Goal: Information Seeking & Learning: Learn about a topic

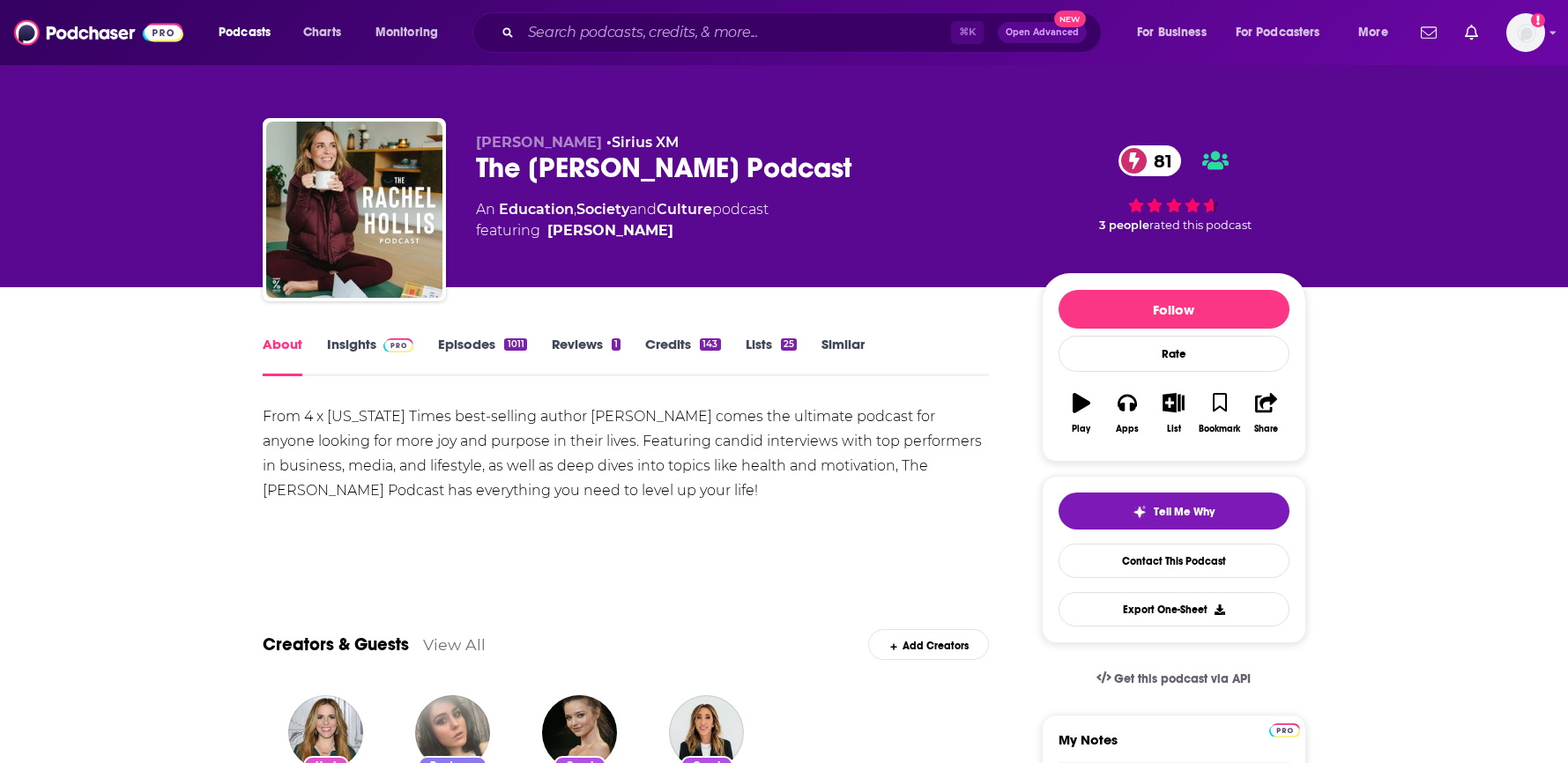
click at [851, 345] on link "Similar" at bounding box center [842, 356] width 43 height 41
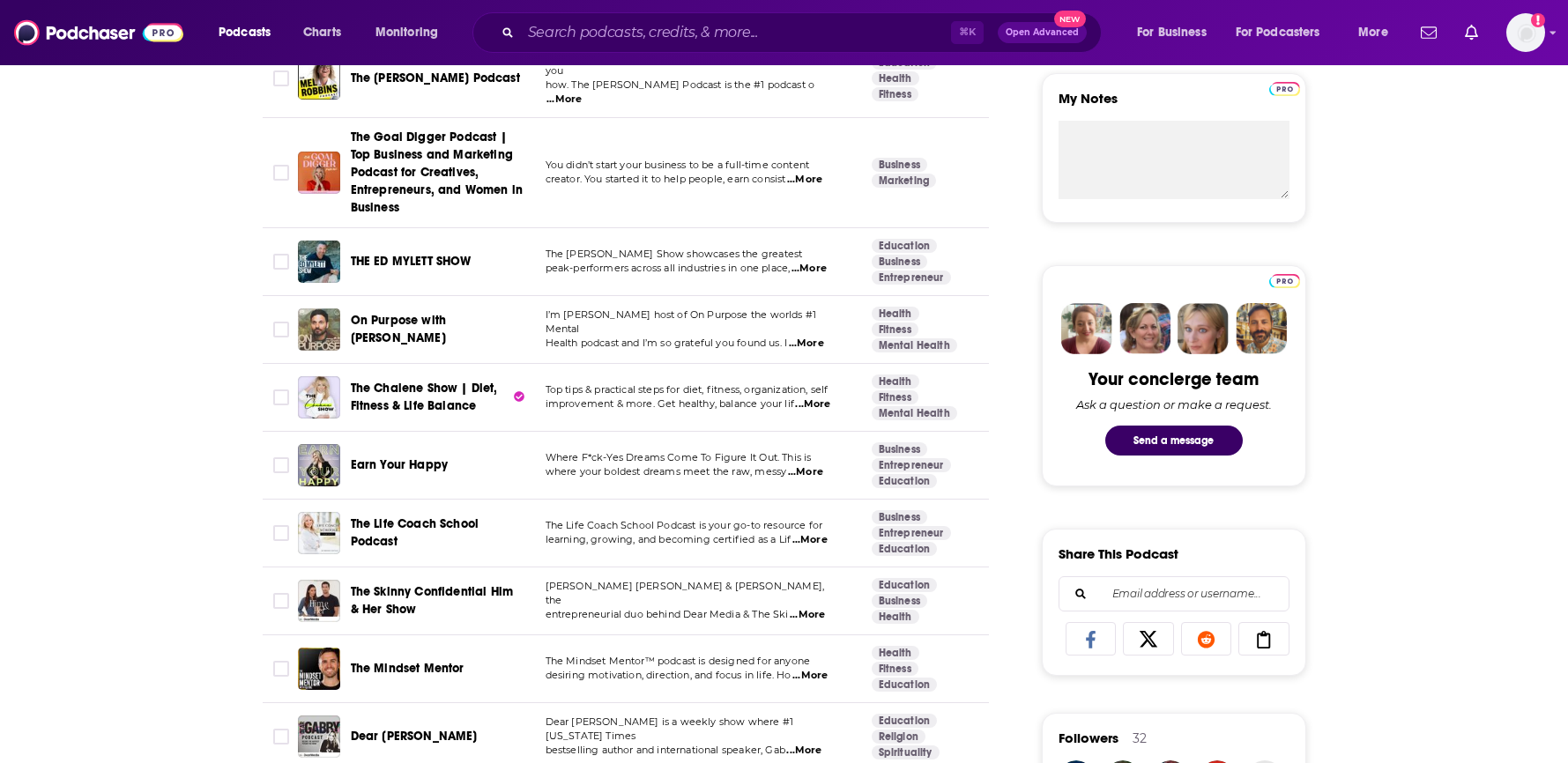
scroll to position [645, 0]
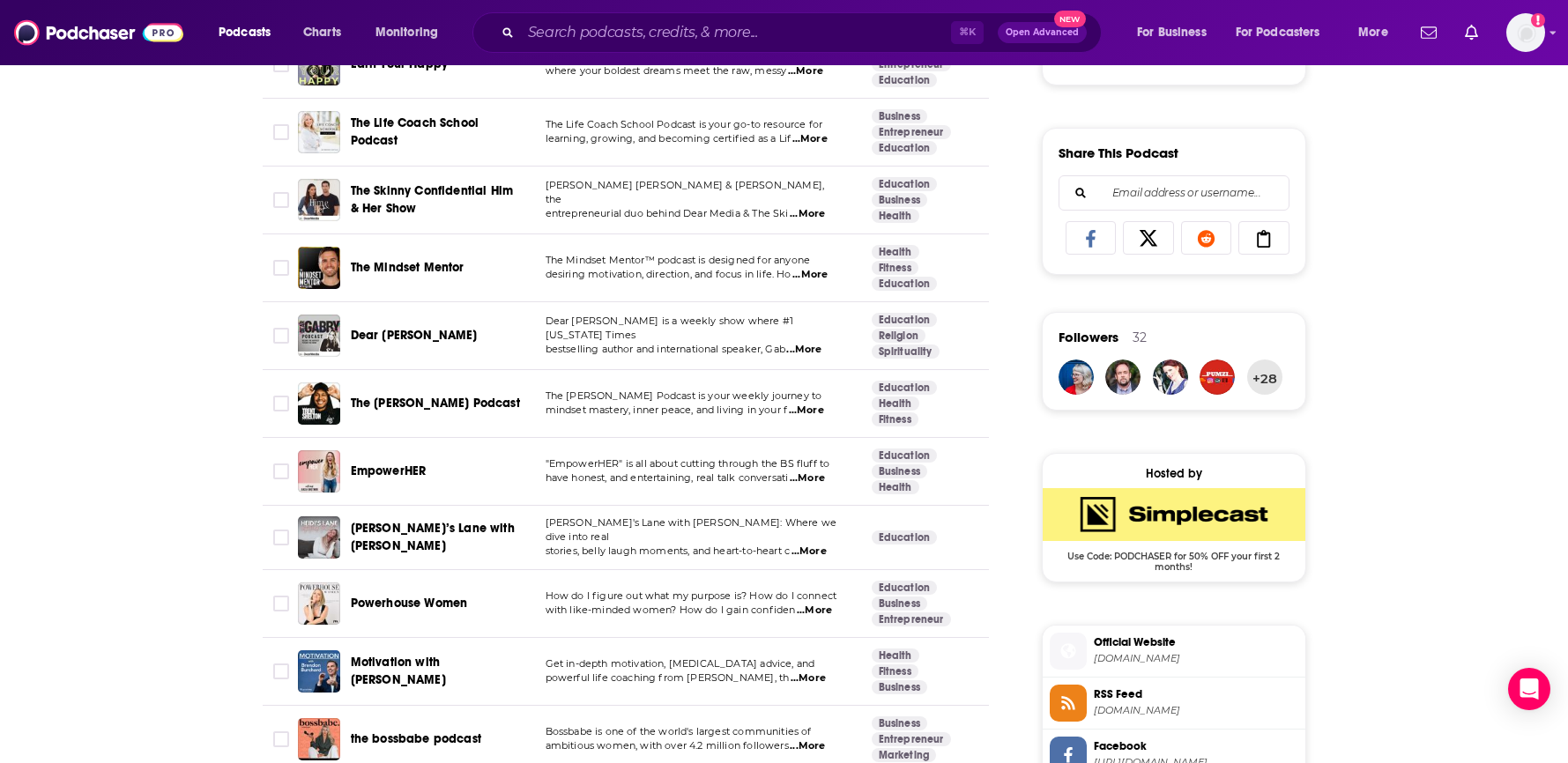
scroll to position [1043, 0]
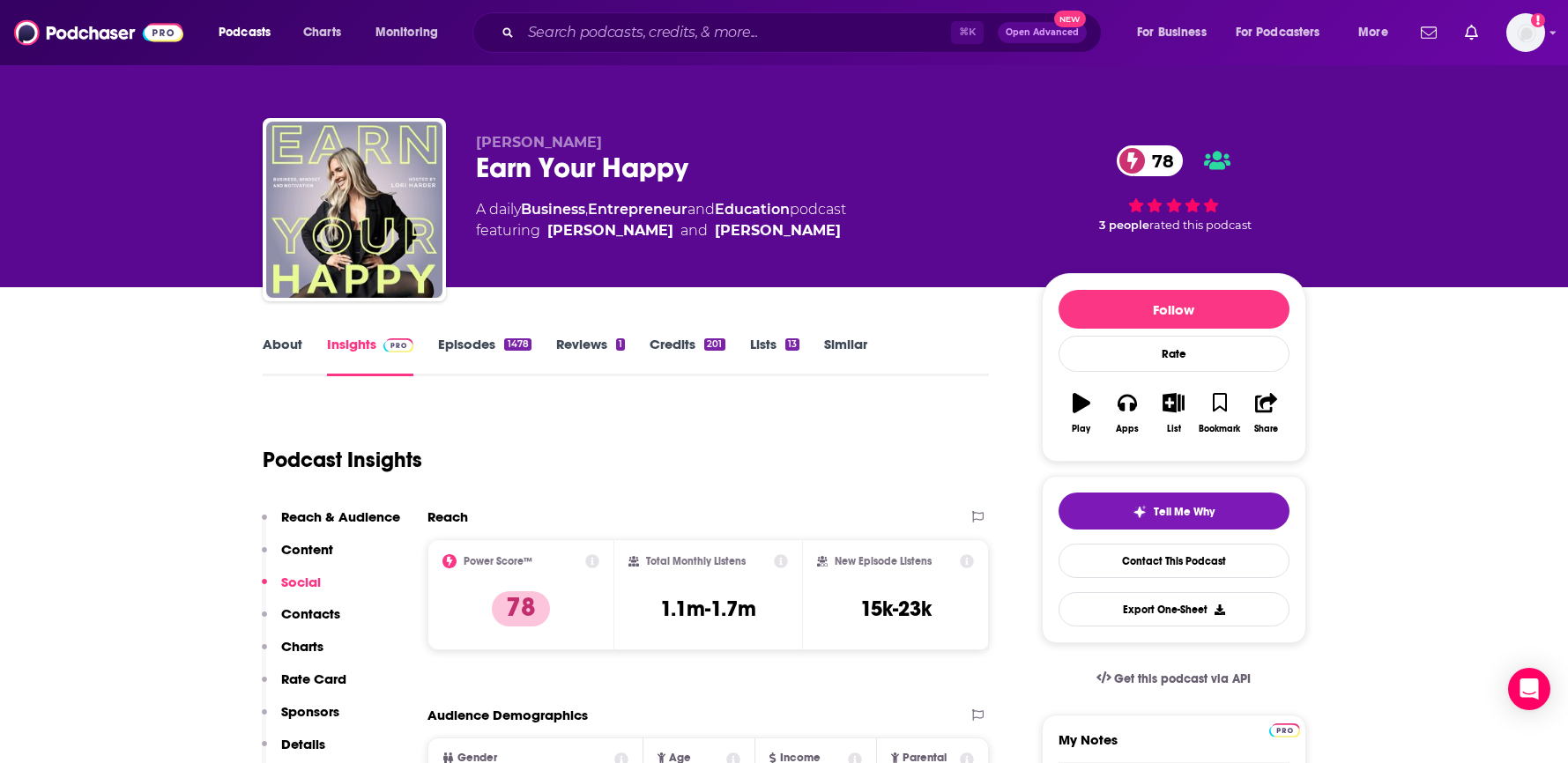
click at [288, 350] on link "About" at bounding box center [282, 356] width 40 height 41
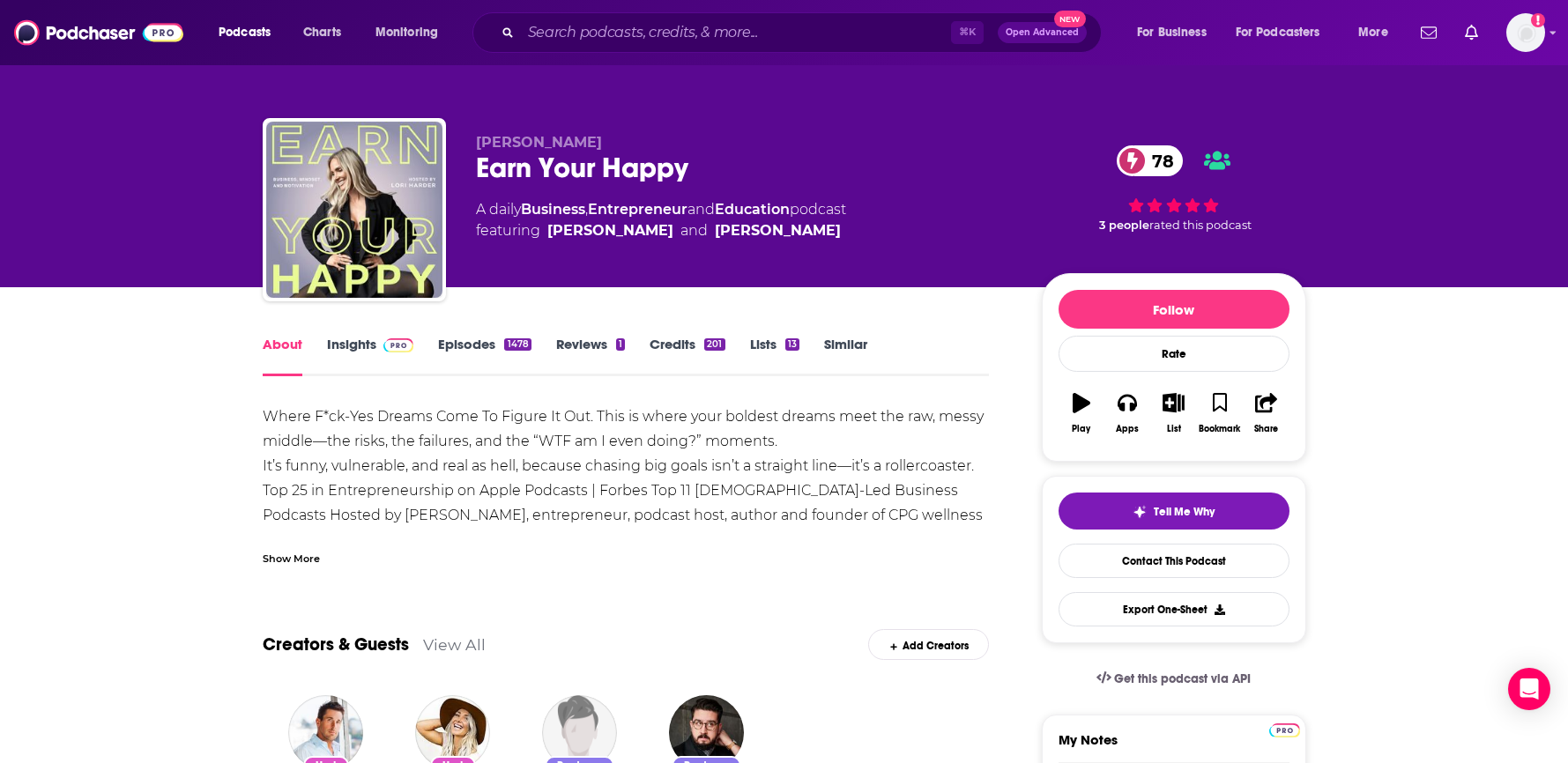
click at [376, 346] on span at bounding box center [395, 344] width 38 height 17
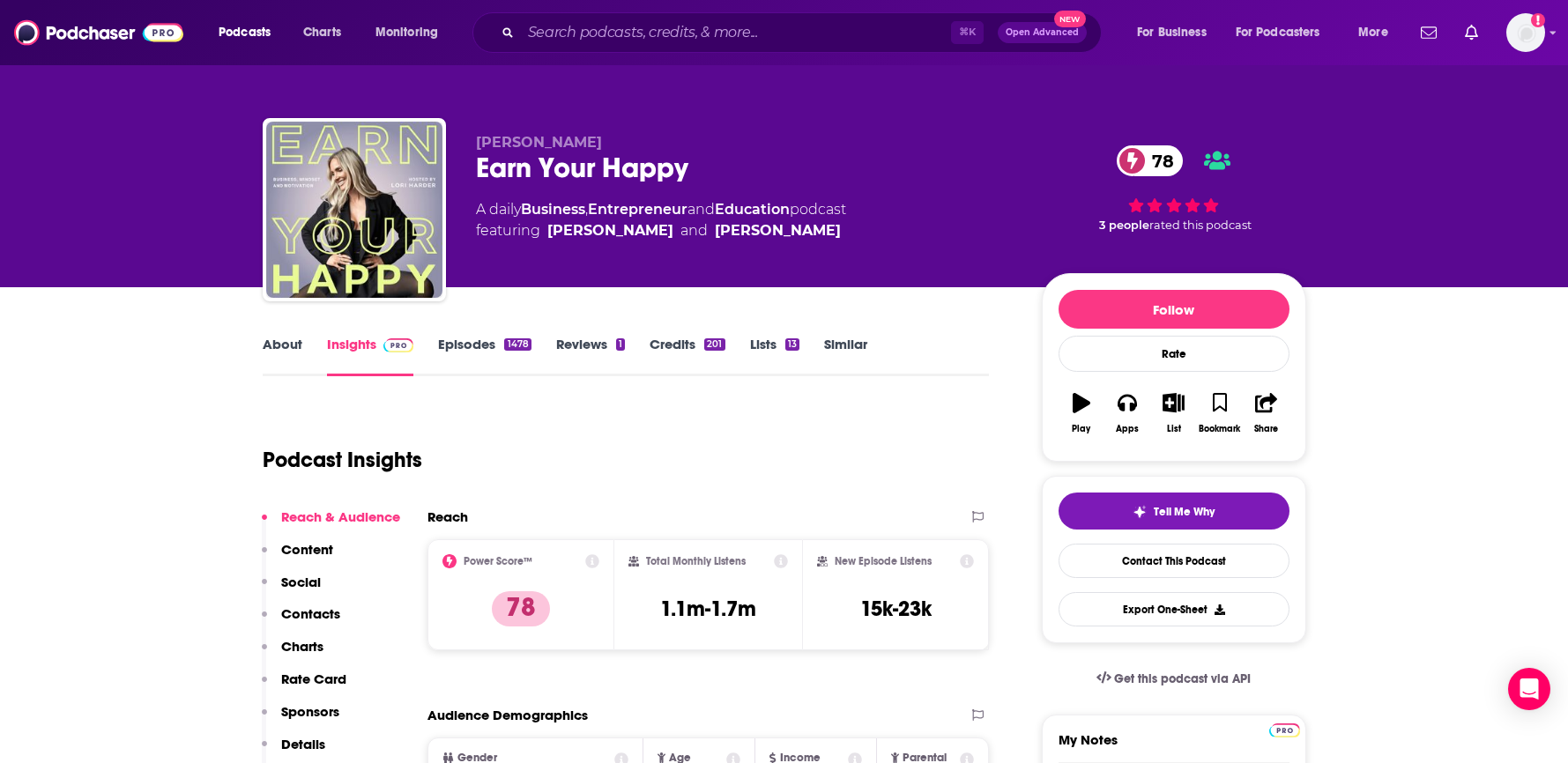
click at [291, 349] on link "About" at bounding box center [282, 356] width 40 height 41
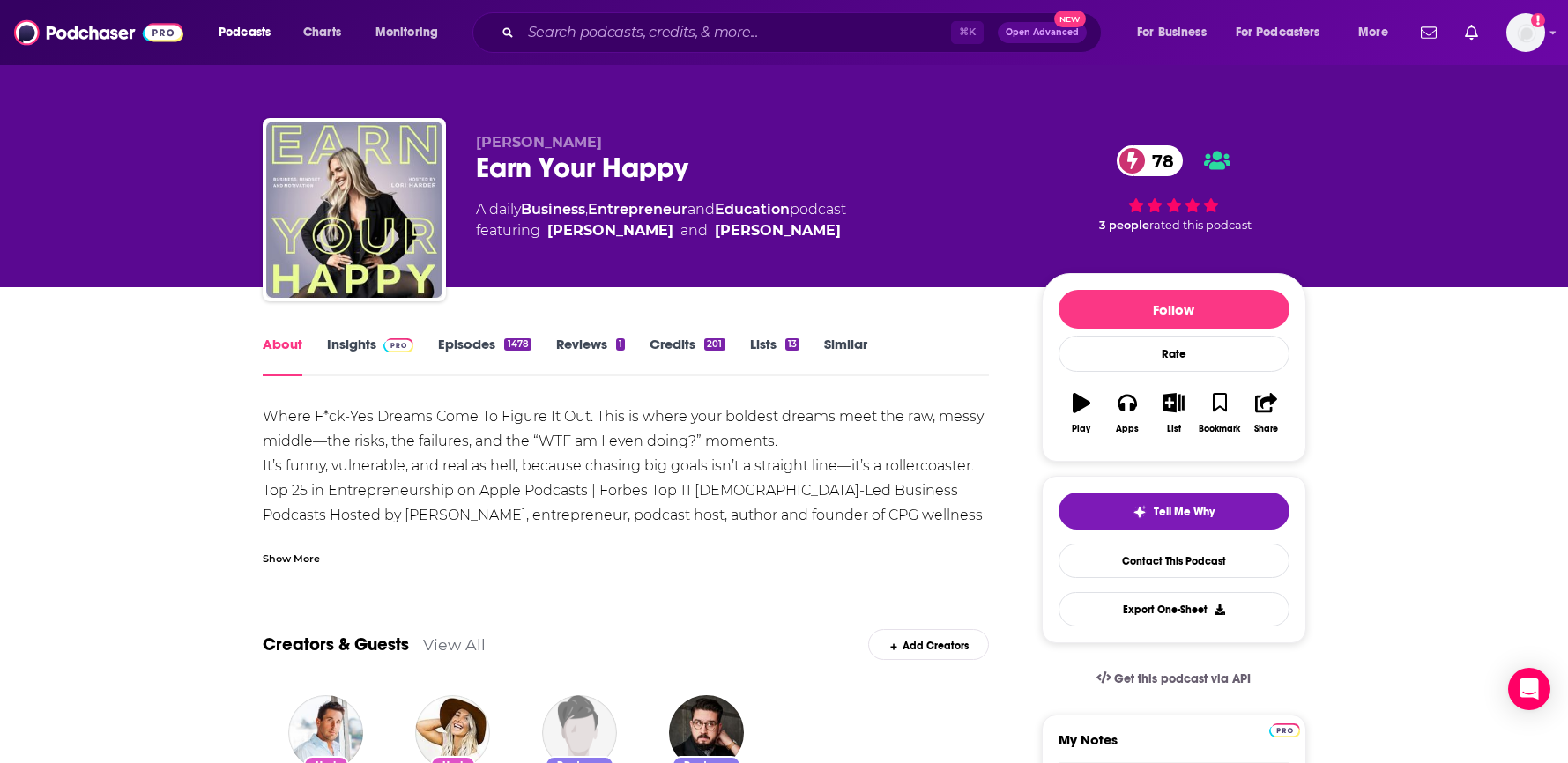
click at [370, 348] on link "Insights" at bounding box center [370, 356] width 87 height 41
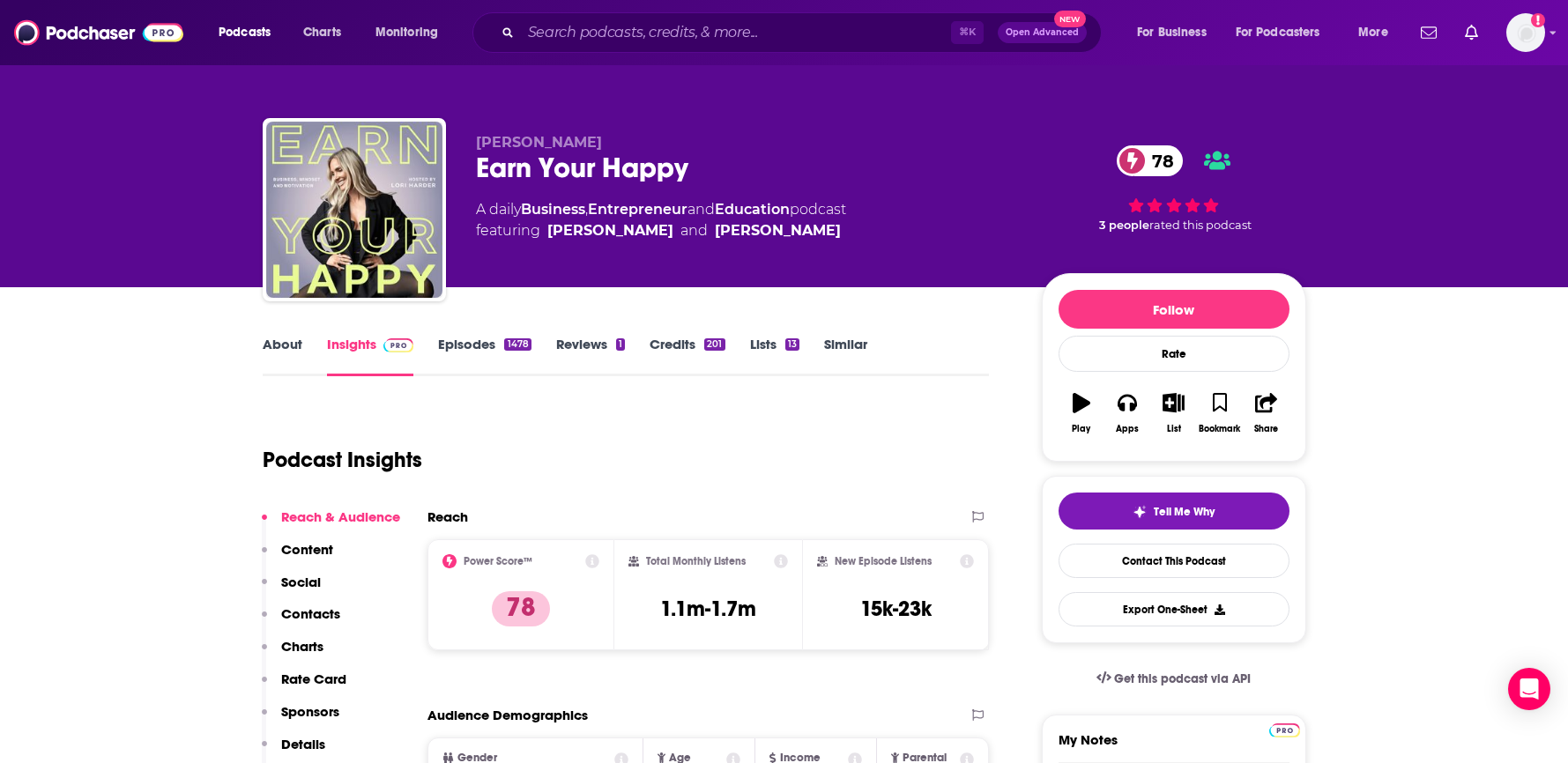
click at [295, 356] on link "About" at bounding box center [282, 356] width 40 height 41
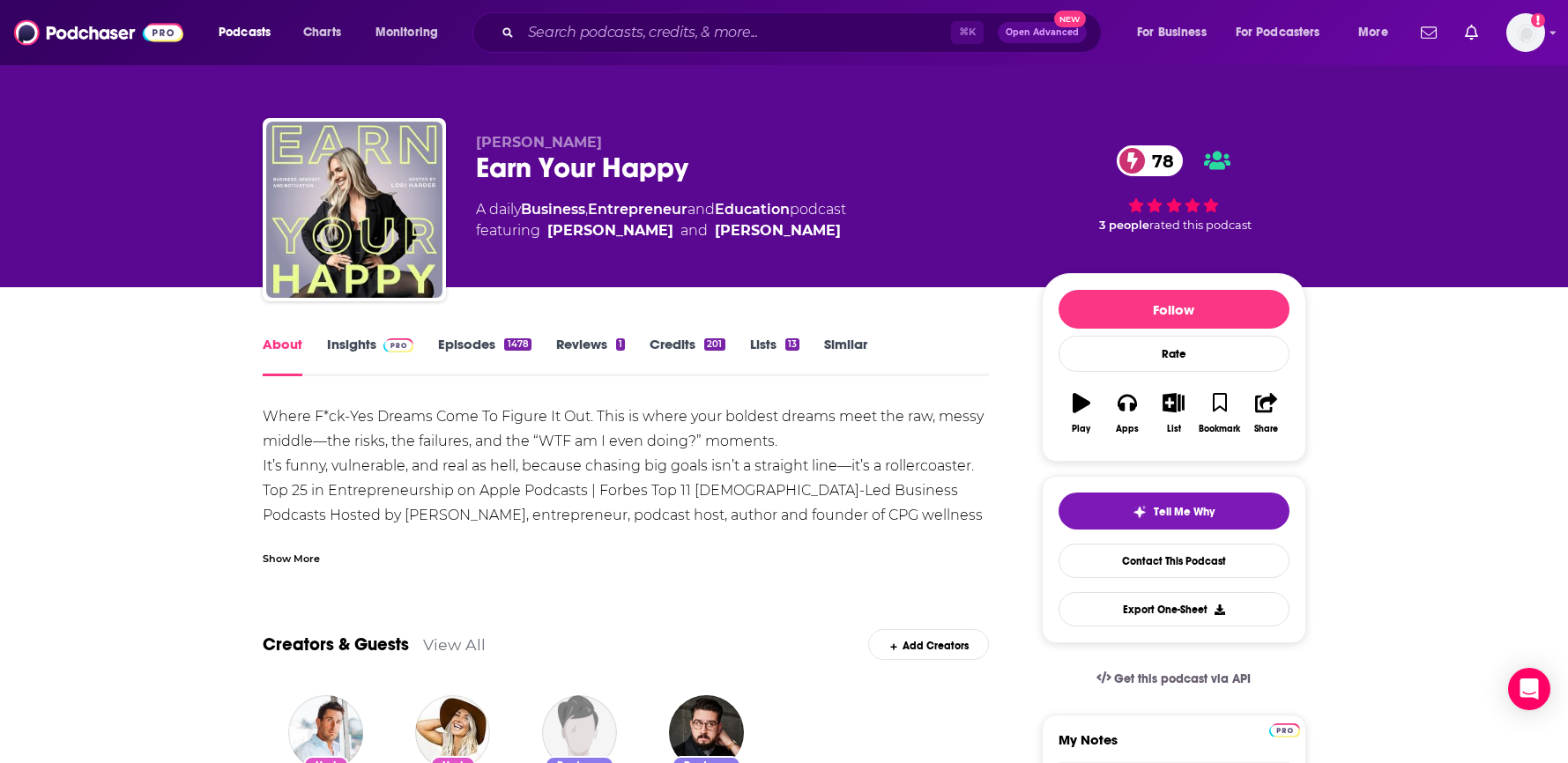
click at [308, 559] on div "Show More" at bounding box center [290, 557] width 57 height 17
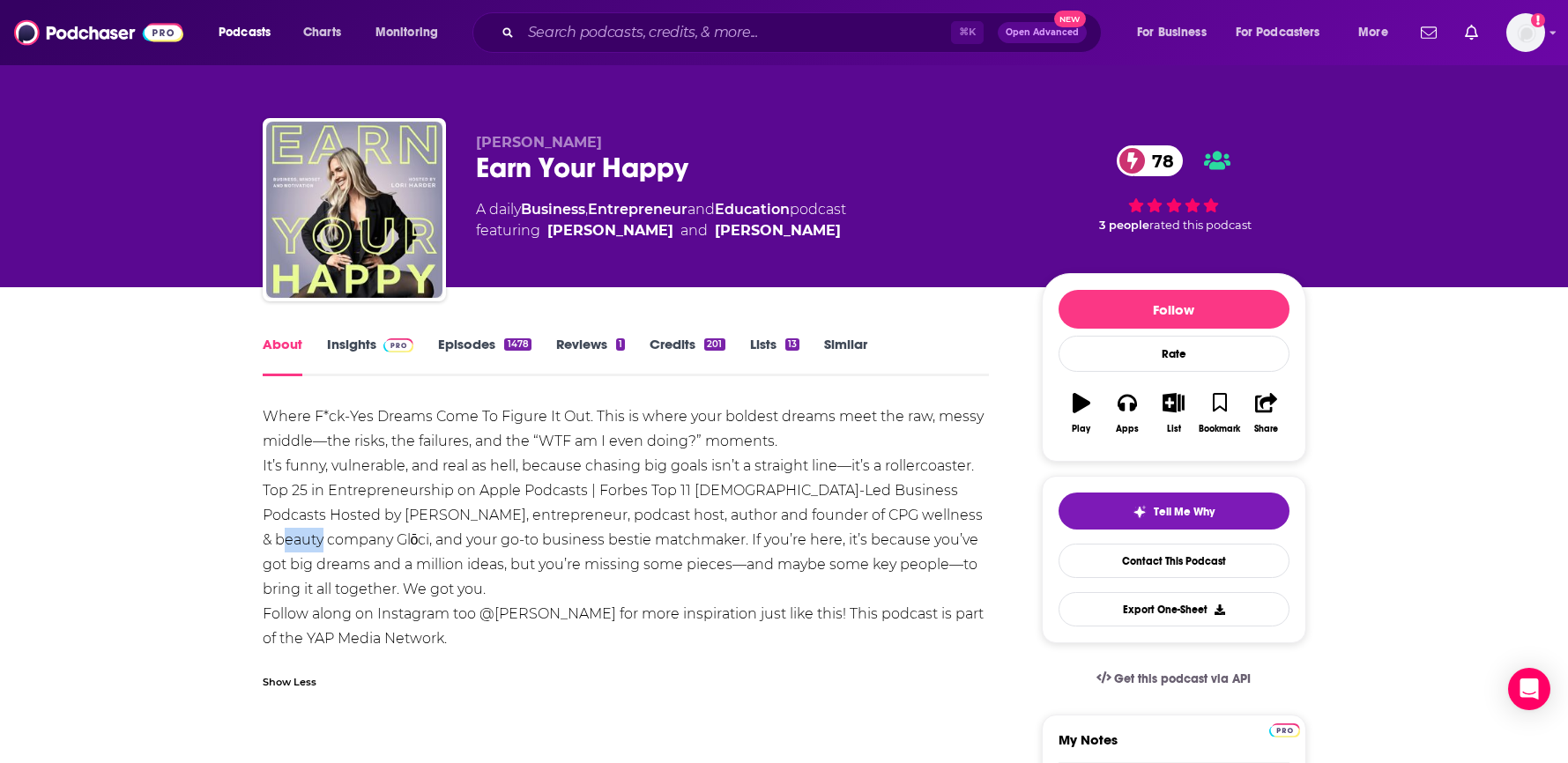
drag, startPoint x: 298, startPoint y: 541, endPoint x: 262, endPoint y: 541, distance: 36.0
click at [262, 541] on div "Where F*ck-Yes Dreams Come To Figure It Out. This is where your boldest dreams …" at bounding box center [625, 528] width 727 height 246
copy div "Glōci"
click at [854, 352] on link "Similar" at bounding box center [845, 356] width 43 height 41
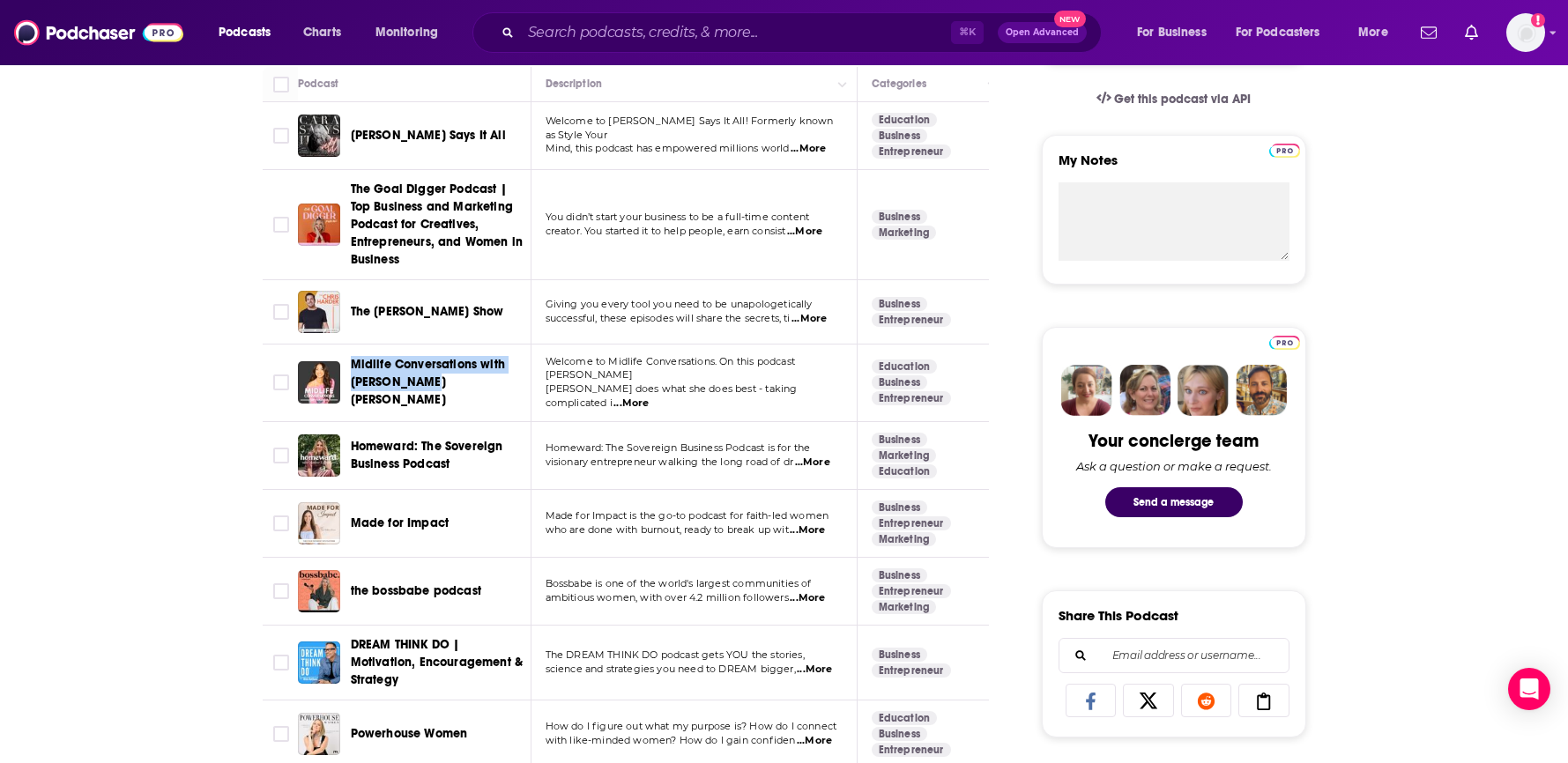
scroll to position [581, 0]
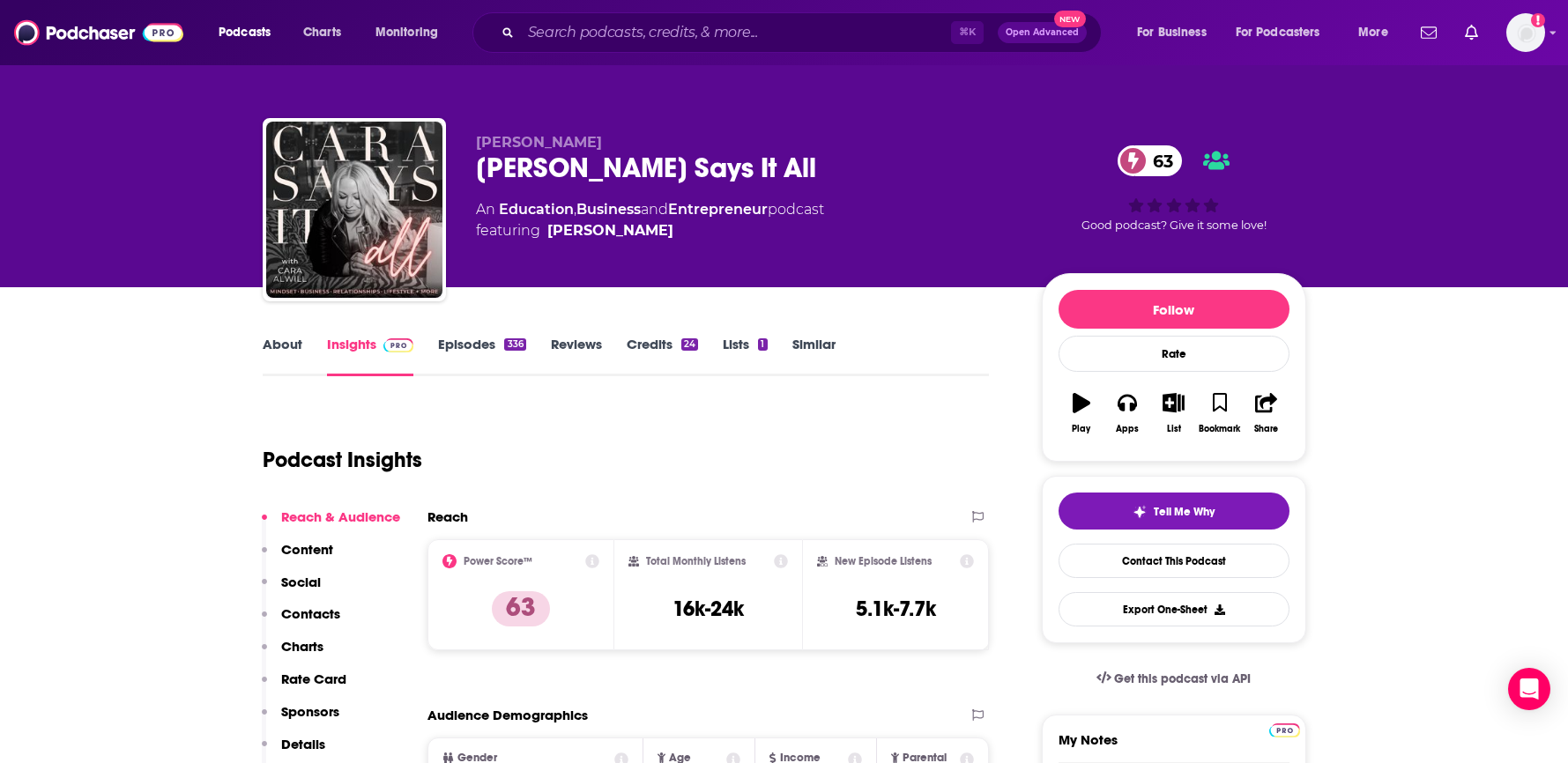
scroll to position [34, 0]
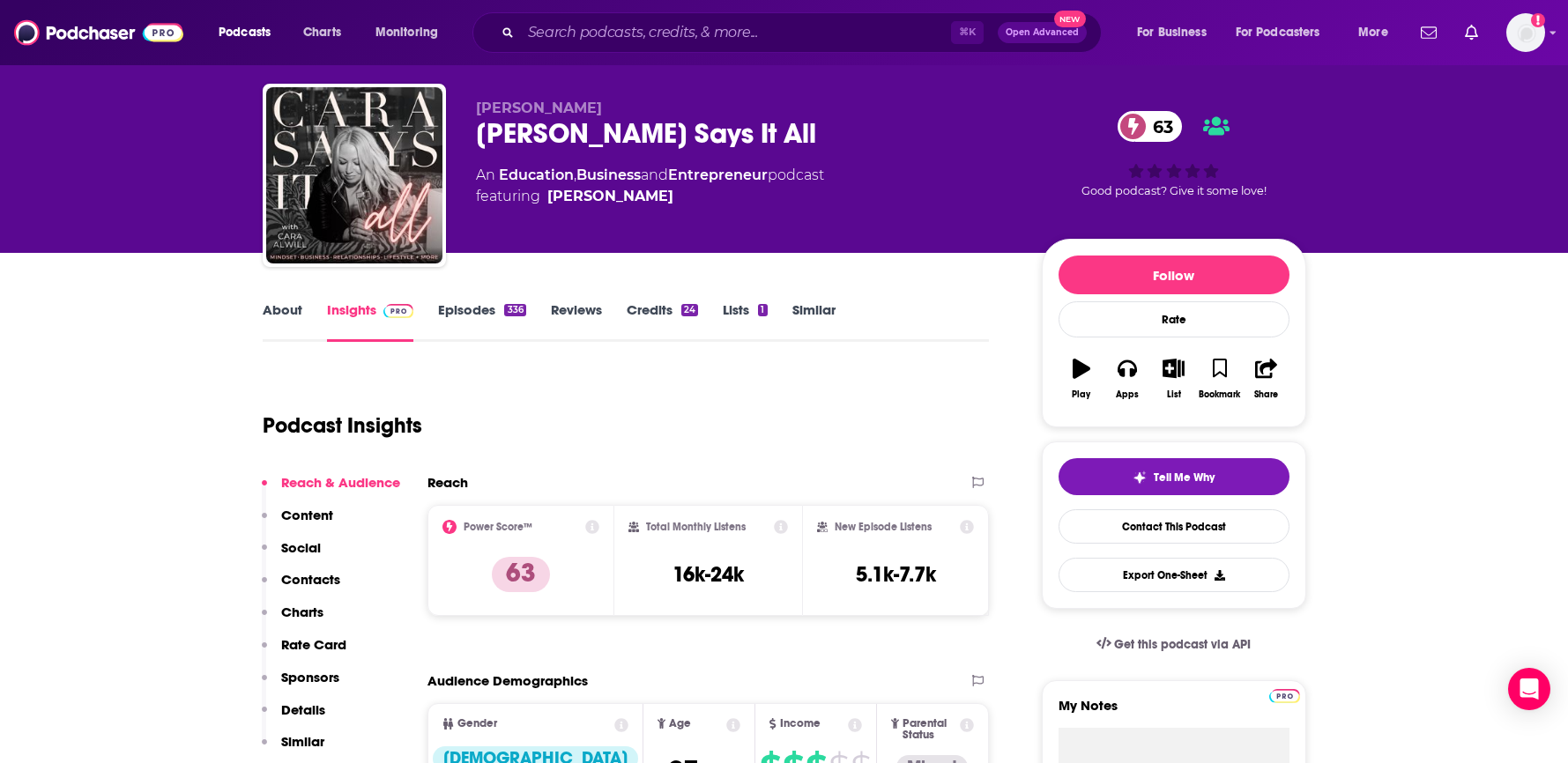
click at [294, 316] on link "About" at bounding box center [282, 321] width 40 height 41
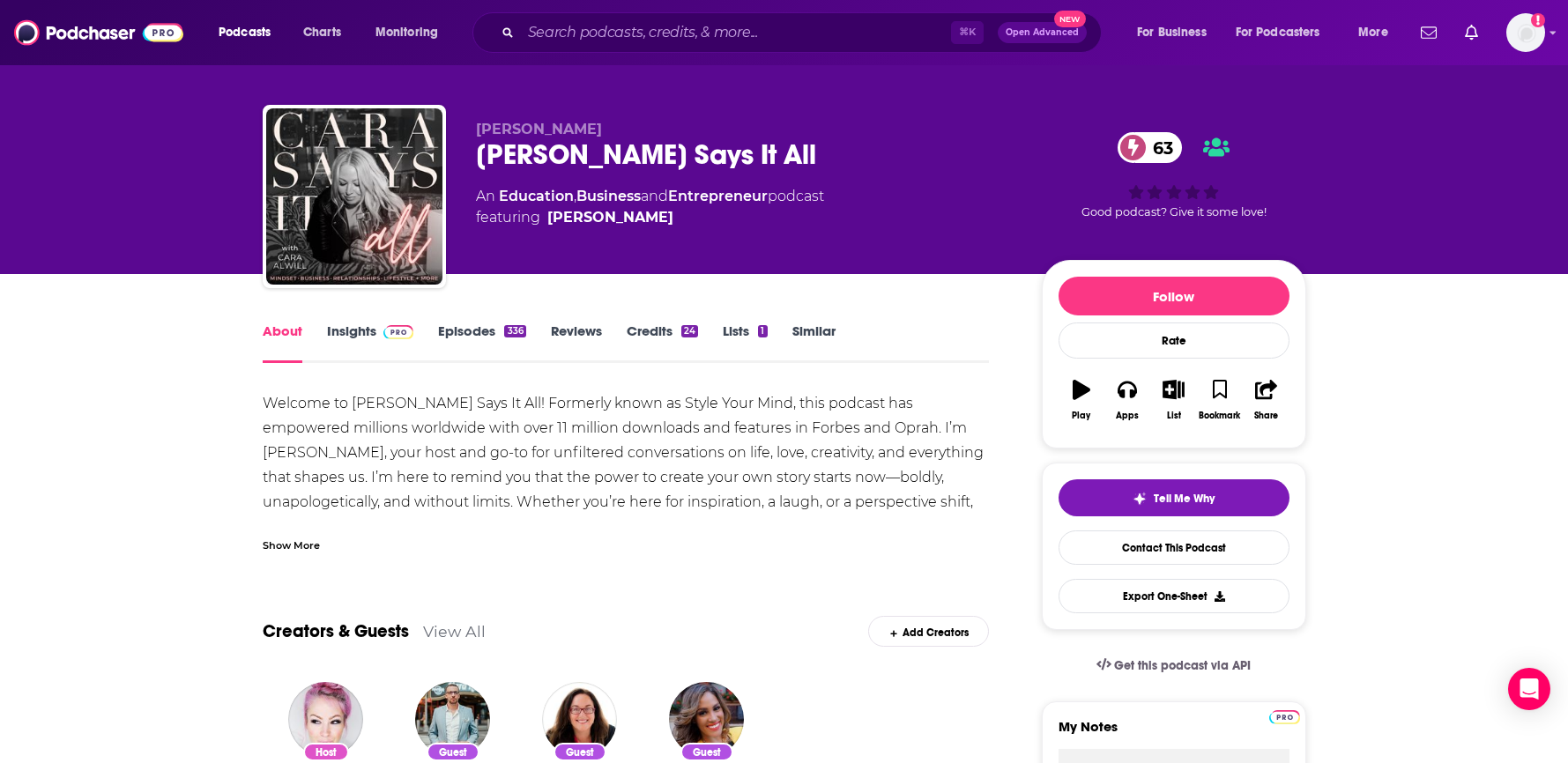
scroll to position [19, 0]
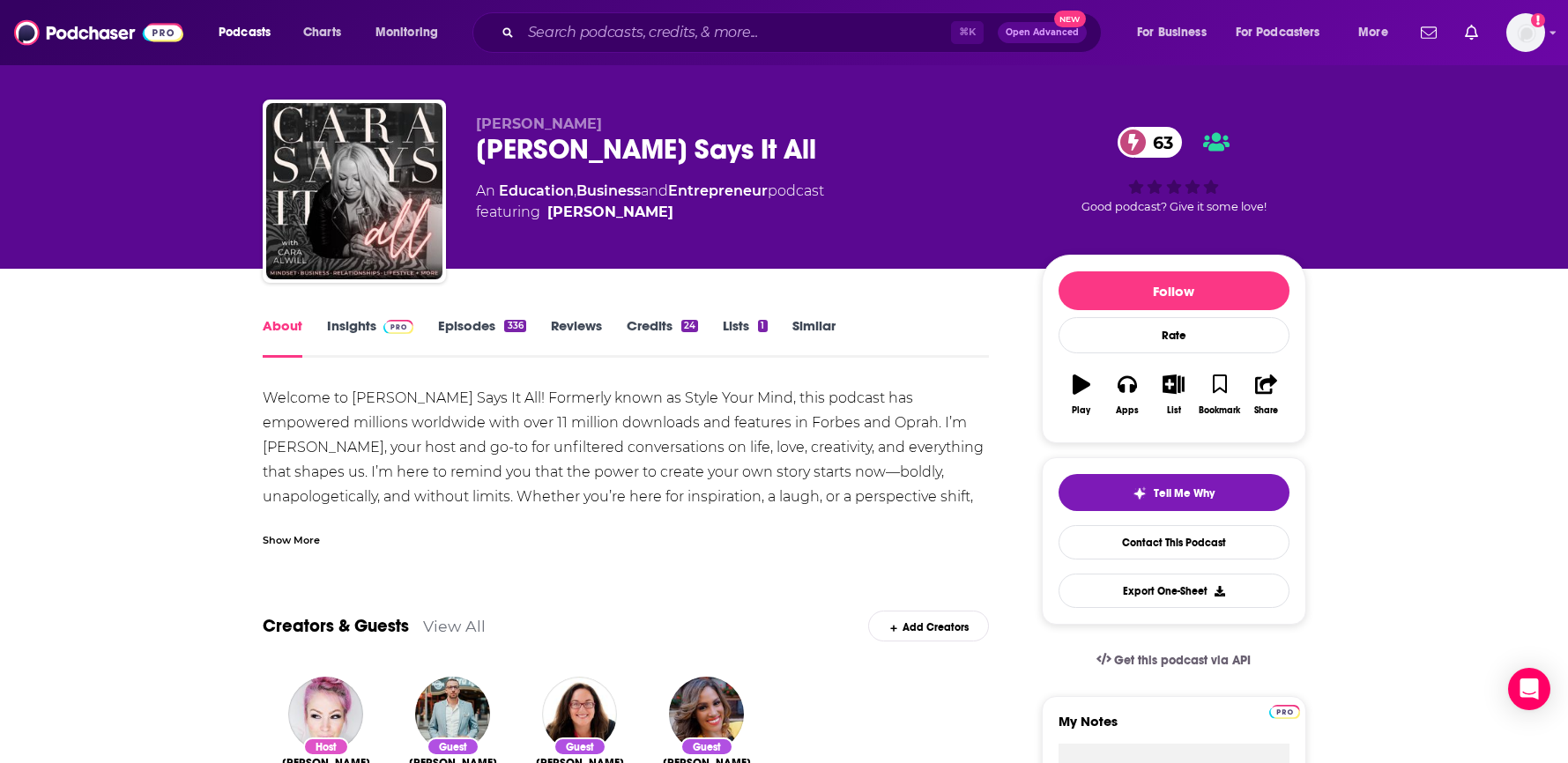
click at [304, 539] on div "Show More" at bounding box center [290, 539] width 57 height 17
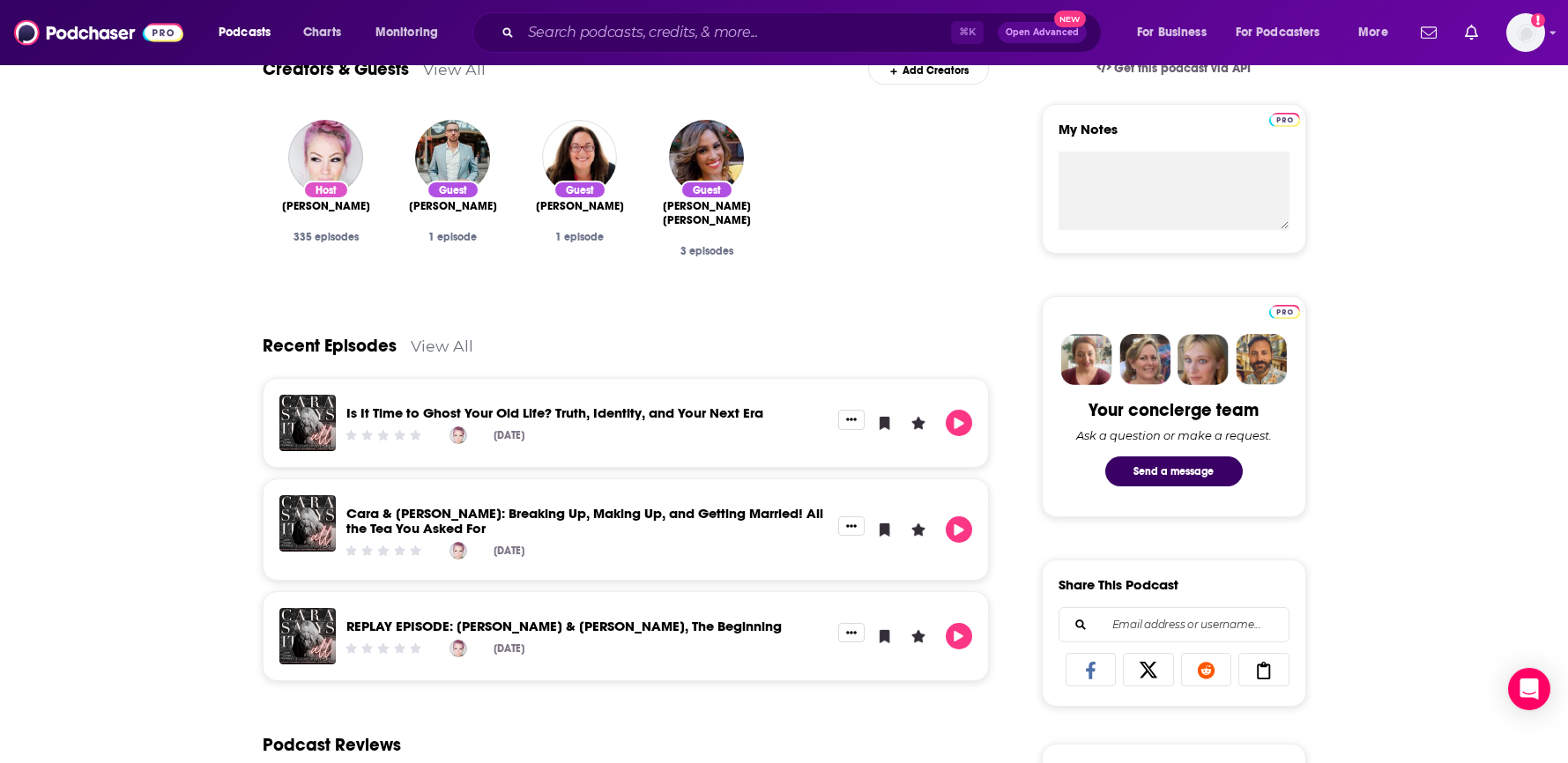
scroll to position [619, 0]
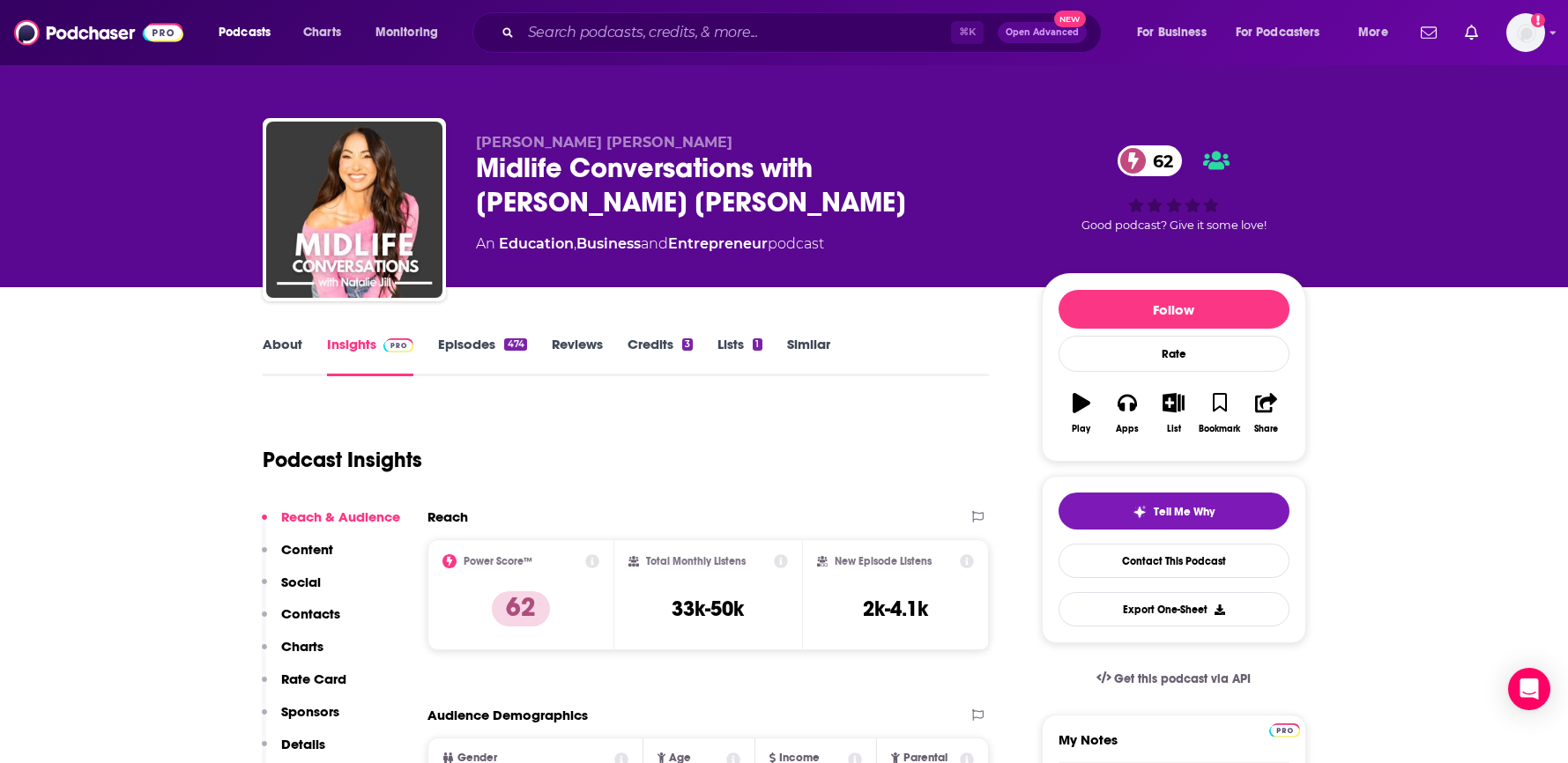
click at [287, 342] on link "About" at bounding box center [282, 356] width 40 height 41
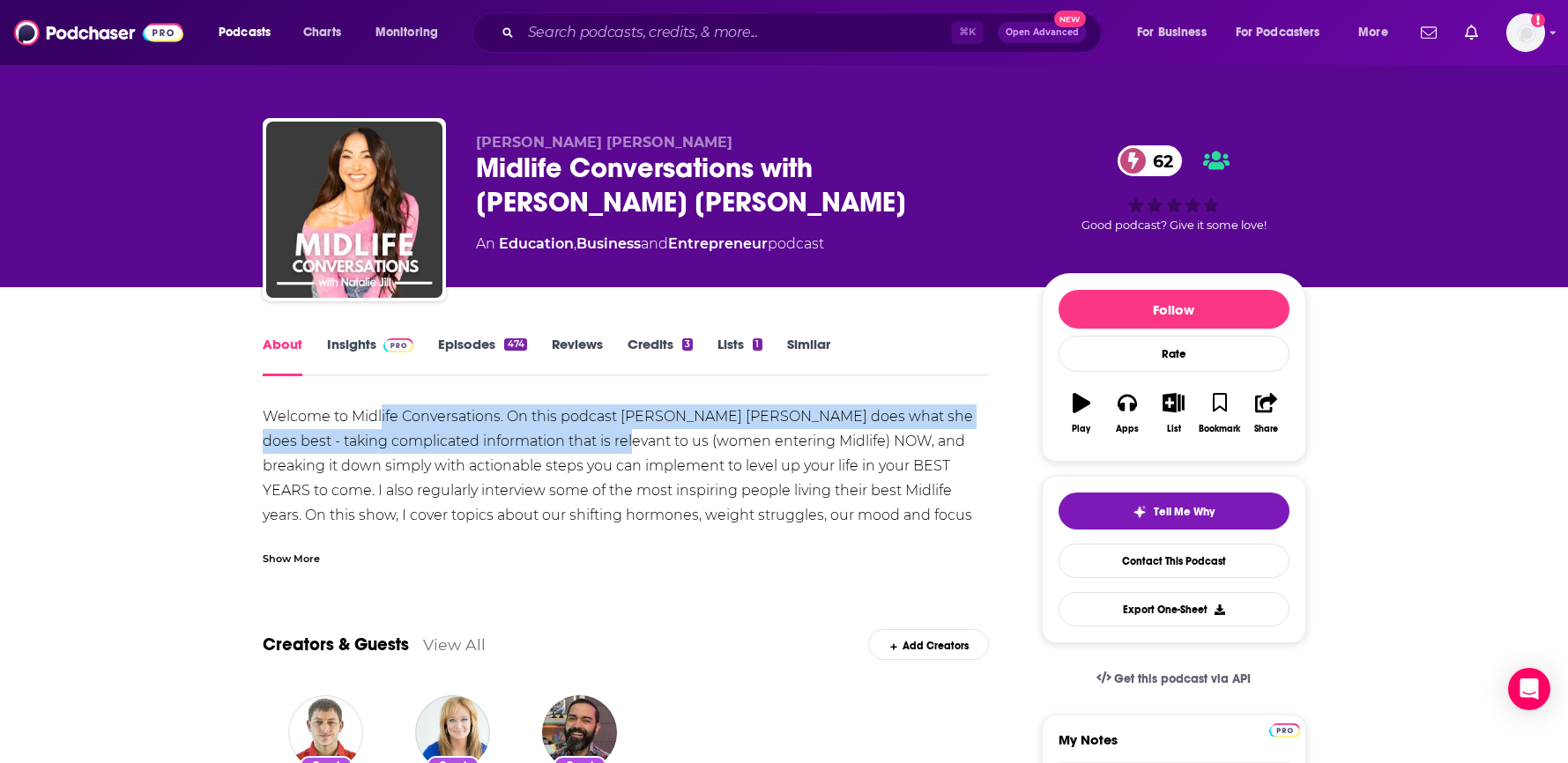
drag, startPoint x: 432, startPoint y: 420, endPoint x: 608, endPoint y: 437, distance: 176.8
click at [608, 437] on div "Welcome to Midlife Conversations. On this podcast [PERSON_NAME] [PERSON_NAME] d…" at bounding box center [625, 516] width 727 height 222
click at [608, 437] on div "Welcome to Midlife Conversations. On this podcast Natalie Jill does what she do…" at bounding box center [625, 516] width 727 height 222
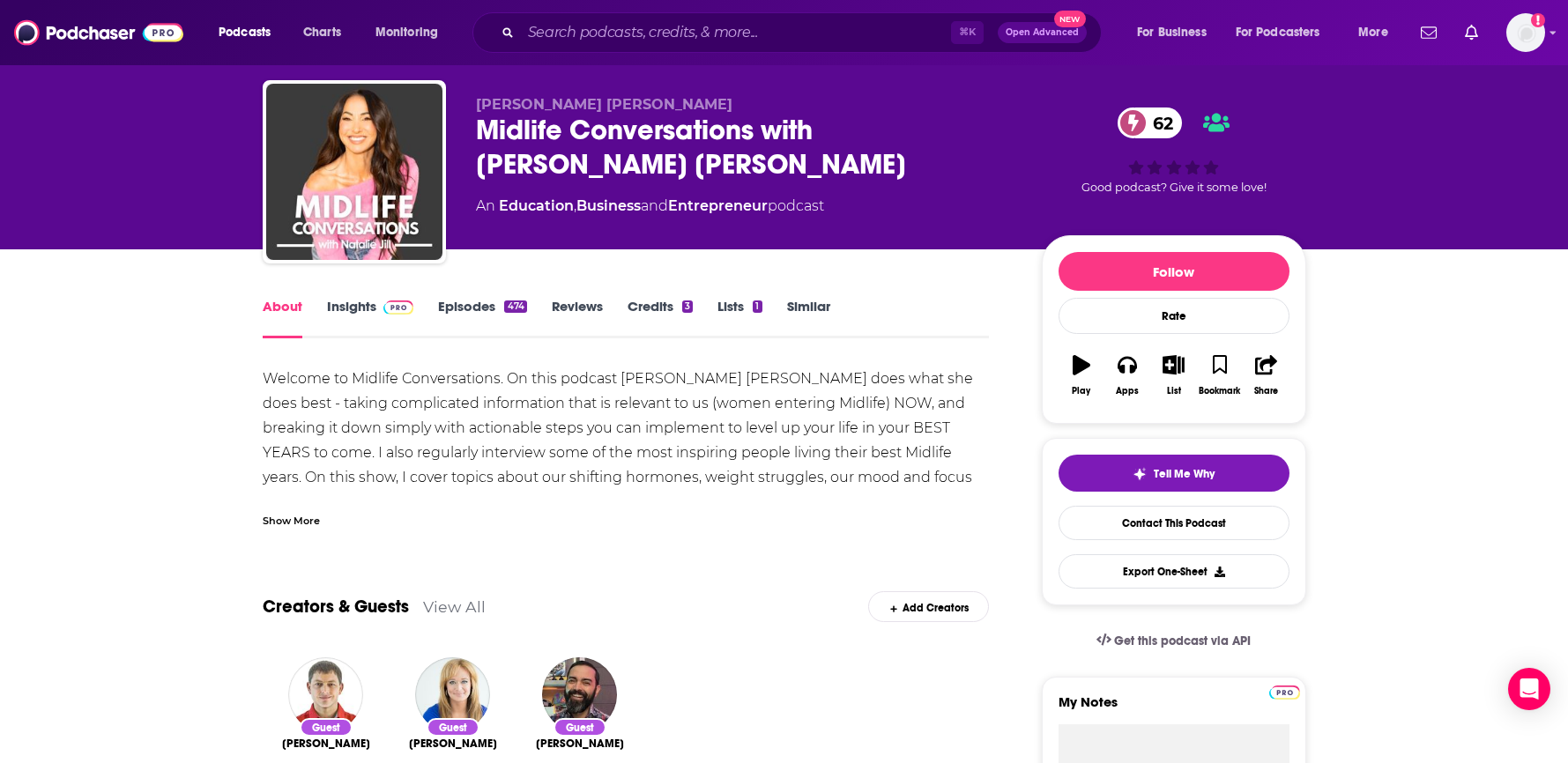
scroll to position [34, 0]
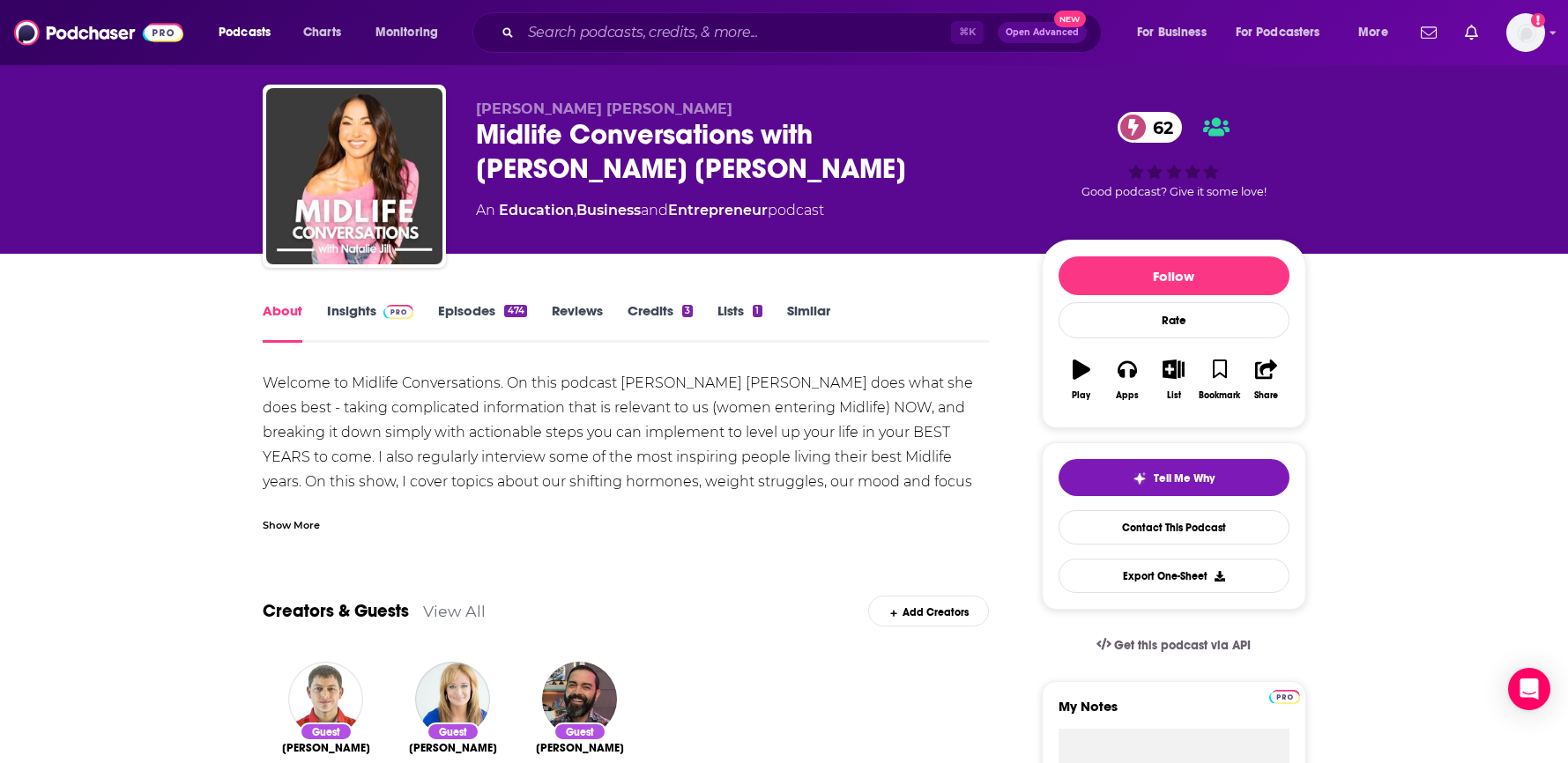
click at [308, 527] on div "Show More" at bounding box center [290, 524] width 57 height 17
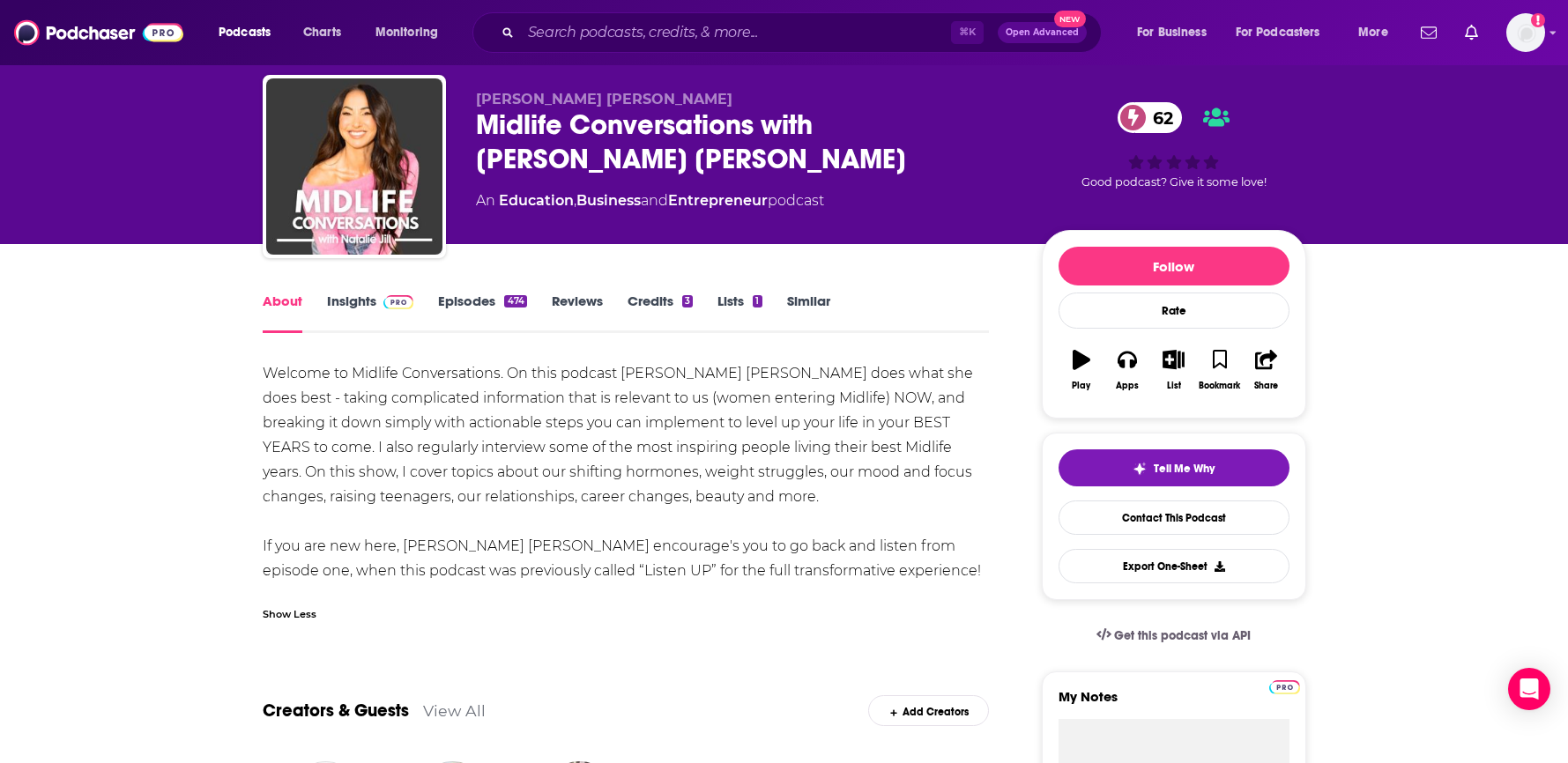
scroll to position [0, 0]
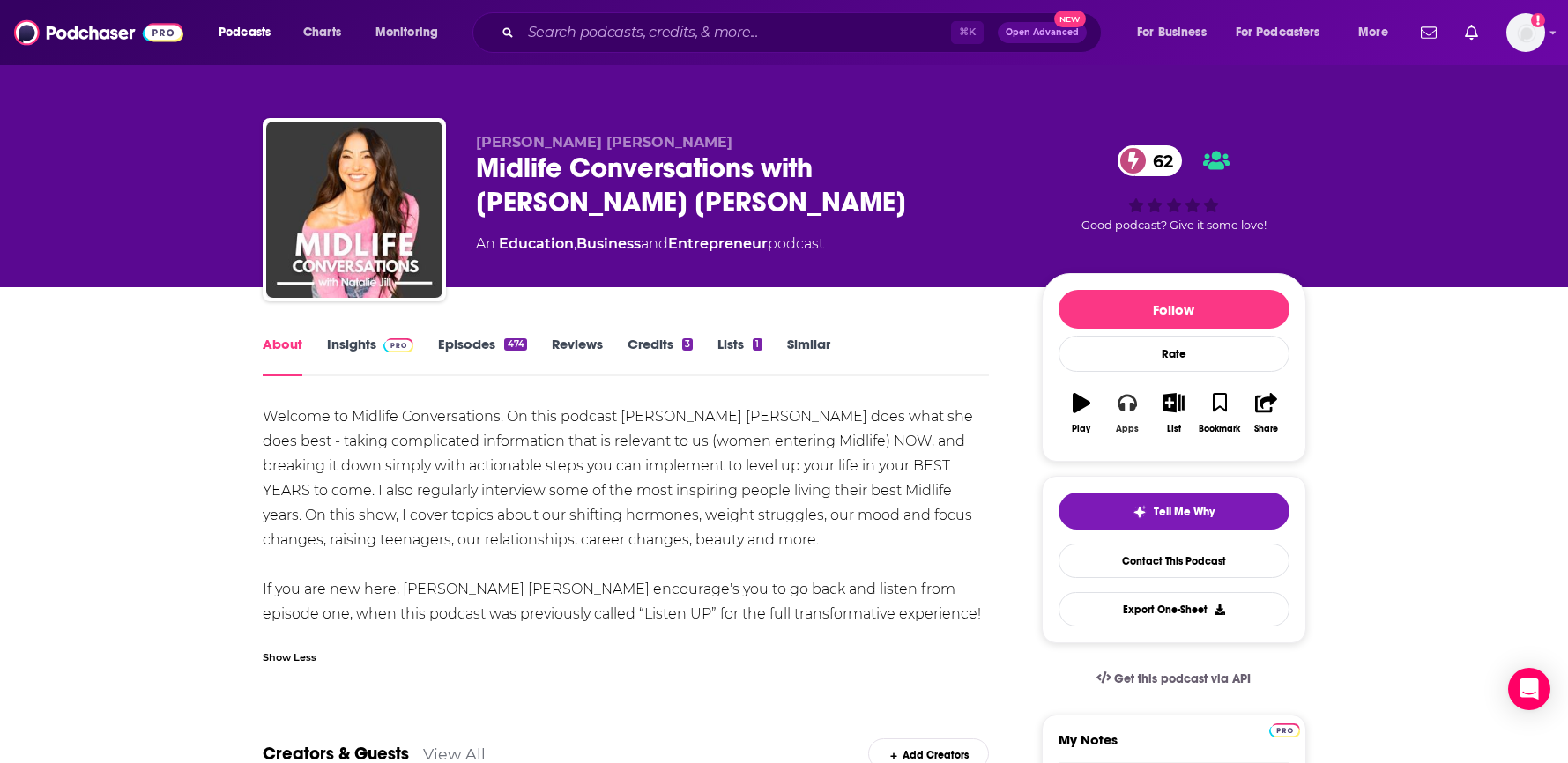
click at [1130, 416] on button "Apps" at bounding box center [1127, 414] width 46 height 64
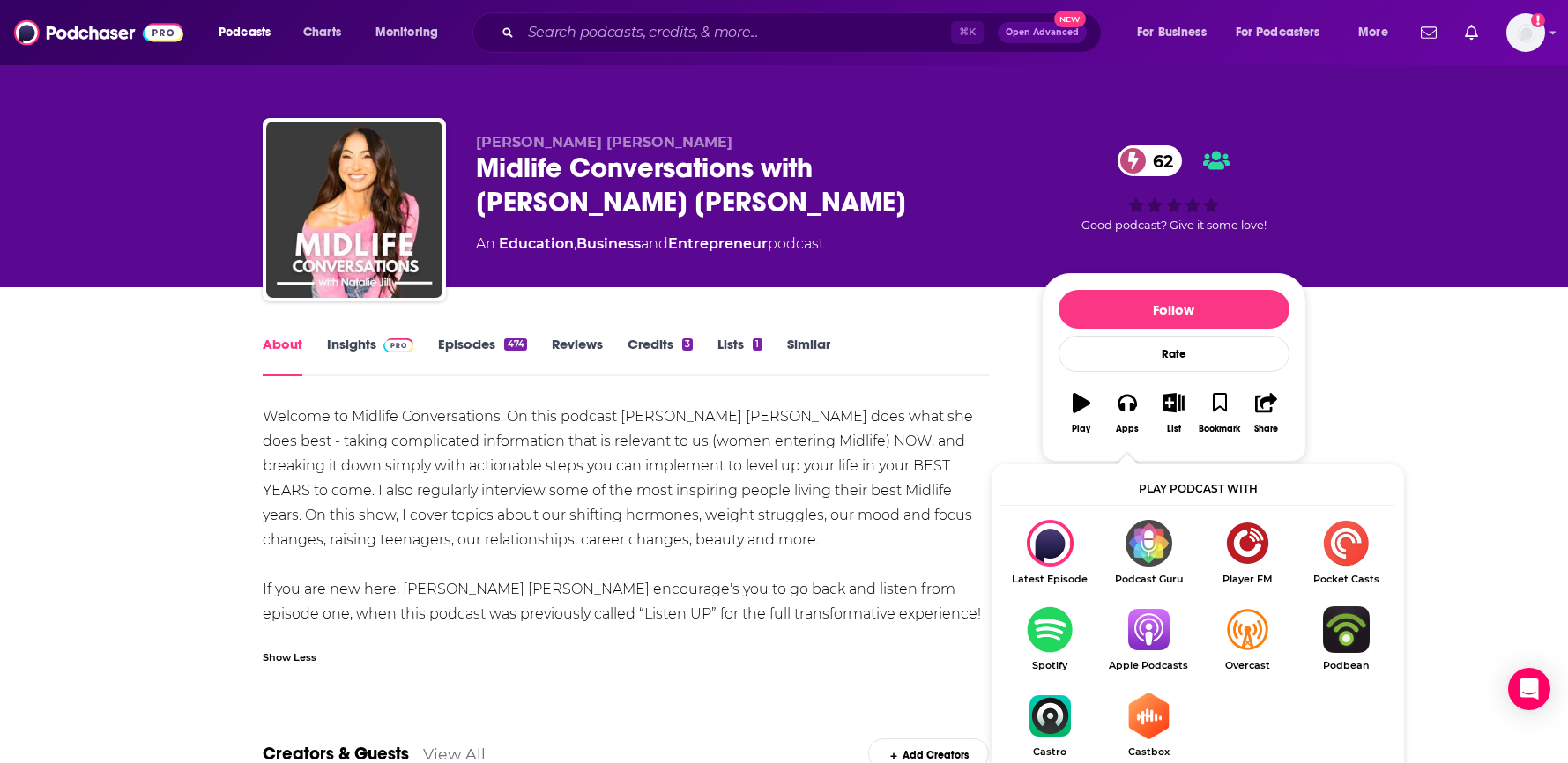
click at [1158, 639] on img "Show Listen On dropdown" at bounding box center [1148, 629] width 99 height 47
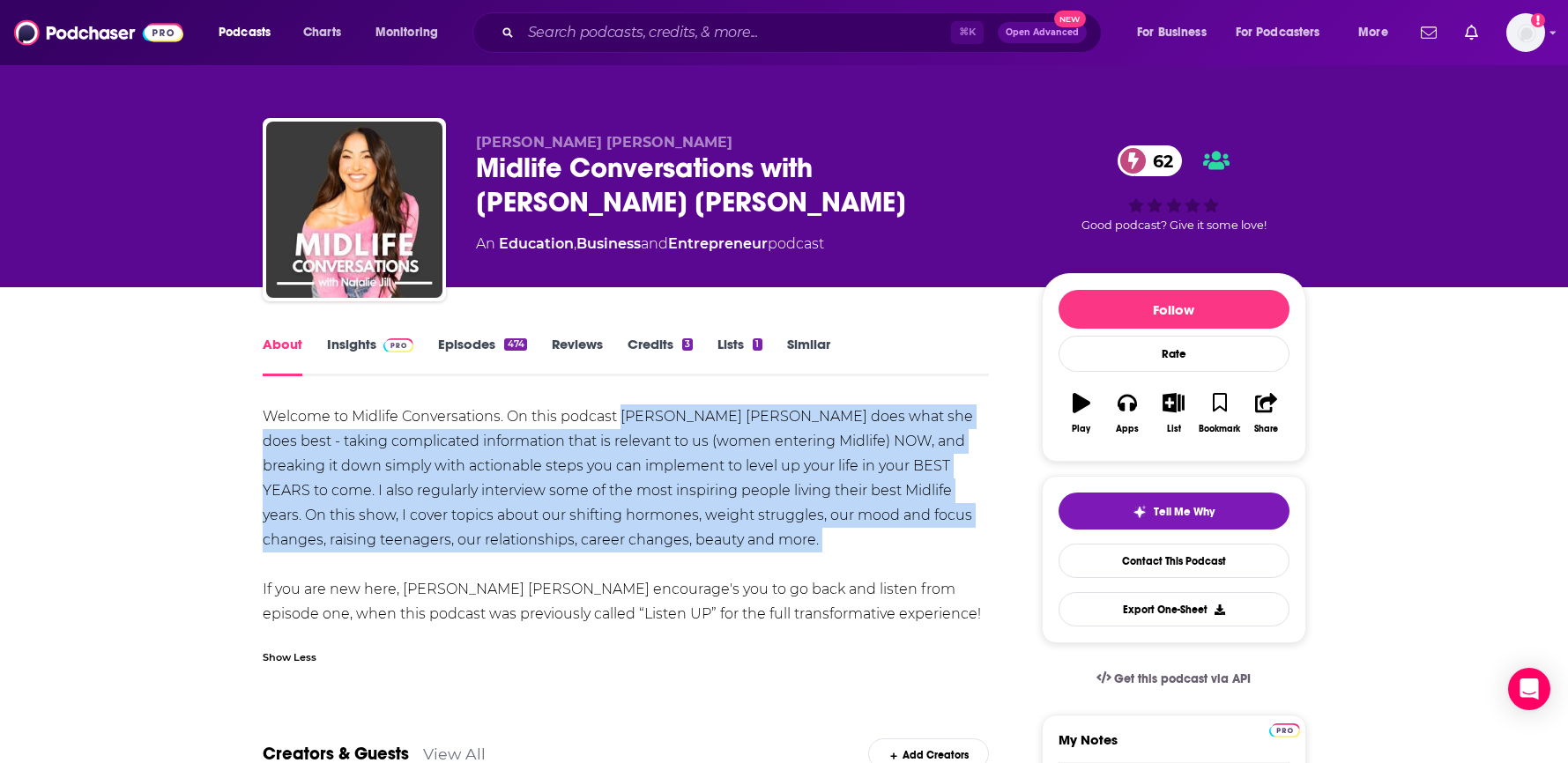
drag, startPoint x: 621, startPoint y: 415, endPoint x: 673, endPoint y: 559, distance: 153.1
click at [673, 559] on div "Welcome to Midlife Conversations. On this podcast Natalie Jill does what she do…" at bounding box center [625, 516] width 727 height 222
copy div "Natalie Jill does what she does best - taking complicated information that is r…"
click at [351, 336] on link "Insights" at bounding box center [370, 356] width 87 height 41
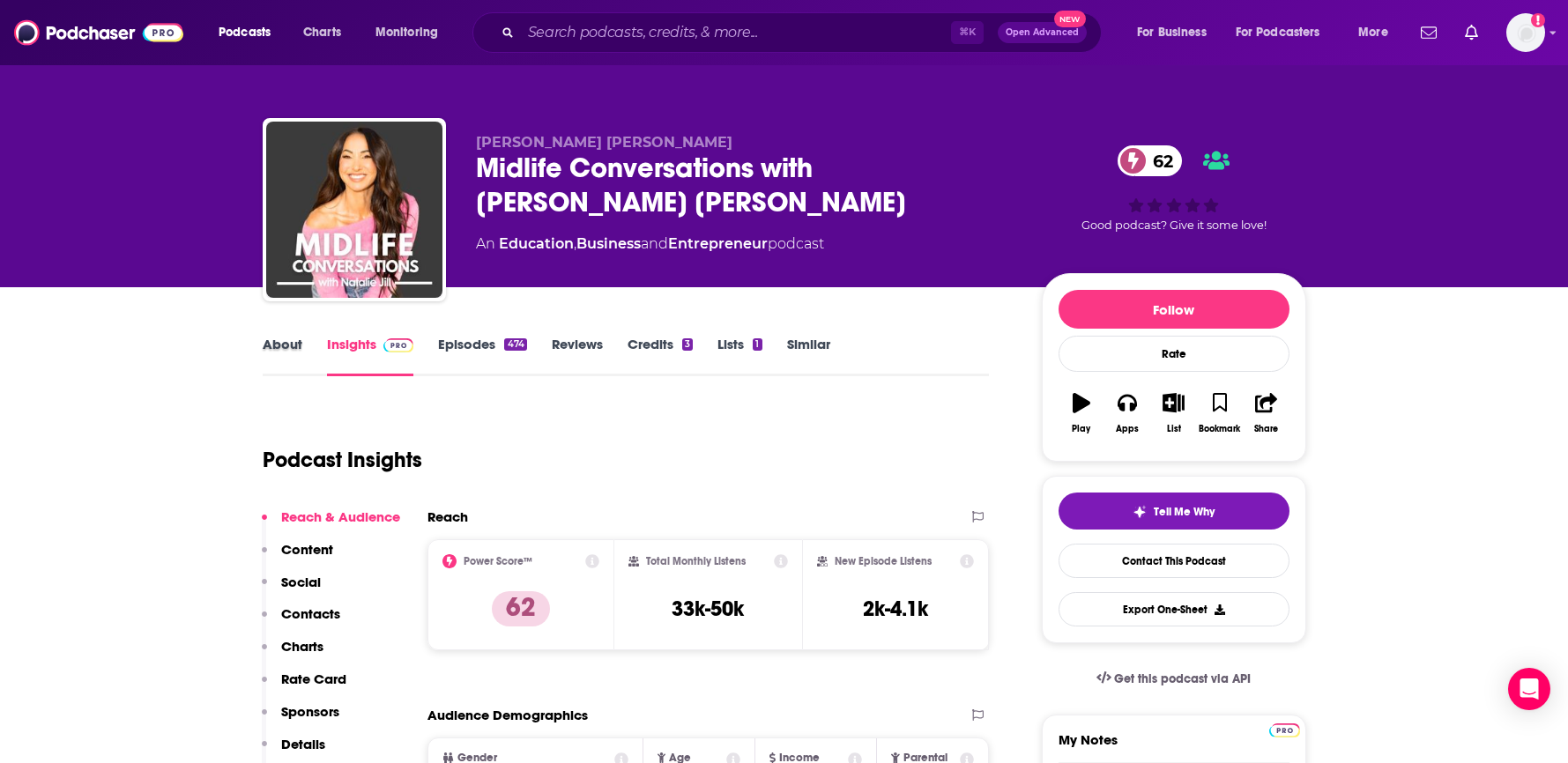
click at [301, 347] on div "About" at bounding box center [294, 356] width 64 height 41
click at [292, 348] on link "About" at bounding box center [282, 356] width 40 height 41
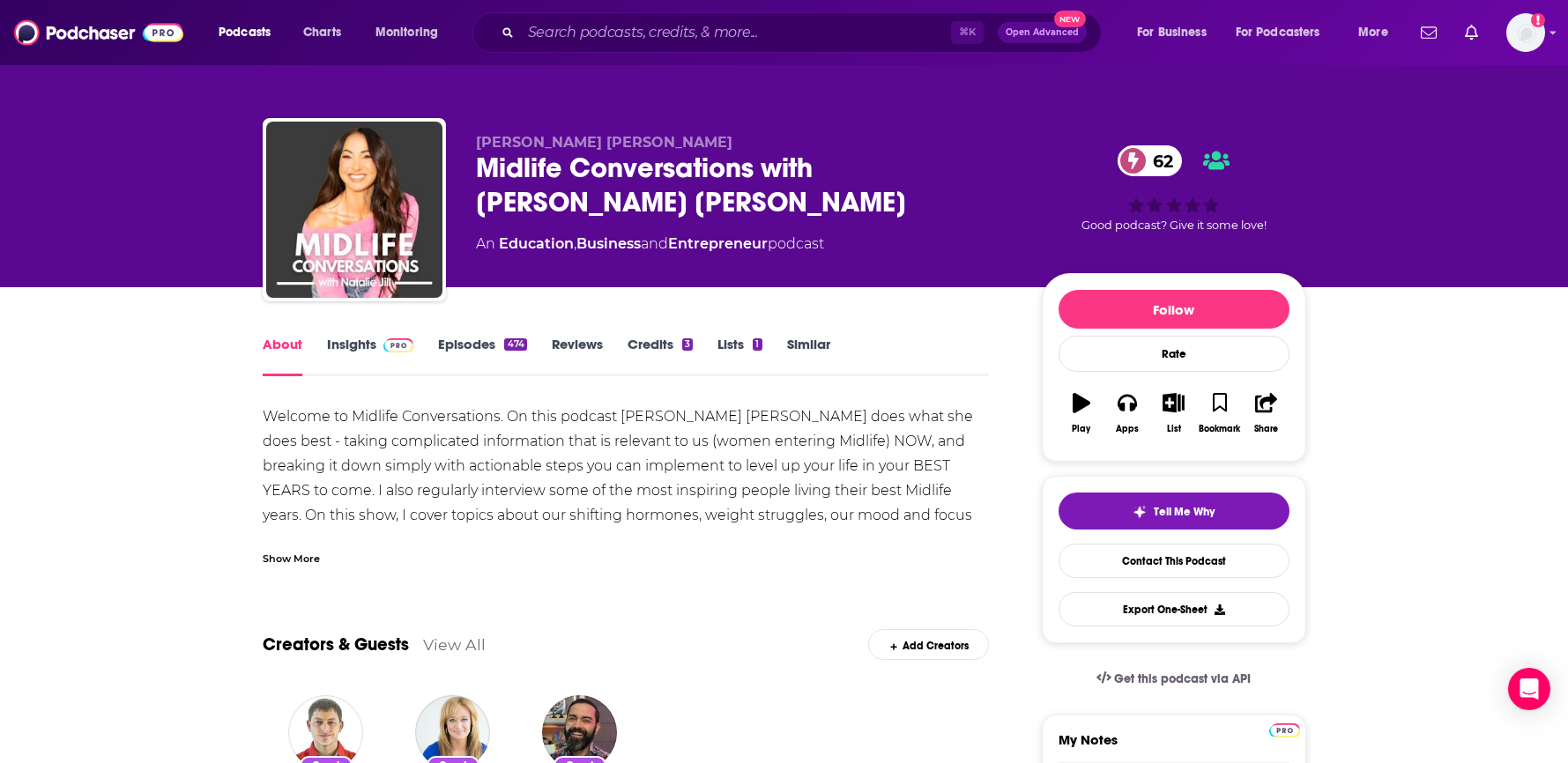
click at [821, 345] on link "Similar" at bounding box center [808, 356] width 43 height 41
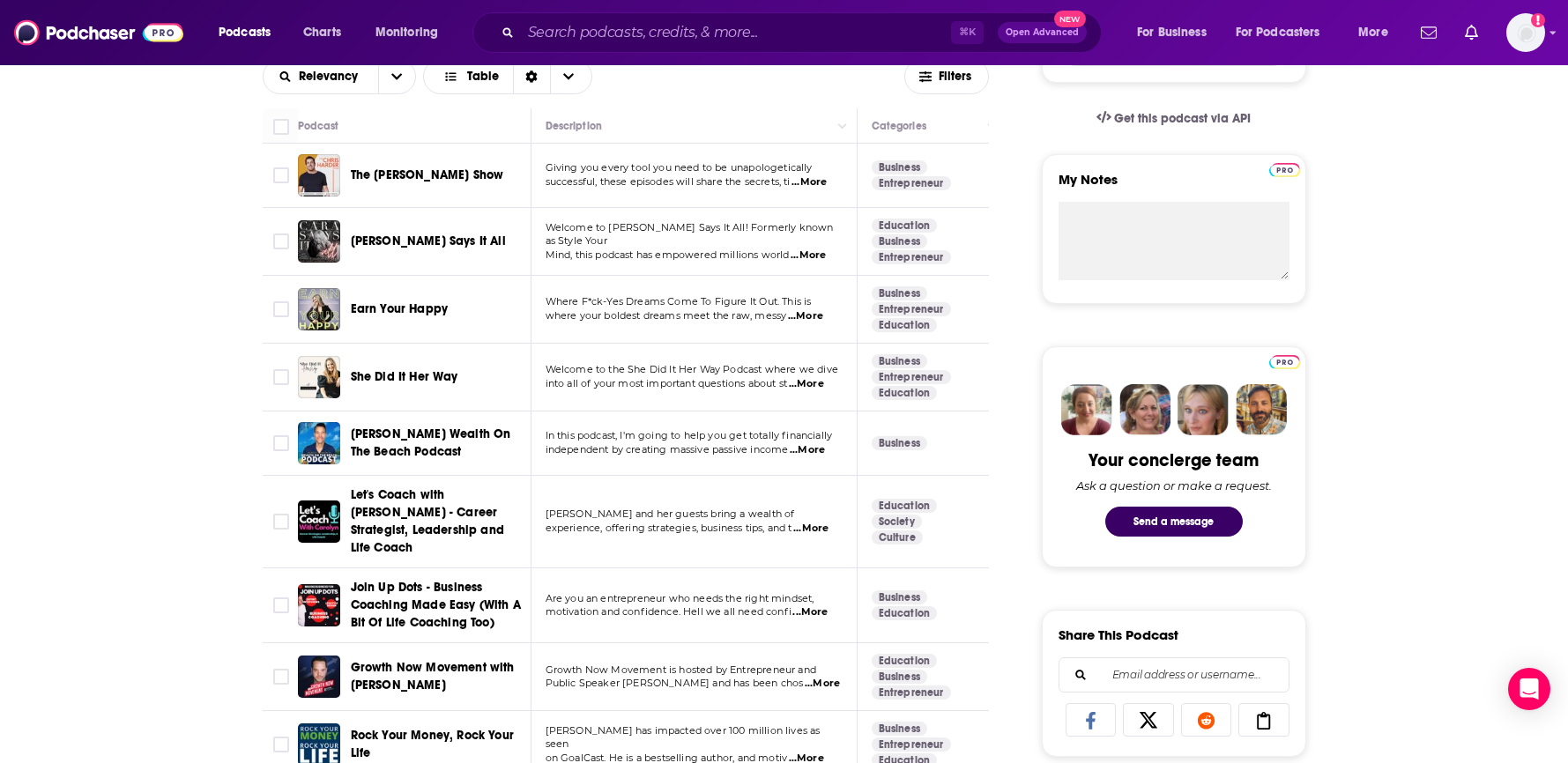
scroll to position [562, 0]
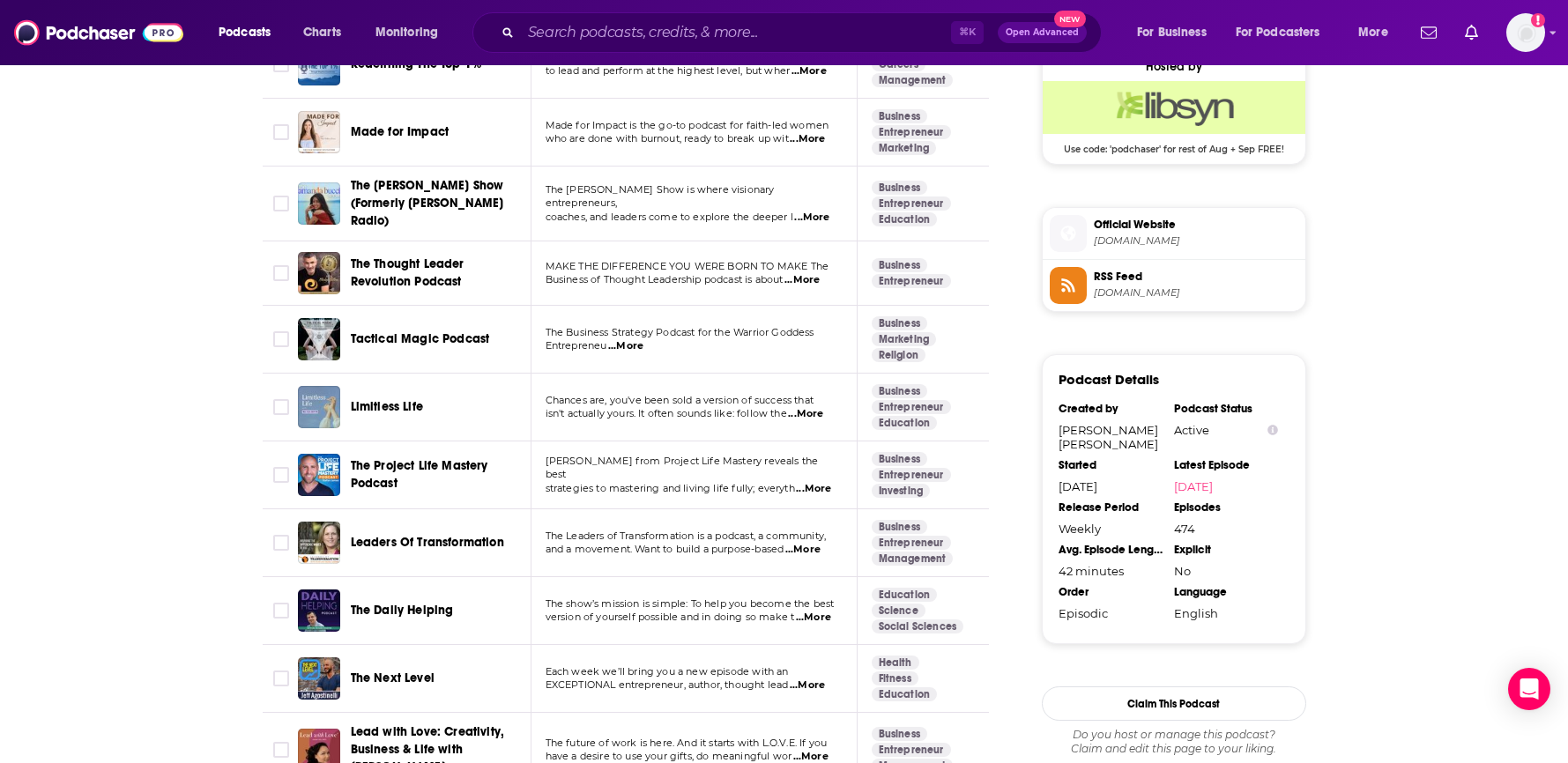
scroll to position [1313, 0]
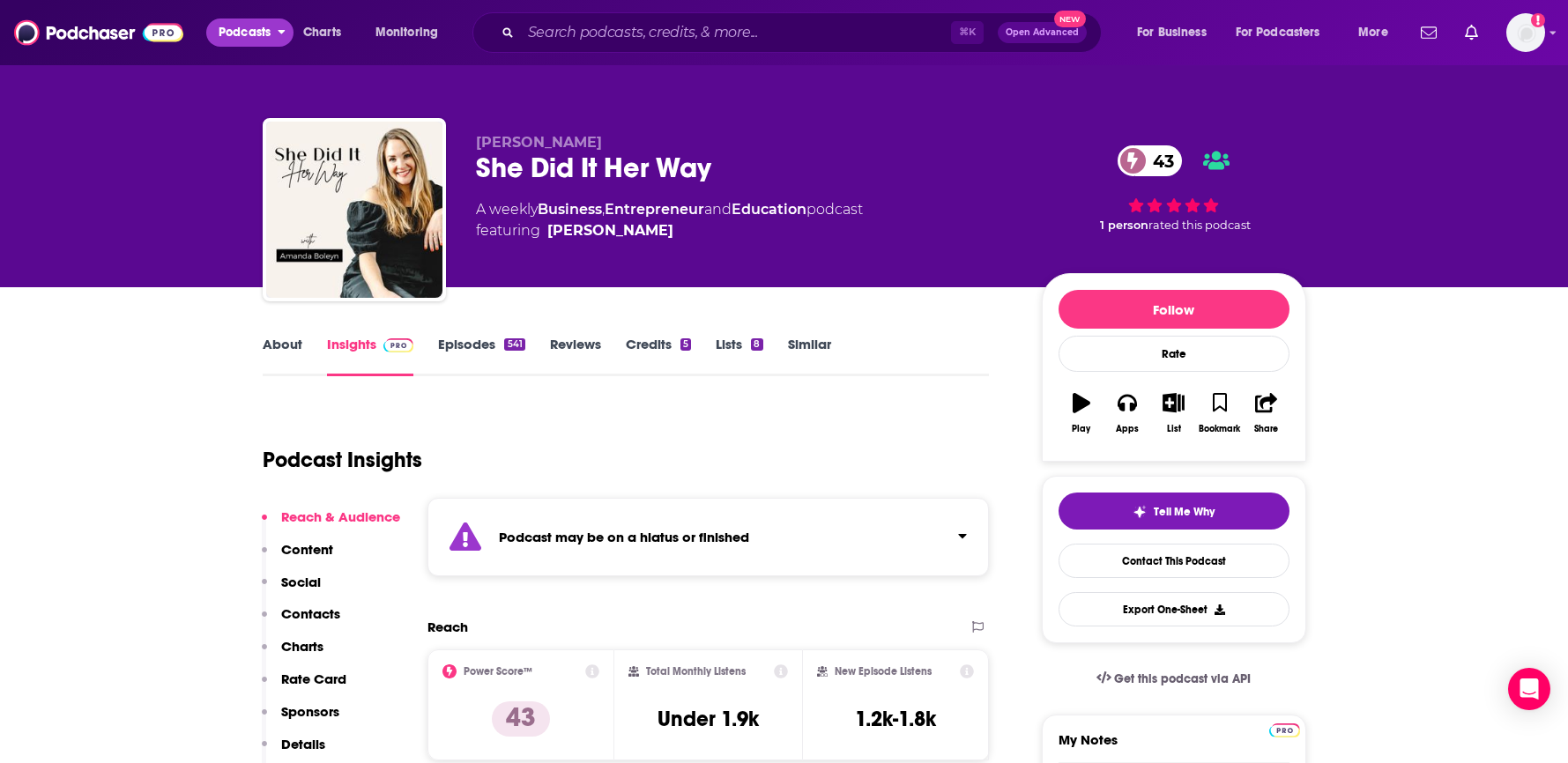
click at [268, 34] on span "Podcasts" at bounding box center [244, 32] width 52 height 25
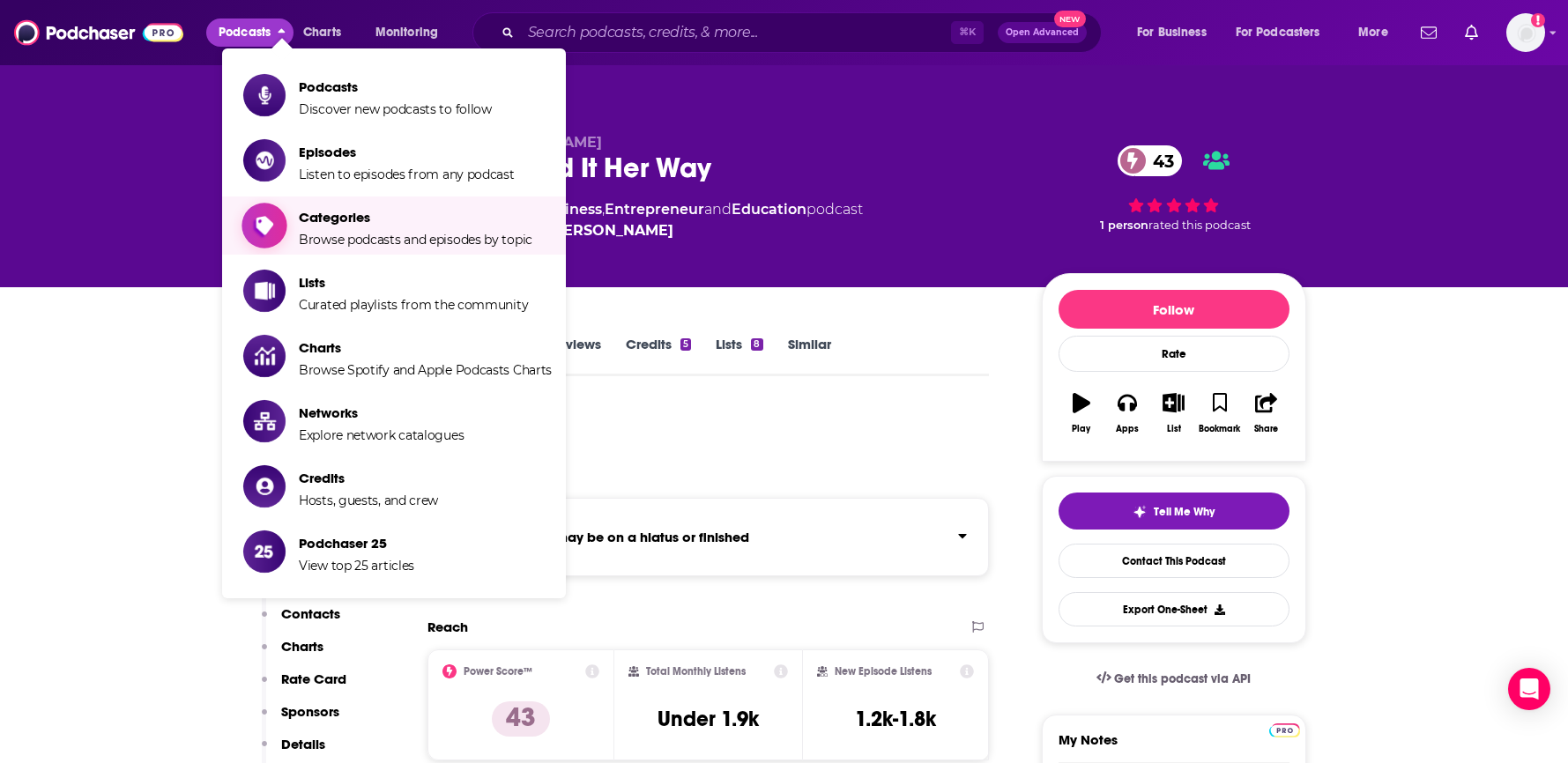
click at [359, 228] on span "Categories Browse podcasts and episodes by topic" at bounding box center [415, 225] width 233 height 44
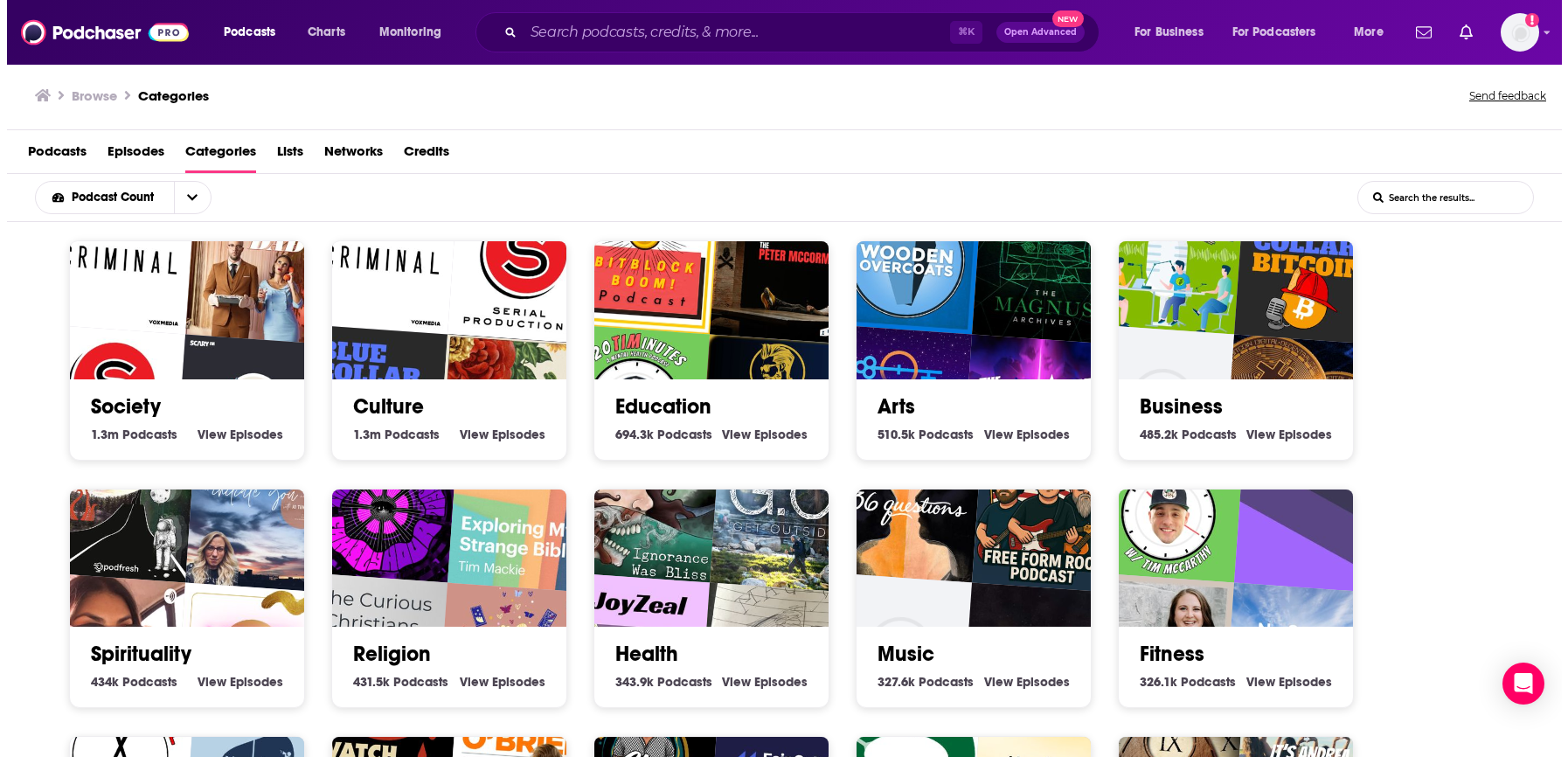
scroll to position [4, 0]
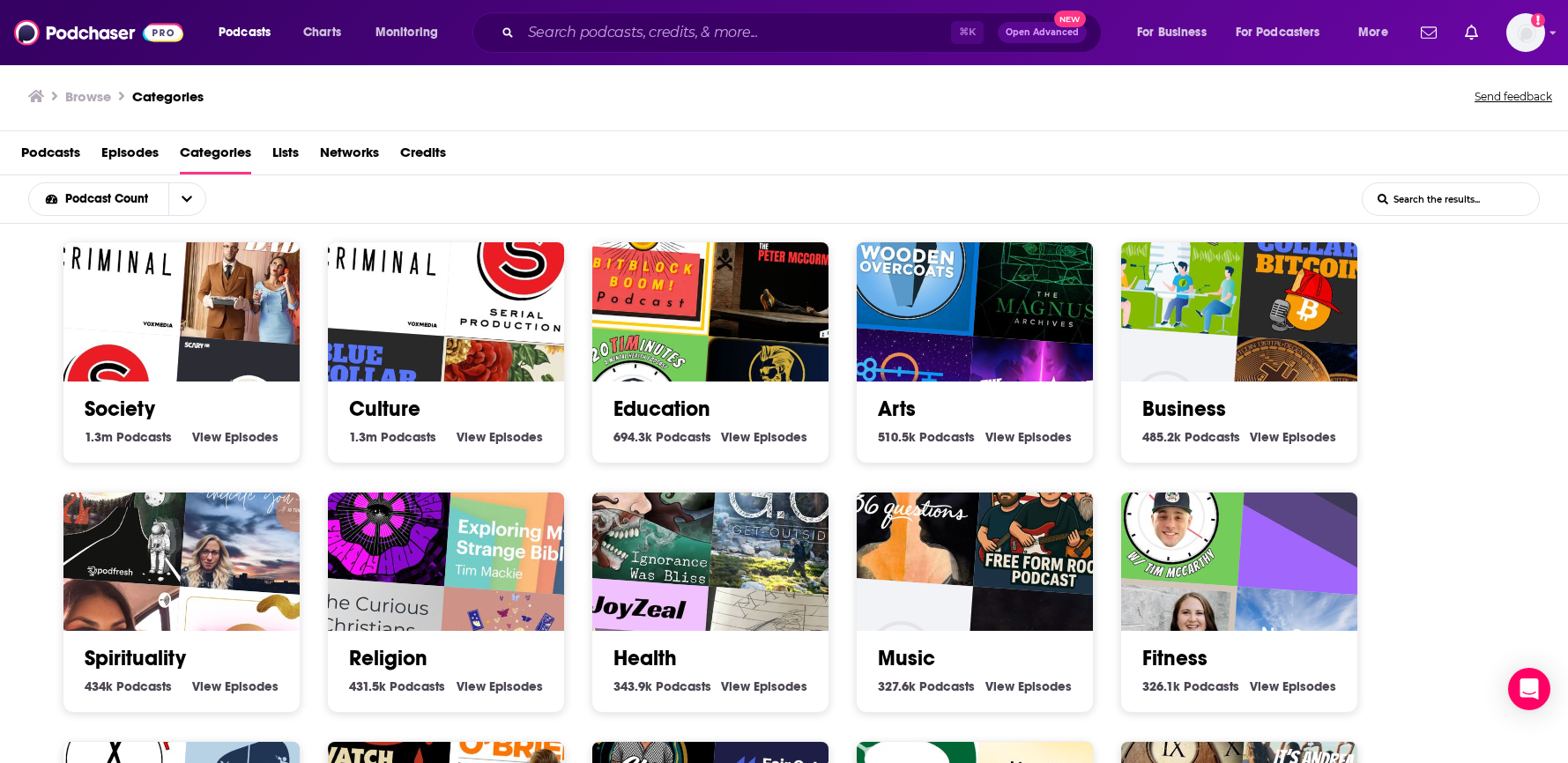
click at [430, 419] on h2 "Culture" at bounding box center [446, 409] width 194 height 27
click at [412, 407] on link "Culture" at bounding box center [385, 409] width 72 height 27
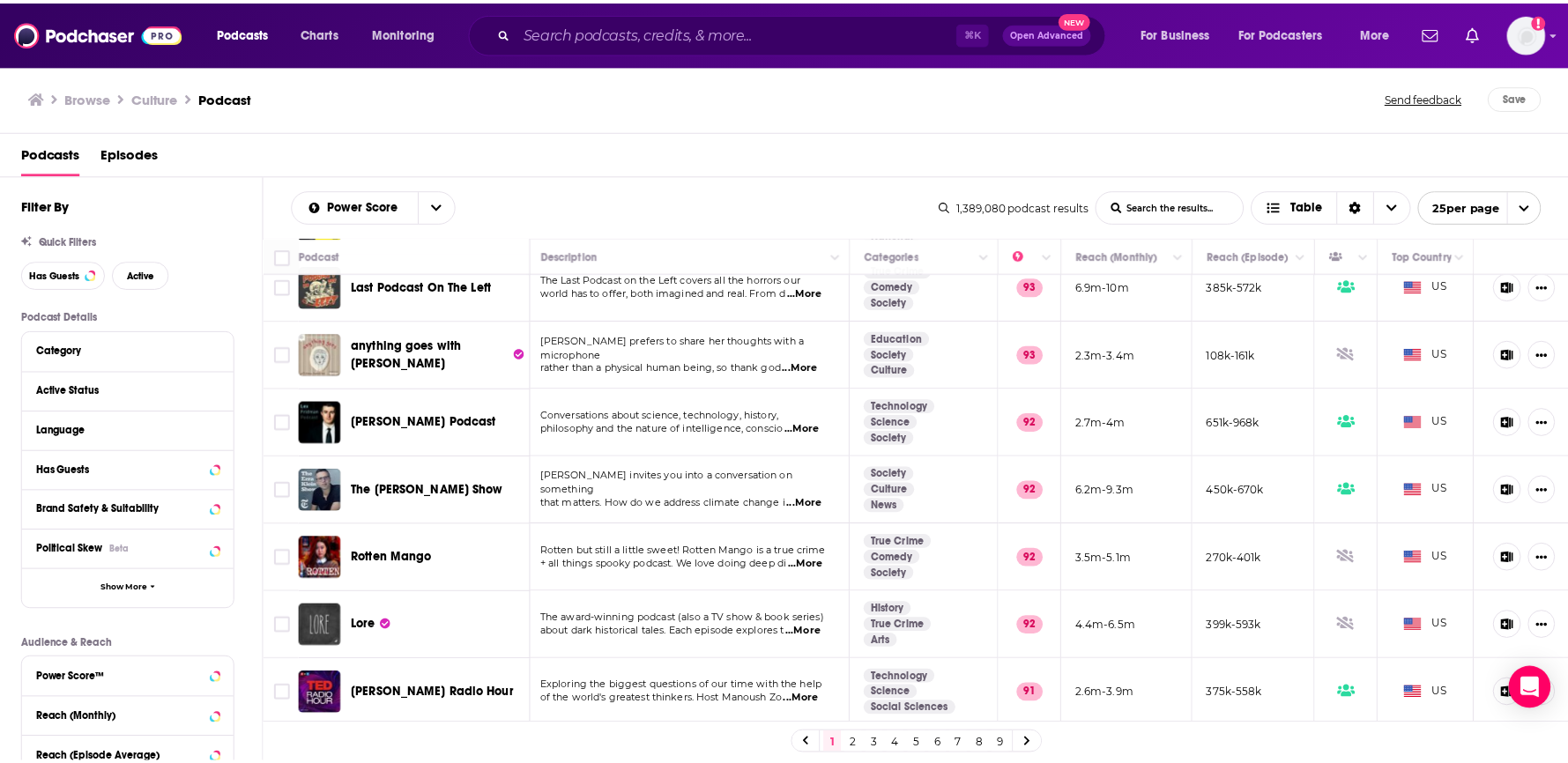
scroll to position [1252, 0]
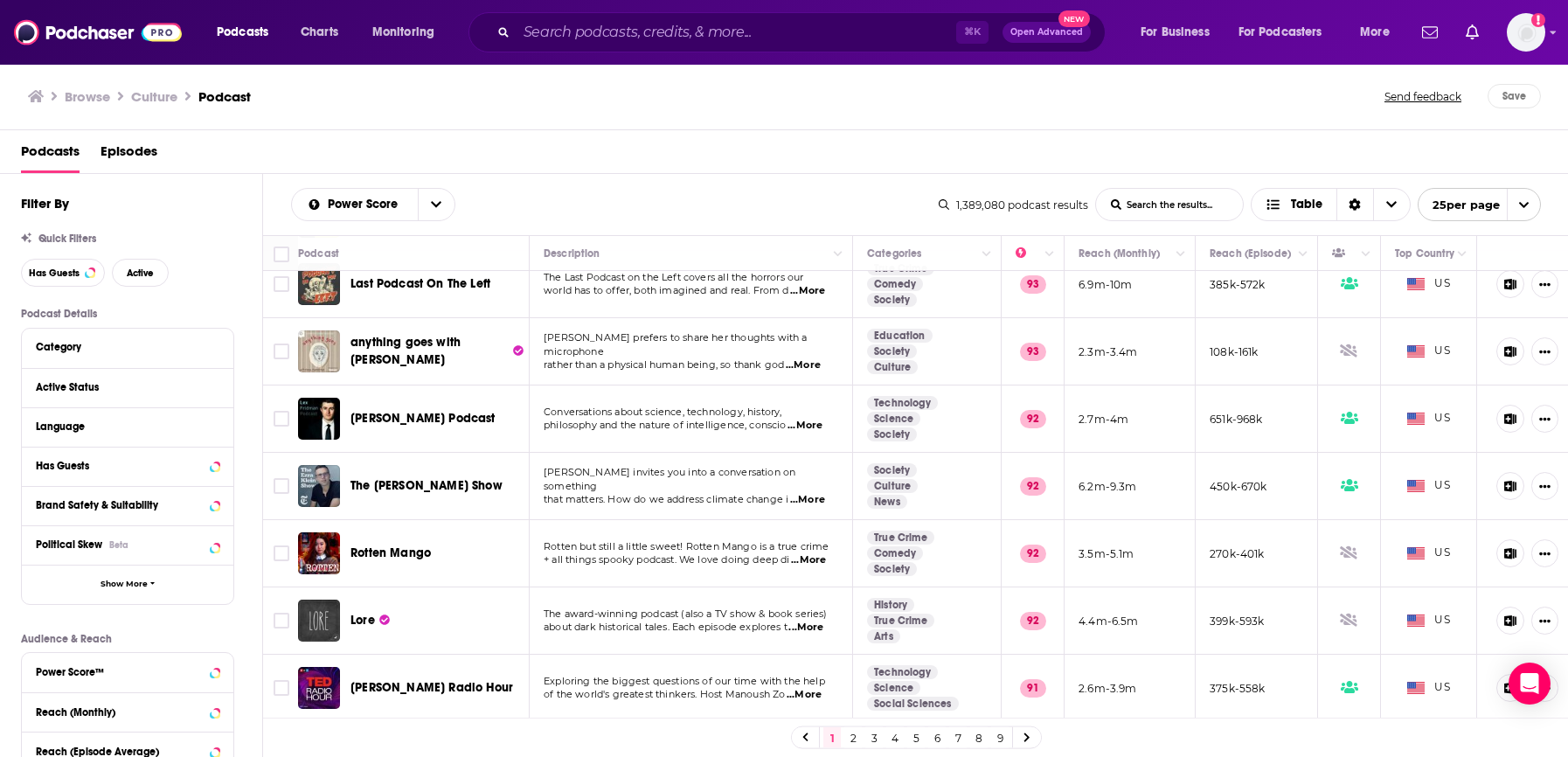
click at [101, 94] on h3 "Browse" at bounding box center [87, 96] width 46 height 17
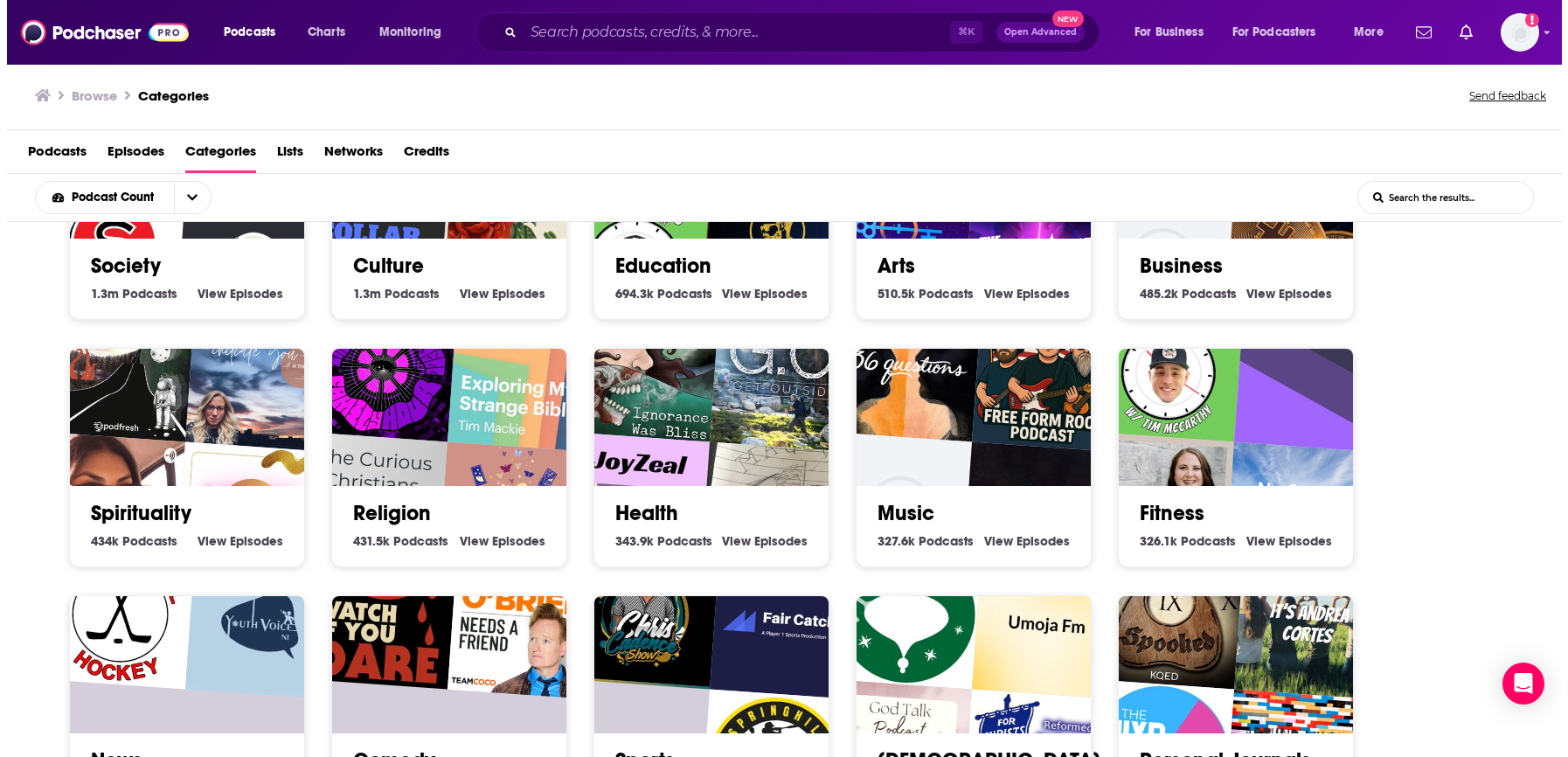
scroll to position [166, 0]
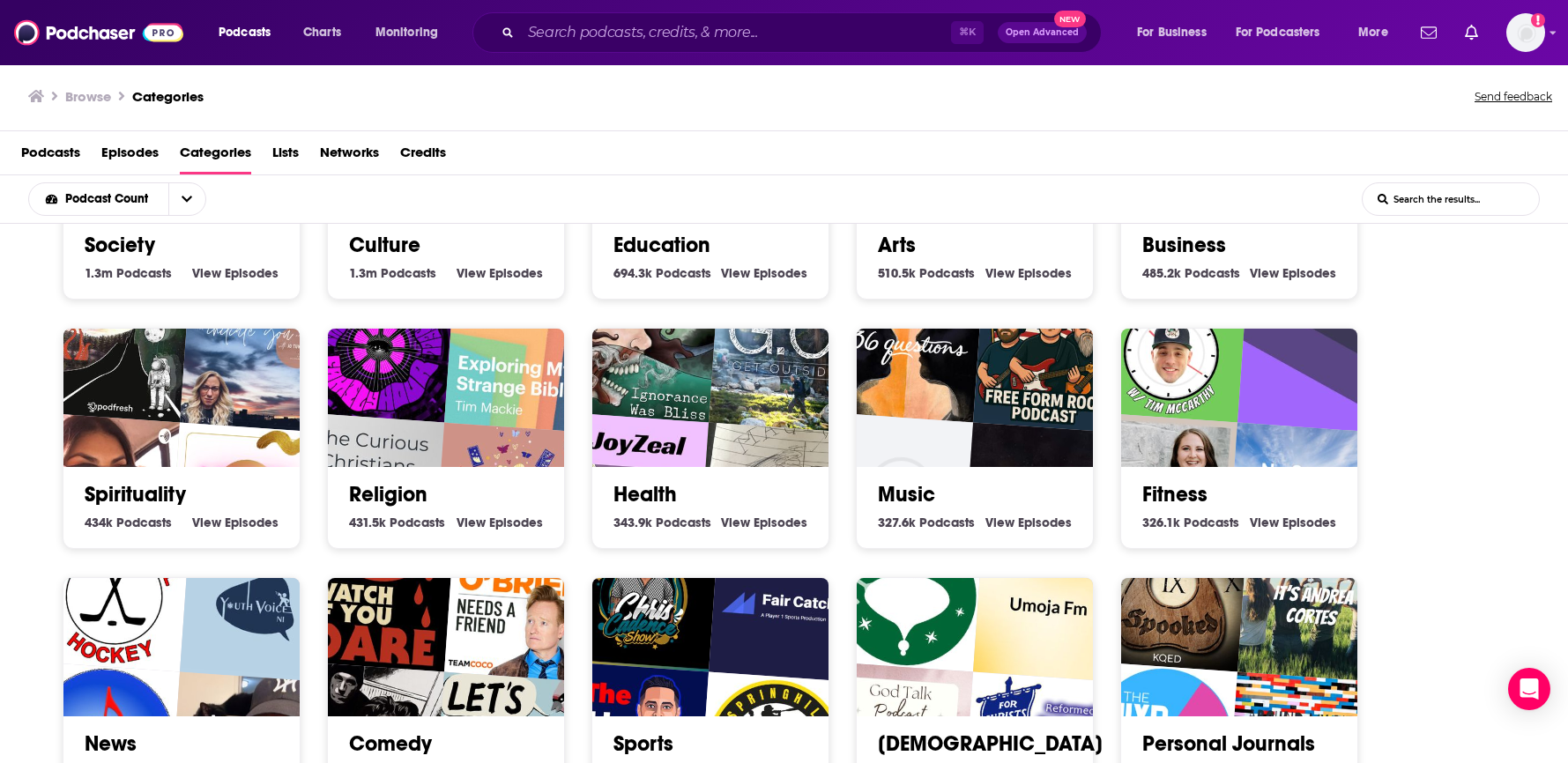
click at [716, 463] on img "Magic Minds Podcast" at bounding box center [775, 498] width 152 height 152
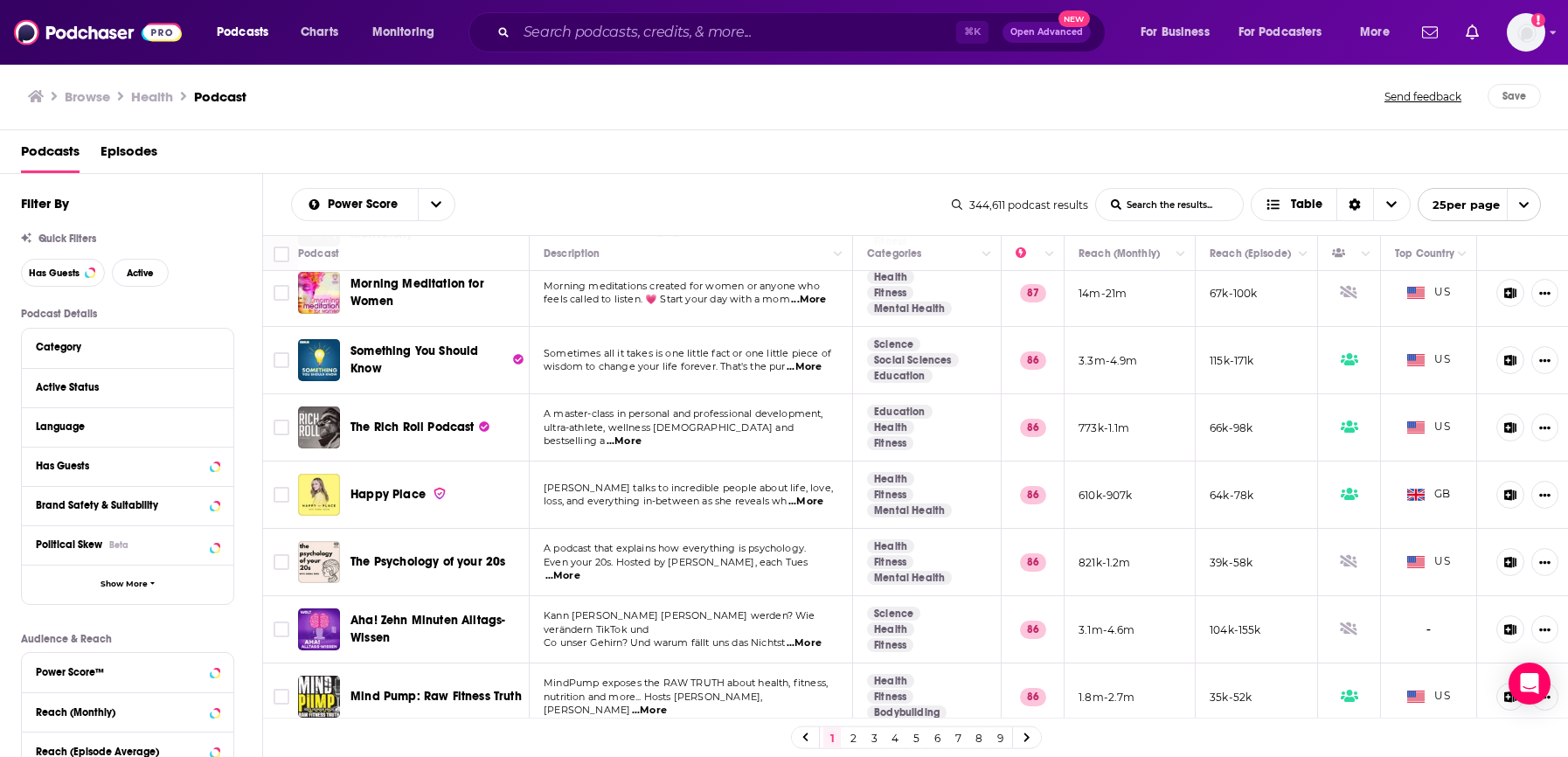
scroll to position [1249, 0]
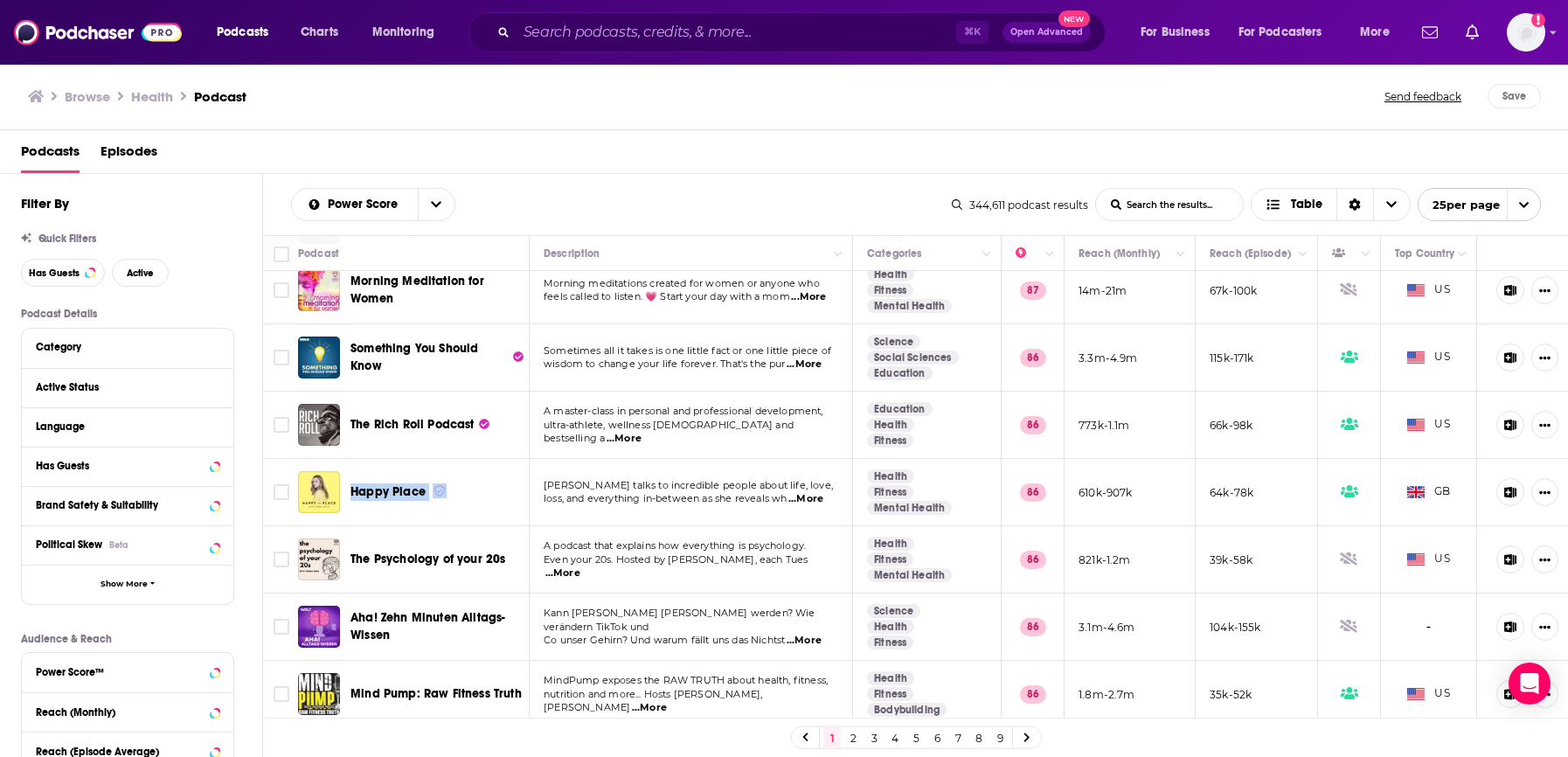
click at [853, 738] on link "2" at bounding box center [853, 737] width 18 height 21
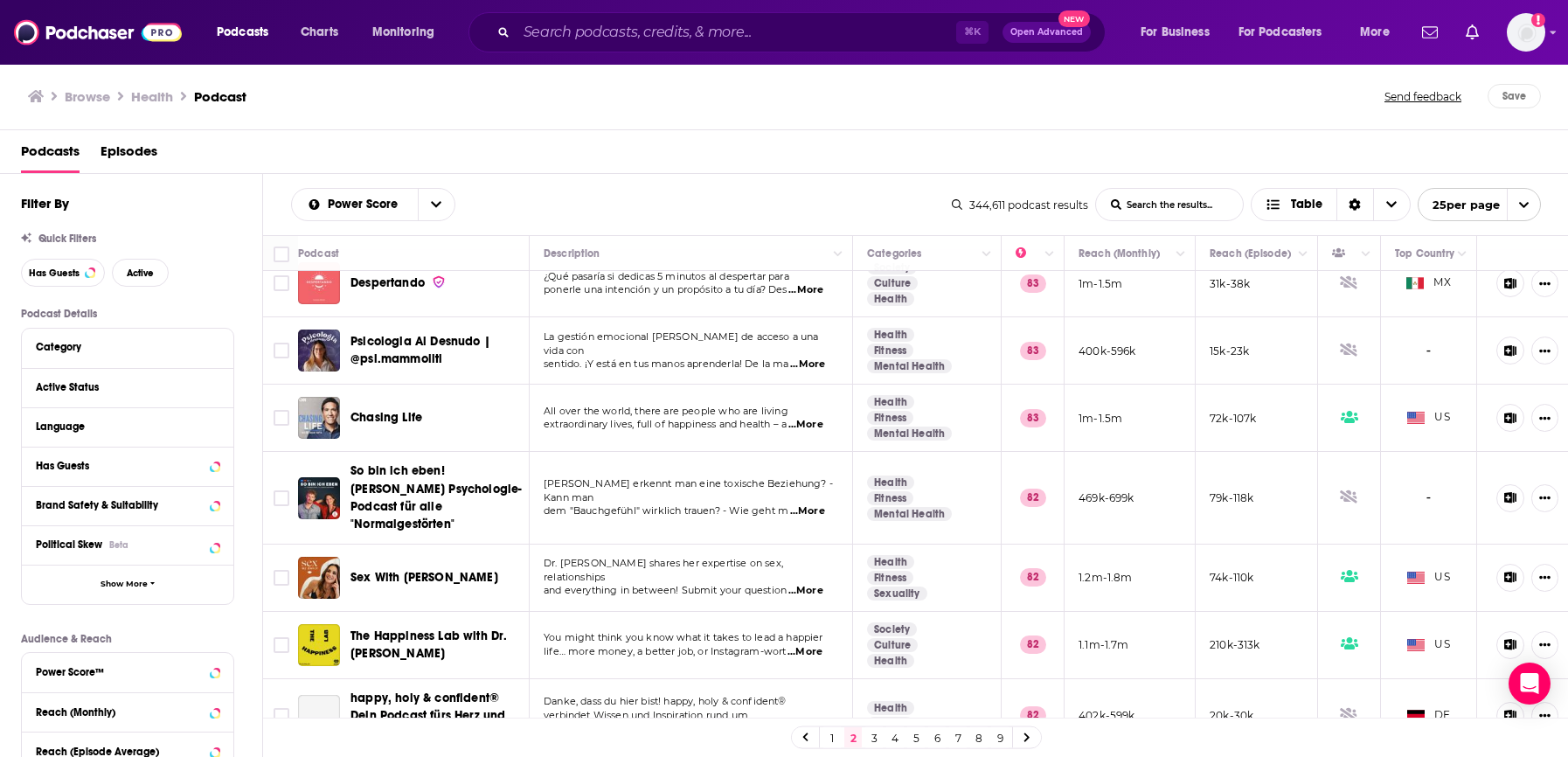
scroll to position [1263, 0]
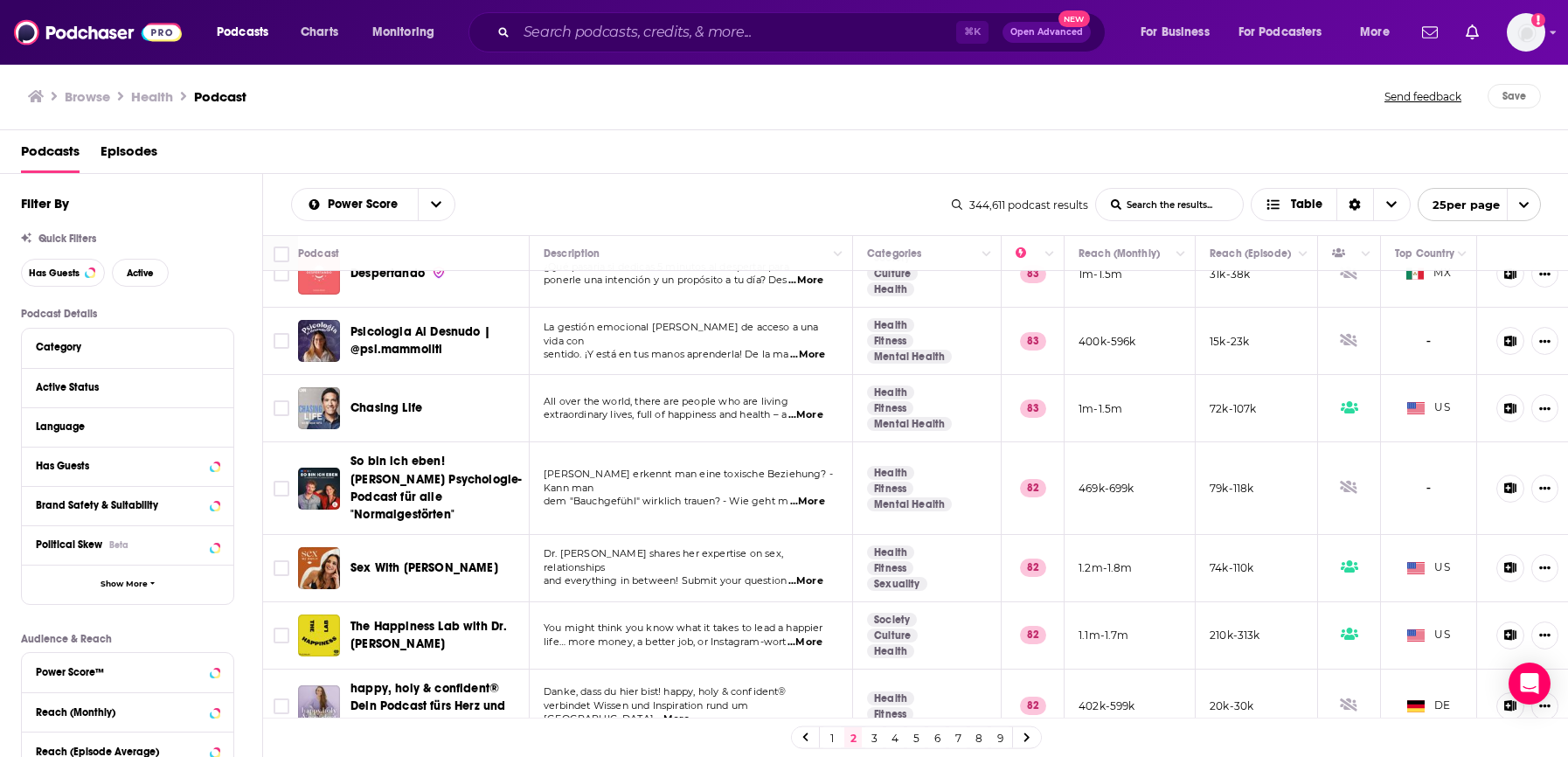
click at [877, 739] on link "3" at bounding box center [875, 737] width 18 height 21
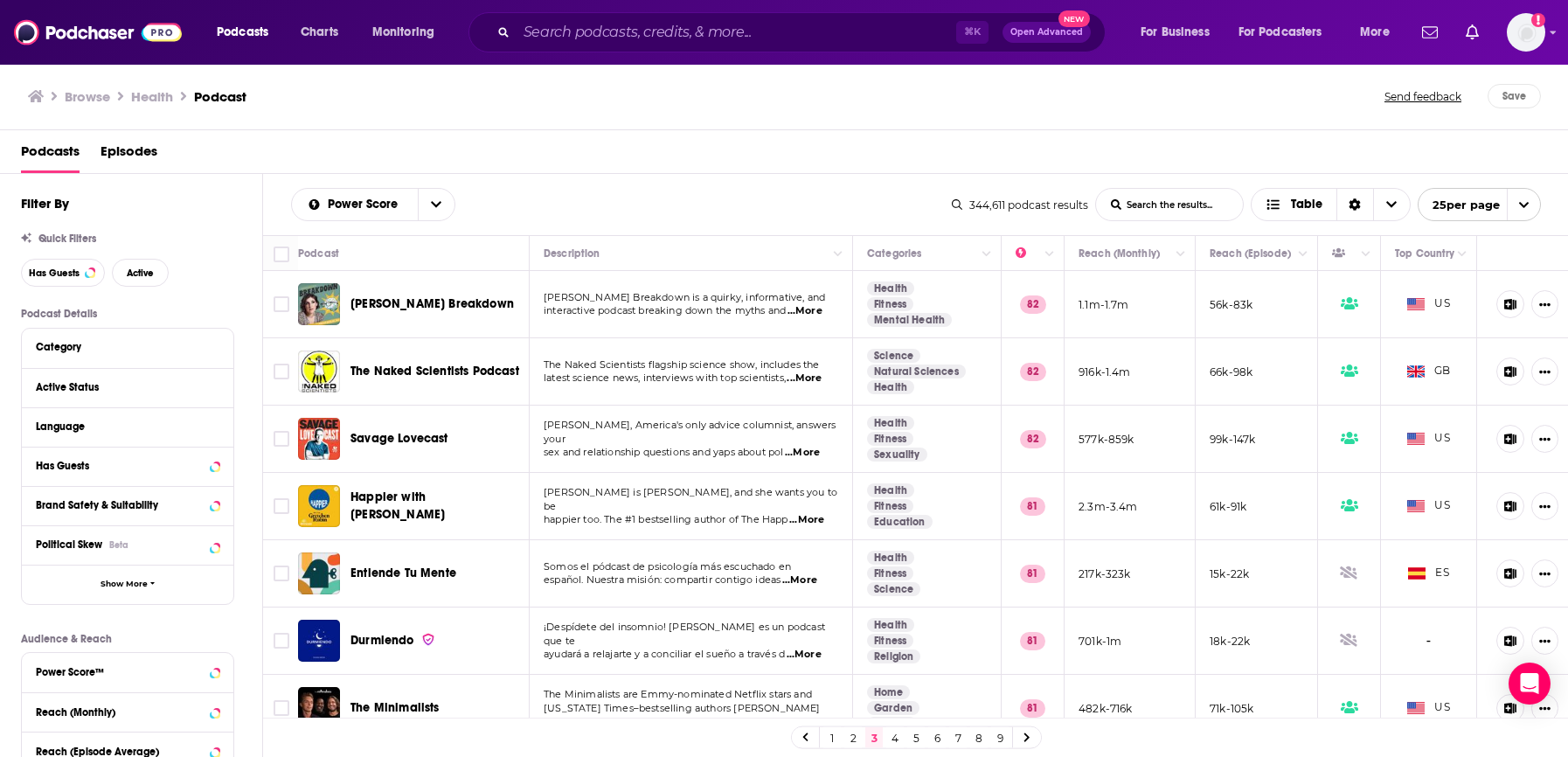
click at [648, 147] on div "Podcasts Episodes" at bounding box center [787, 155] width 1533 height 36
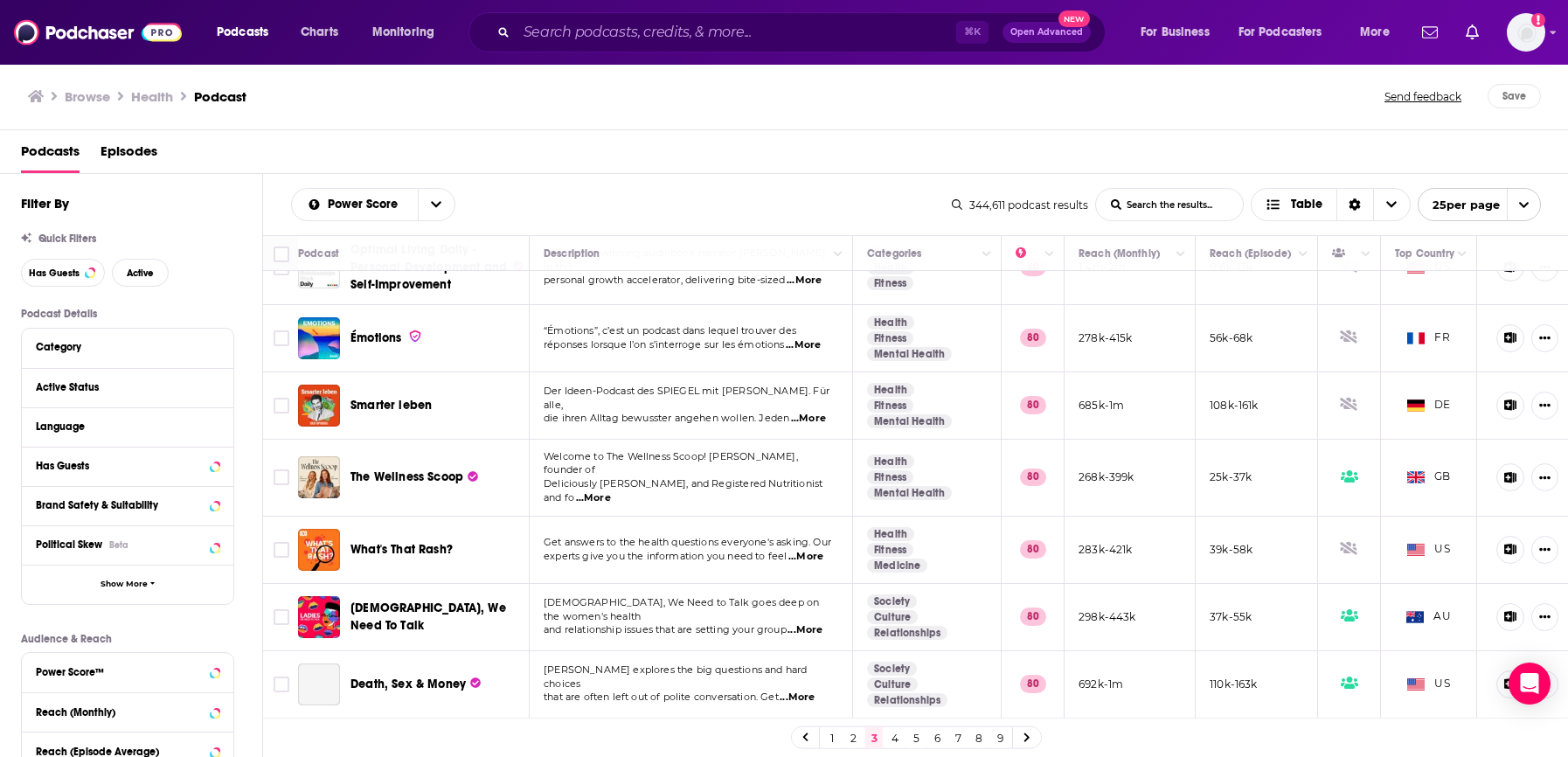
scroll to position [1044, 0]
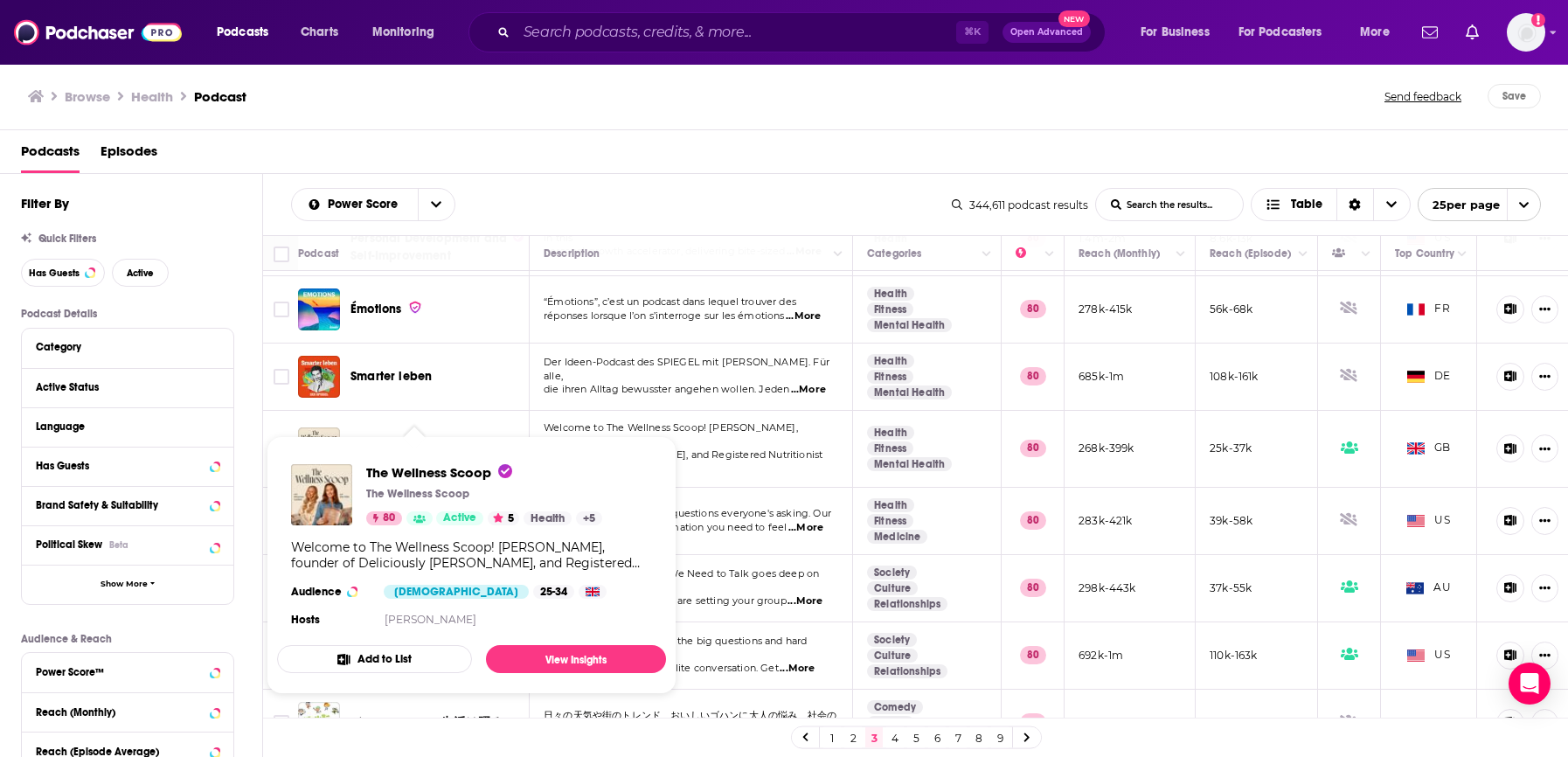
click at [614, 412] on td "Welcome to The Wellness Scoop! Join Ella Mills, founder of Deliciously Ella, an…" at bounding box center [691, 449] width 323 height 77
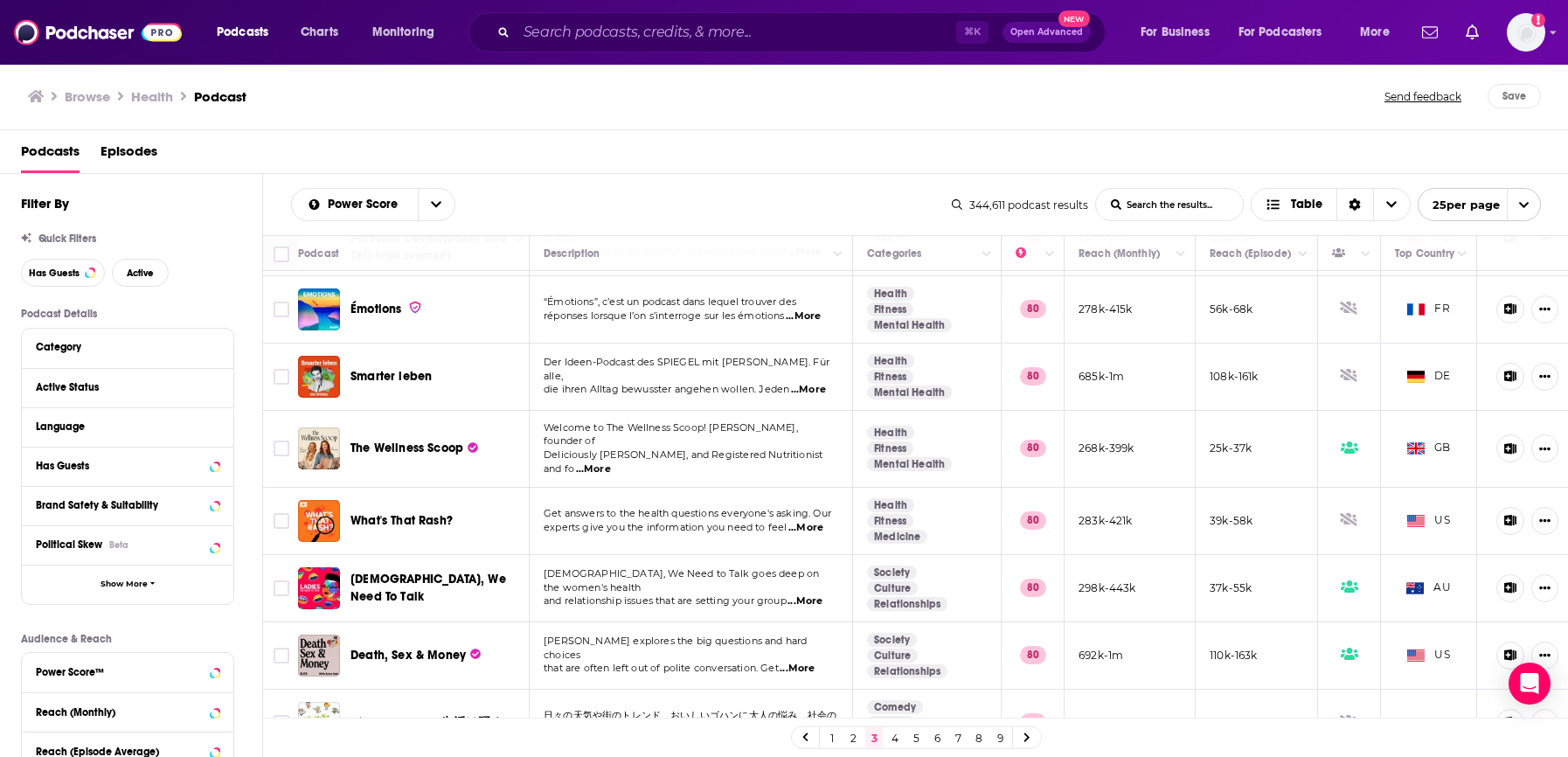
click at [734, 595] on span "and relationship issues that are setting your group" at bounding box center [666, 601] width 243 height 12
click at [921, 151] on div "Podcasts Episodes" at bounding box center [787, 155] width 1533 height 36
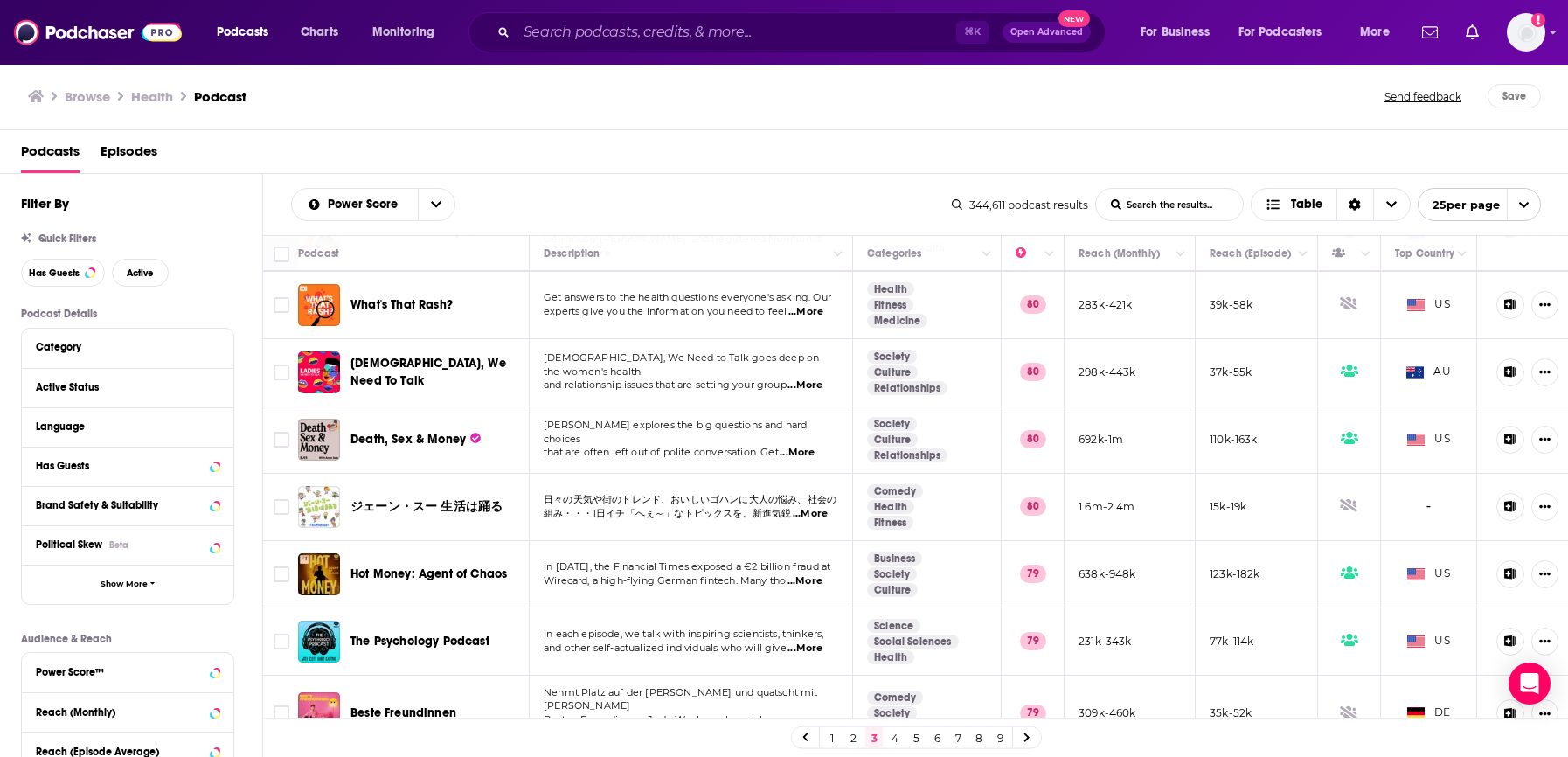
scroll to position [1266, 0]
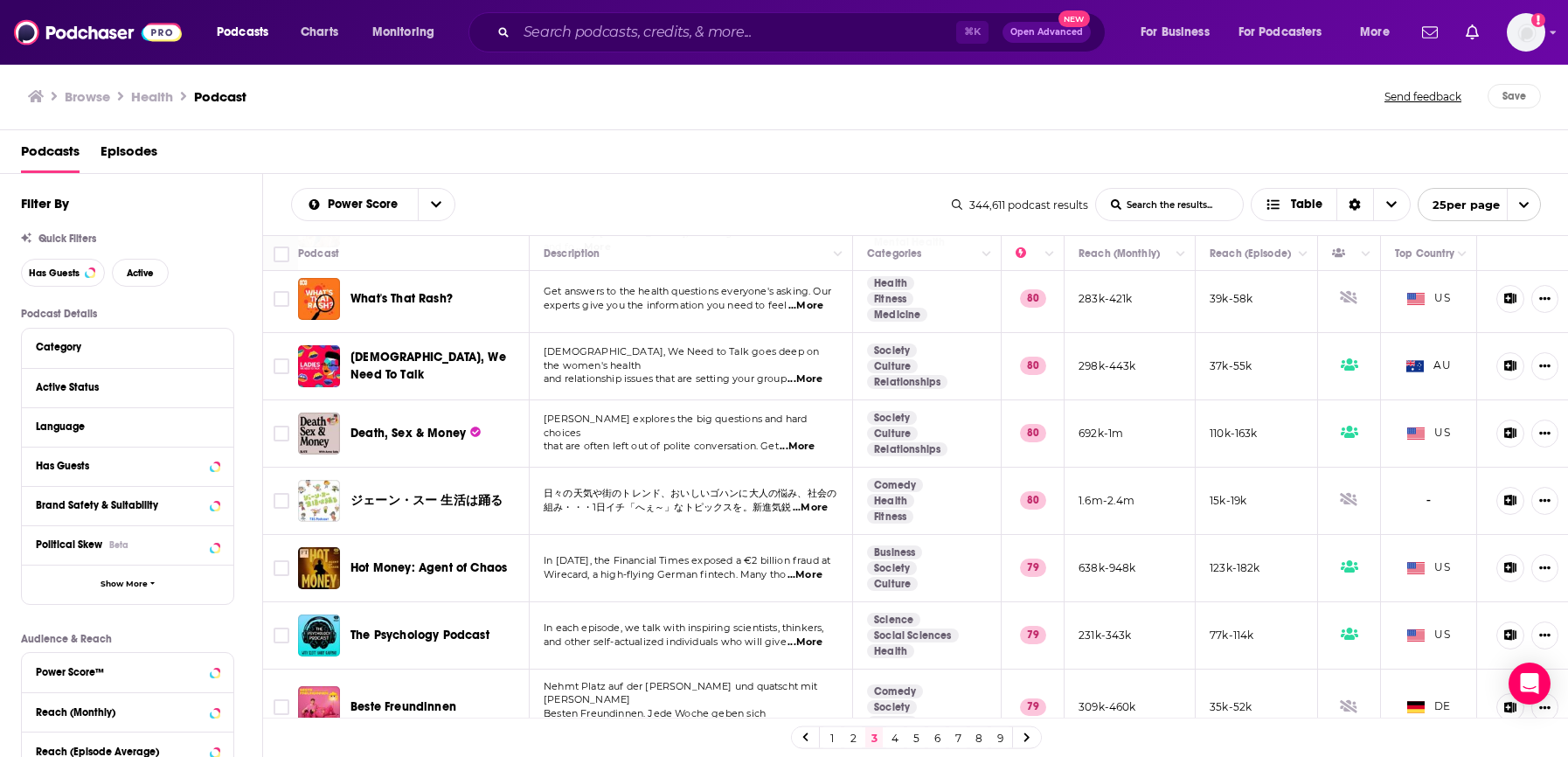
click at [903, 738] on link "4" at bounding box center [895, 737] width 18 height 21
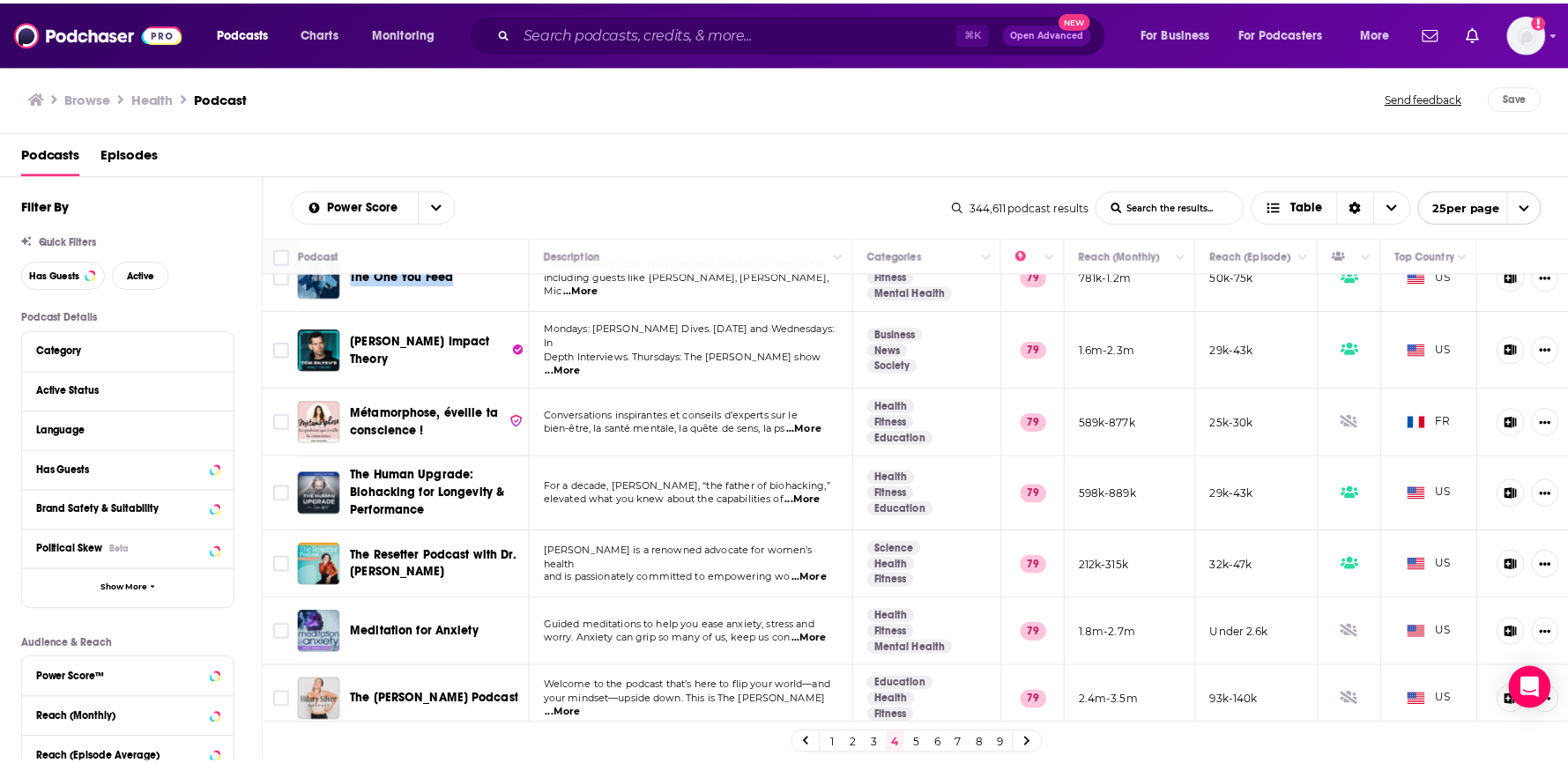
scroll to position [33, 0]
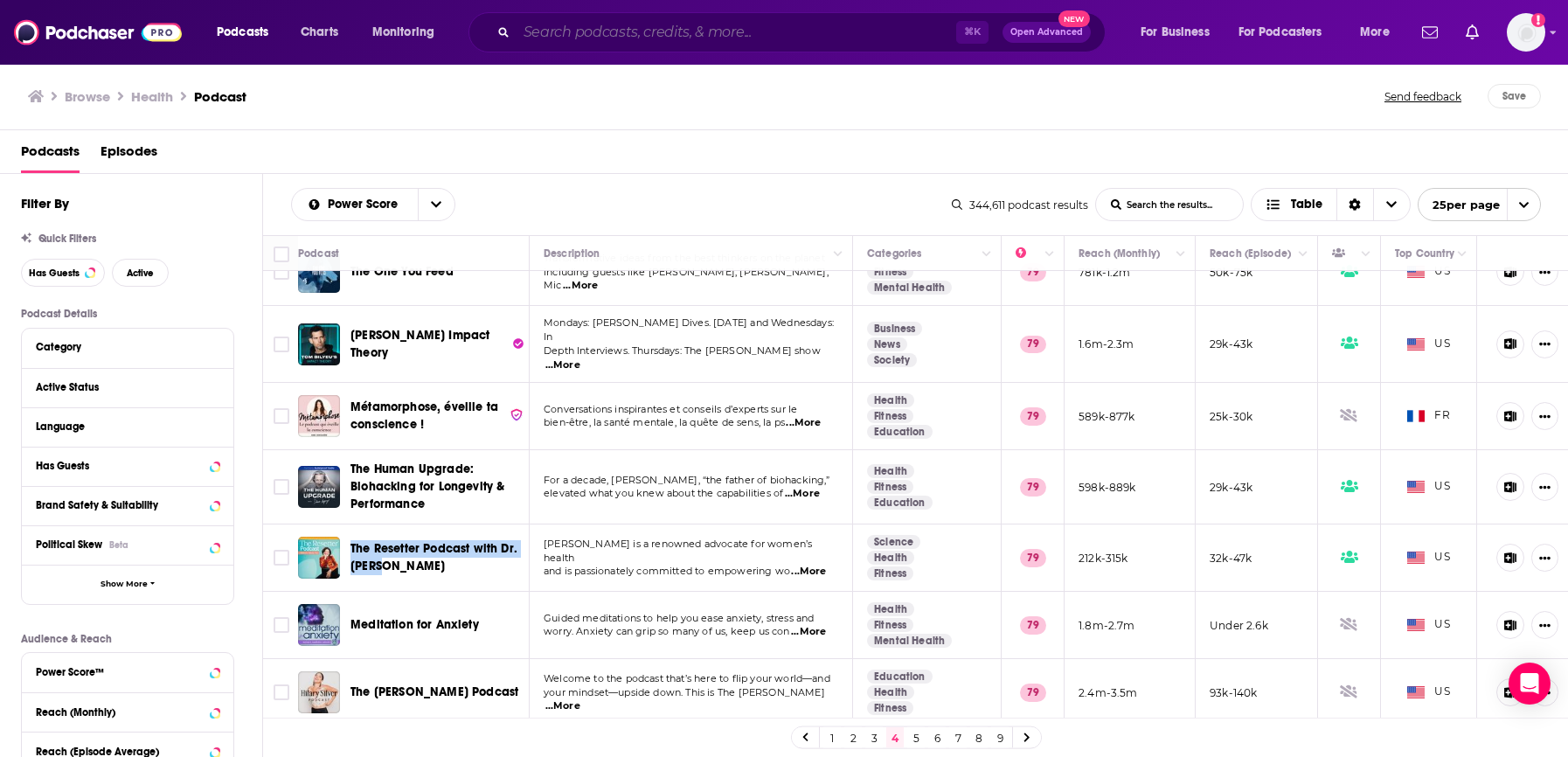
click at [644, 34] on input "Search podcasts, credits, & more..." at bounding box center [736, 33] width 439 height 28
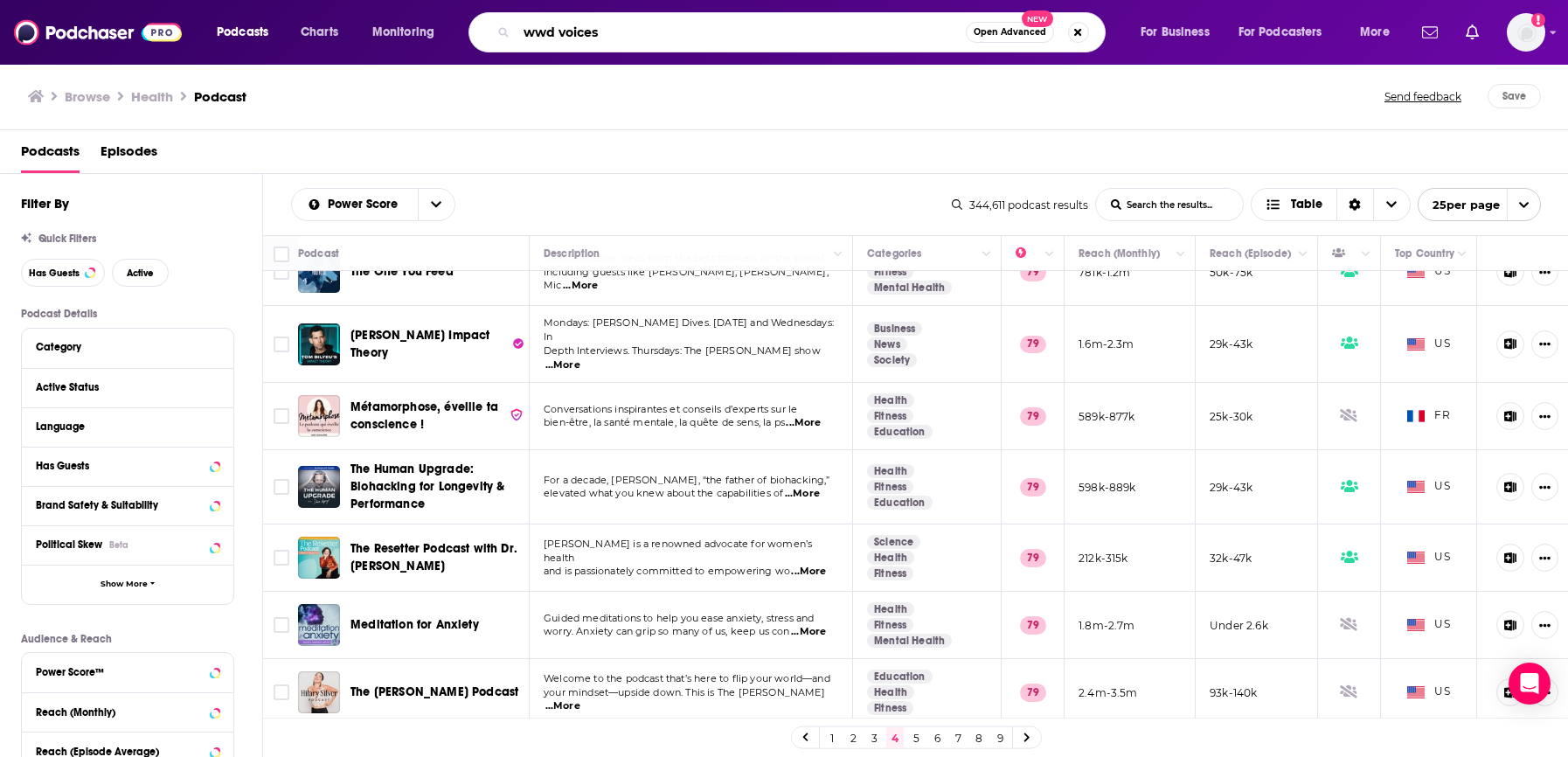
type input "wwd voices"
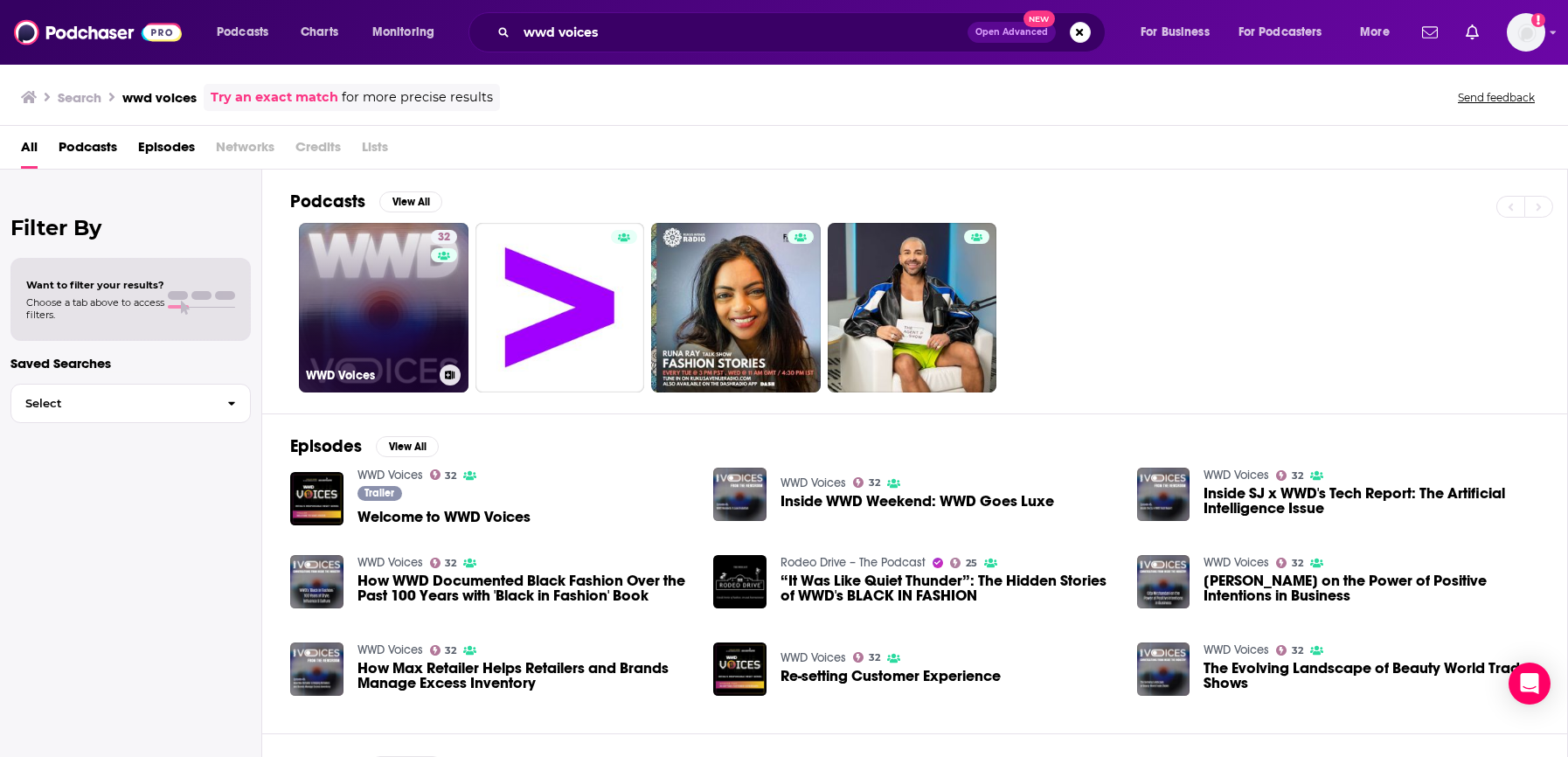
click at [374, 306] on link "32 WWD Voices" at bounding box center [383, 307] width 169 height 169
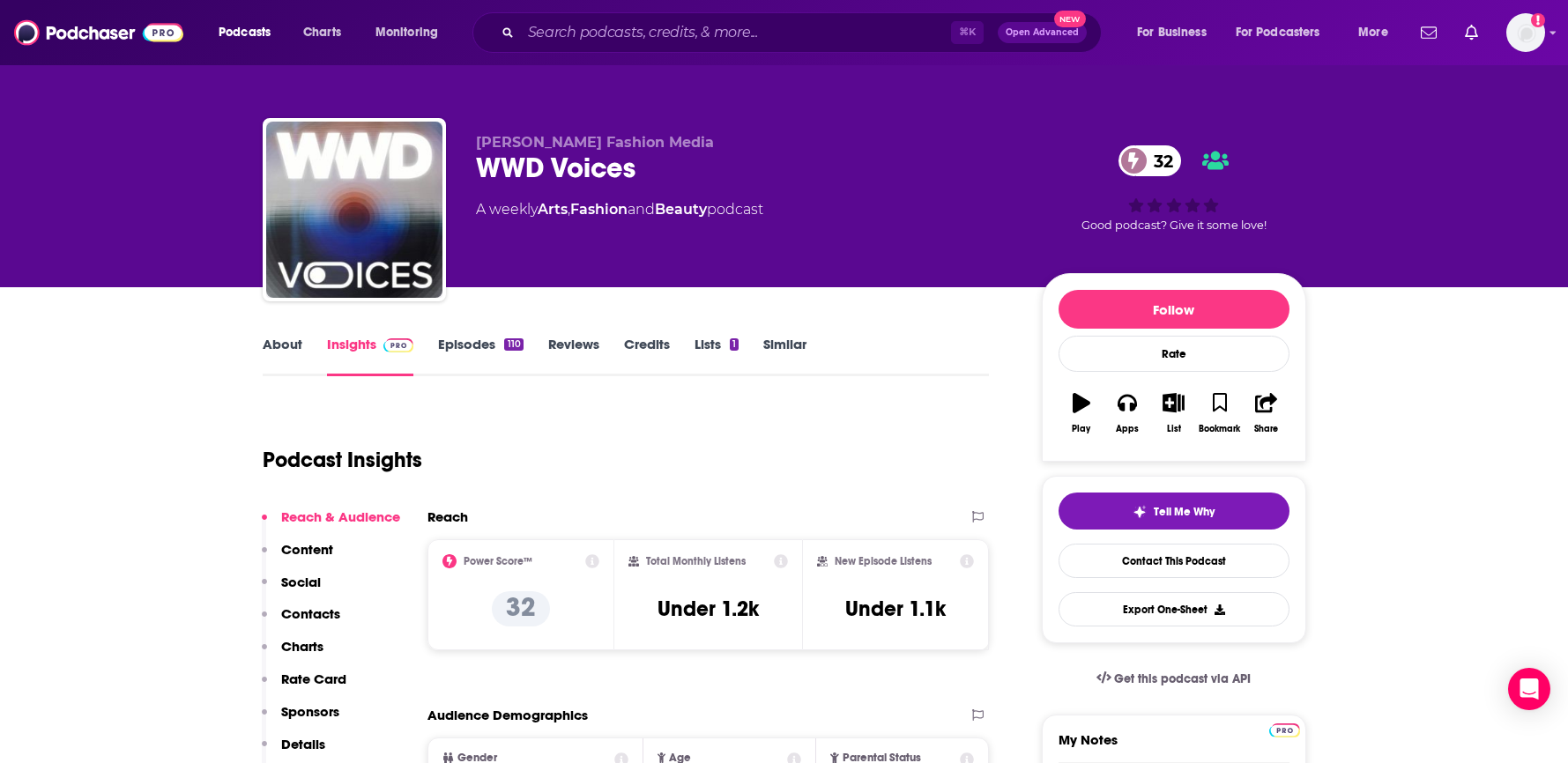
click at [292, 342] on link "About" at bounding box center [282, 356] width 40 height 41
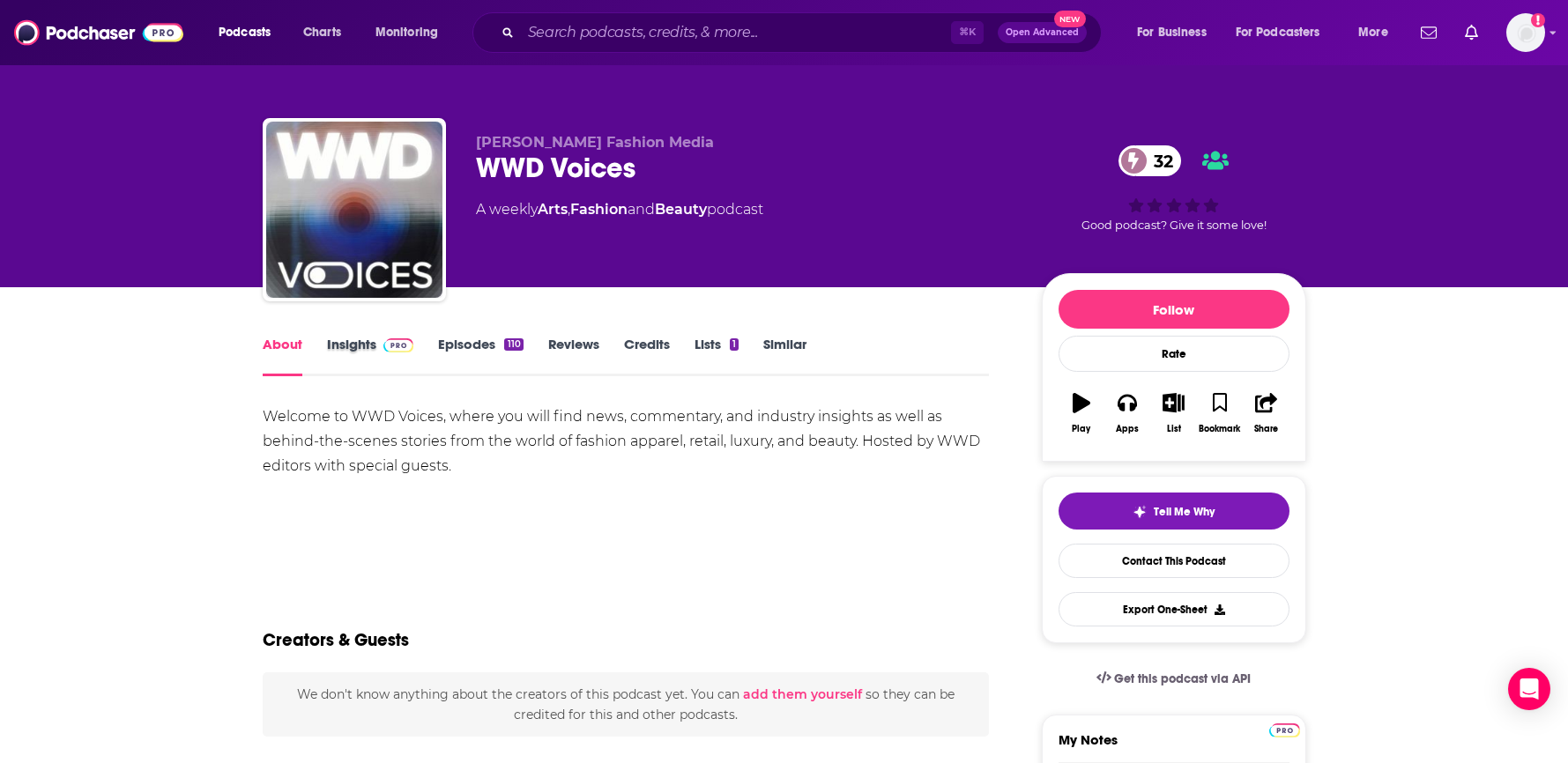
click at [433, 357] on div "Insights" at bounding box center [383, 356] width 112 height 41
click at [444, 354] on link "Episodes 110" at bounding box center [480, 356] width 85 height 41
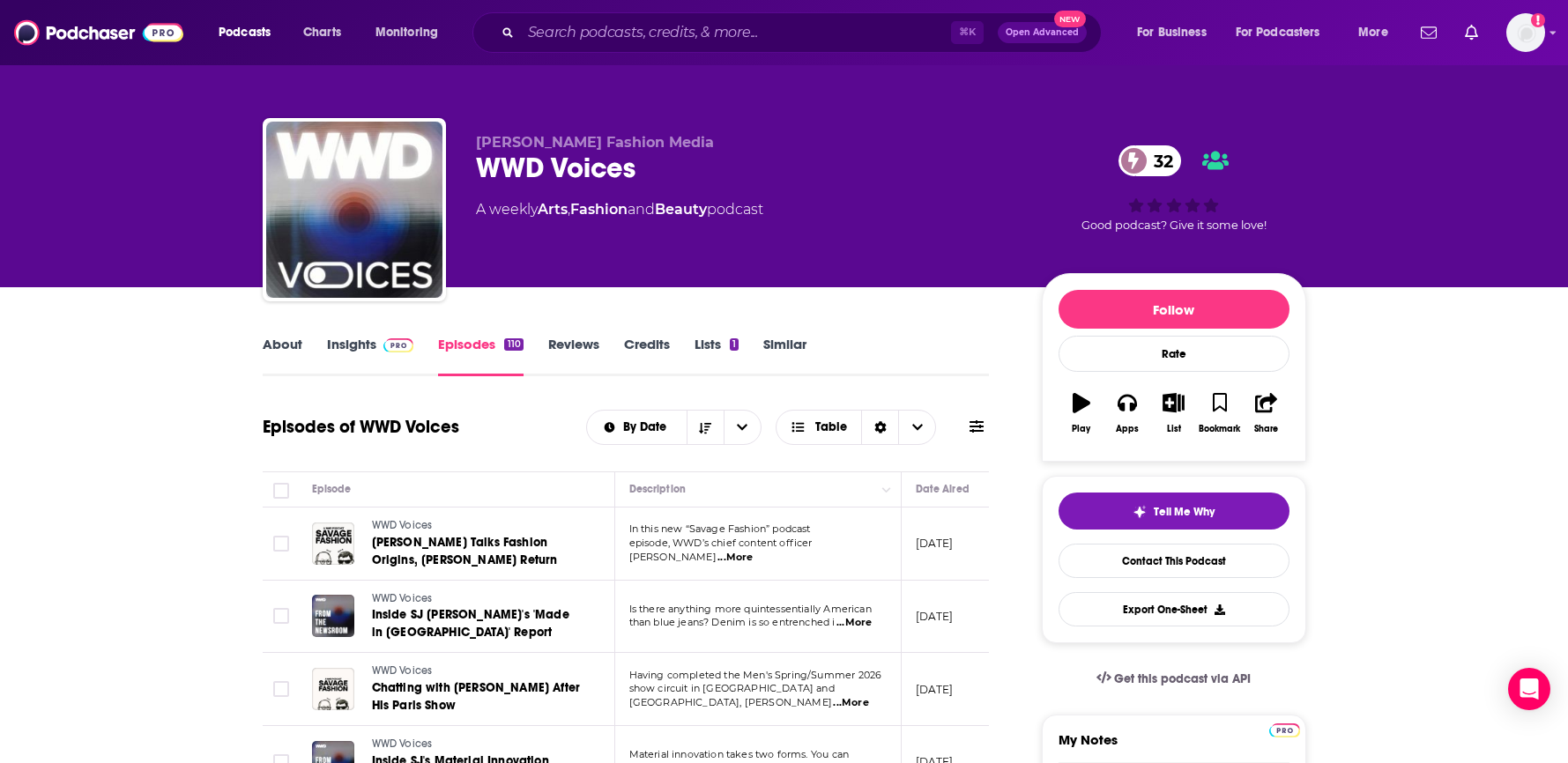
click at [790, 344] on link "Similar" at bounding box center [784, 356] width 43 height 41
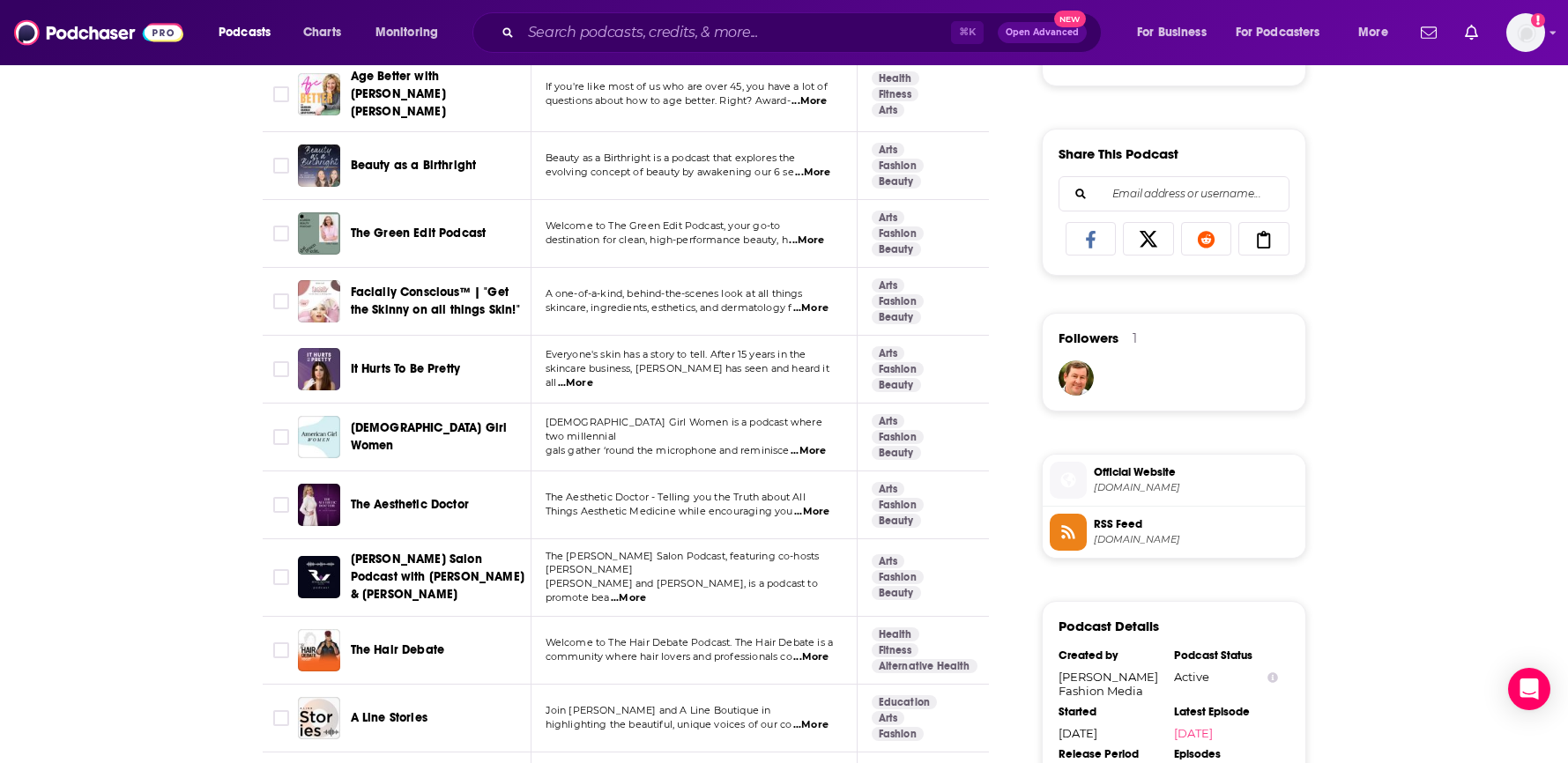
scroll to position [832, 0]
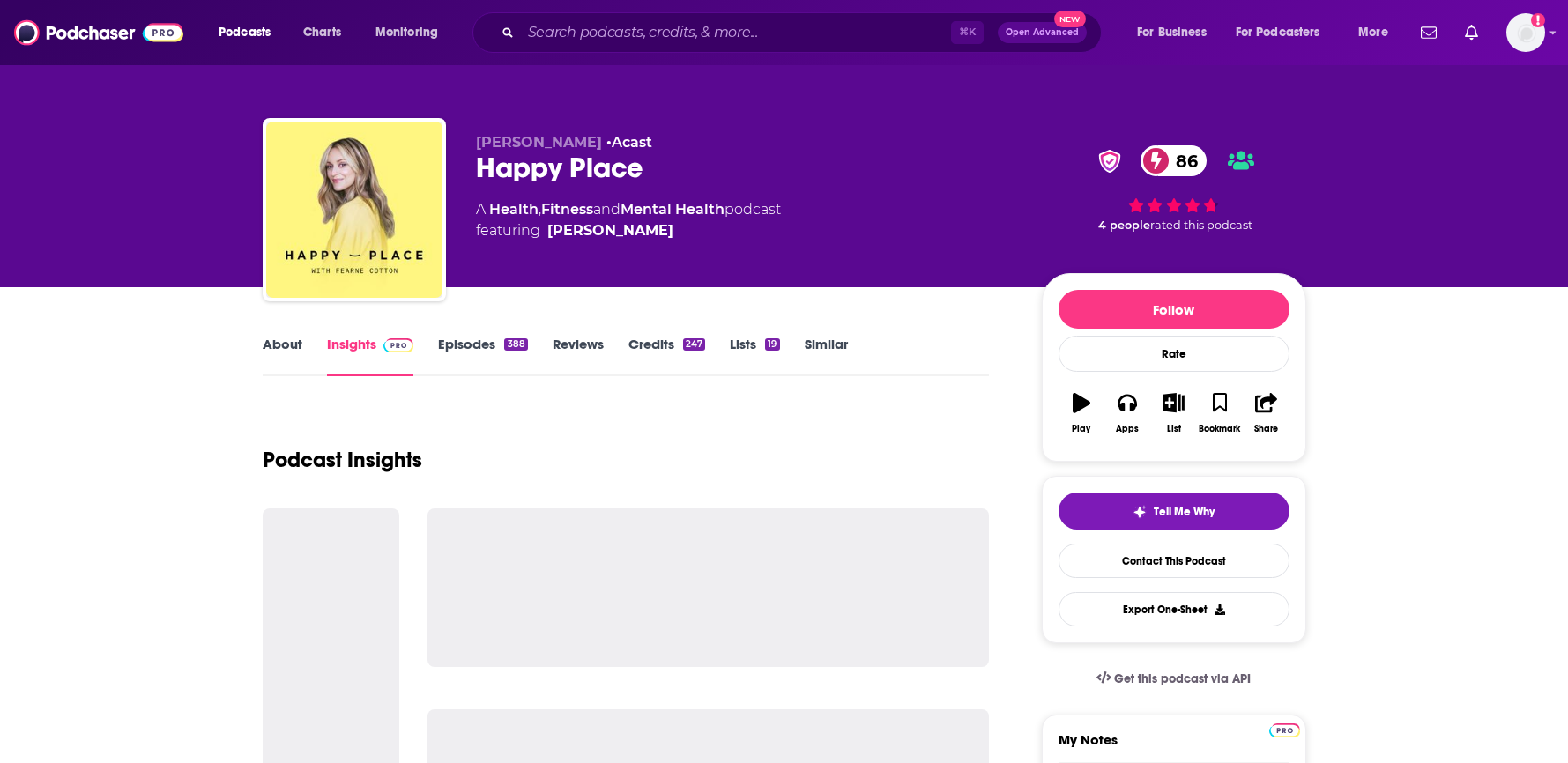
click at [297, 342] on link "About" at bounding box center [282, 356] width 40 height 41
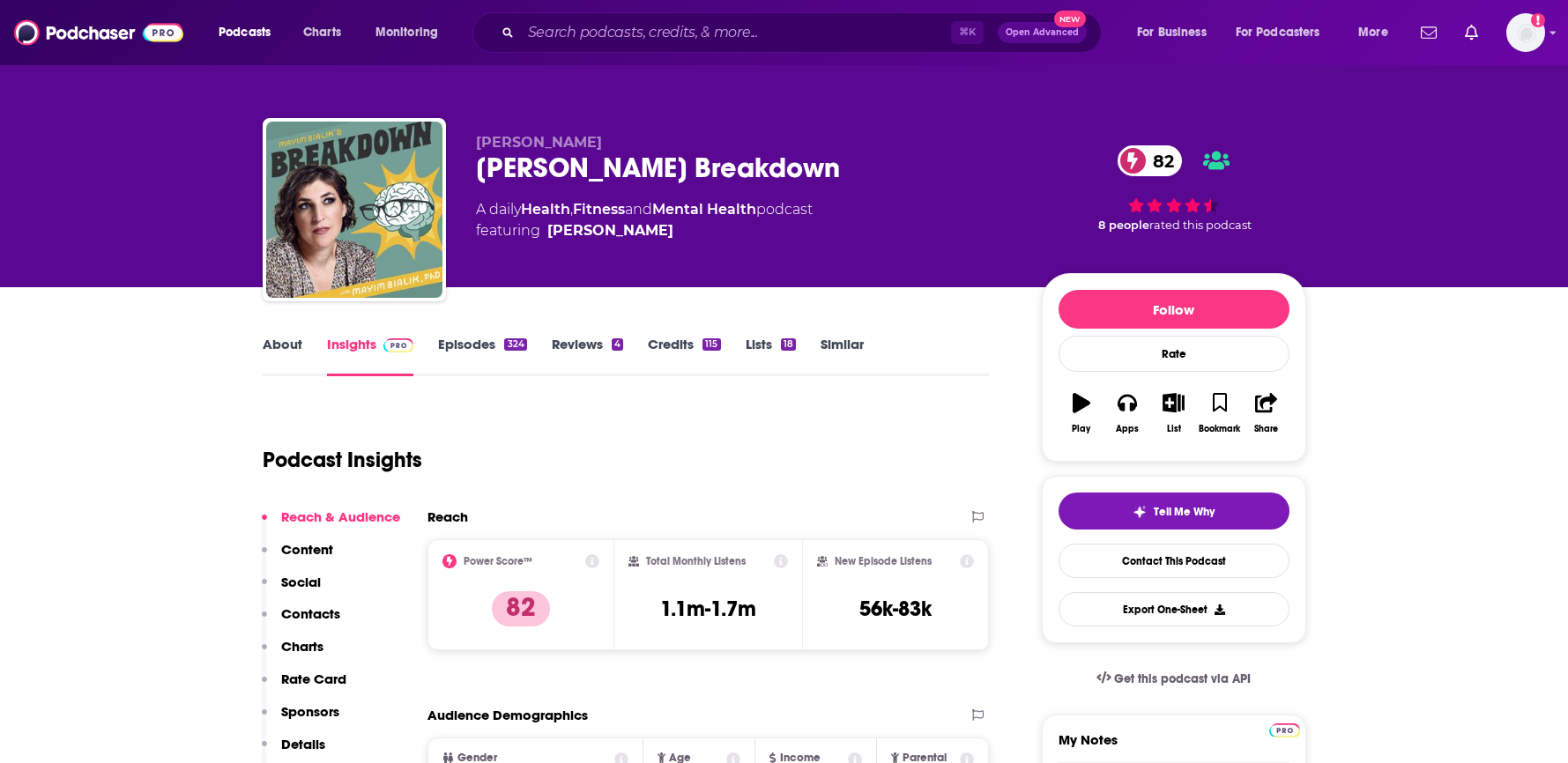
click at [291, 351] on link "About" at bounding box center [282, 356] width 40 height 41
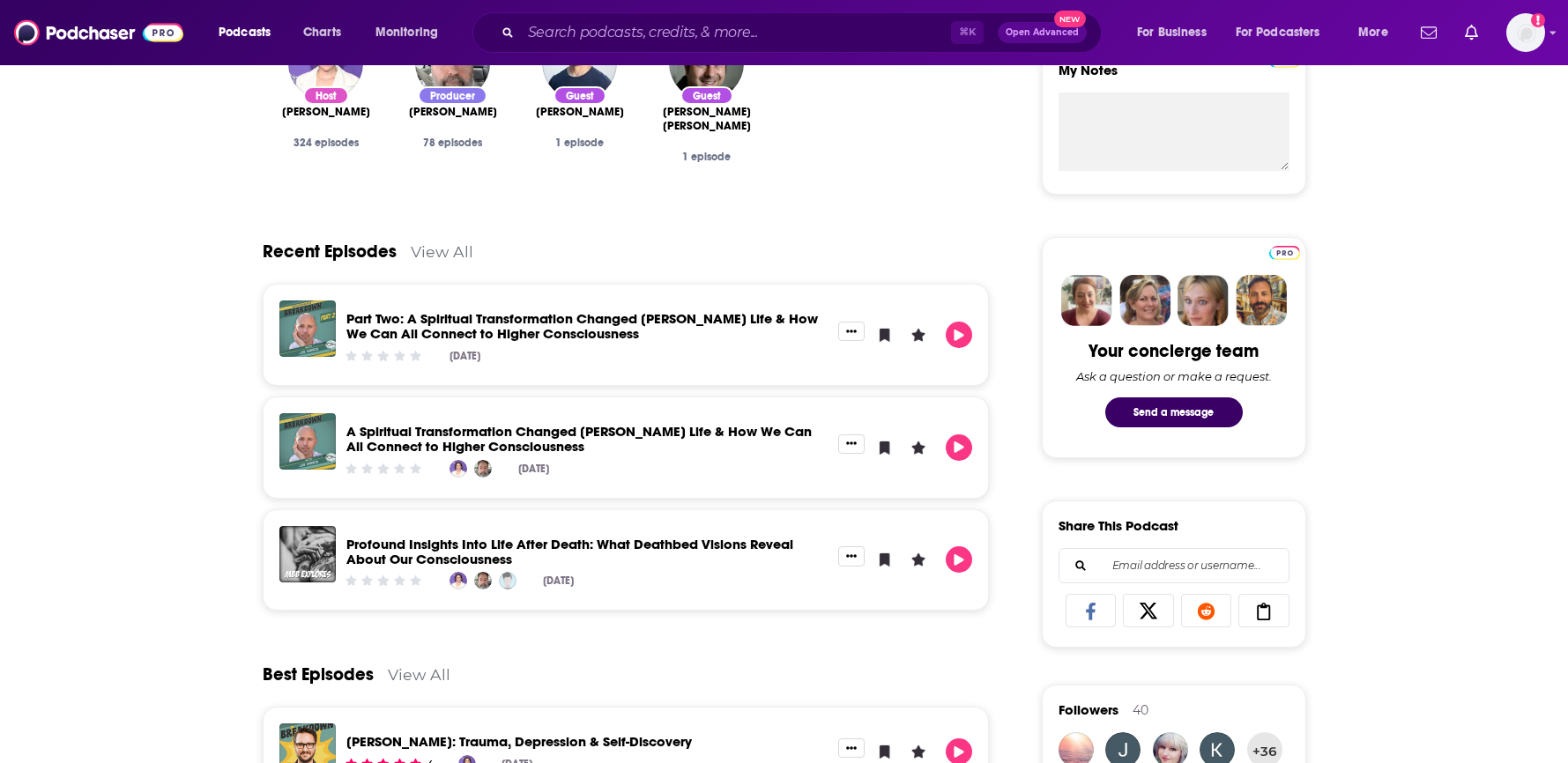
scroll to position [671, 0]
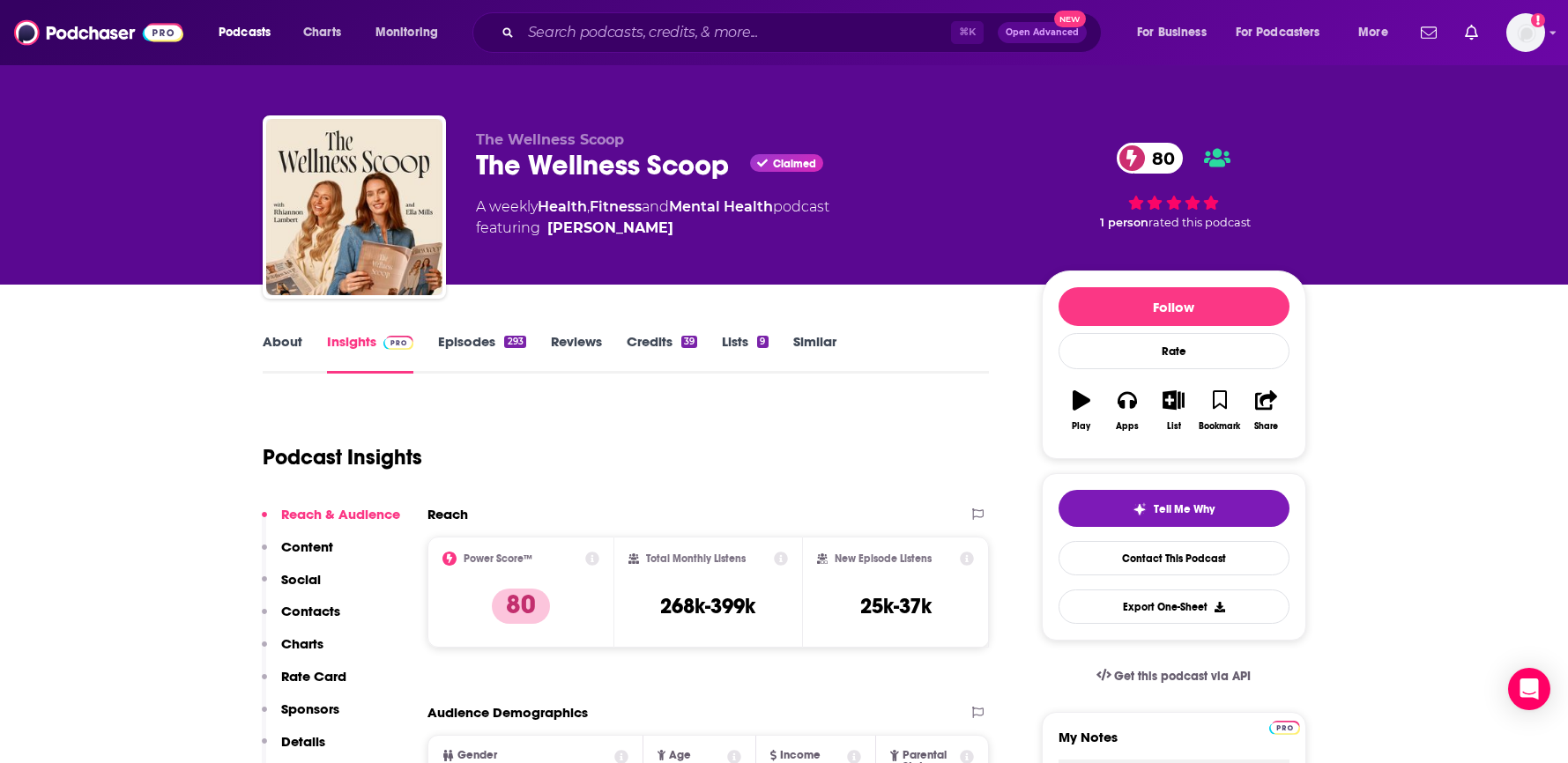
scroll to position [4, 0]
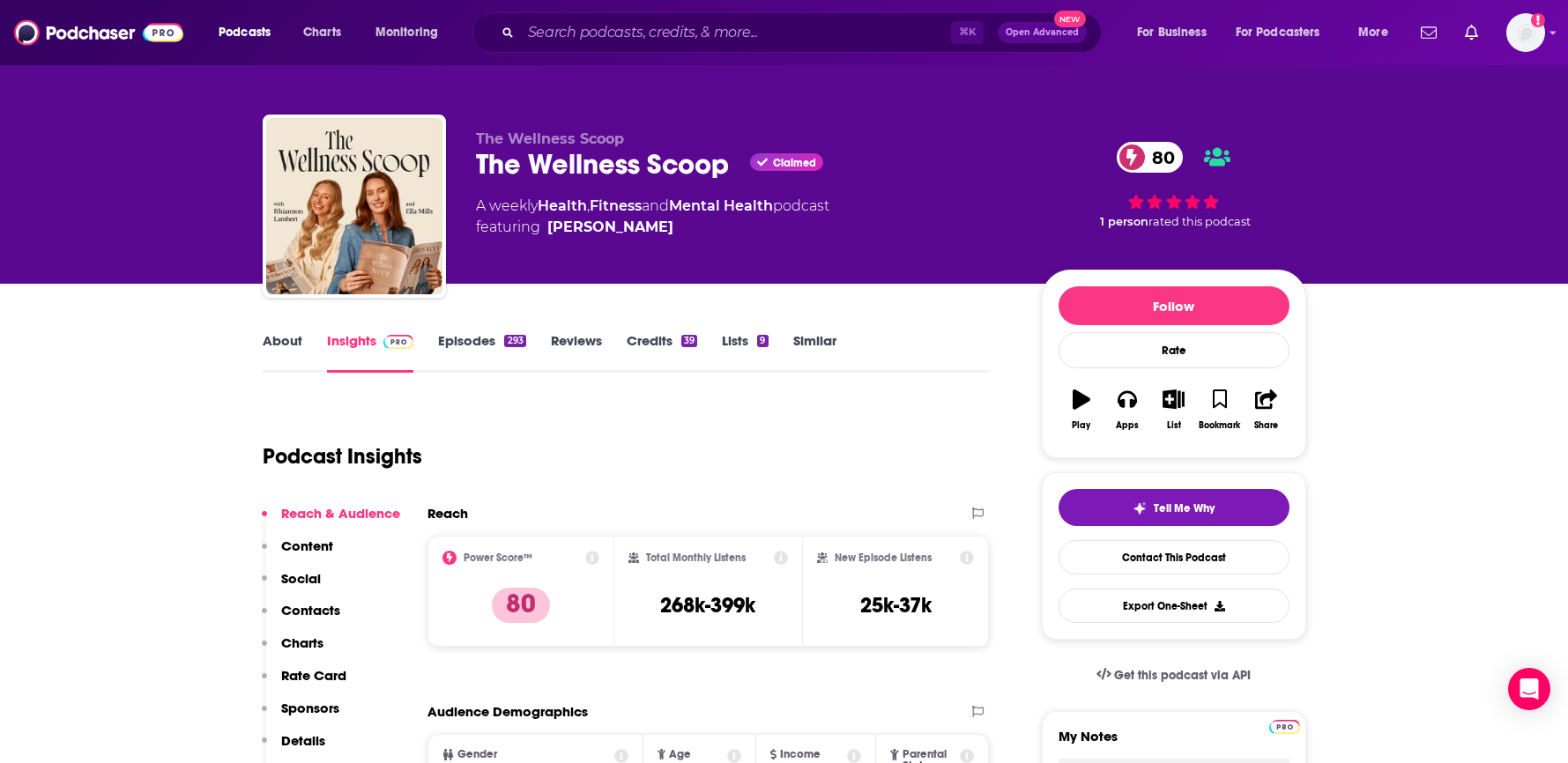
click at [291, 343] on link "About" at bounding box center [282, 352] width 40 height 41
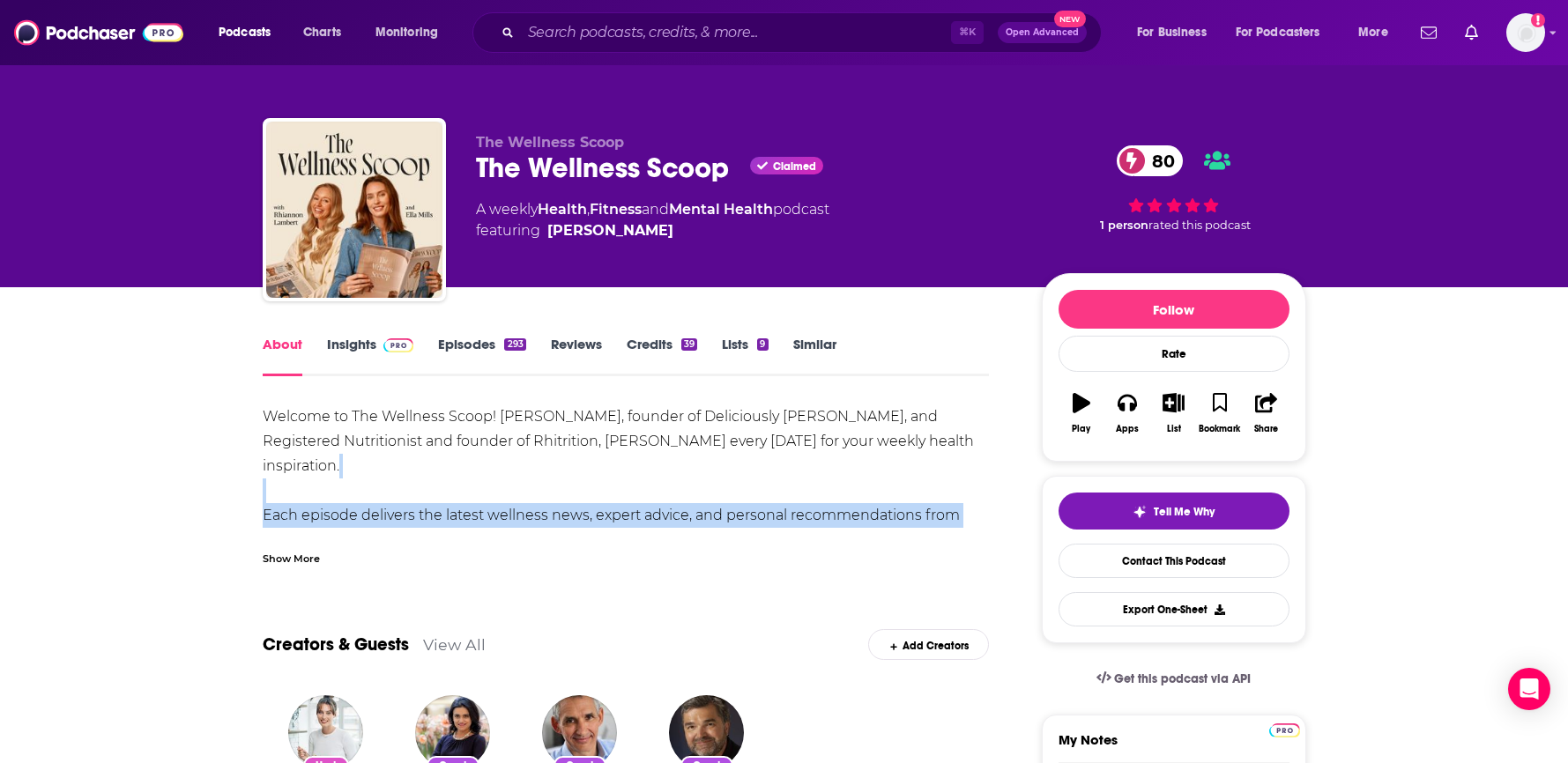
drag, startPoint x: 289, startPoint y: 473, endPoint x: 653, endPoint y: 508, distance: 365.7
click at [653, 508] on div "Welcome to The Wellness Scoop! [PERSON_NAME], founder of Deliciously [PERSON_NA…" at bounding box center [625, 528] width 727 height 246
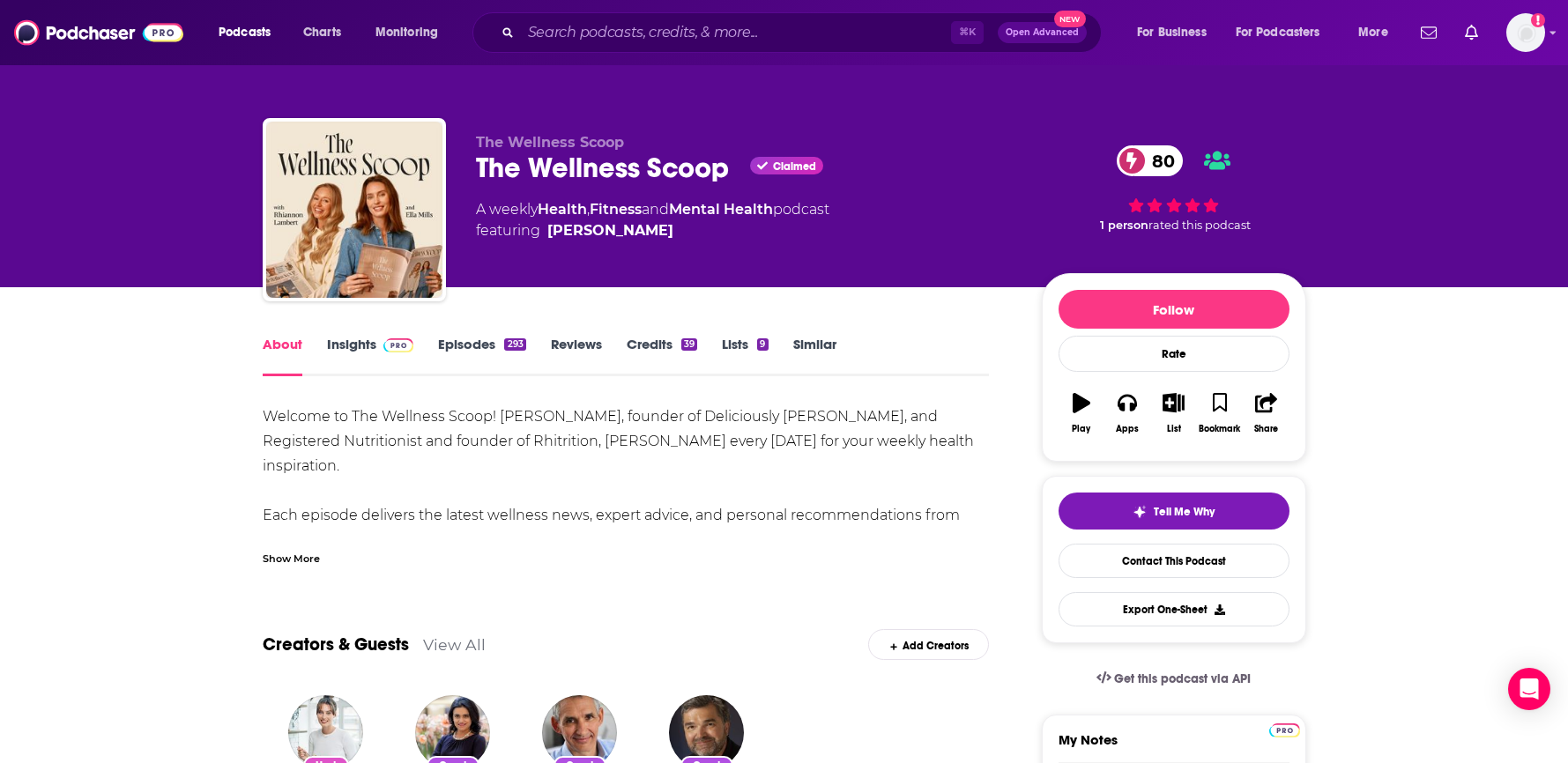
click at [655, 503] on div "Welcome to The Wellness Scoop! [PERSON_NAME], founder of Deliciously [PERSON_NA…" at bounding box center [625, 528] width 727 height 246
drag, startPoint x: 315, startPoint y: 445, endPoint x: 539, endPoint y: 451, distance: 224.1
click at [539, 451] on div "Welcome to The Wellness Scoop! [PERSON_NAME], founder of Deliciously [PERSON_NA…" at bounding box center [625, 528] width 727 height 246
drag, startPoint x: 434, startPoint y: 439, endPoint x: 370, endPoint y: 443, distance: 64.1
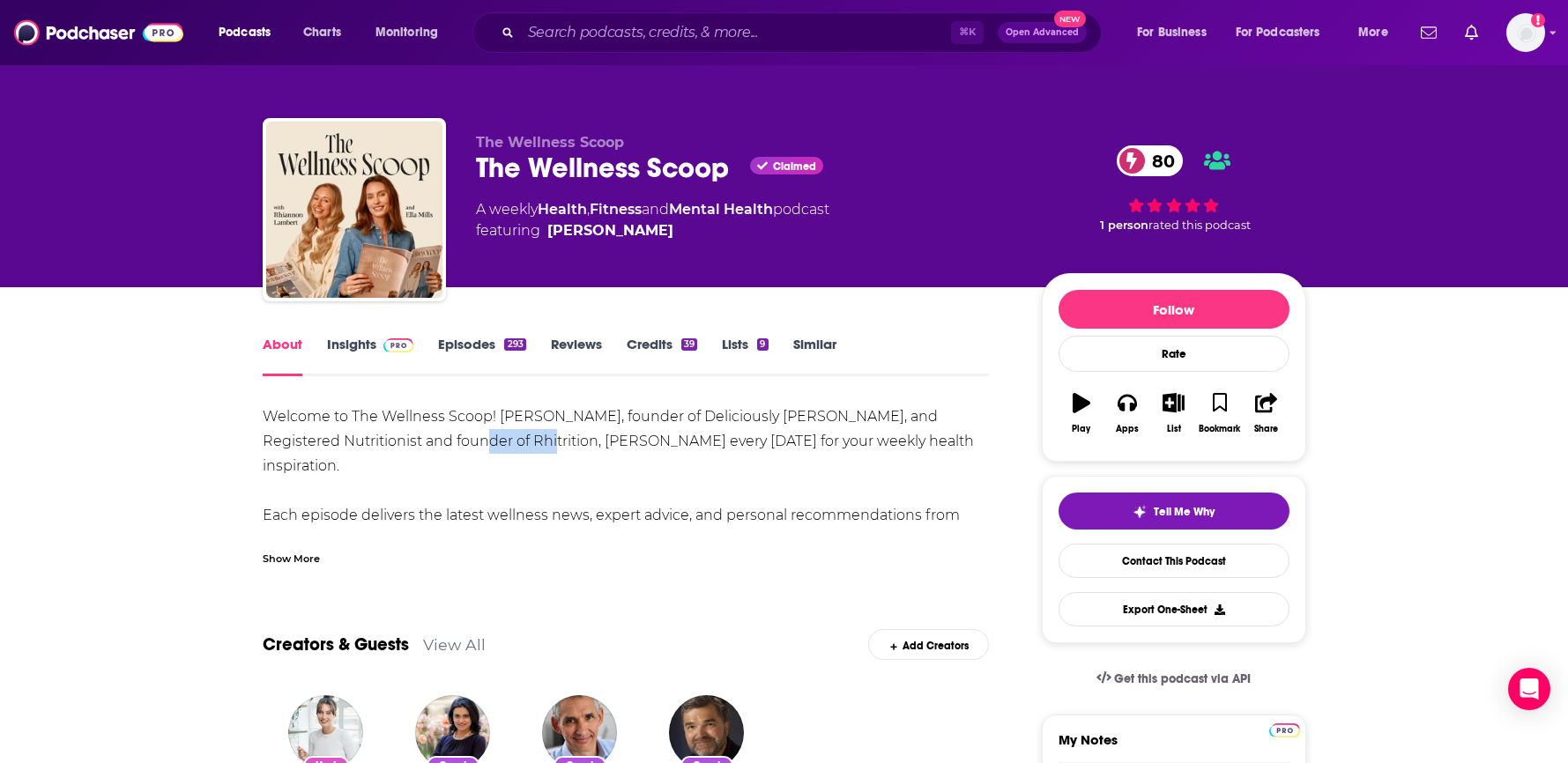
click at [370, 443] on div "Welcome to The Wellness Scoop! [PERSON_NAME], founder of Deliciously [PERSON_NA…" at bounding box center [625, 528] width 727 height 246
copy div "Rhitrition"
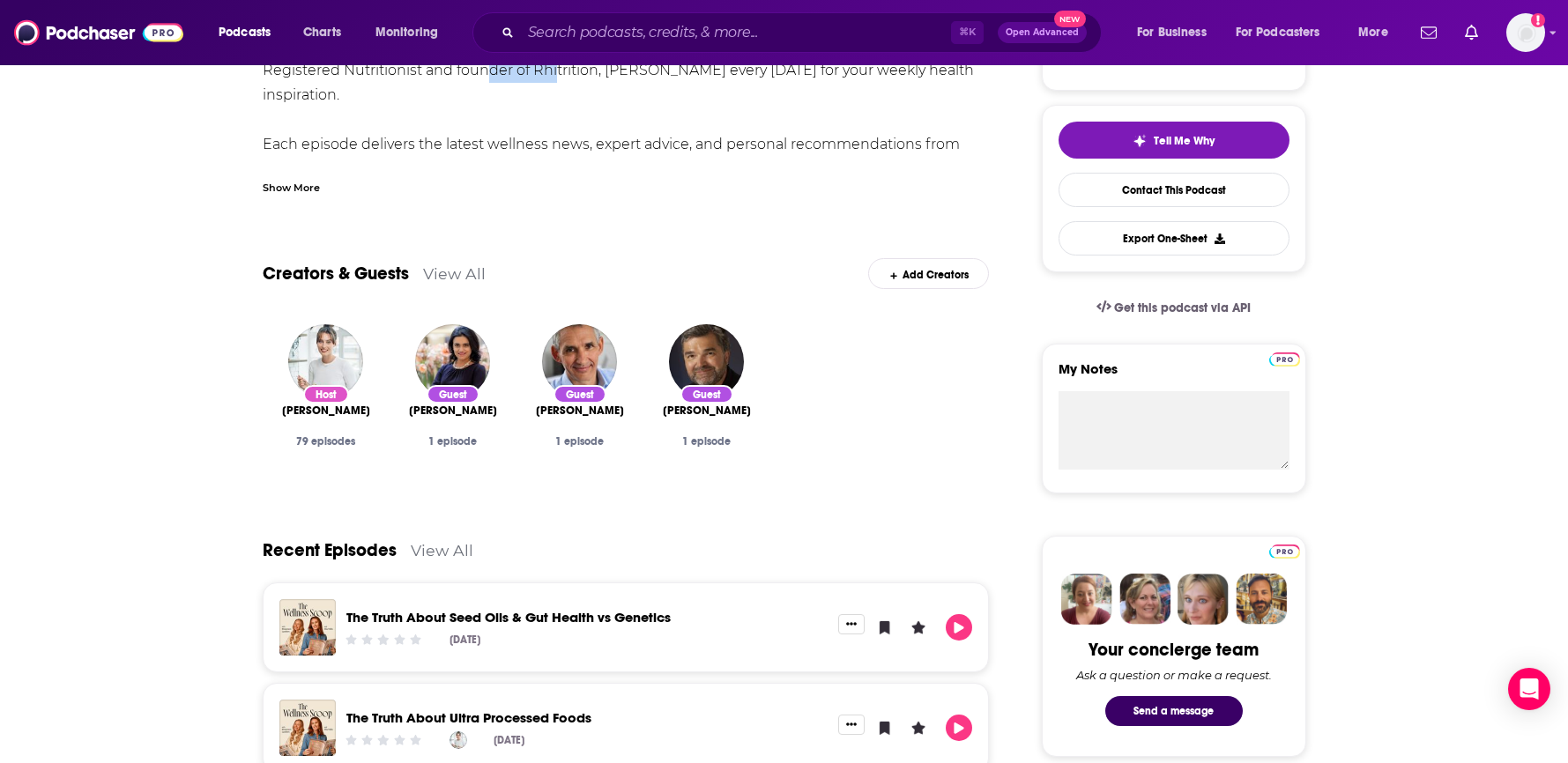
scroll to position [374, 0]
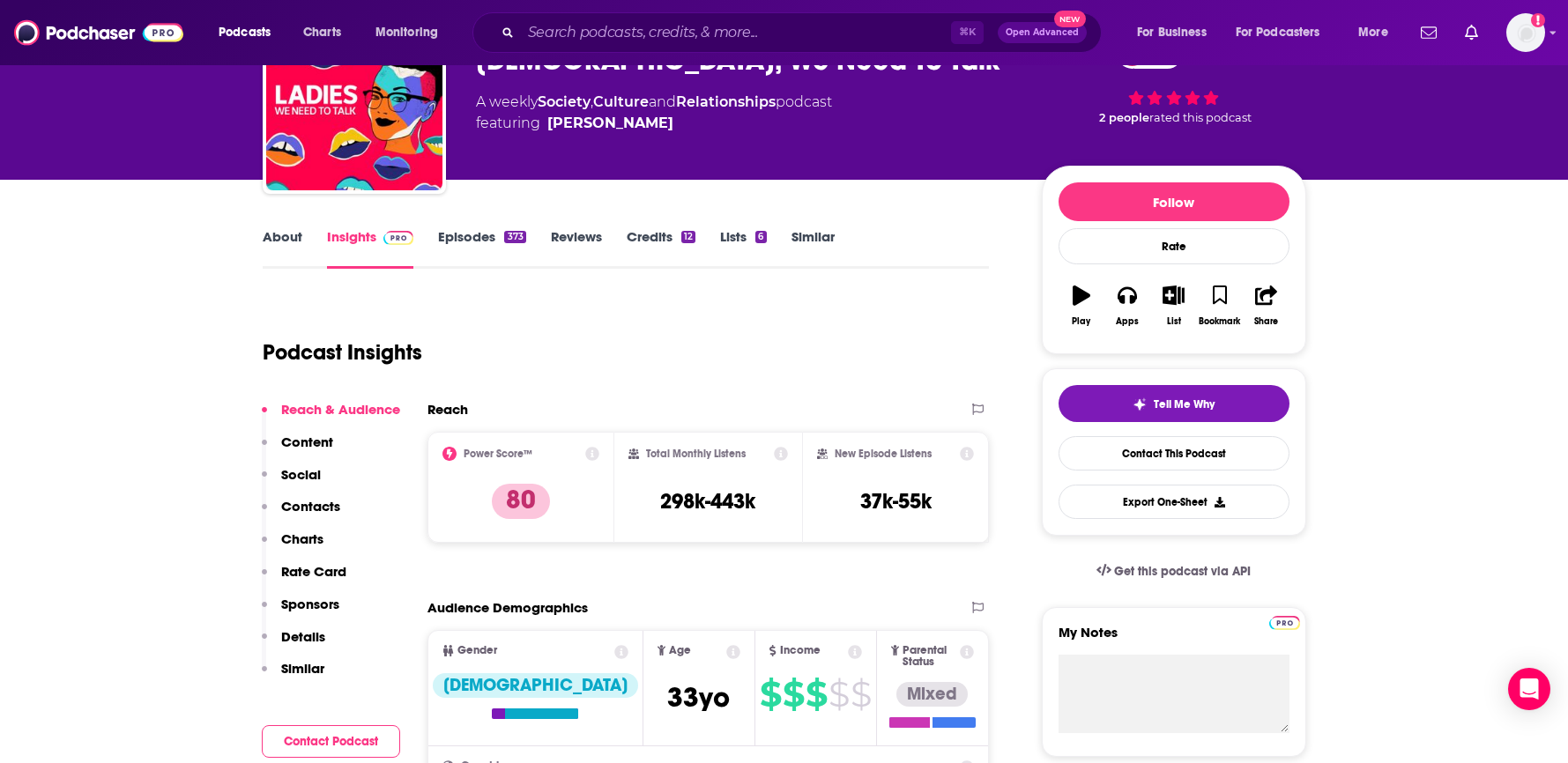
scroll to position [111, 0]
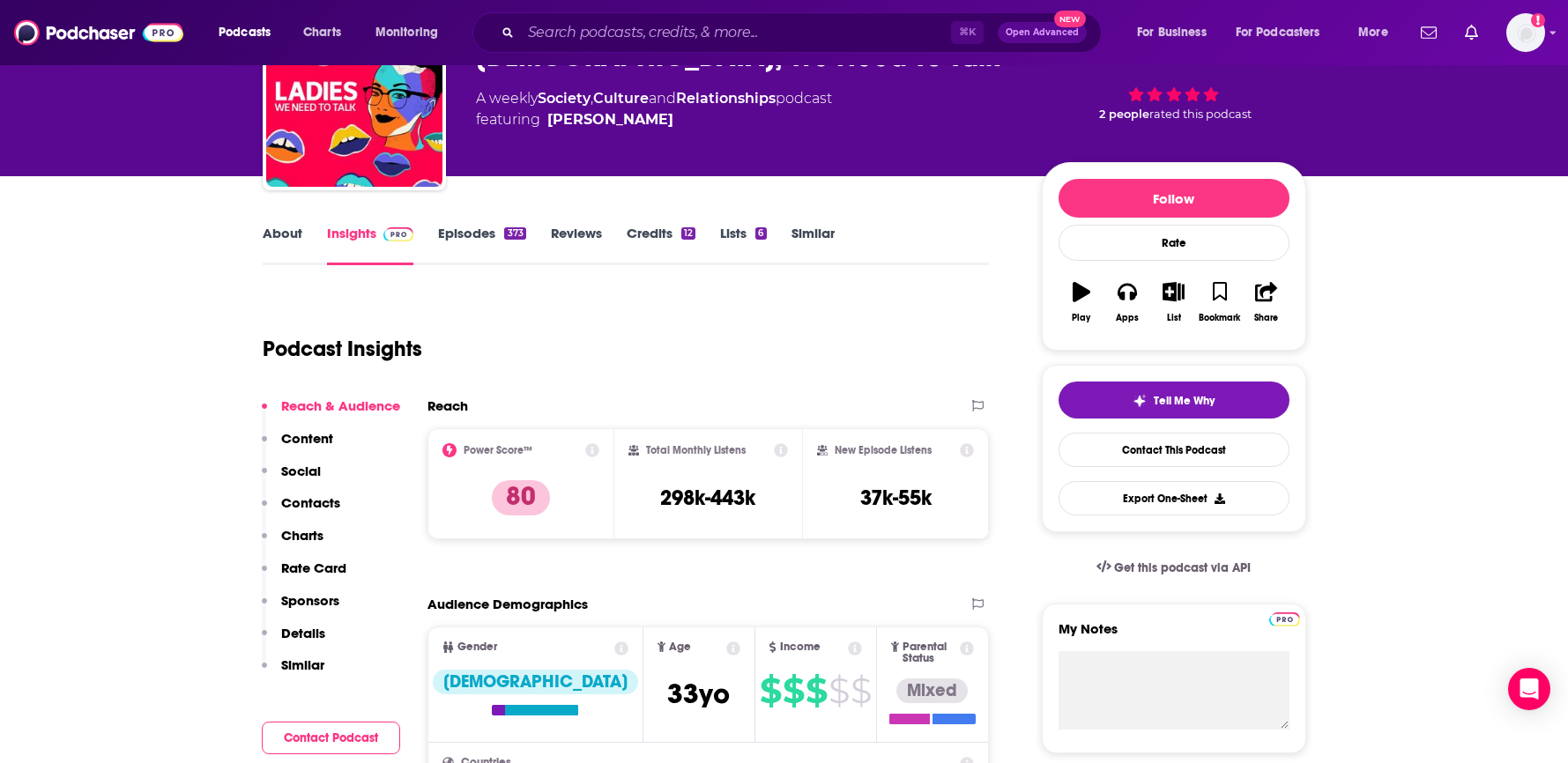
click at [277, 243] on link "About" at bounding box center [282, 244] width 40 height 41
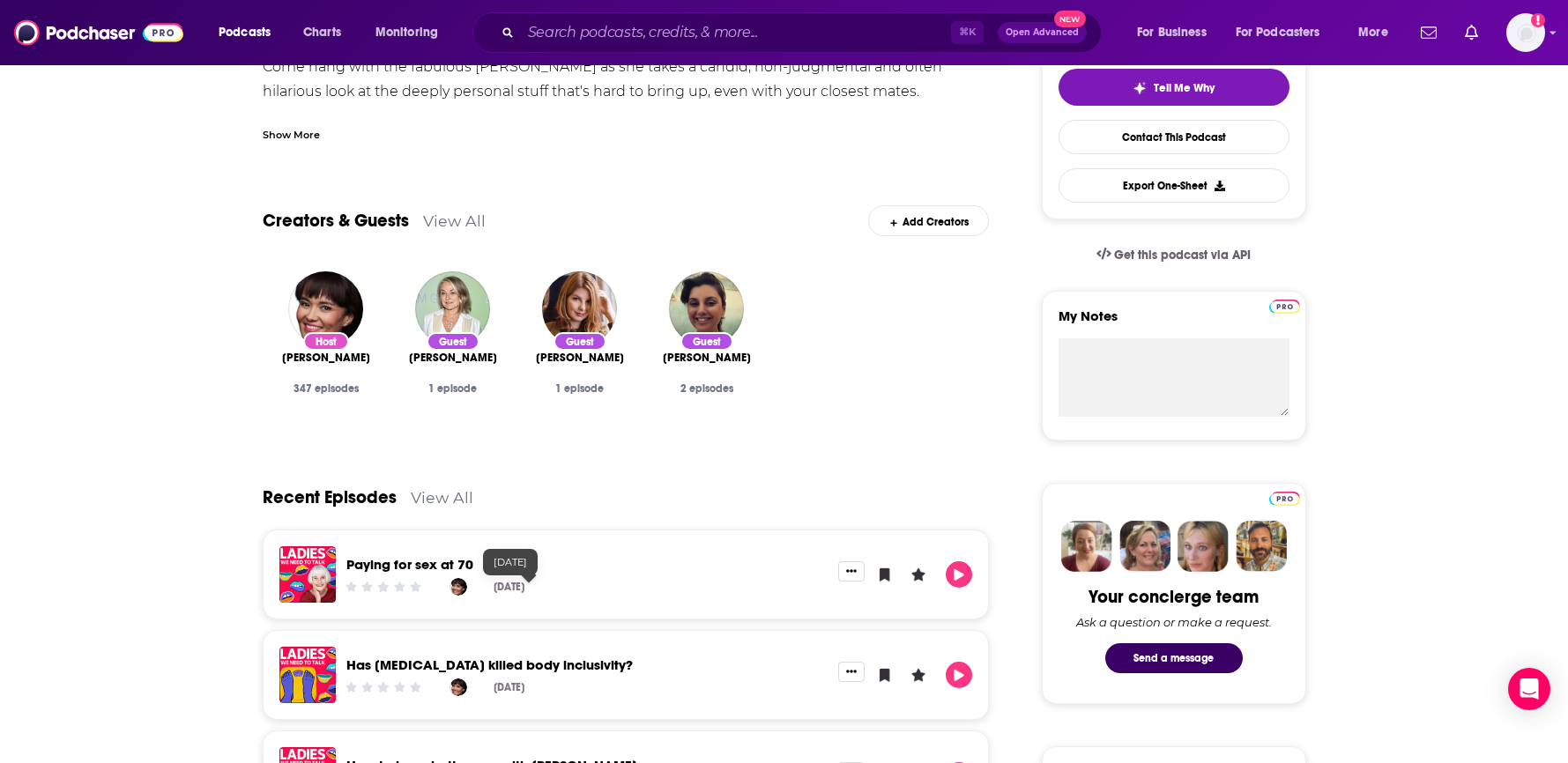
scroll to position [451, 0]
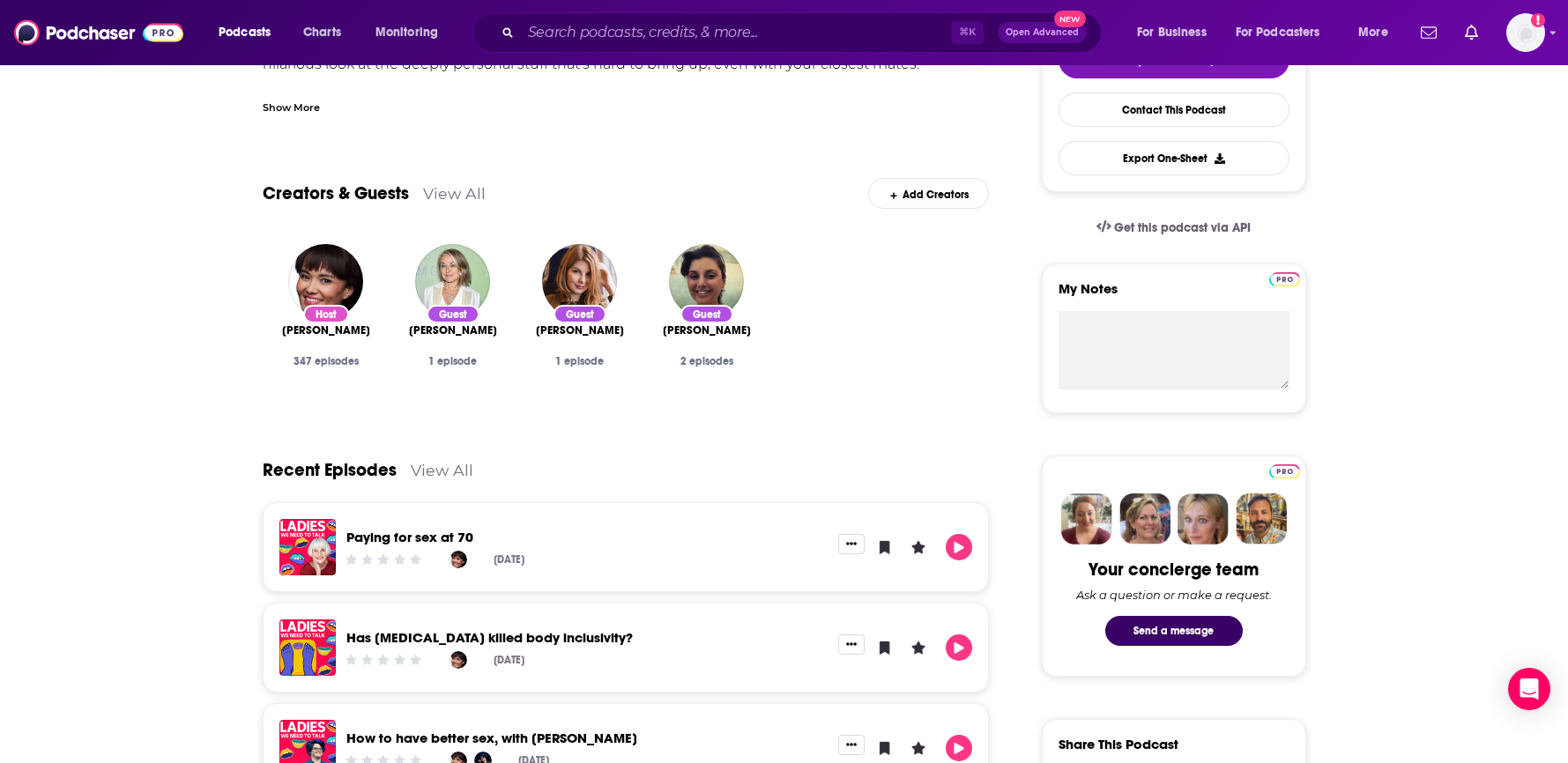
click at [432, 477] on link "View All" at bounding box center [442, 470] width 63 height 19
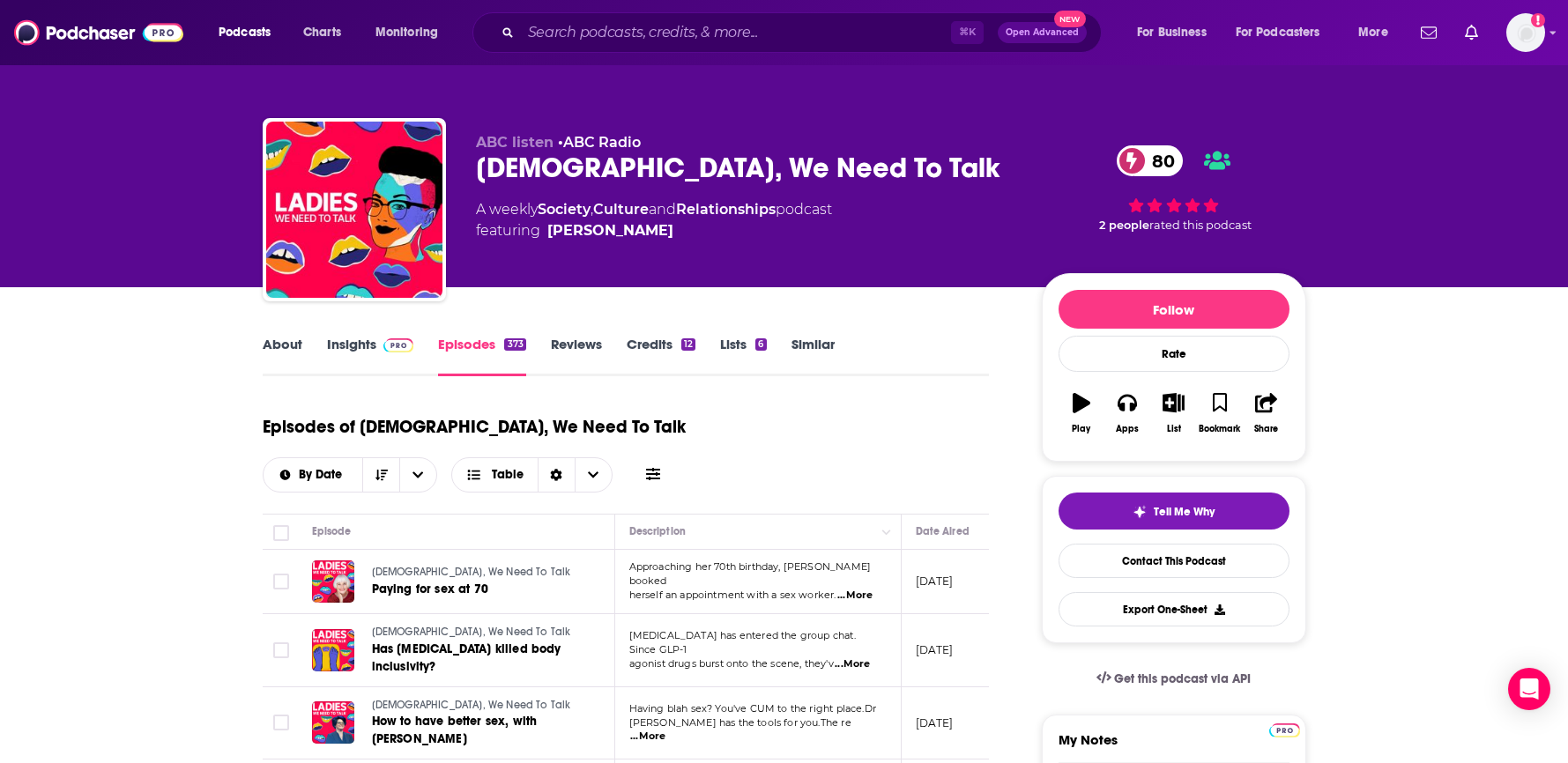
click at [287, 347] on link "About" at bounding box center [282, 356] width 40 height 41
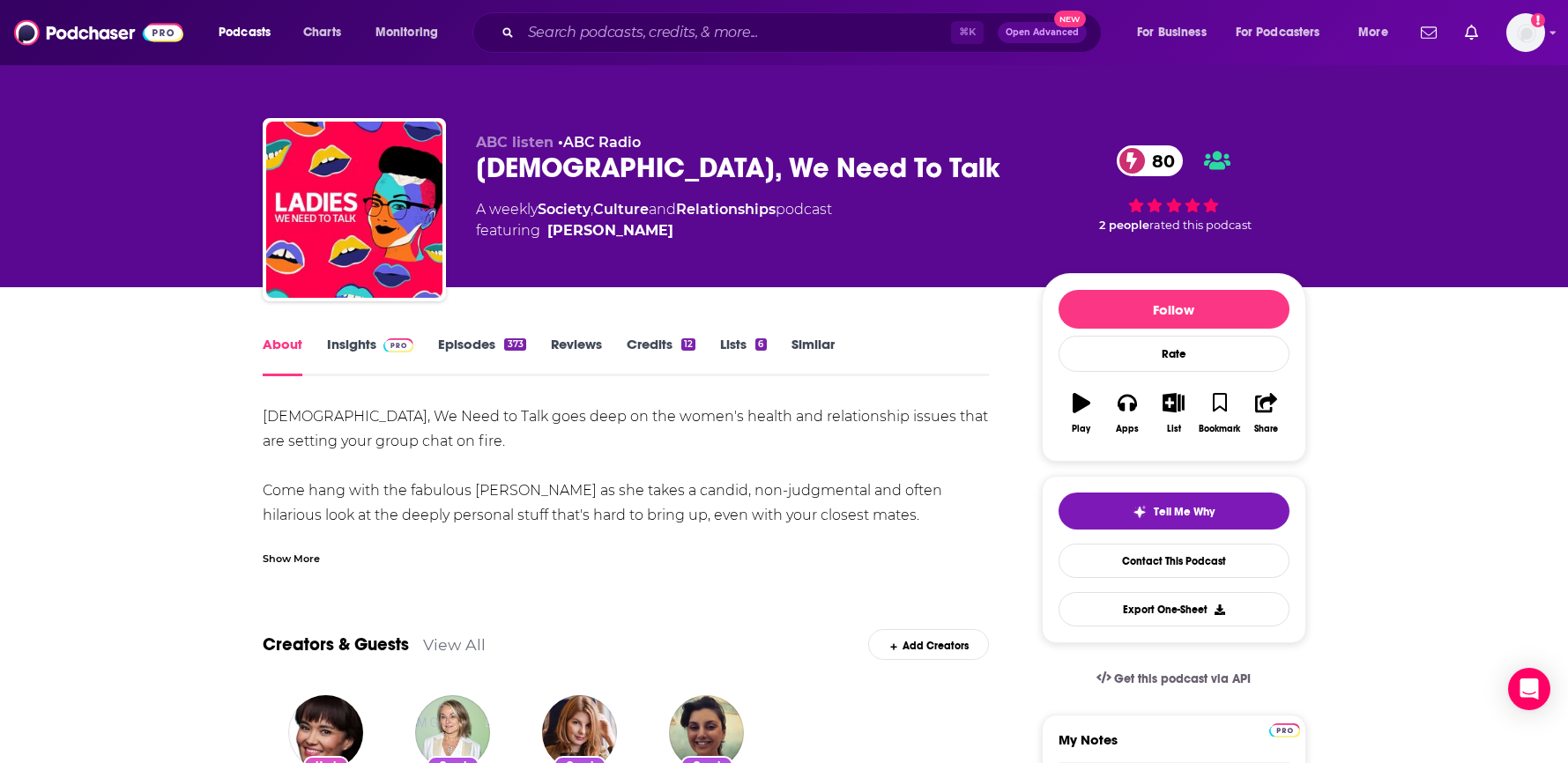
click at [281, 561] on div "Show More" at bounding box center [290, 557] width 57 height 17
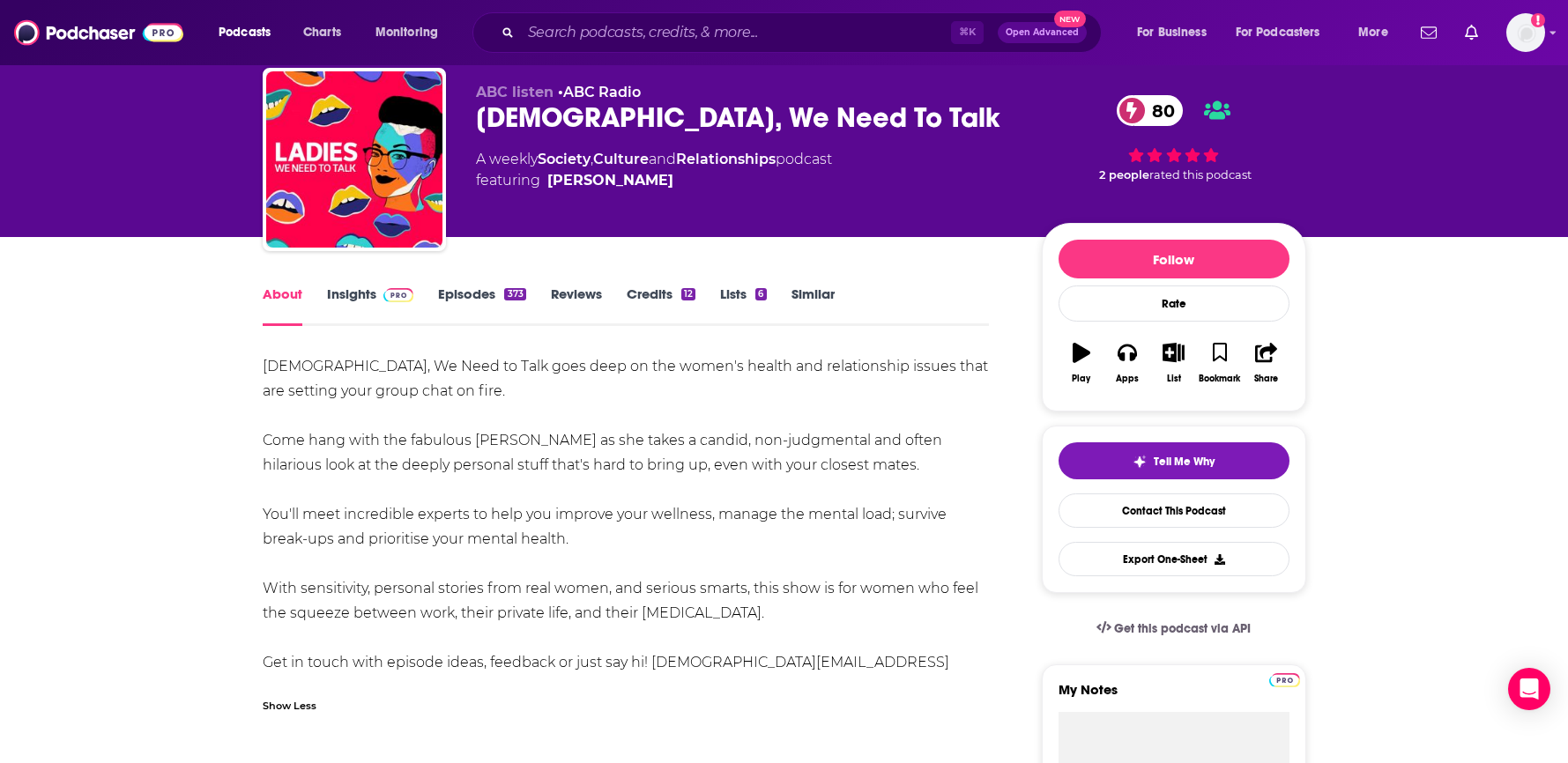
scroll to position [56, 0]
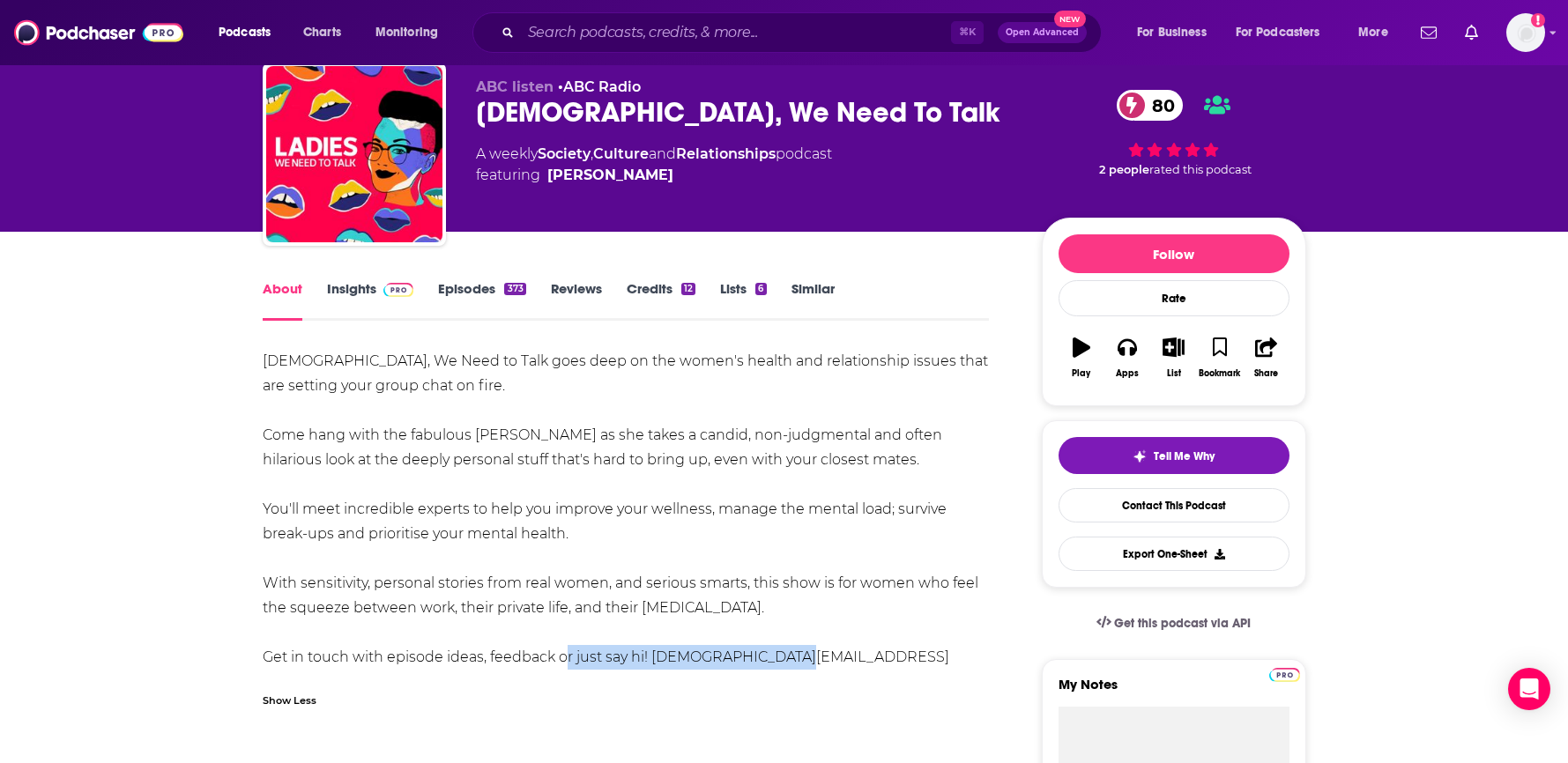
drag, startPoint x: 793, startPoint y: 661, endPoint x: 555, endPoint y: 650, distance: 238.3
click at [555, 650] on div "Ladies, We Need to Talk goes deep on the women's health and relationship issues…" at bounding box center [625, 522] width 727 height 345
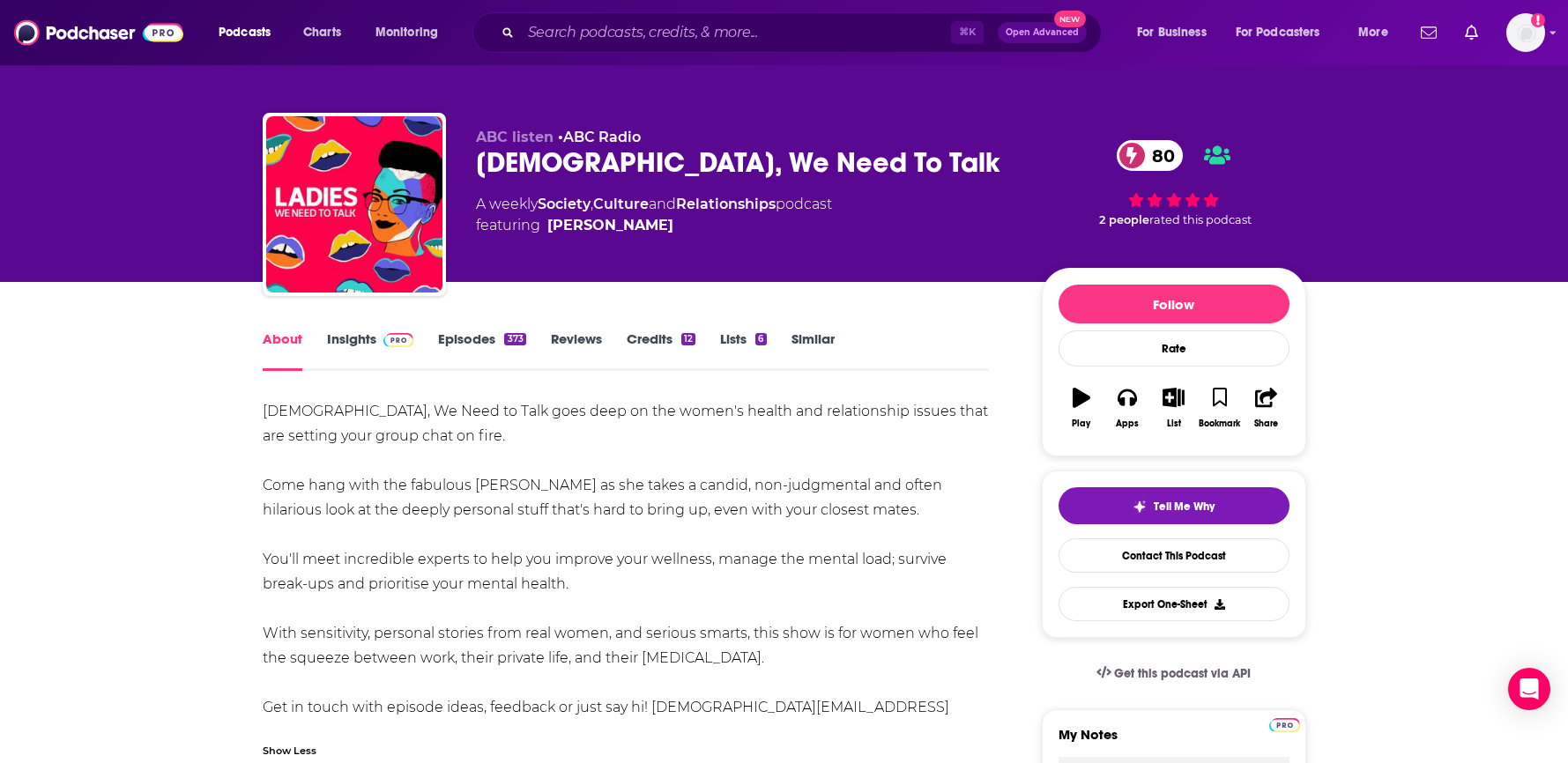
scroll to position [0, 0]
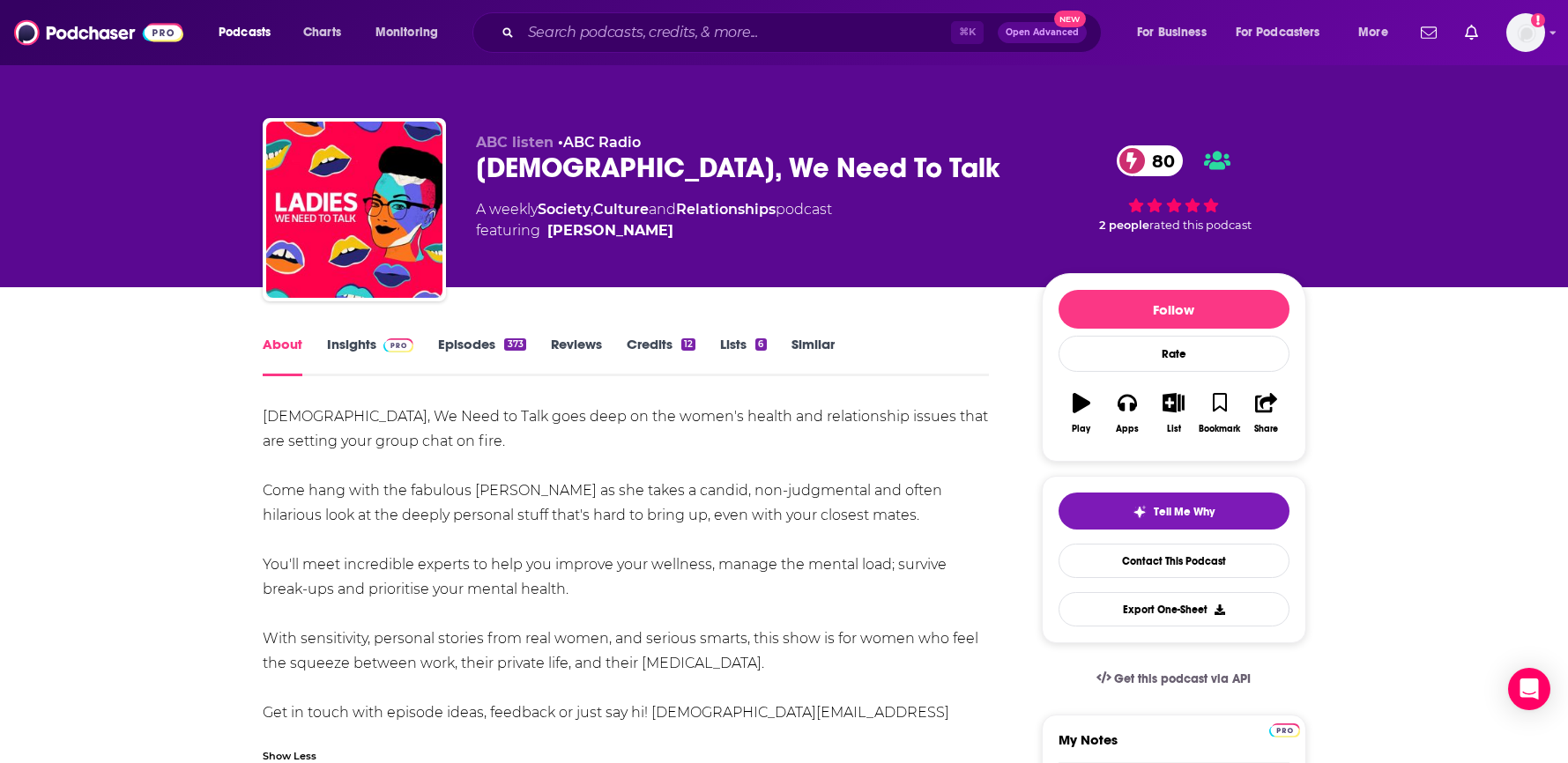
click at [817, 340] on link "Similar" at bounding box center [812, 356] width 43 height 41
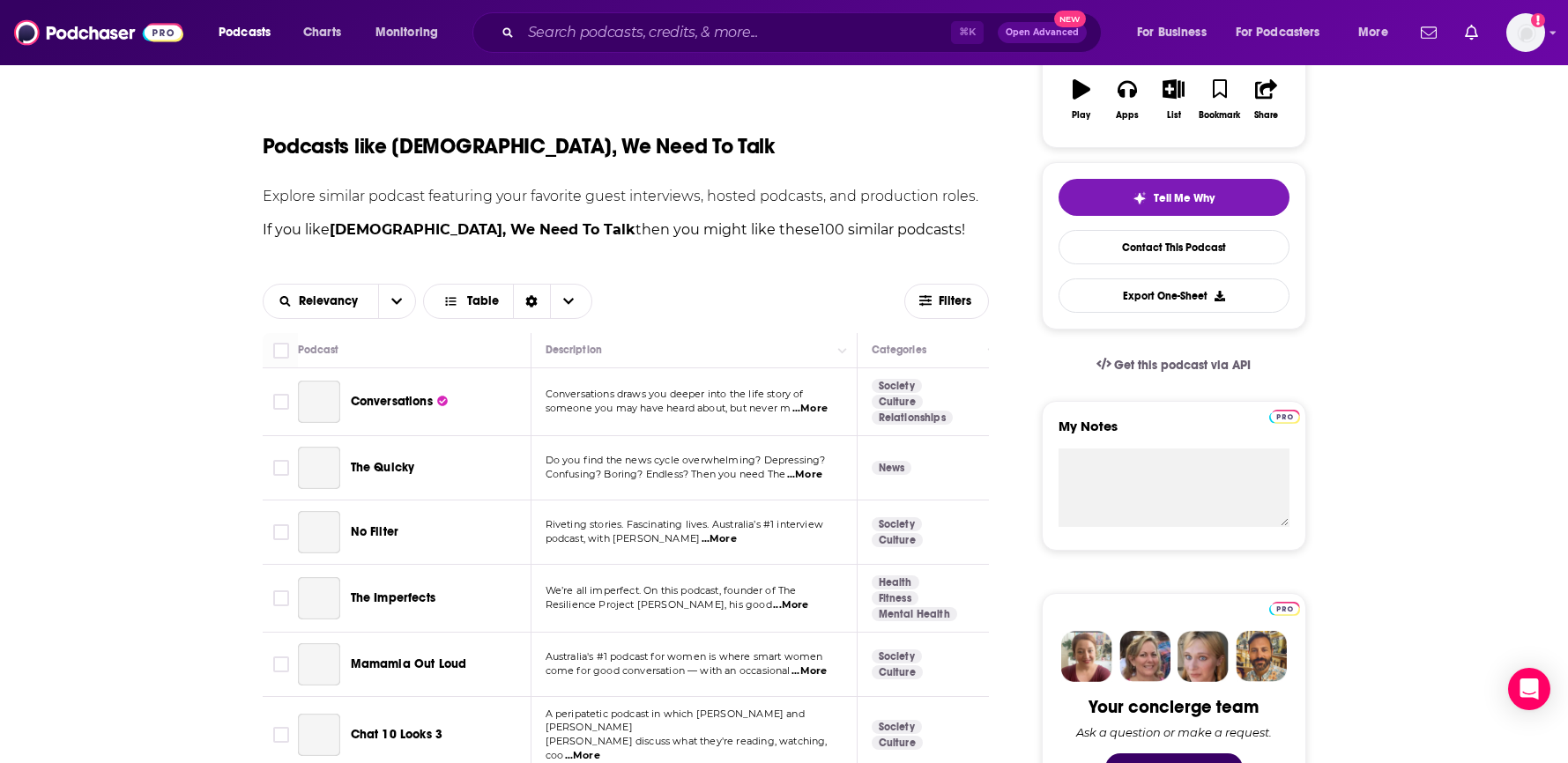
scroll to position [317, 0]
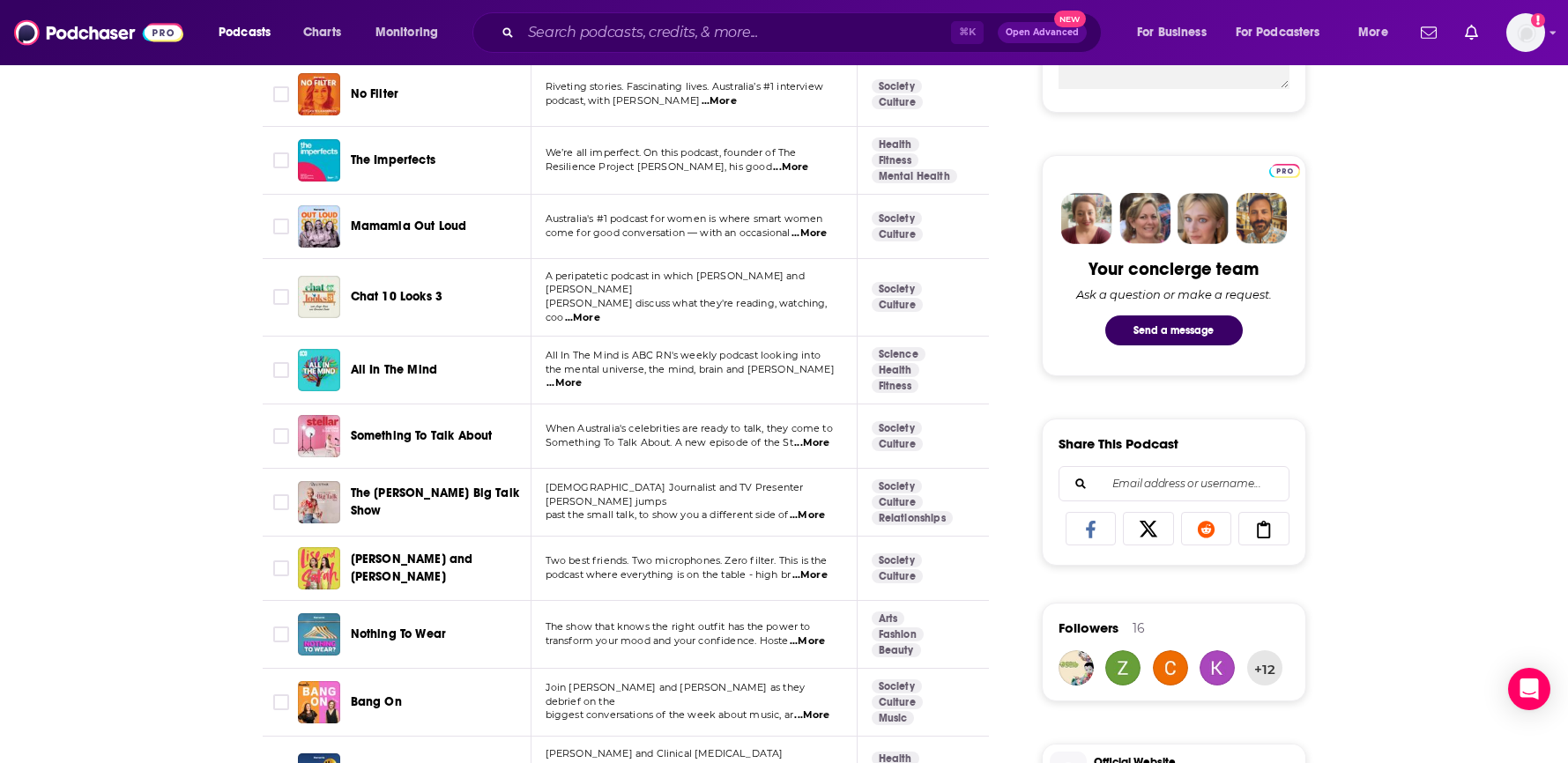
scroll to position [783, 0]
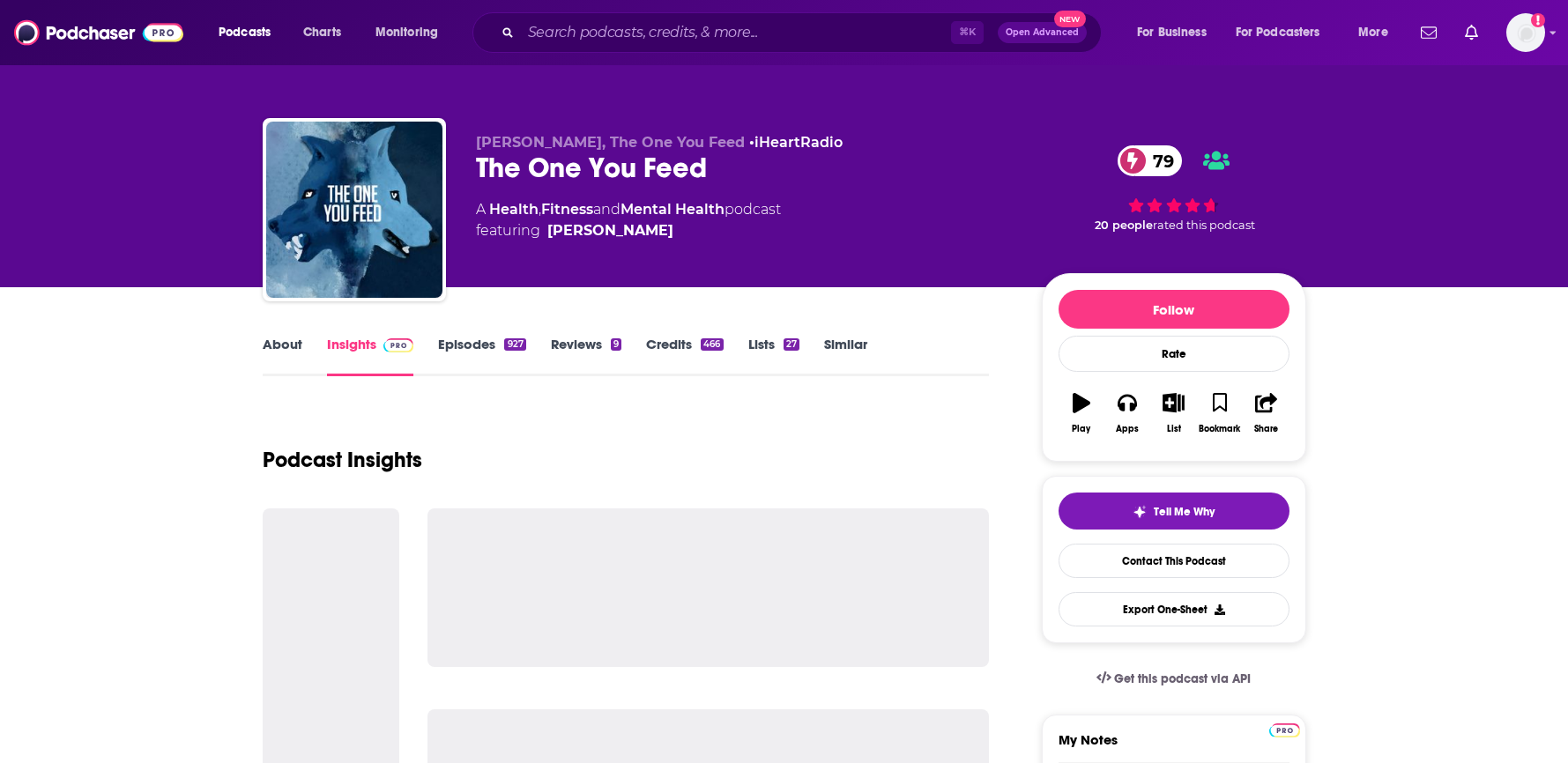
click at [282, 349] on link "About" at bounding box center [282, 356] width 40 height 41
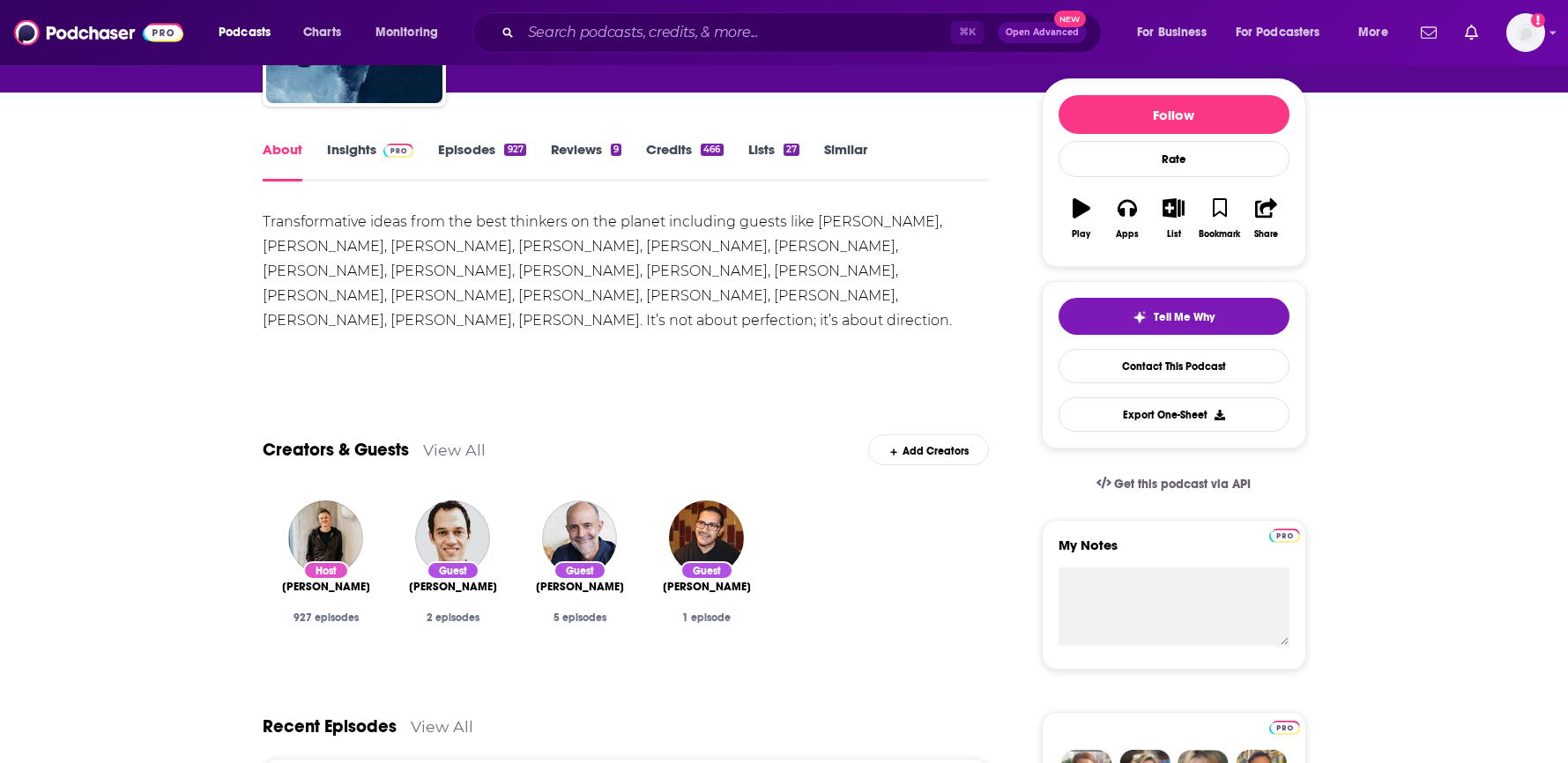
scroll to position [78, 0]
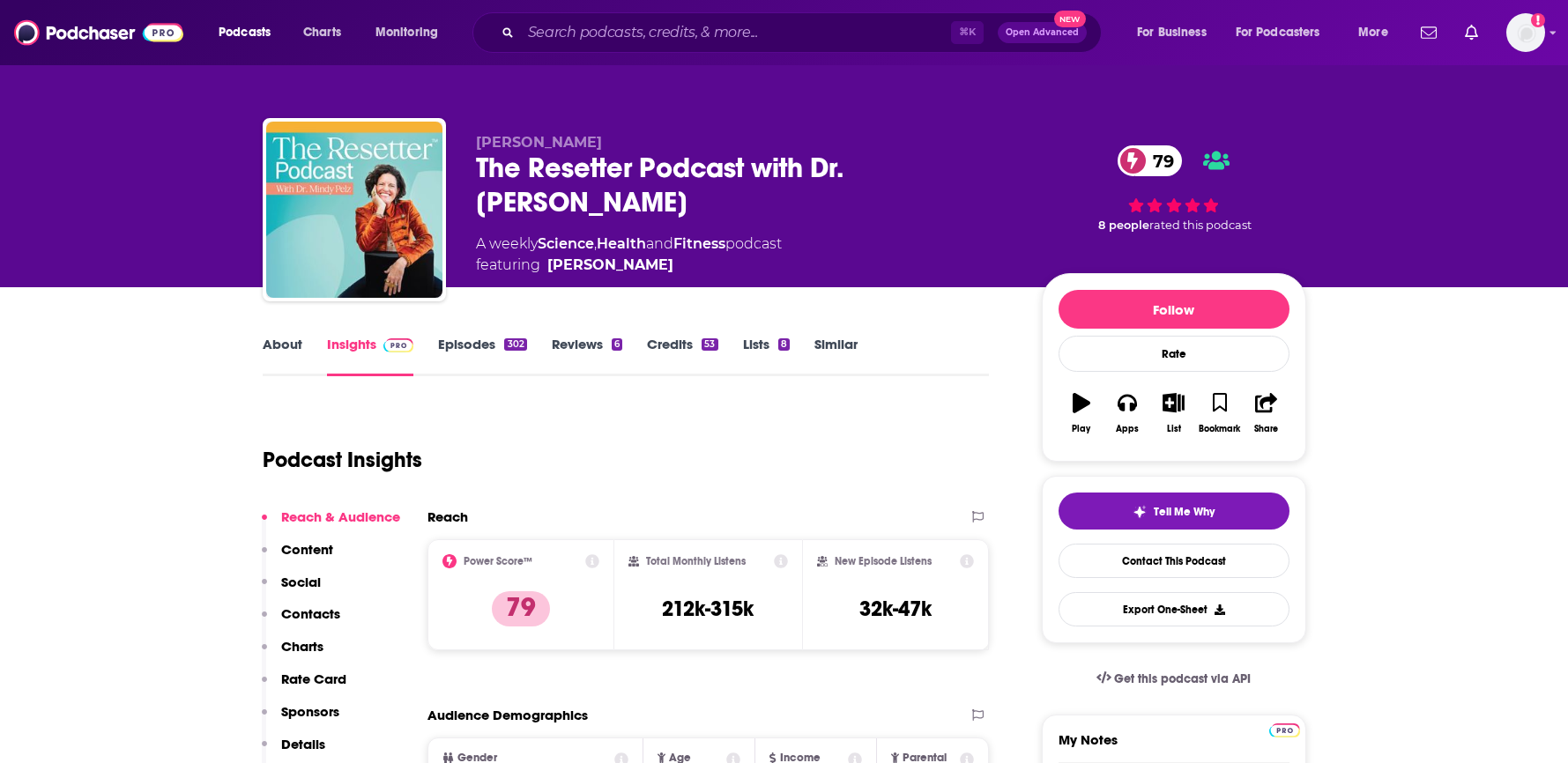
click at [296, 349] on link "About" at bounding box center [282, 356] width 40 height 41
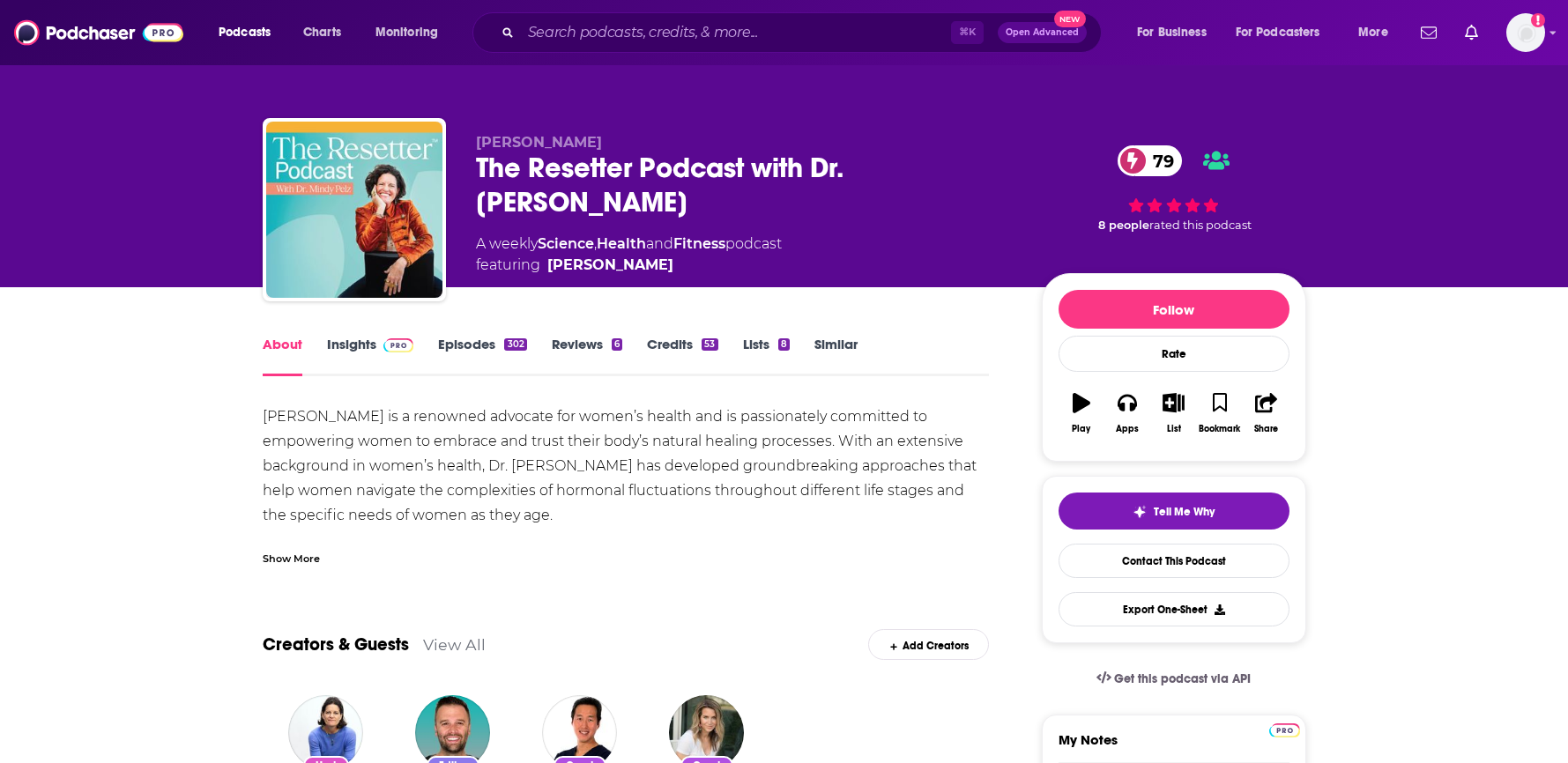
click at [458, 343] on link "Episodes 302" at bounding box center [482, 356] width 88 height 41
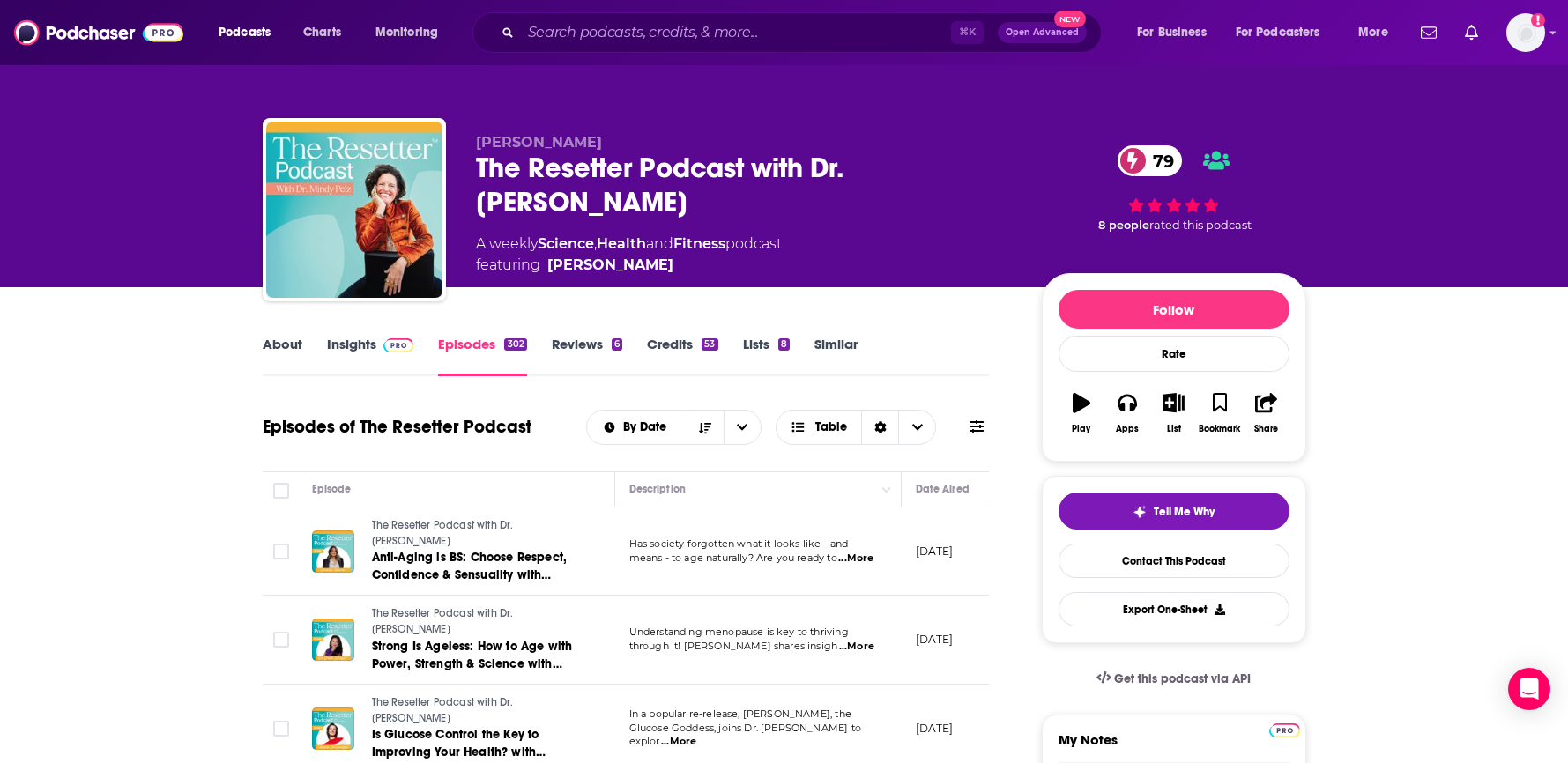
click at [287, 343] on link "About" at bounding box center [282, 356] width 40 height 41
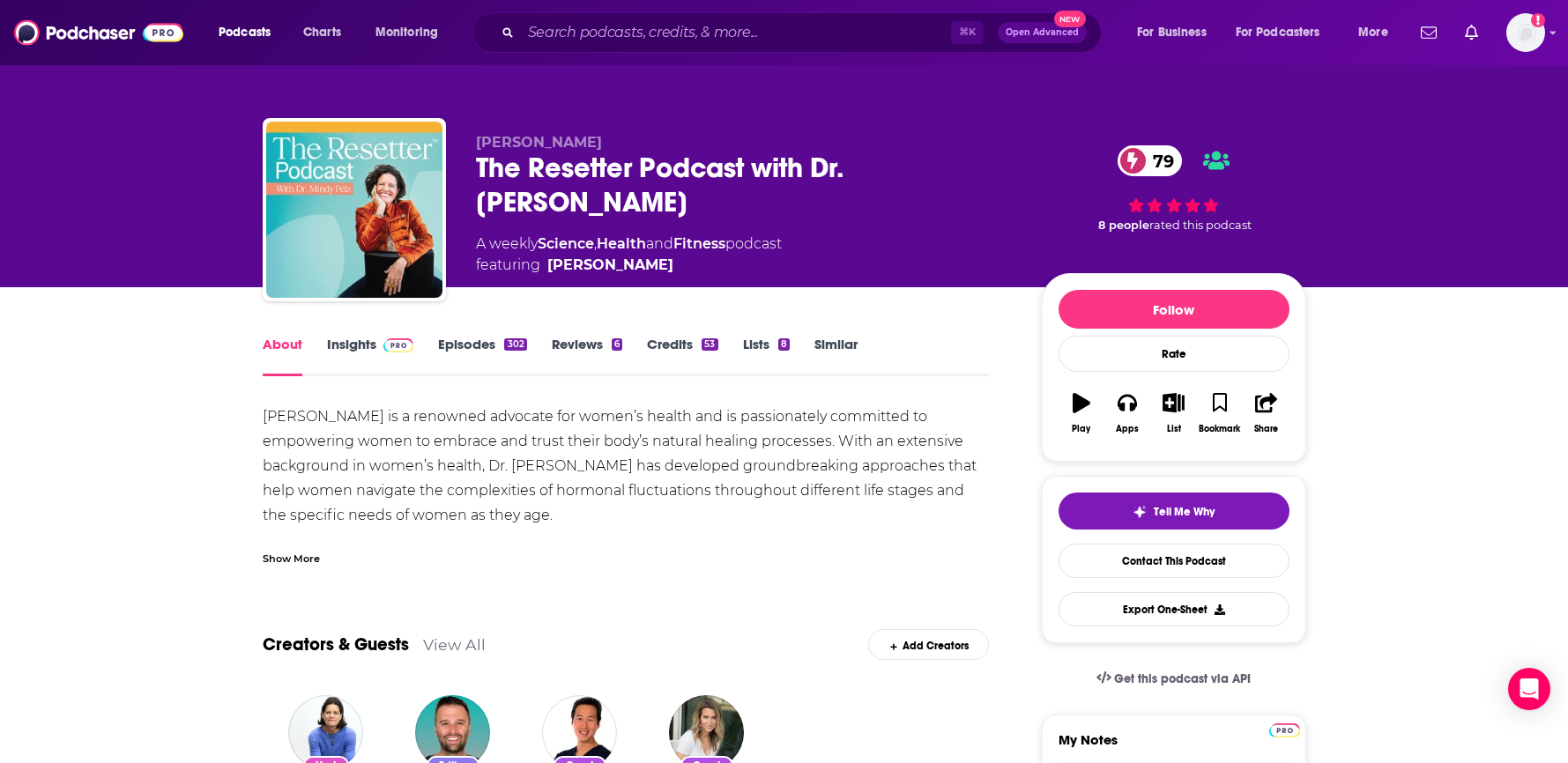
click at [836, 350] on link "Similar" at bounding box center [835, 356] width 43 height 41
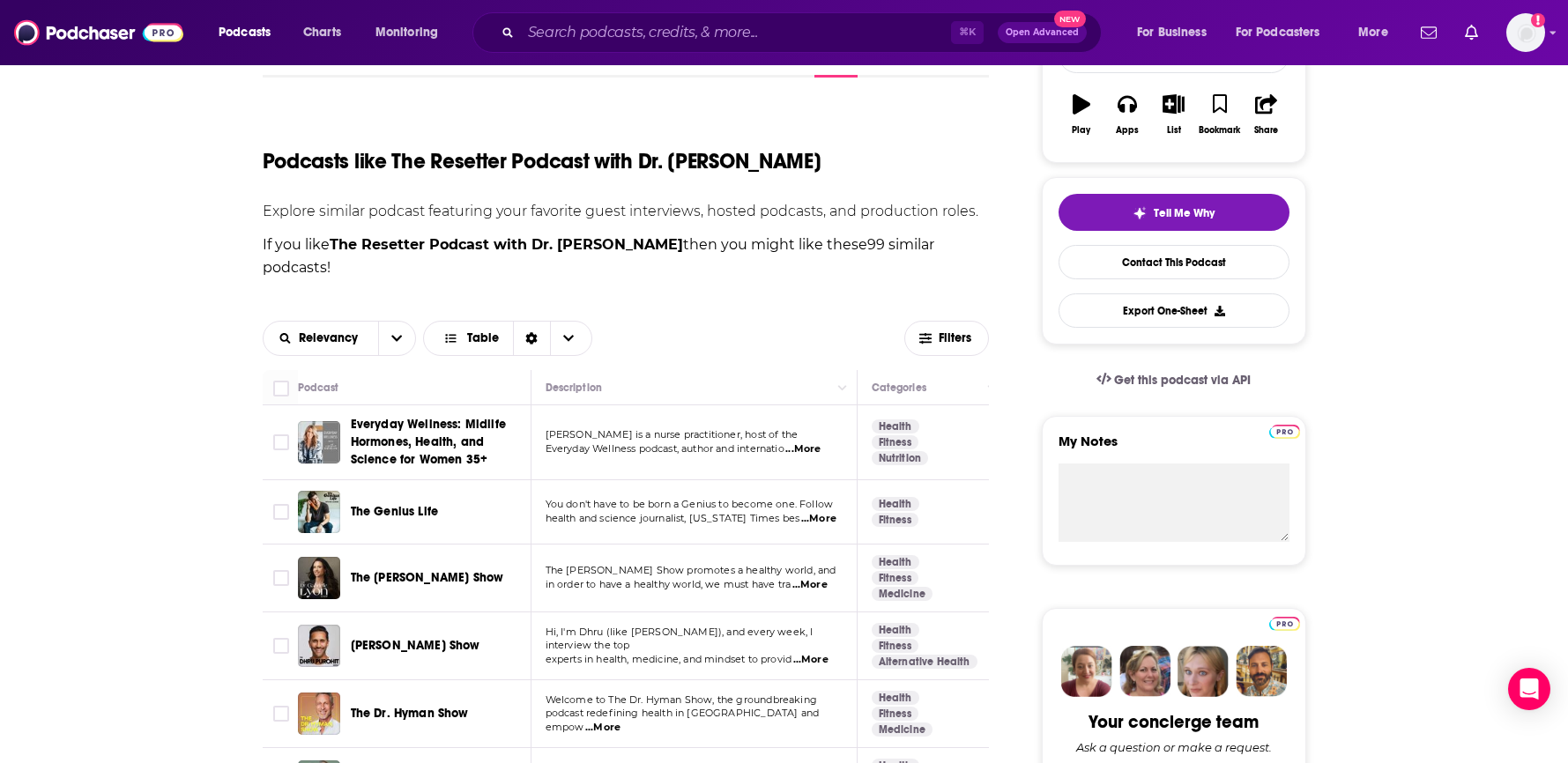
scroll to position [299, 0]
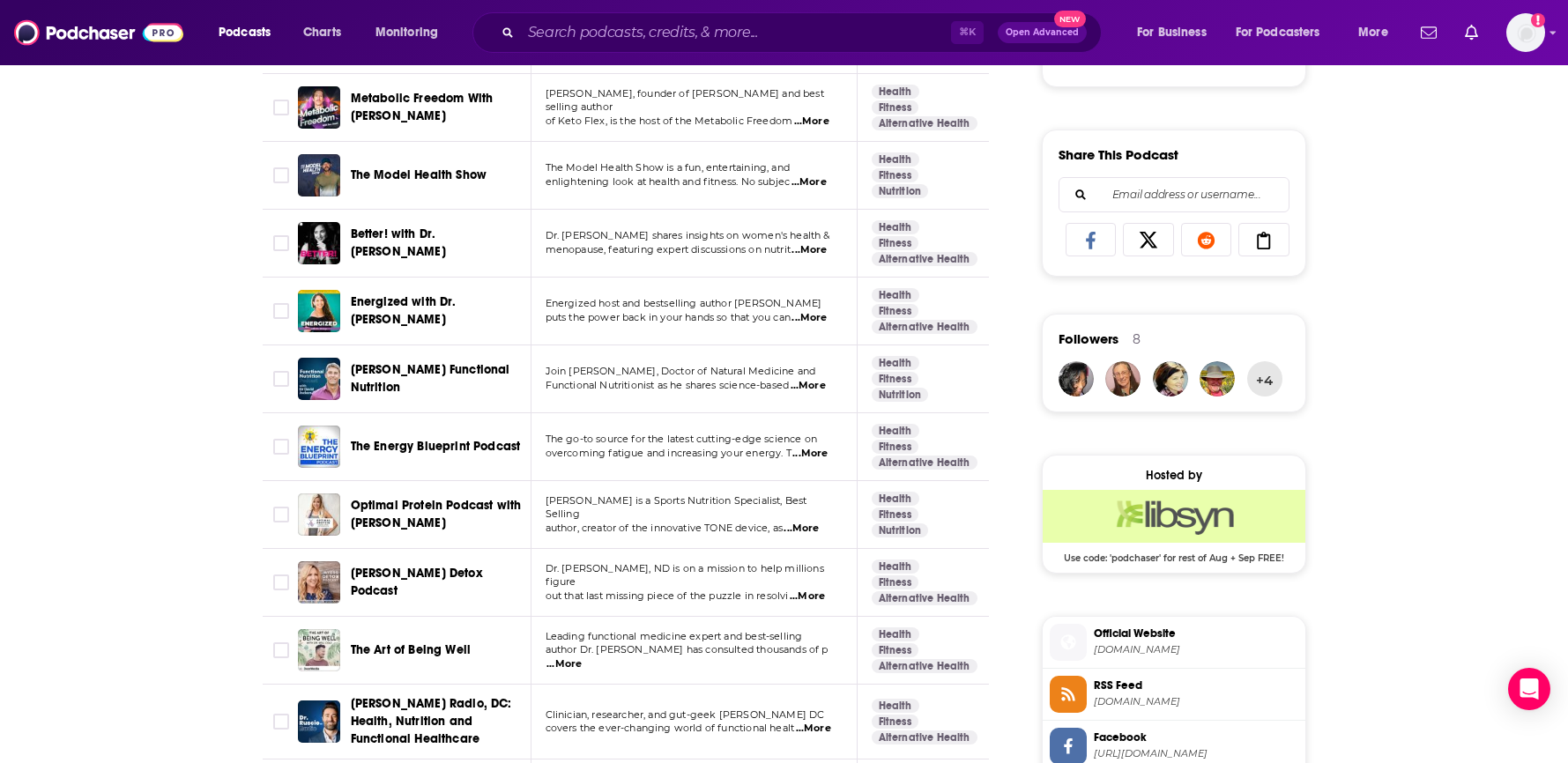
scroll to position [1044, 0]
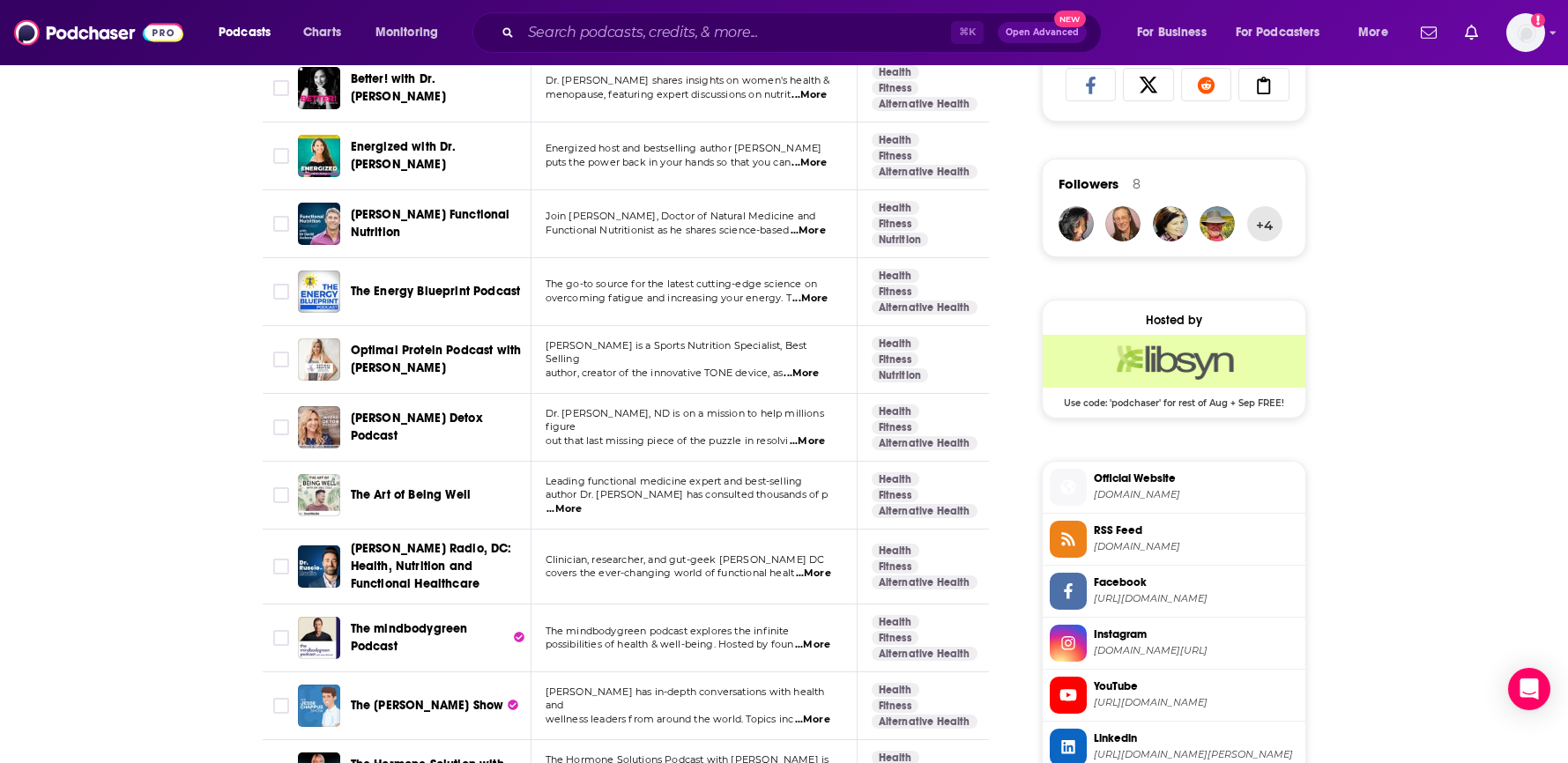
scroll to position [1267, 0]
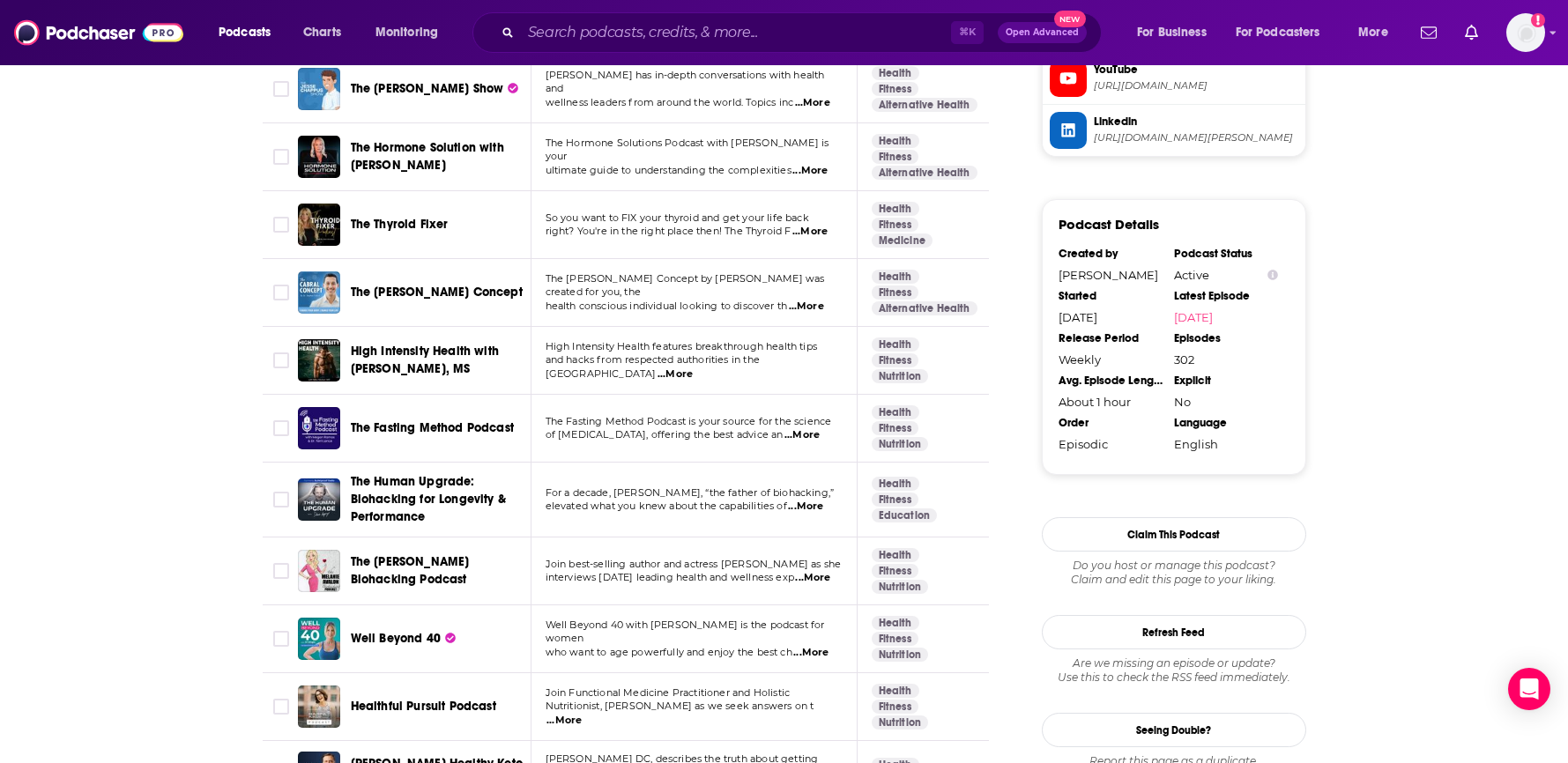
scroll to position [1813, 0]
click at [401, 630] on span "Well Beyond 40" at bounding box center [396, 637] width 90 height 15
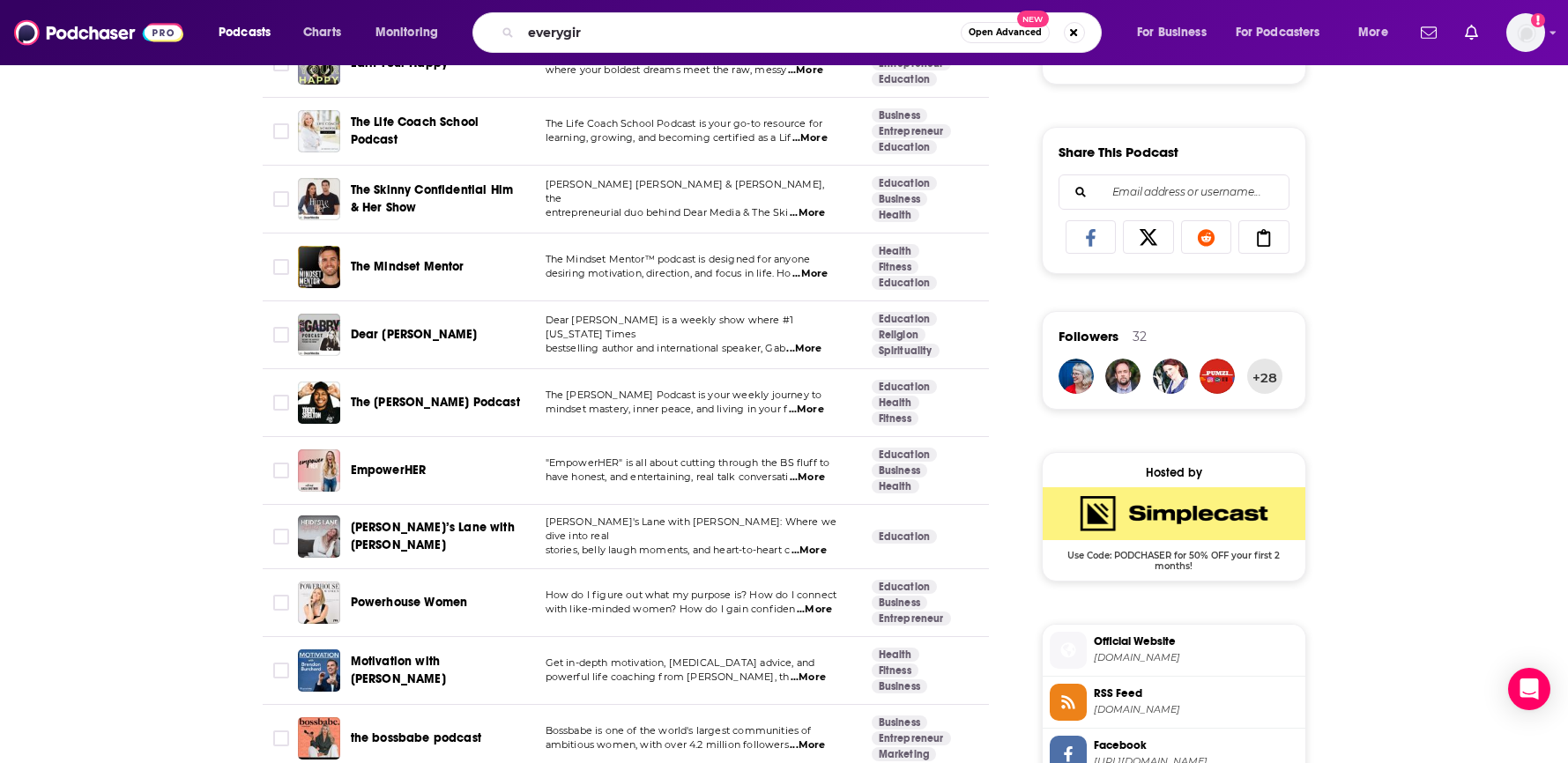
type input "everygirl"
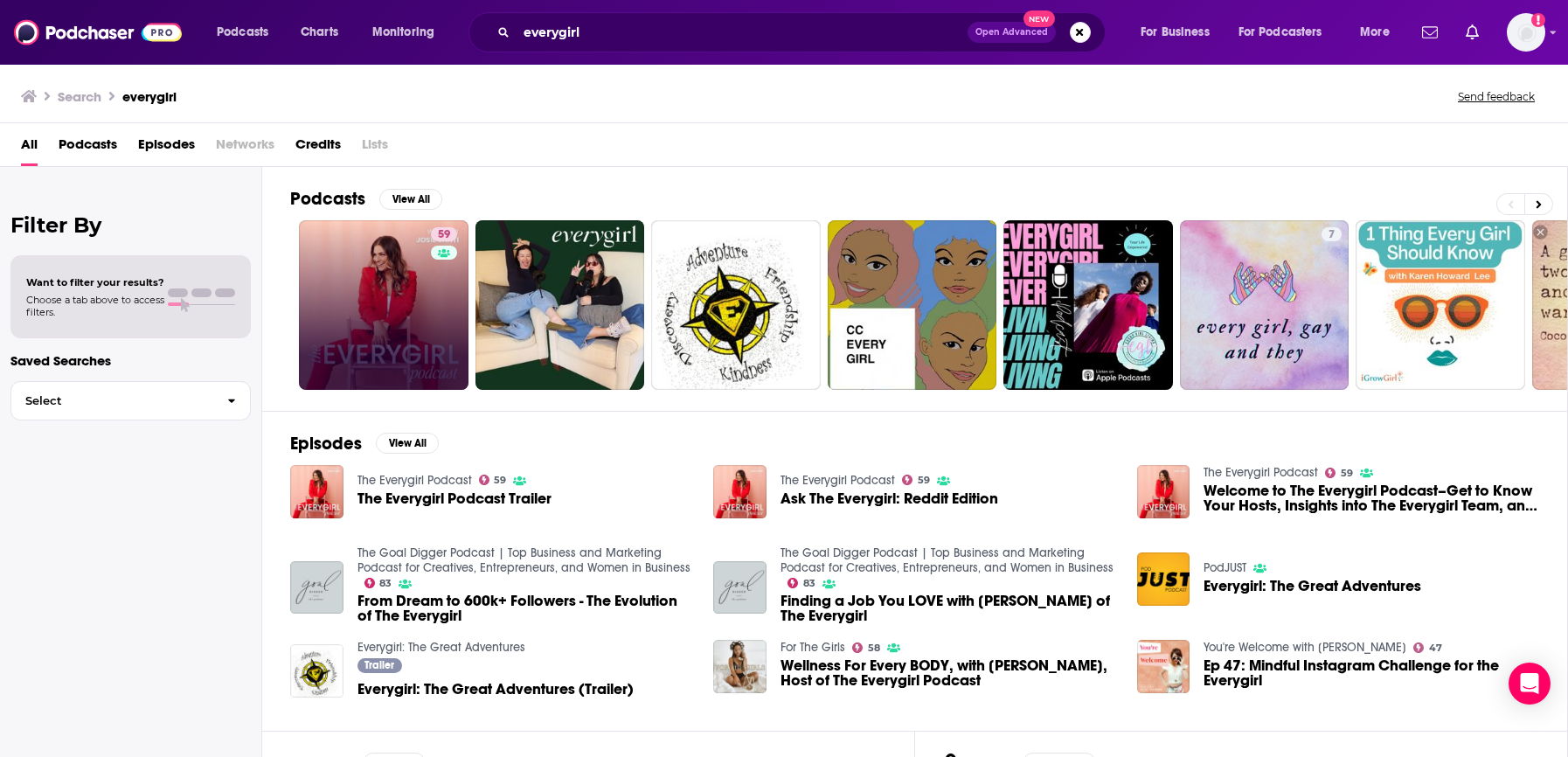
click at [388, 274] on link "59" at bounding box center [383, 305] width 169 height 169
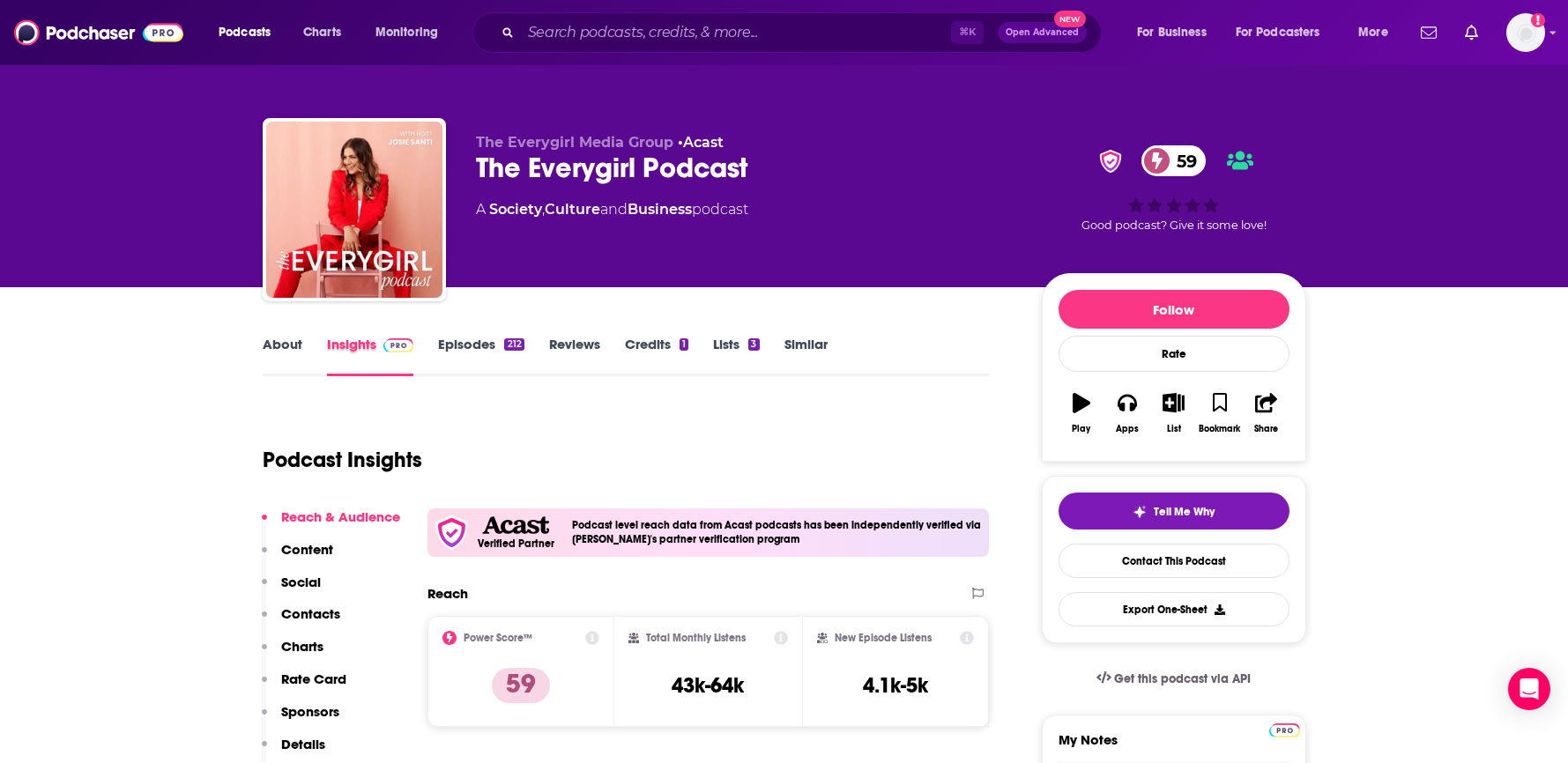
click at [435, 345] on div "Insights" at bounding box center [383, 356] width 112 height 41
click at [454, 343] on link "Episodes 212" at bounding box center [481, 356] width 86 height 41
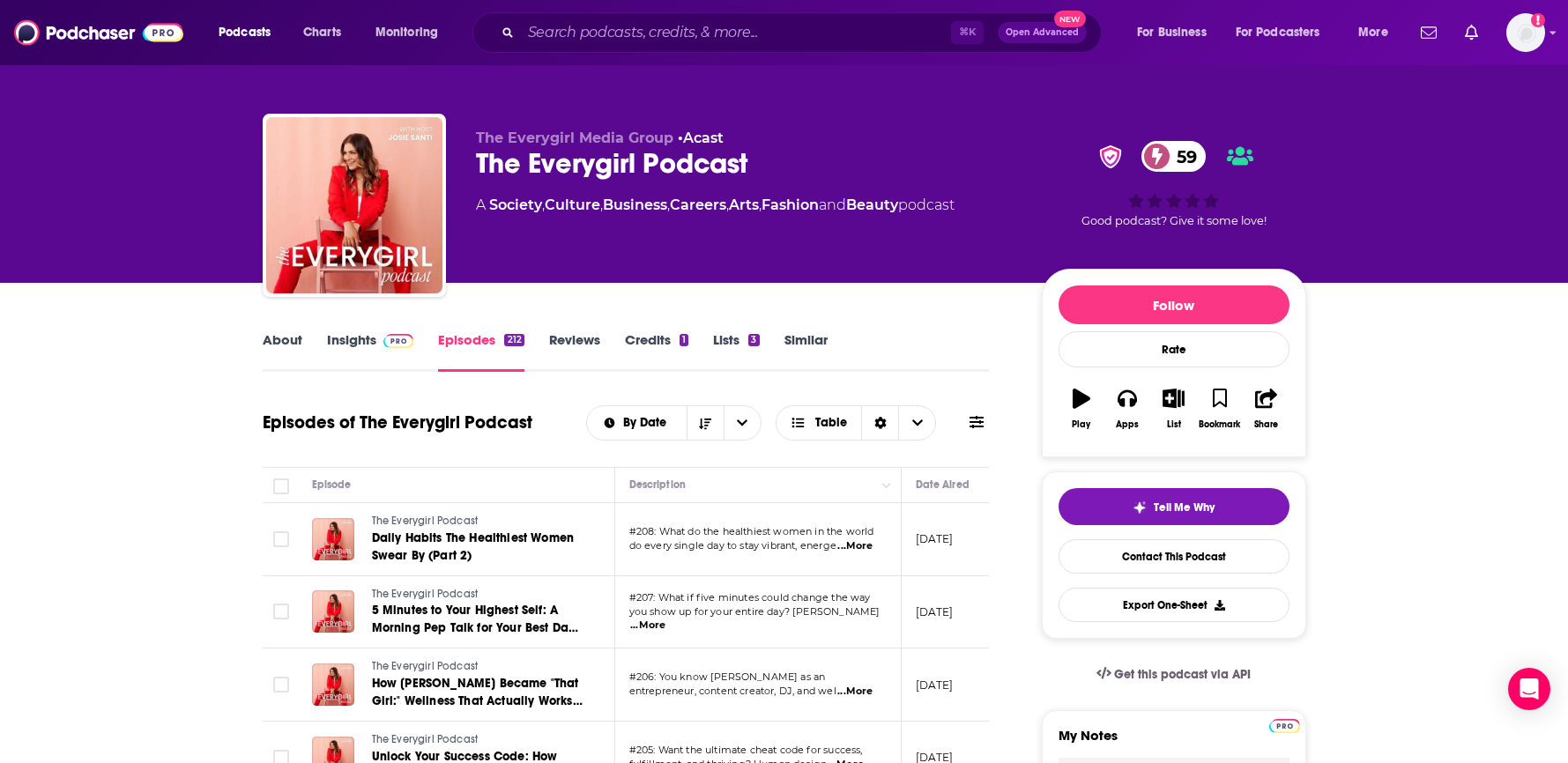
scroll to position [7, 0]
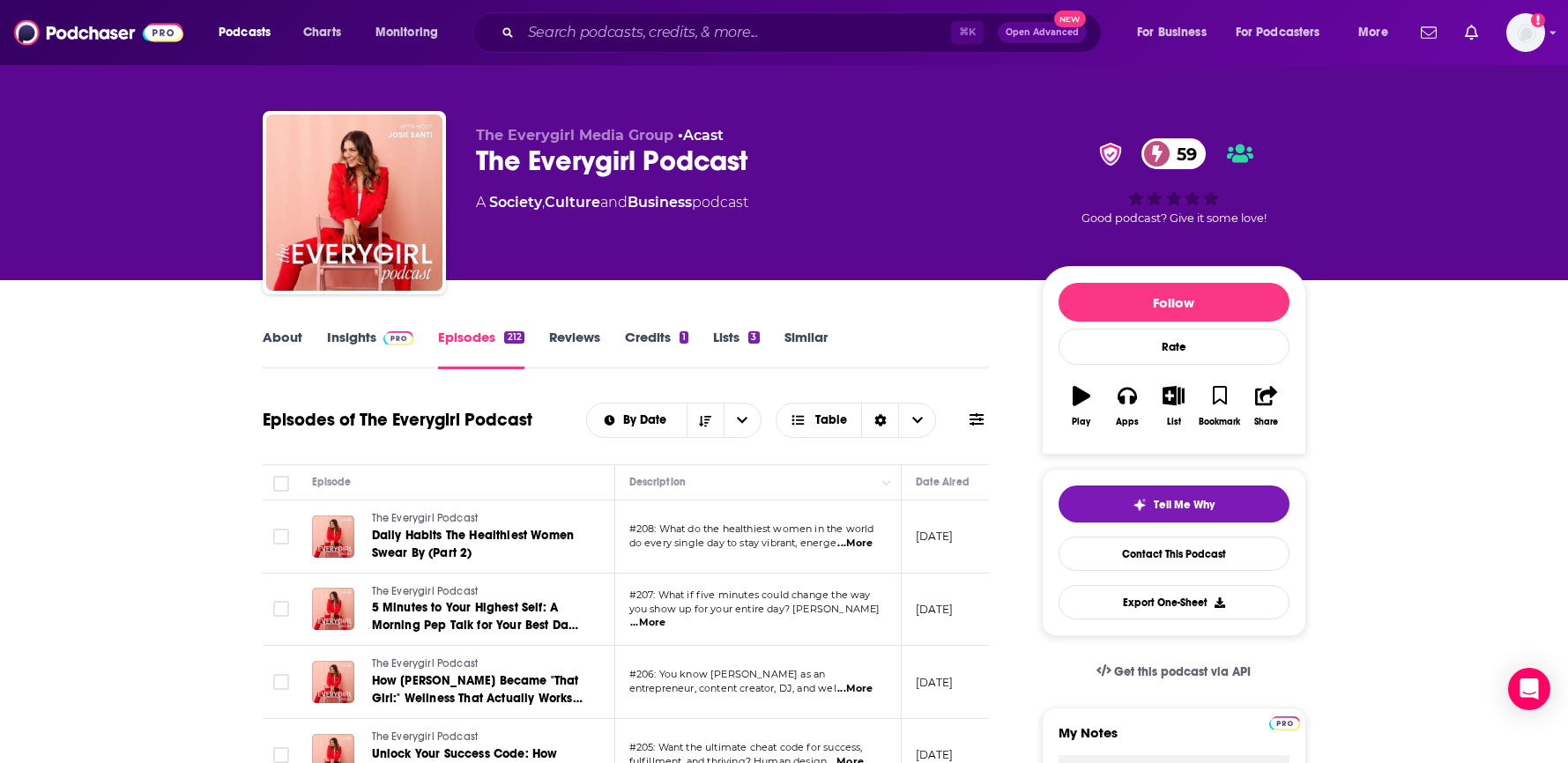
click at [314, 413] on h1 "Episodes of The Everygirl Podcast" at bounding box center [397, 420] width 269 height 22
click at [280, 346] on link "About" at bounding box center [282, 349] width 40 height 41
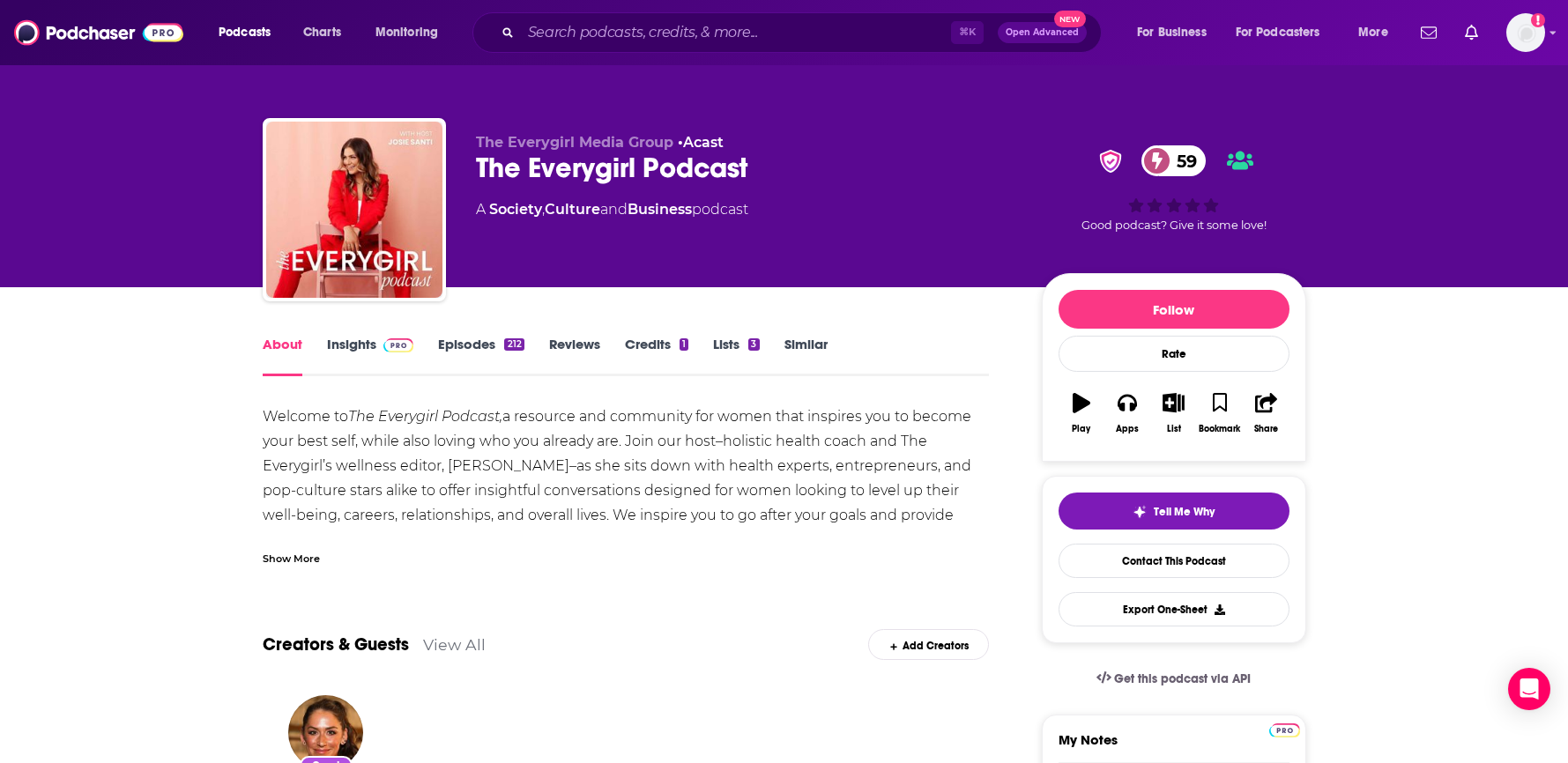
click at [317, 559] on div "Show More" at bounding box center [290, 557] width 57 height 17
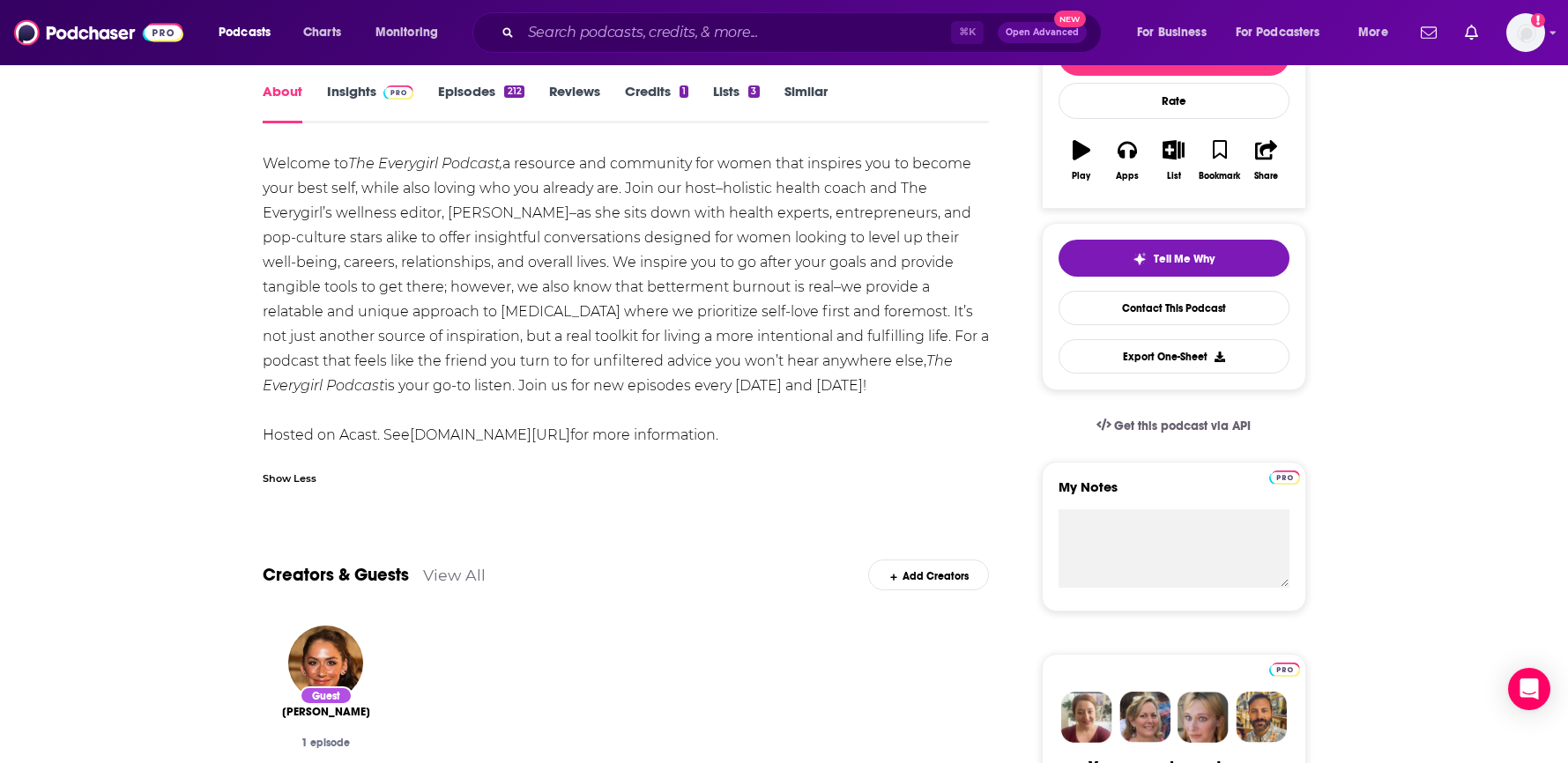
scroll to position [82, 0]
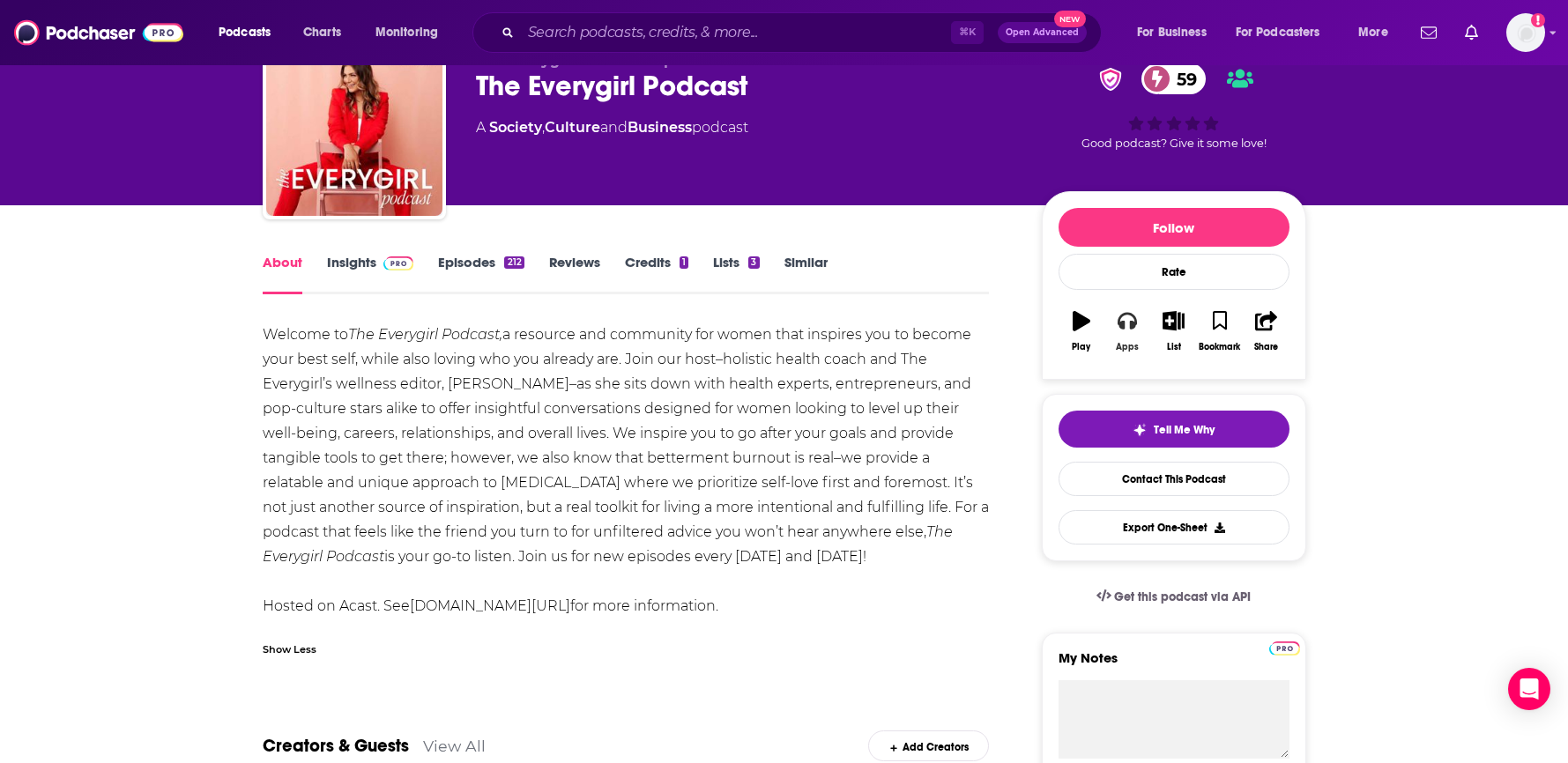
click at [1129, 325] on icon "button" at bounding box center [1126, 320] width 19 height 19
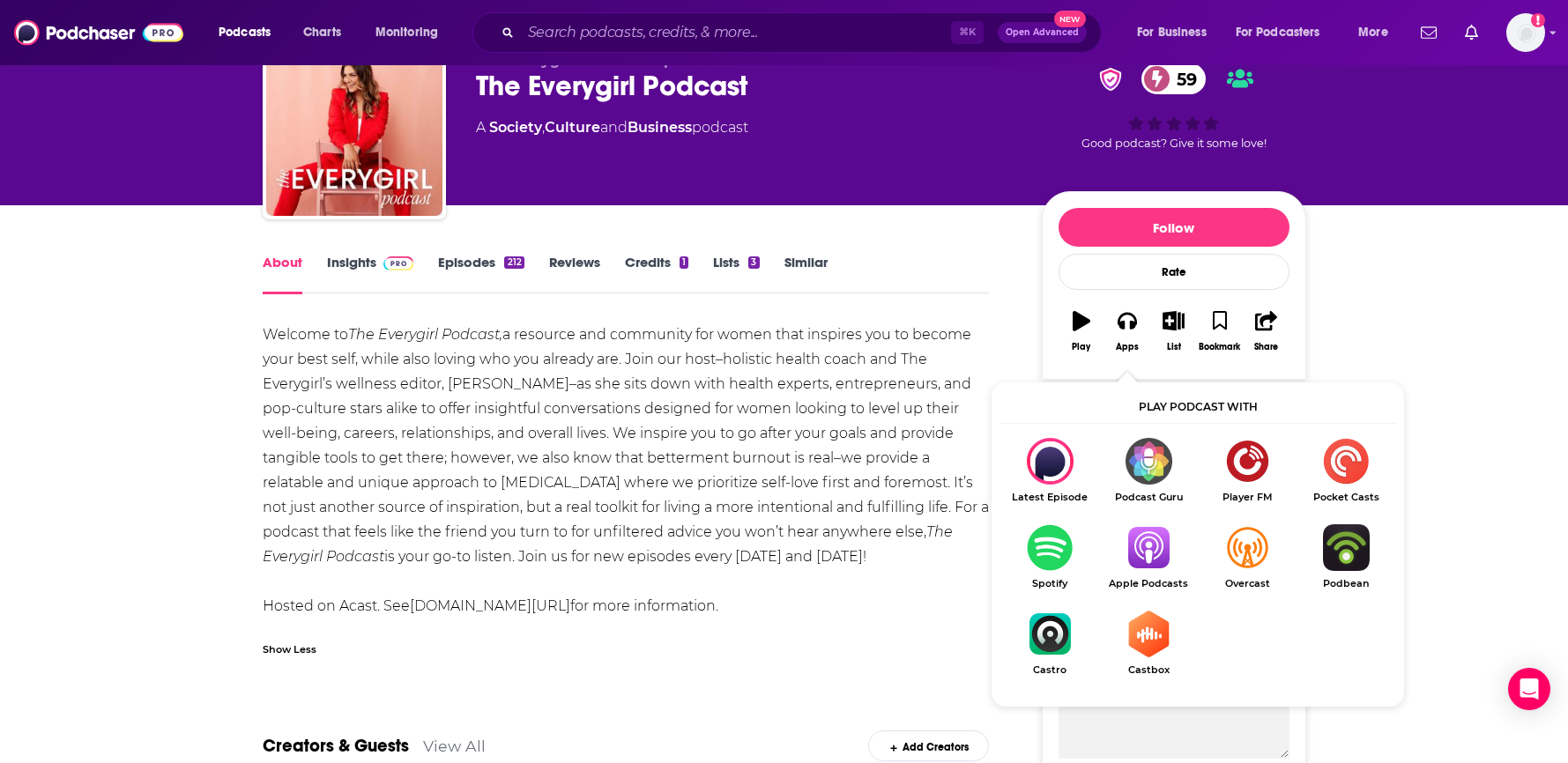
click at [1166, 552] on img "Show Listen On dropdown" at bounding box center [1148, 548] width 99 height 47
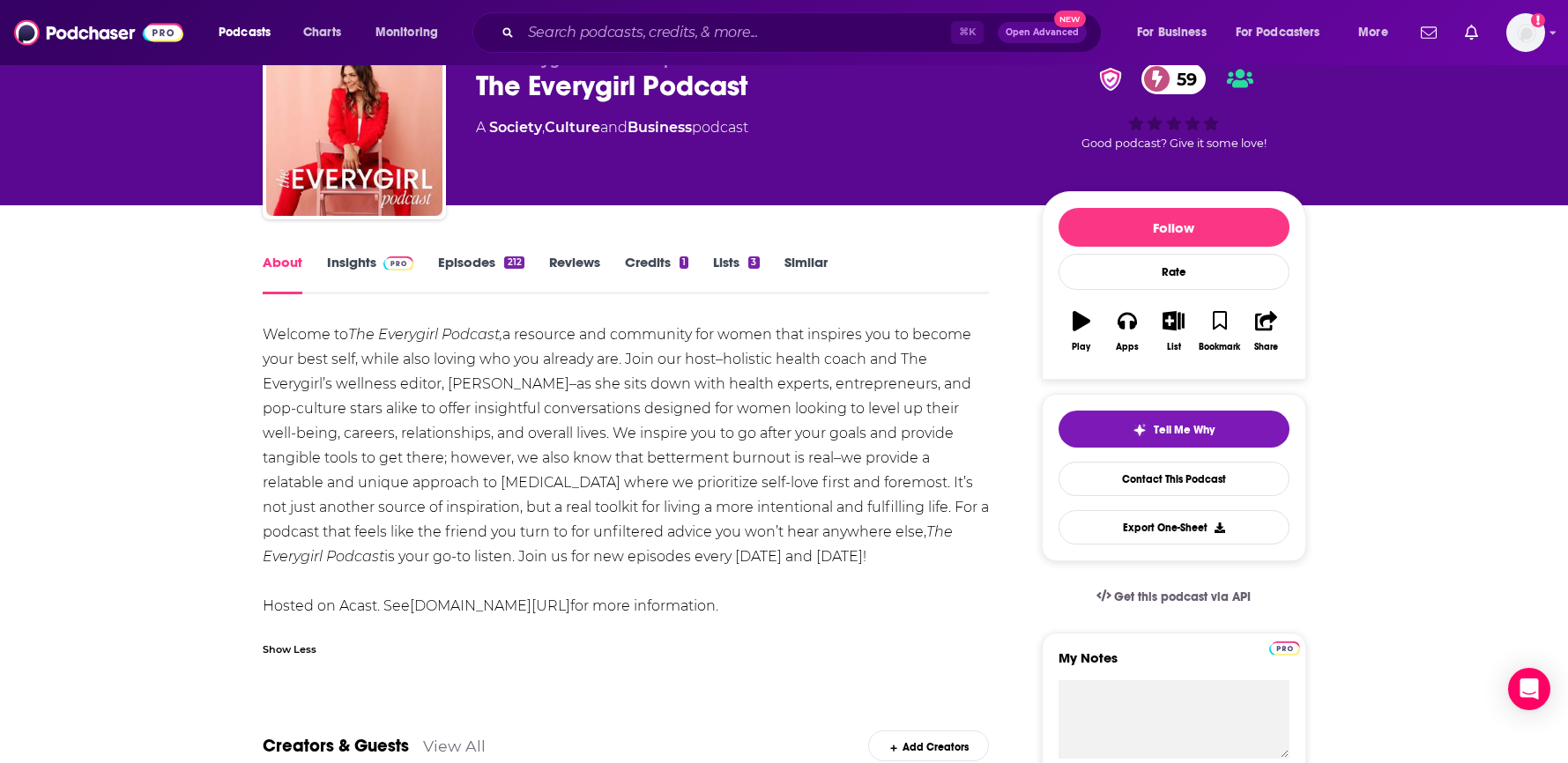
click at [548, 430] on div "Welcome to The Everygirl Podcast, a resource and community for women that inspi…" at bounding box center [625, 470] width 727 height 296
drag, startPoint x: 919, startPoint y: 556, endPoint x: 245, endPoint y: 342, distance: 707.2
copy div "Loremip do Sit Ametconse Adipisc, e seddoeiu tem incididun utl etdol magn aliqu…"
click at [378, 260] on span at bounding box center [395, 261] width 38 height 17
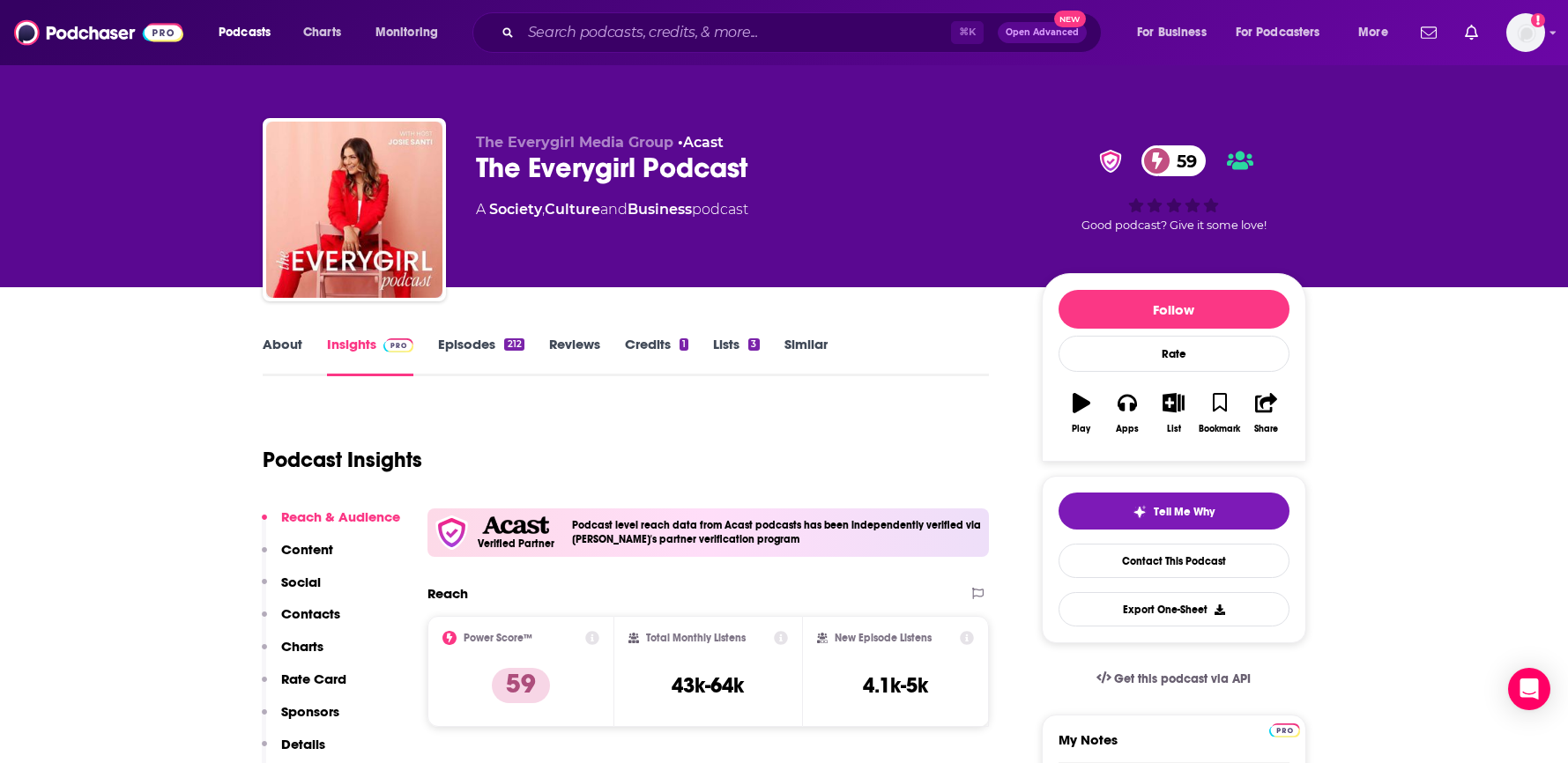
click at [813, 348] on link "Similar" at bounding box center [805, 356] width 43 height 41
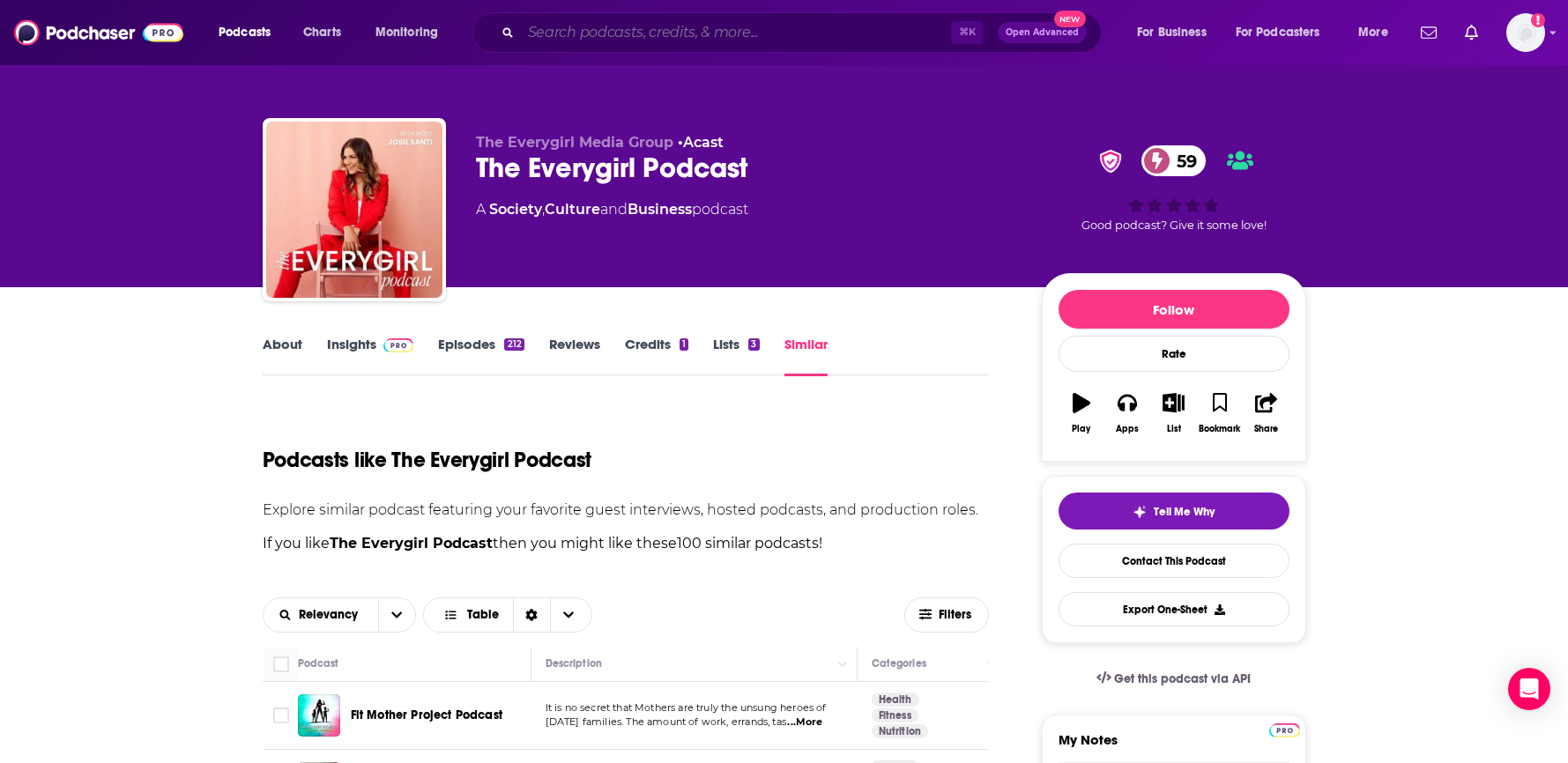
click at [601, 33] on input "Search podcasts, credits, & more..." at bounding box center [735, 33] width 430 height 28
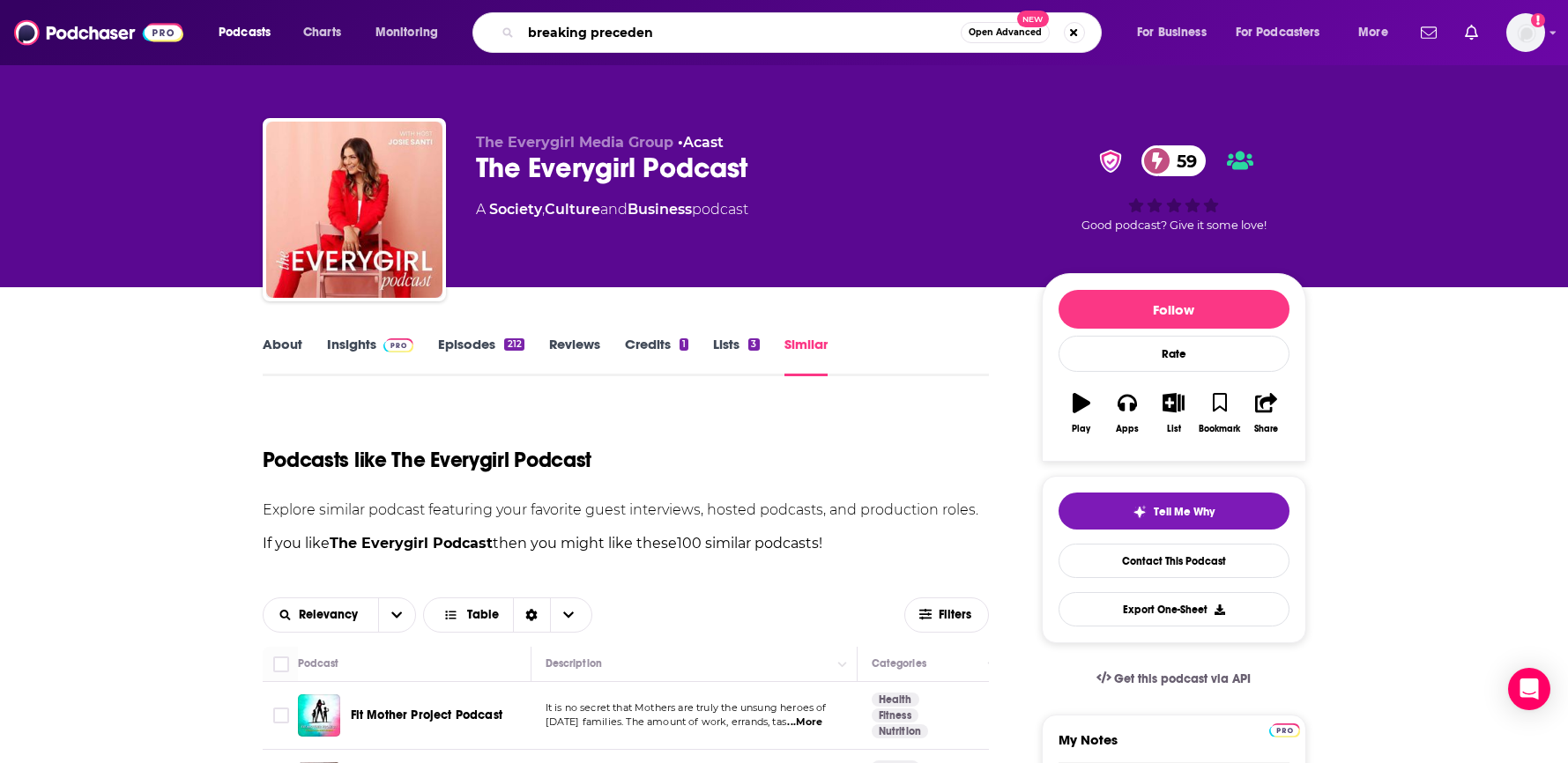
type input "breaking precedent"
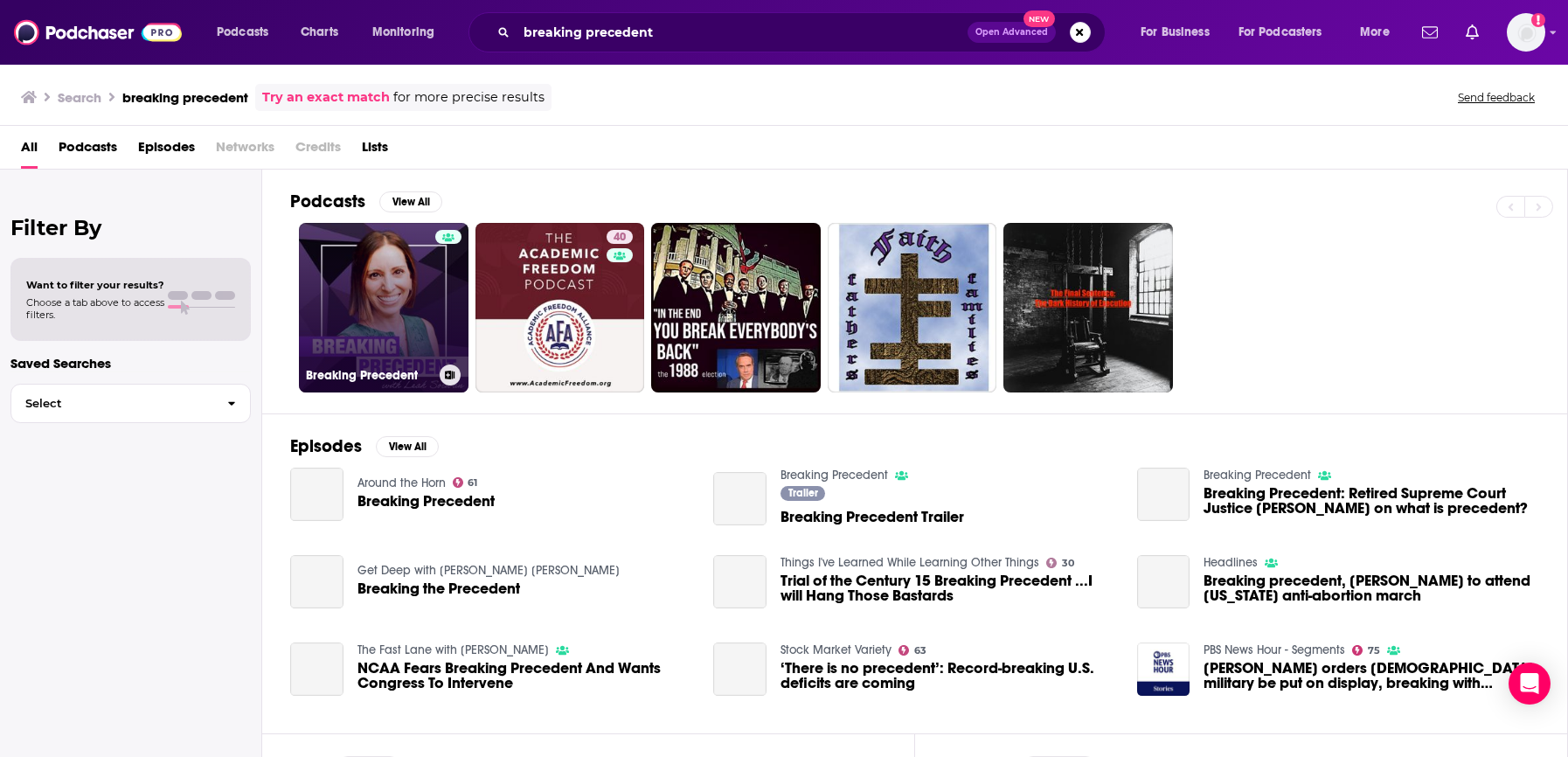
click at [411, 289] on link "Breaking Precedent" at bounding box center [383, 307] width 169 height 169
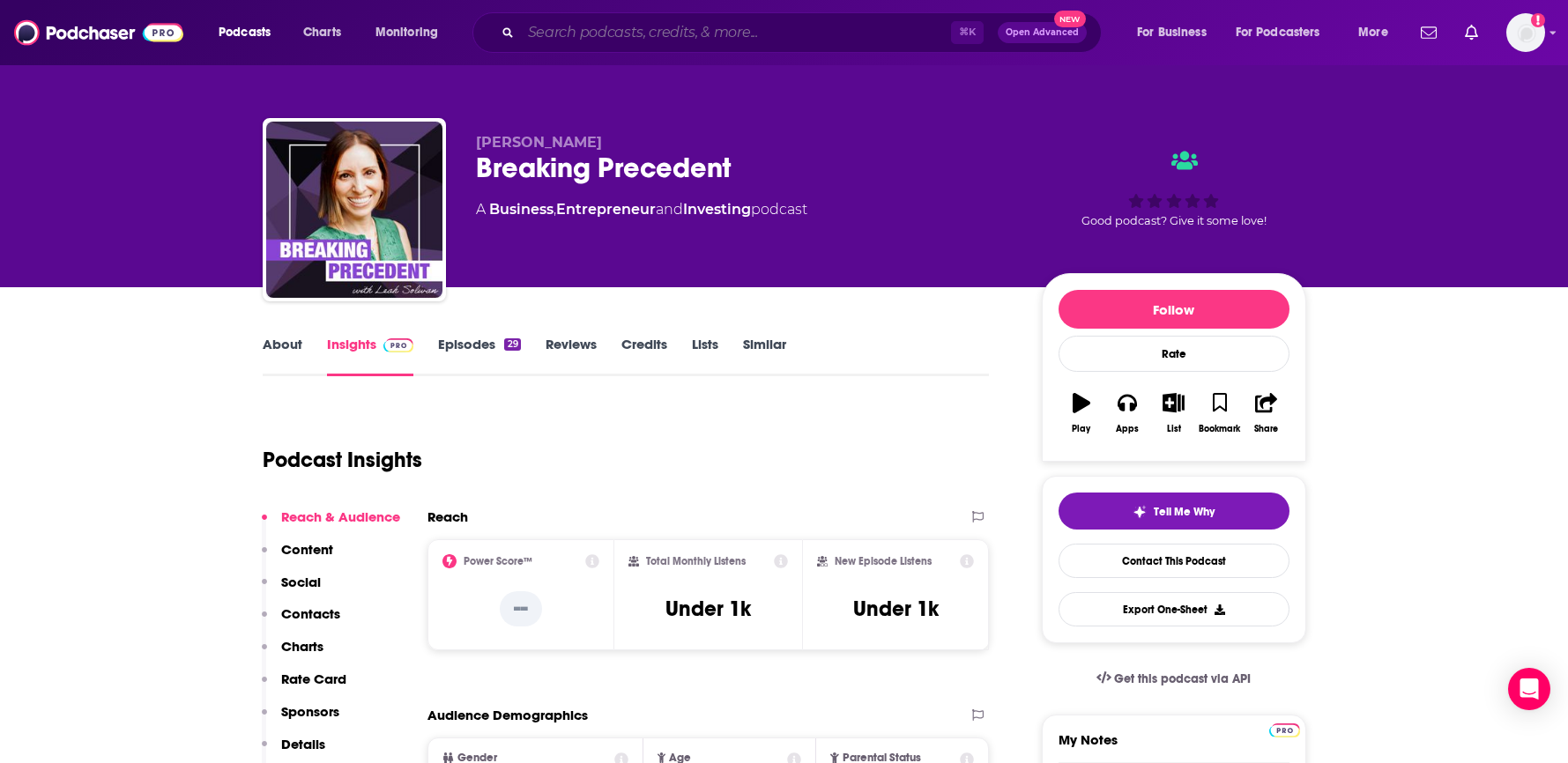
click at [649, 29] on input "Search podcasts, credits, & more..." at bounding box center [735, 33] width 430 height 28
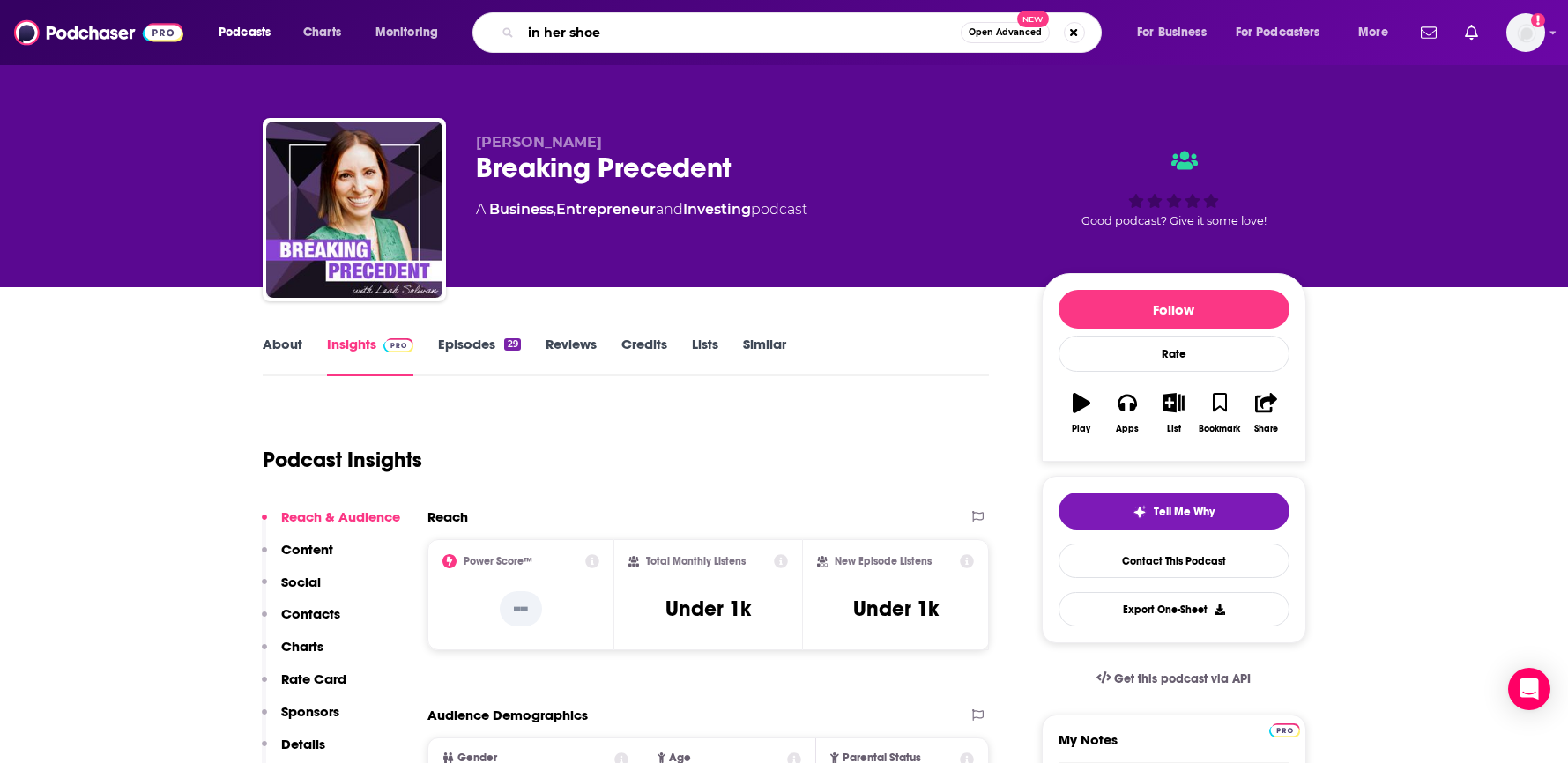
type input "in her shoes"
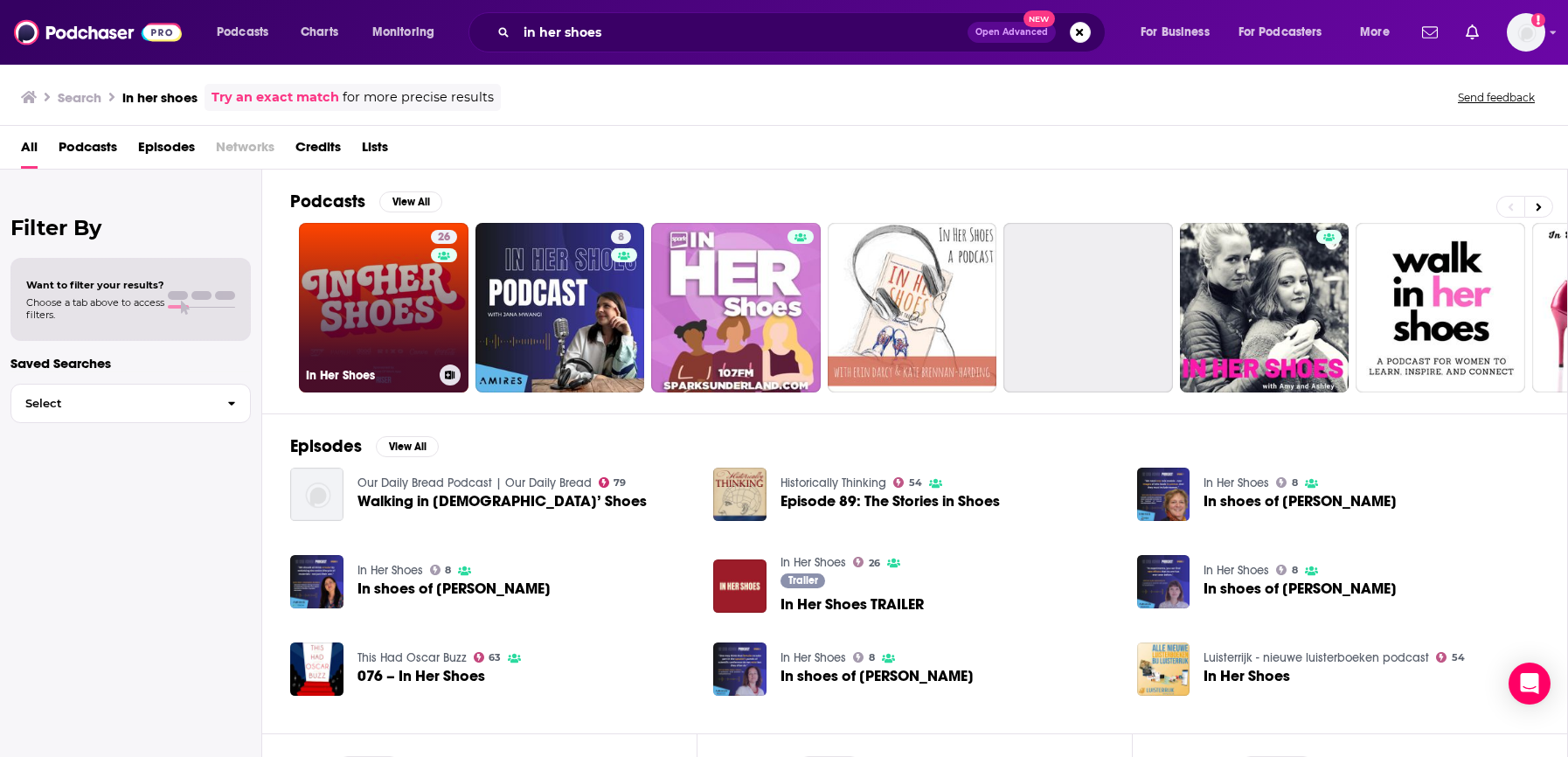
click at [393, 298] on link "26 In Her Shoes" at bounding box center [383, 307] width 169 height 169
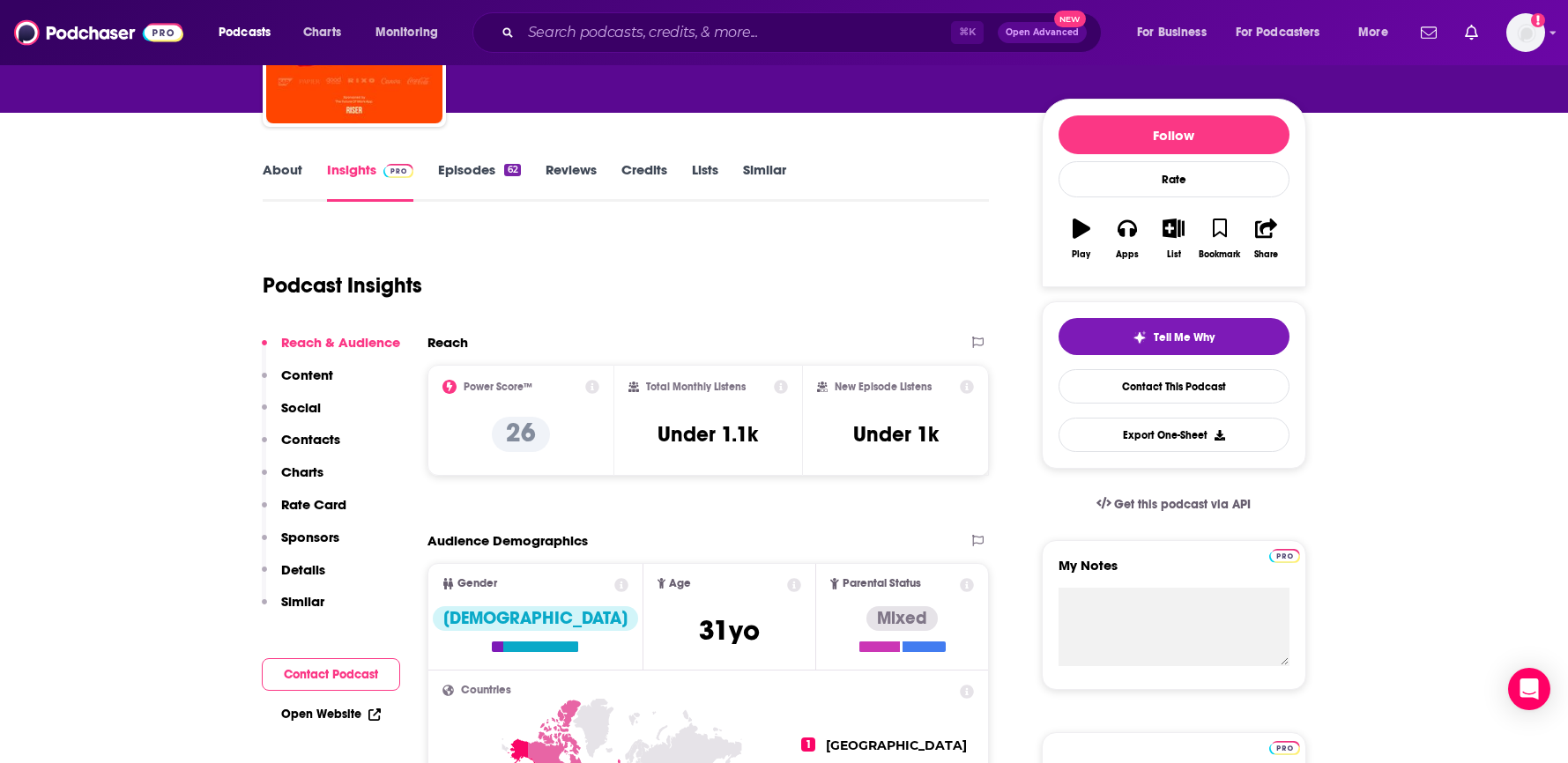
scroll to position [177, 0]
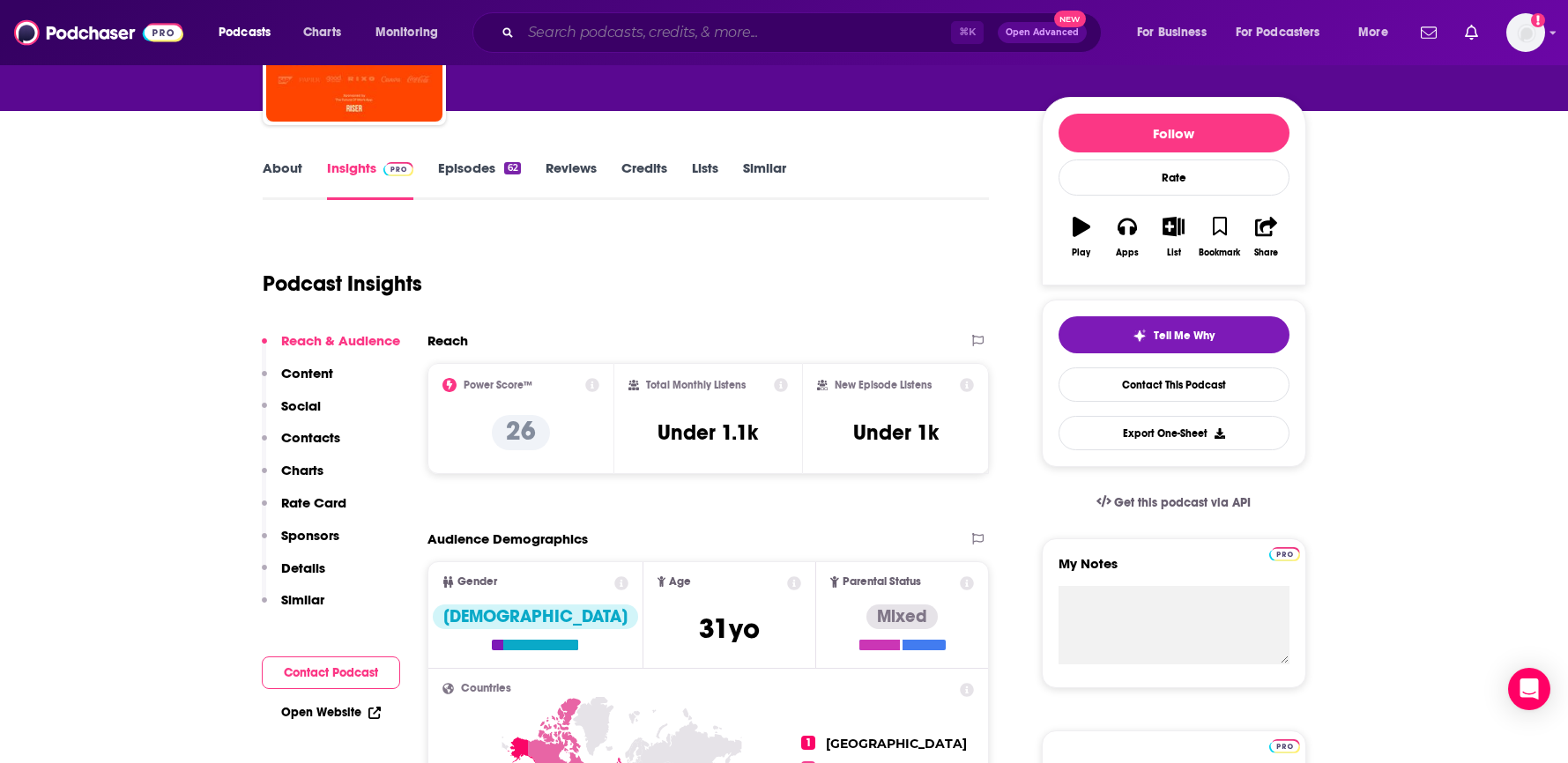
click at [625, 23] on input "Search podcasts, credits, & more..." at bounding box center [735, 33] width 430 height 28
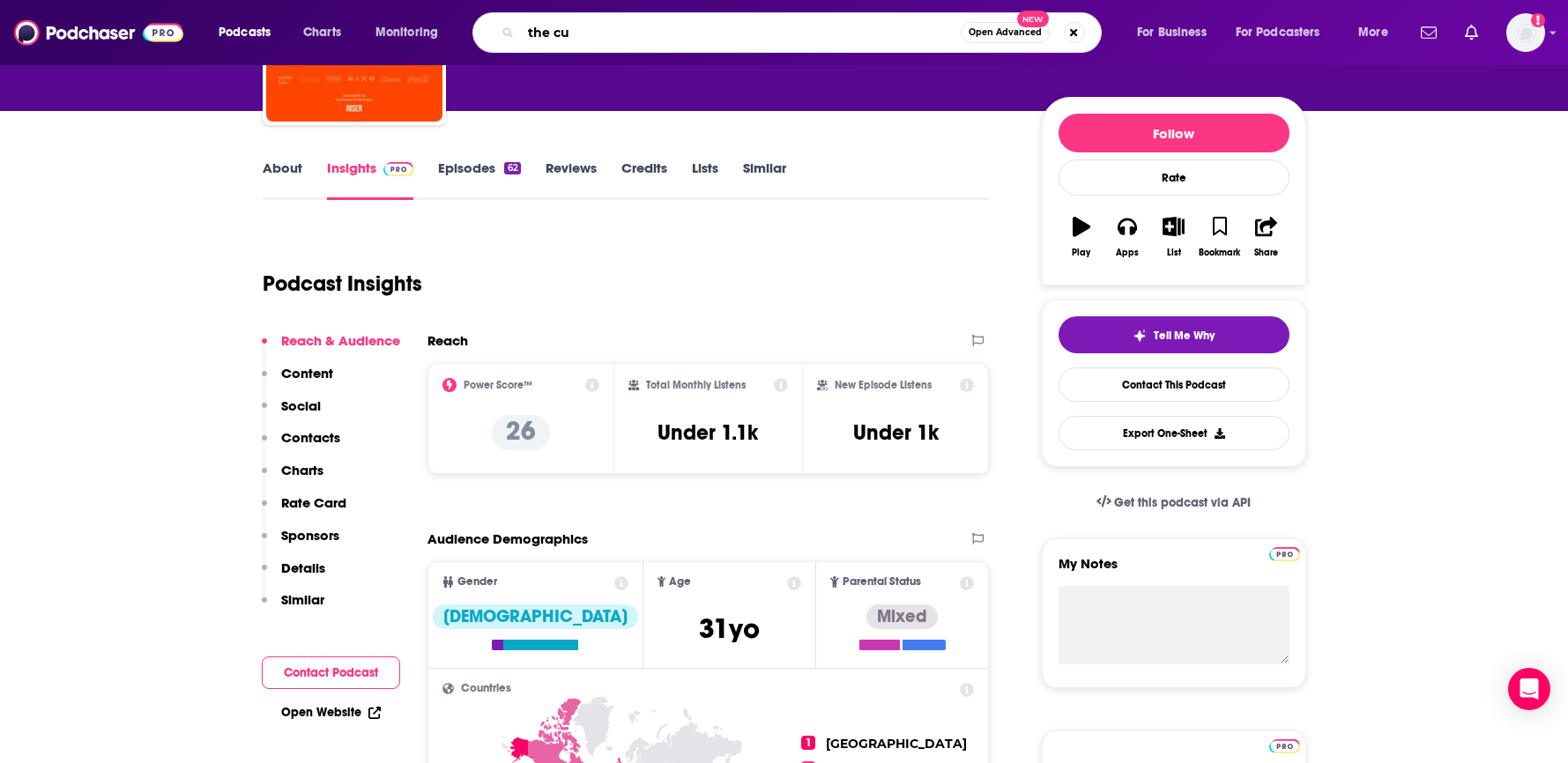
type input "the cut"
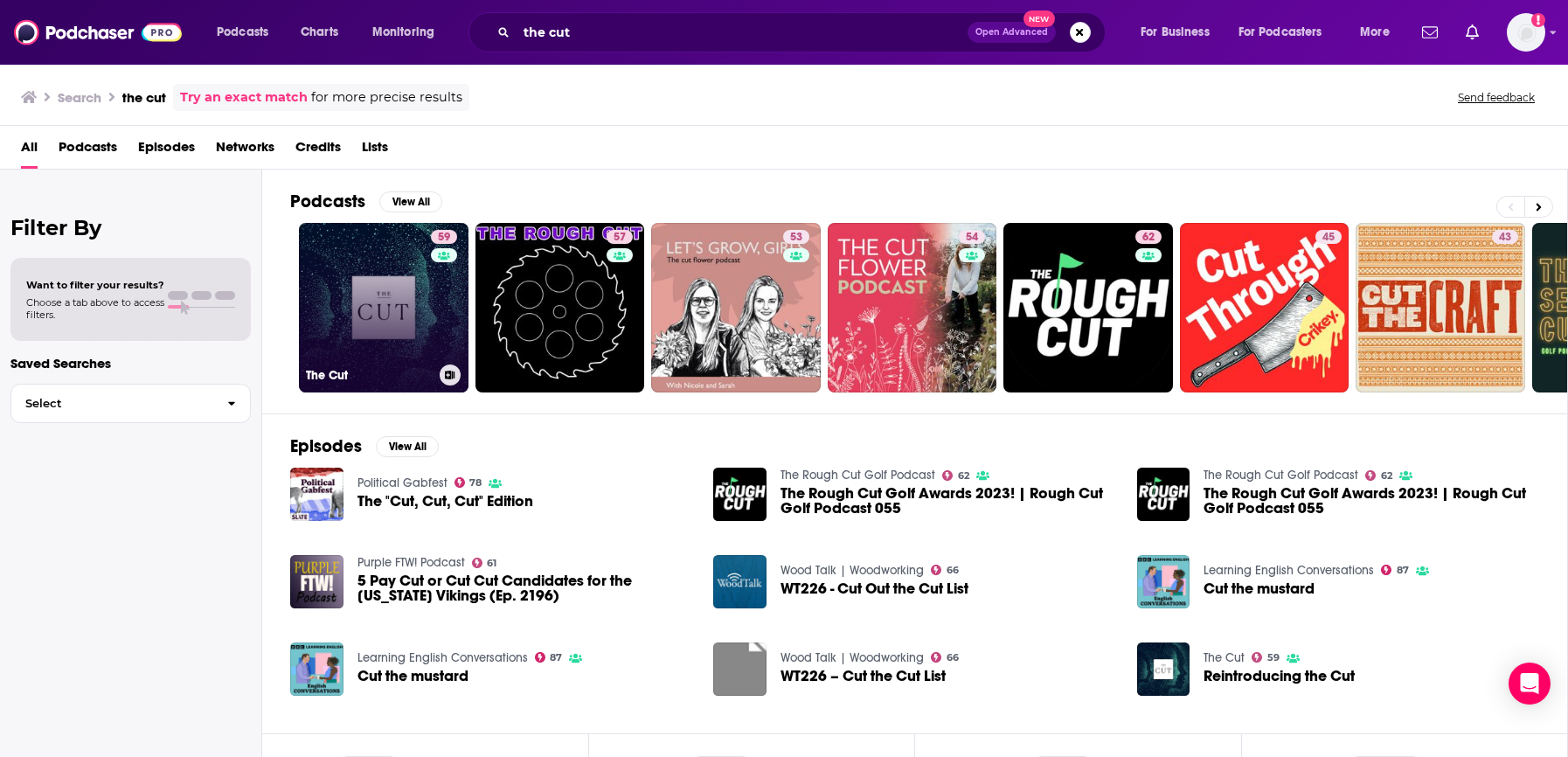
click at [422, 316] on link "59 The Cut" at bounding box center [383, 307] width 169 height 169
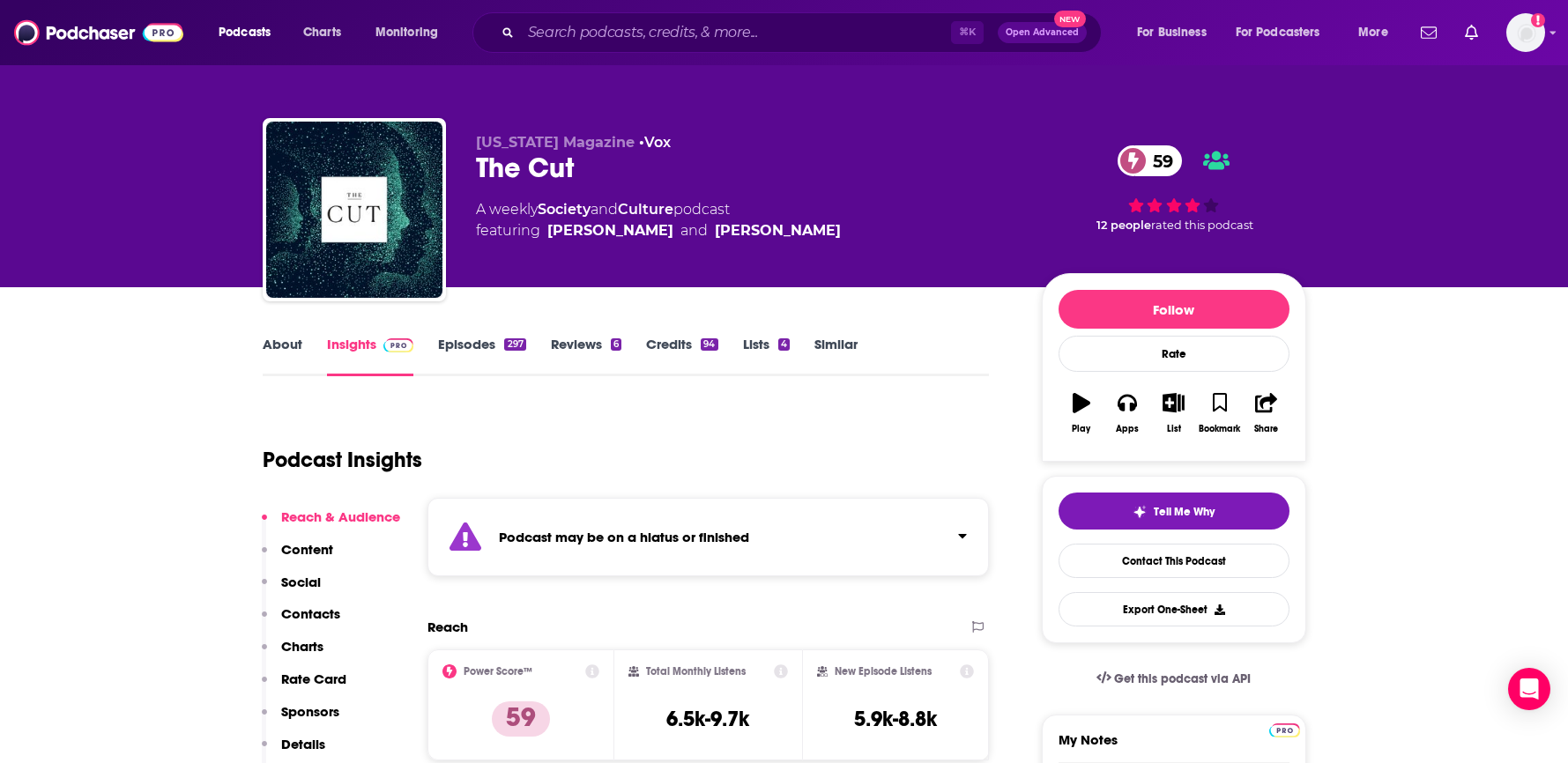
click at [459, 347] on link "Episodes 297" at bounding box center [481, 356] width 87 height 41
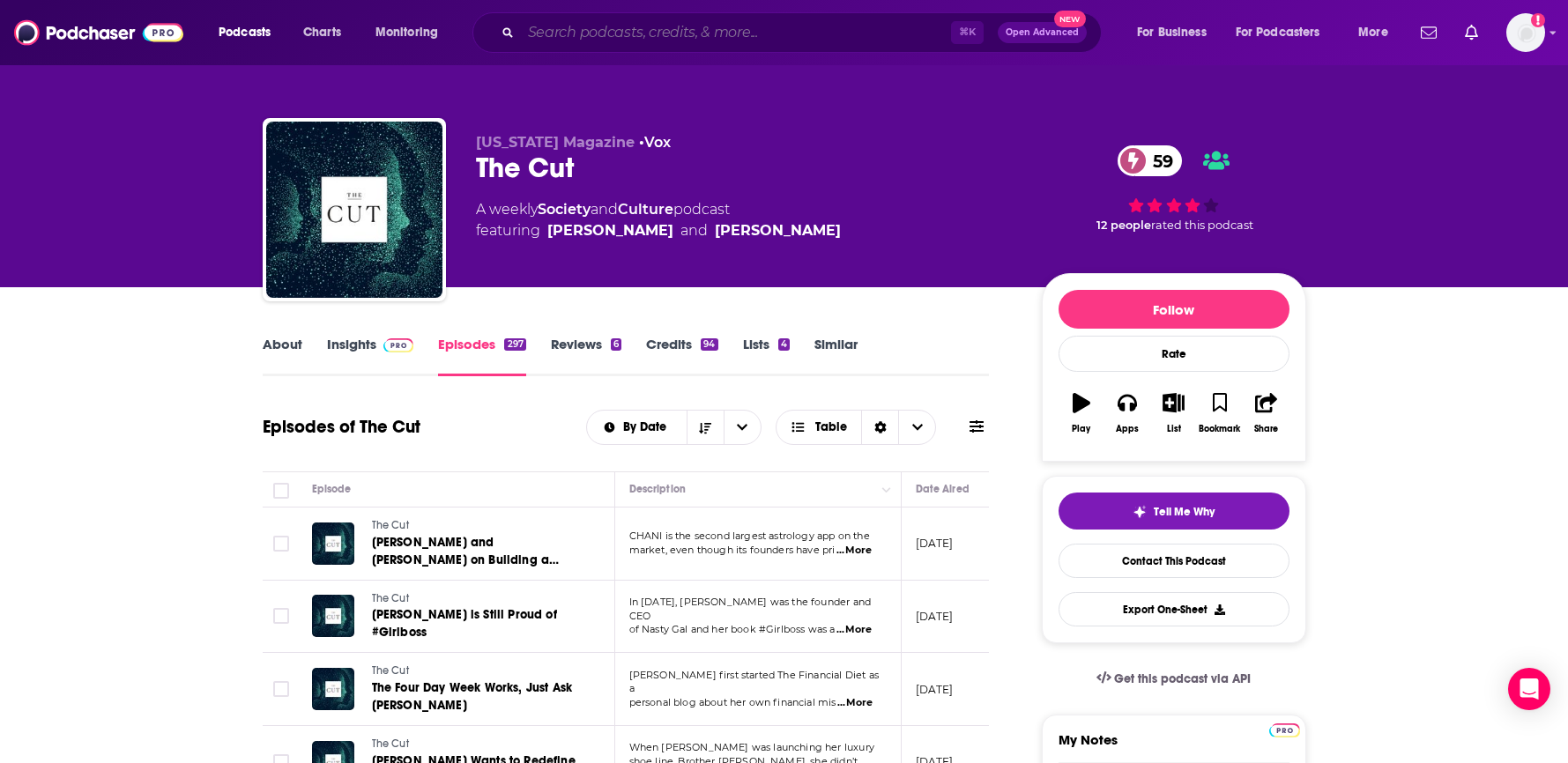
click at [686, 36] on input "Search podcasts, credits, & more..." at bounding box center [735, 33] width 430 height 28
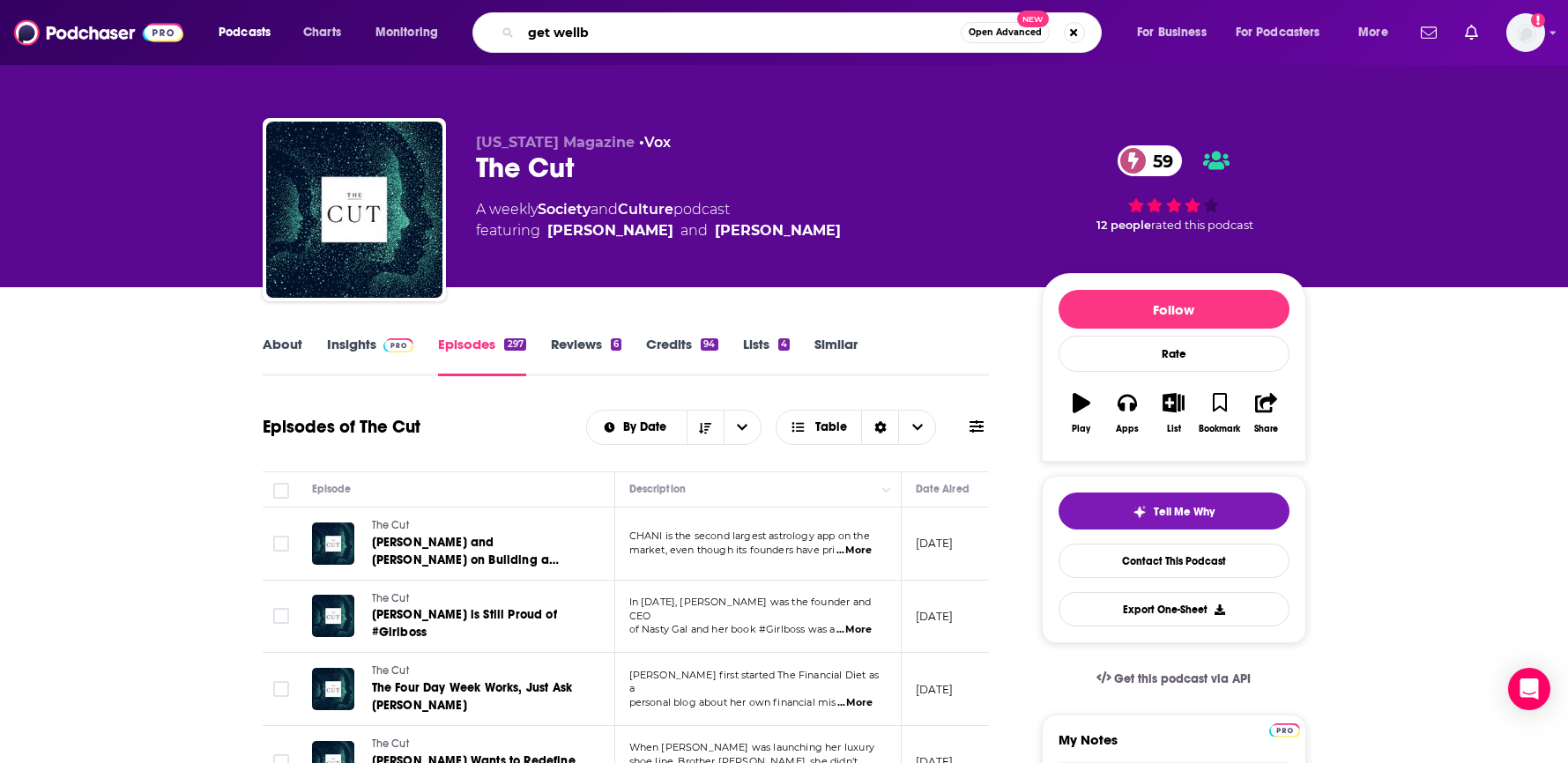
type input "get wellbe"
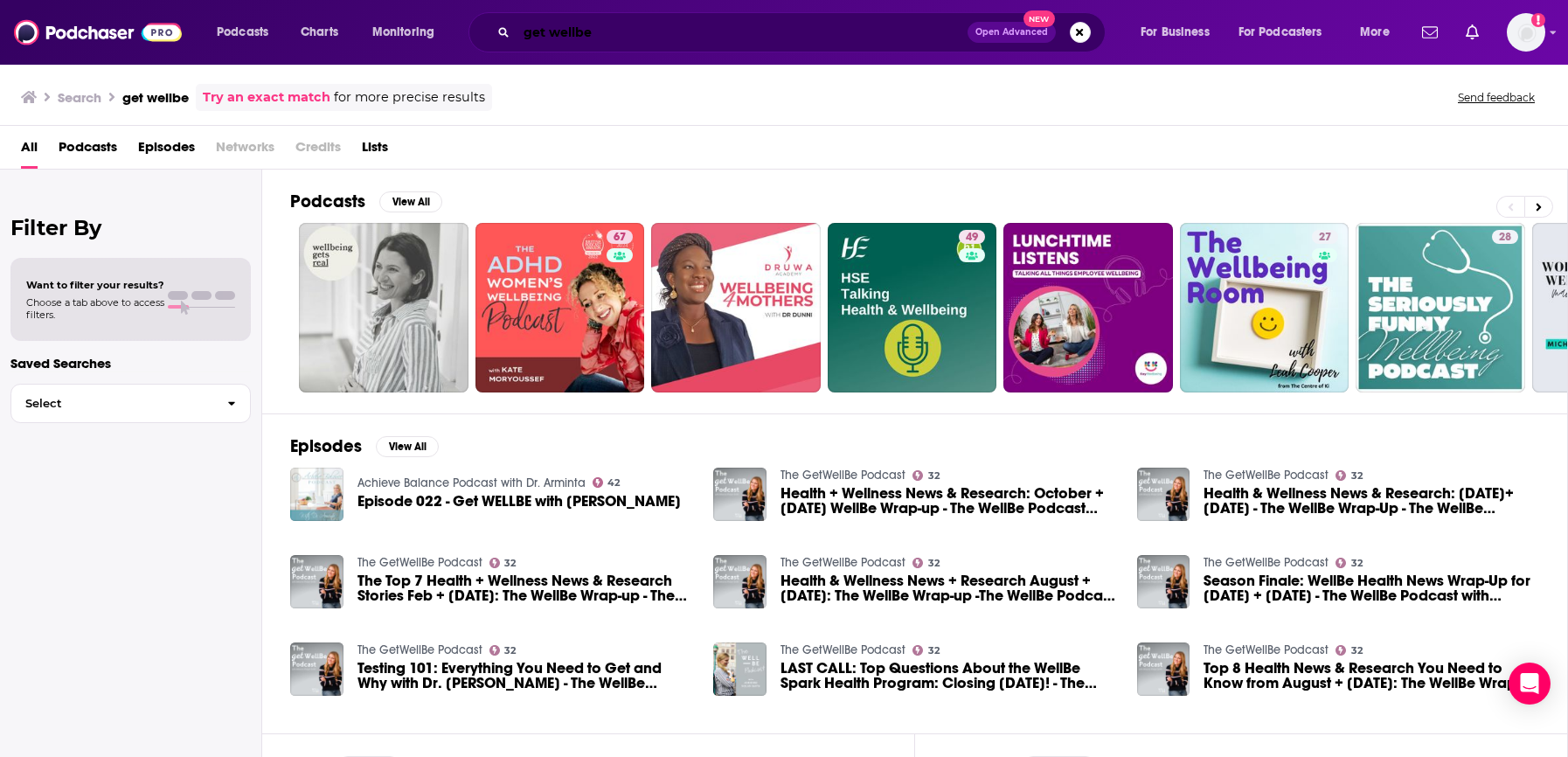
click at [551, 33] on input "get wellbe" at bounding box center [742, 33] width 451 height 28
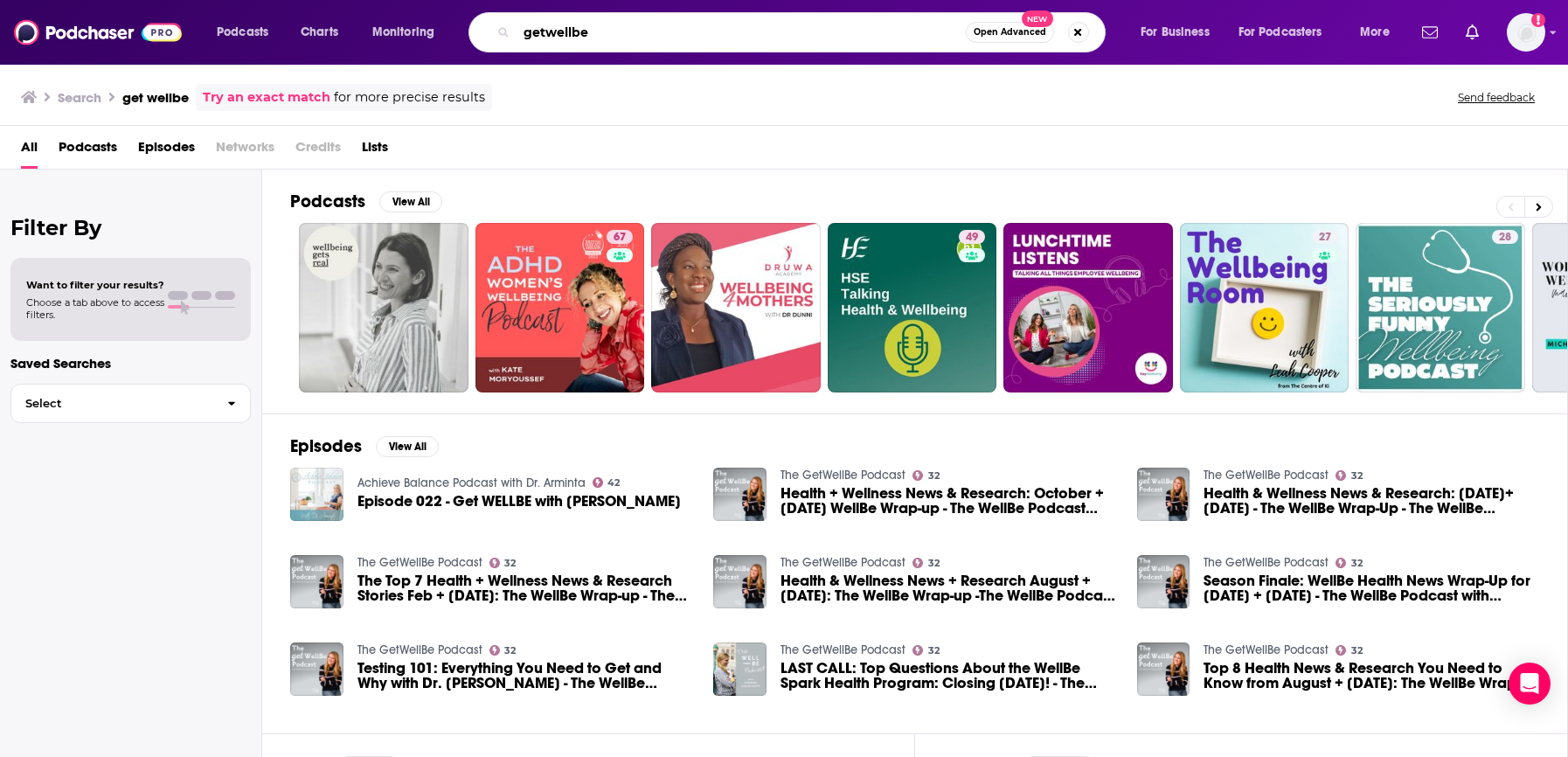
type input "getwellbe"
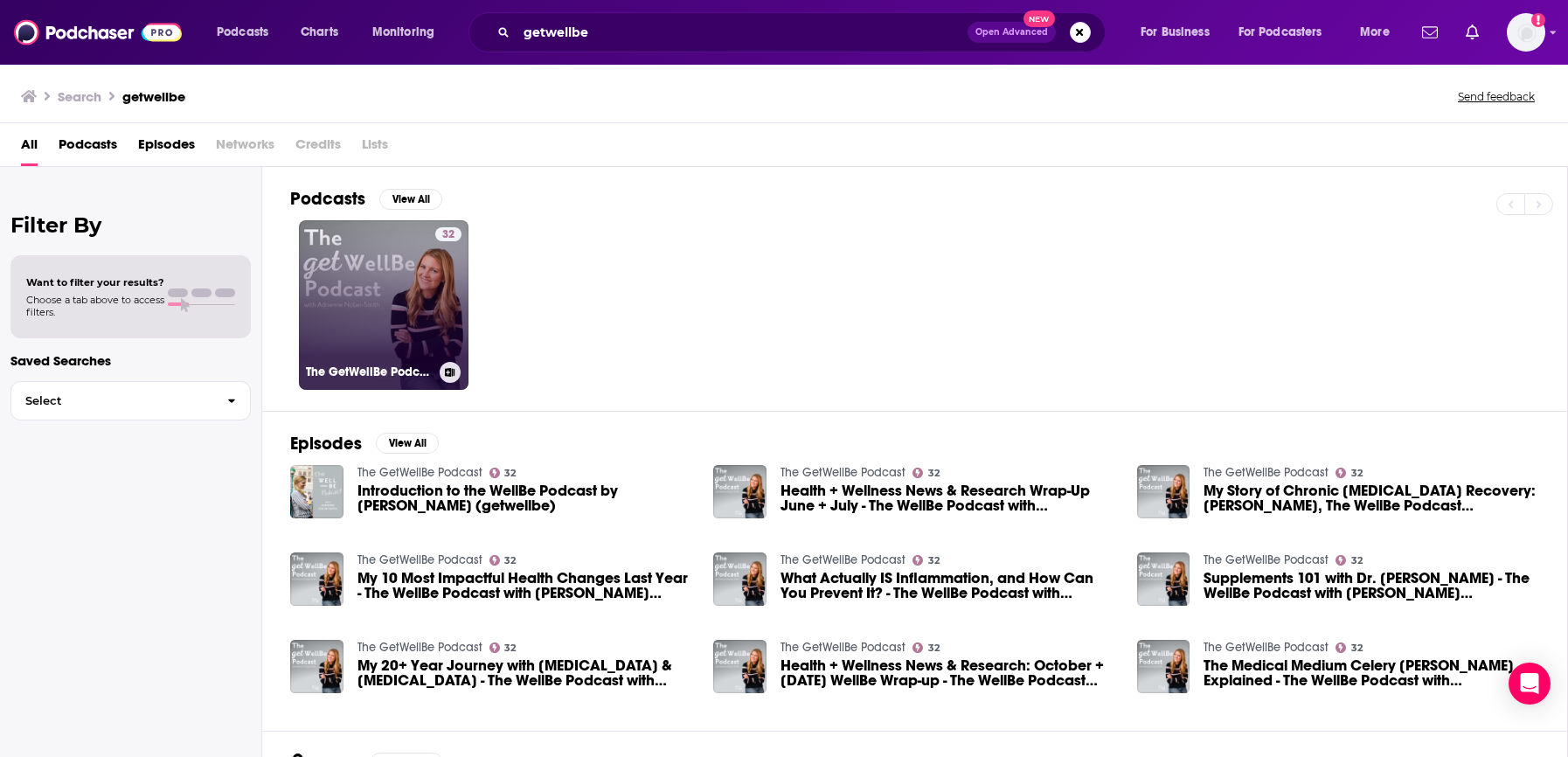
click at [382, 298] on link "32 The GetWellBe Podcast" at bounding box center [383, 305] width 169 height 169
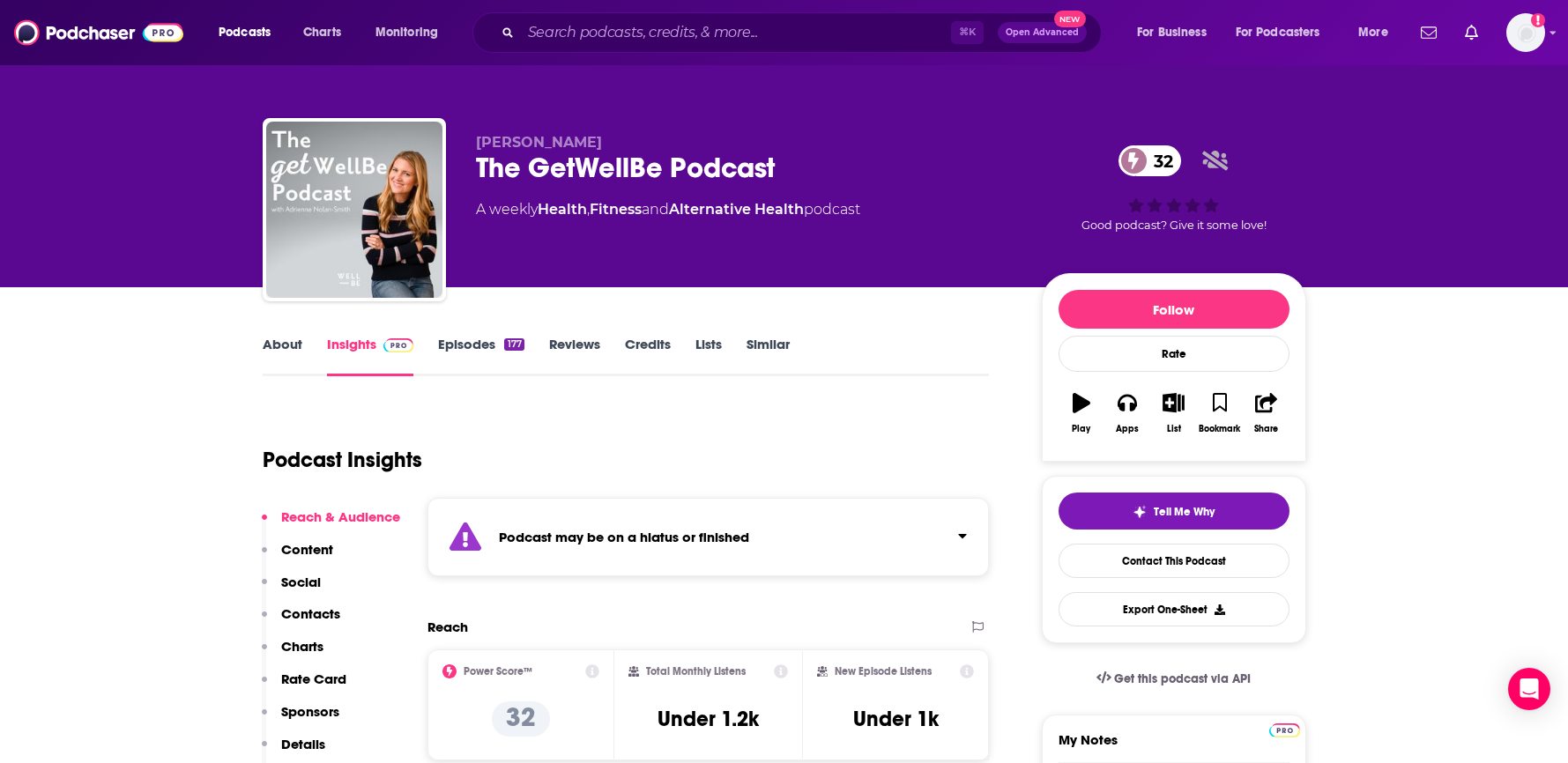
click at [590, 51] on div "⌘ K Open Advanced New" at bounding box center [787, 32] width 629 height 41
click at [607, 30] on input "Search podcasts, credits, & more..." at bounding box center [735, 33] width 430 height 28
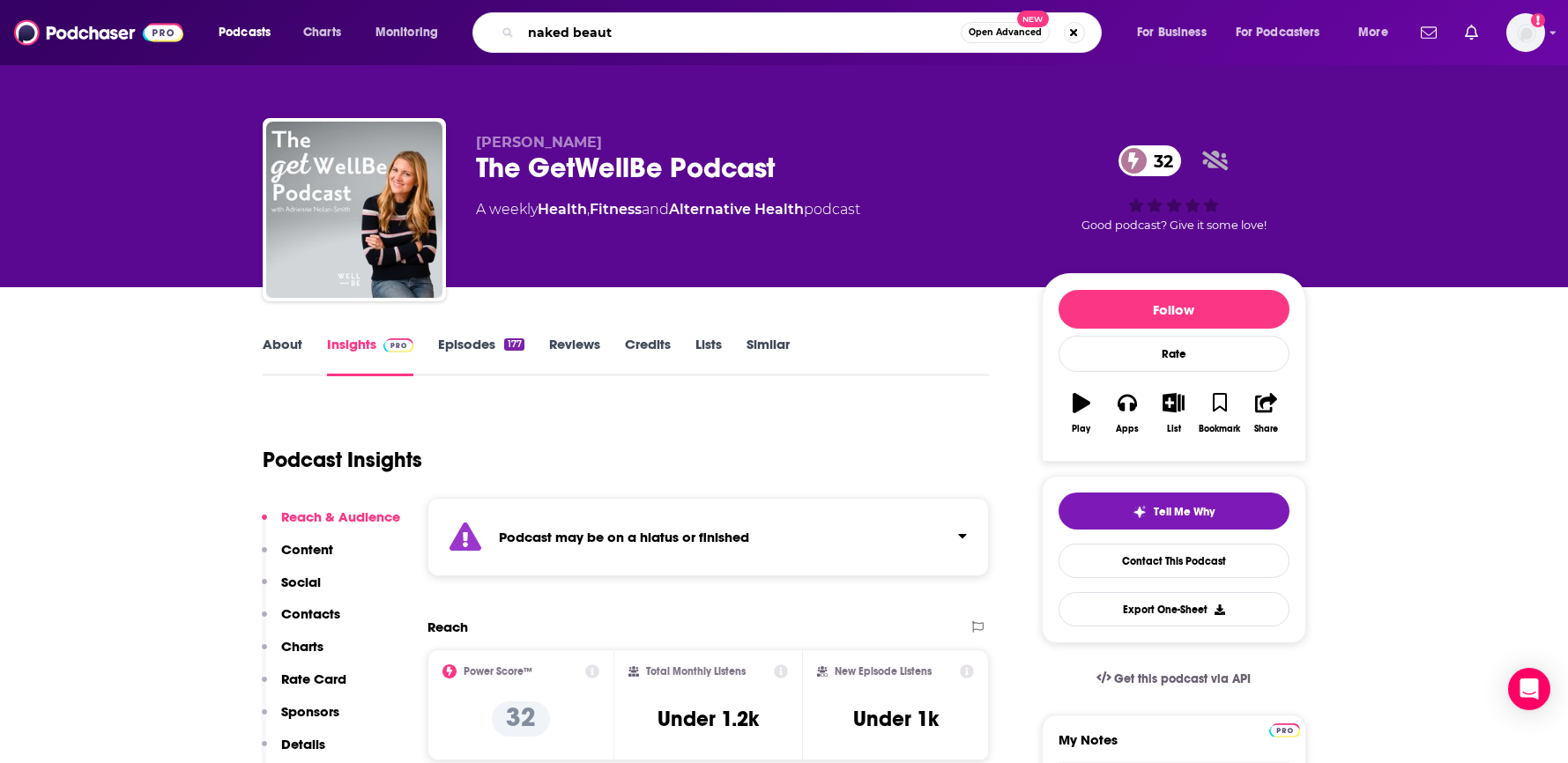
type input "naked beauty"
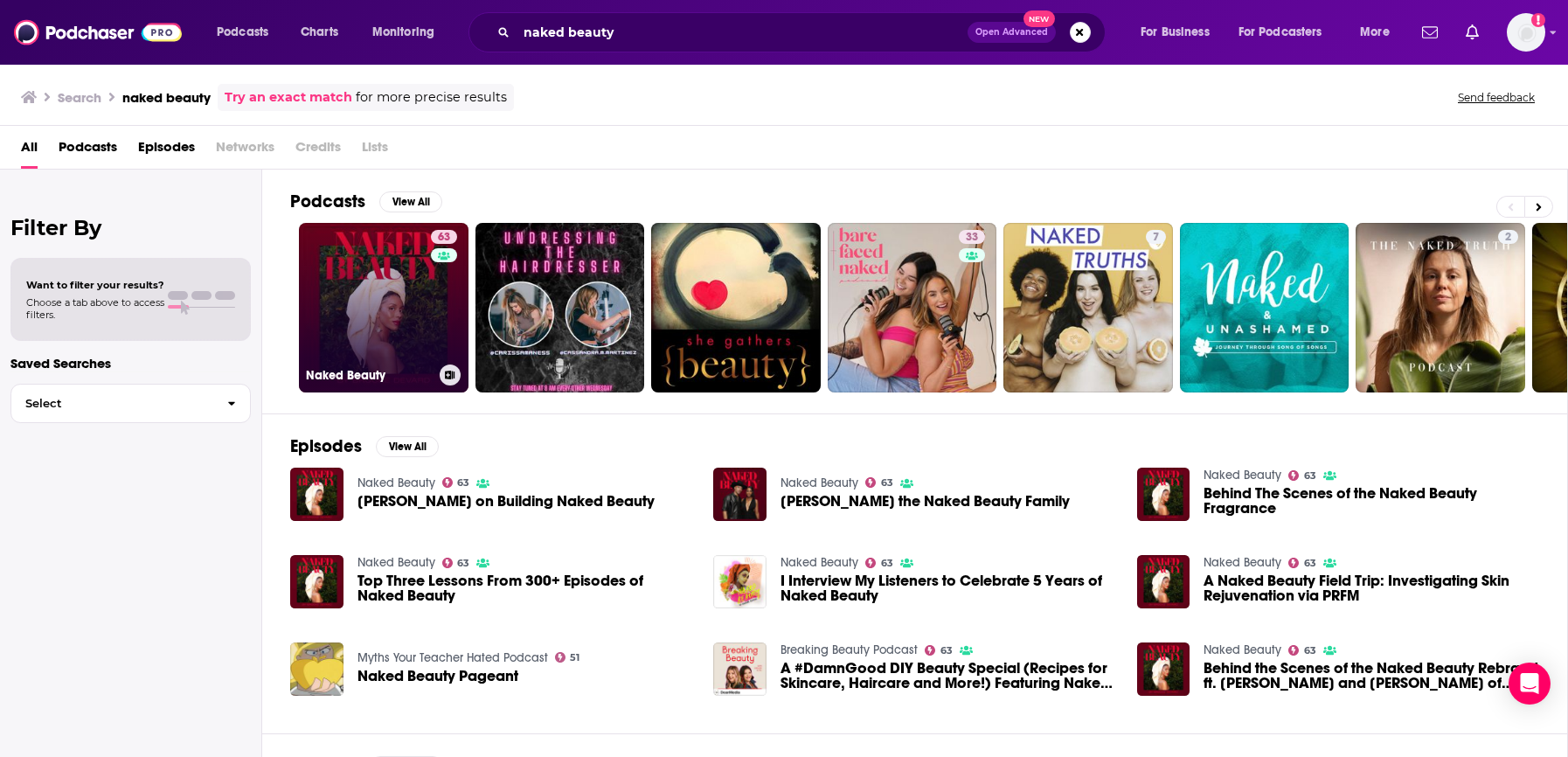
click at [406, 289] on link "63 Naked Beauty" at bounding box center [383, 307] width 169 height 169
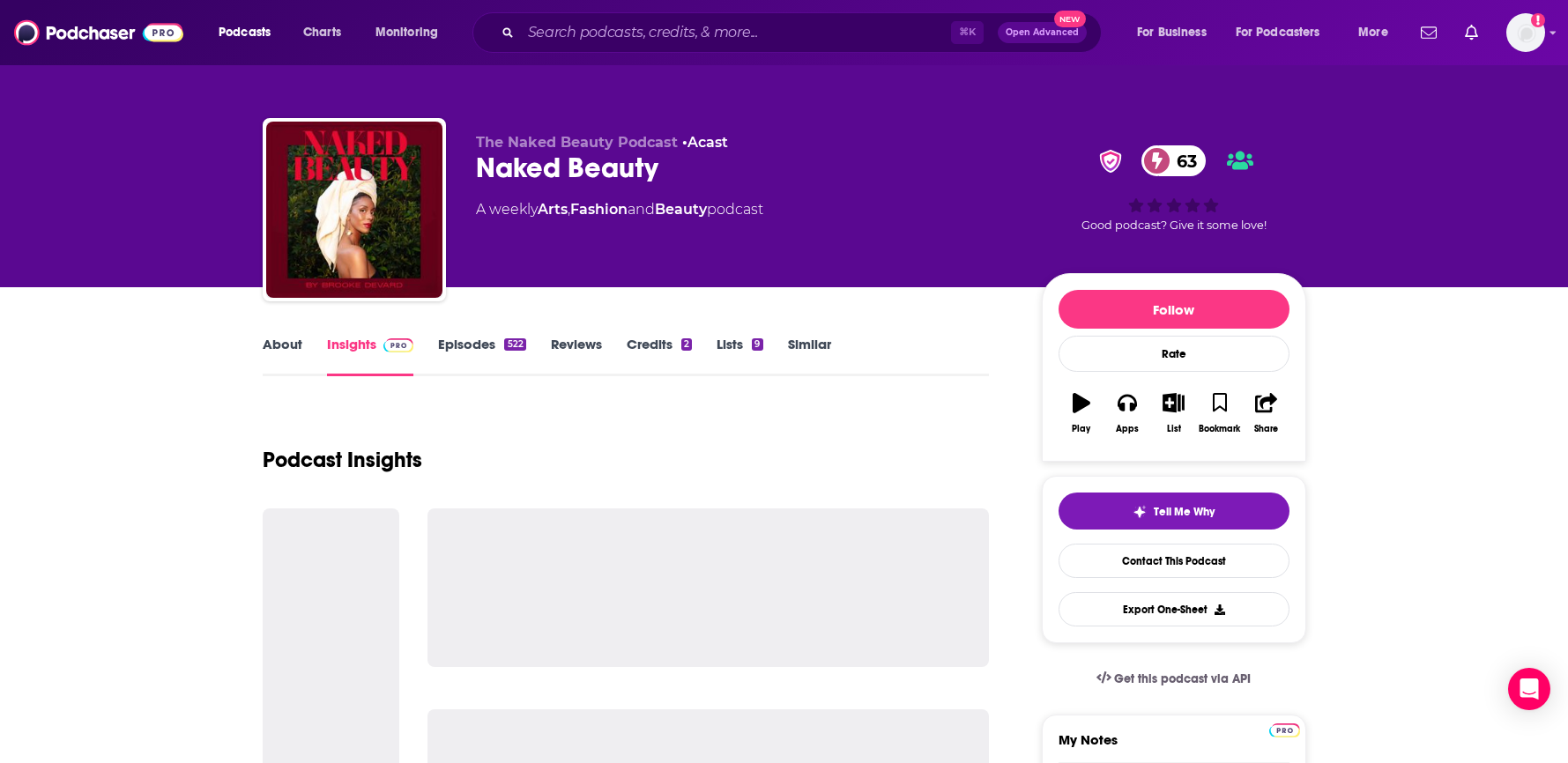
click at [283, 351] on link "About" at bounding box center [282, 356] width 40 height 41
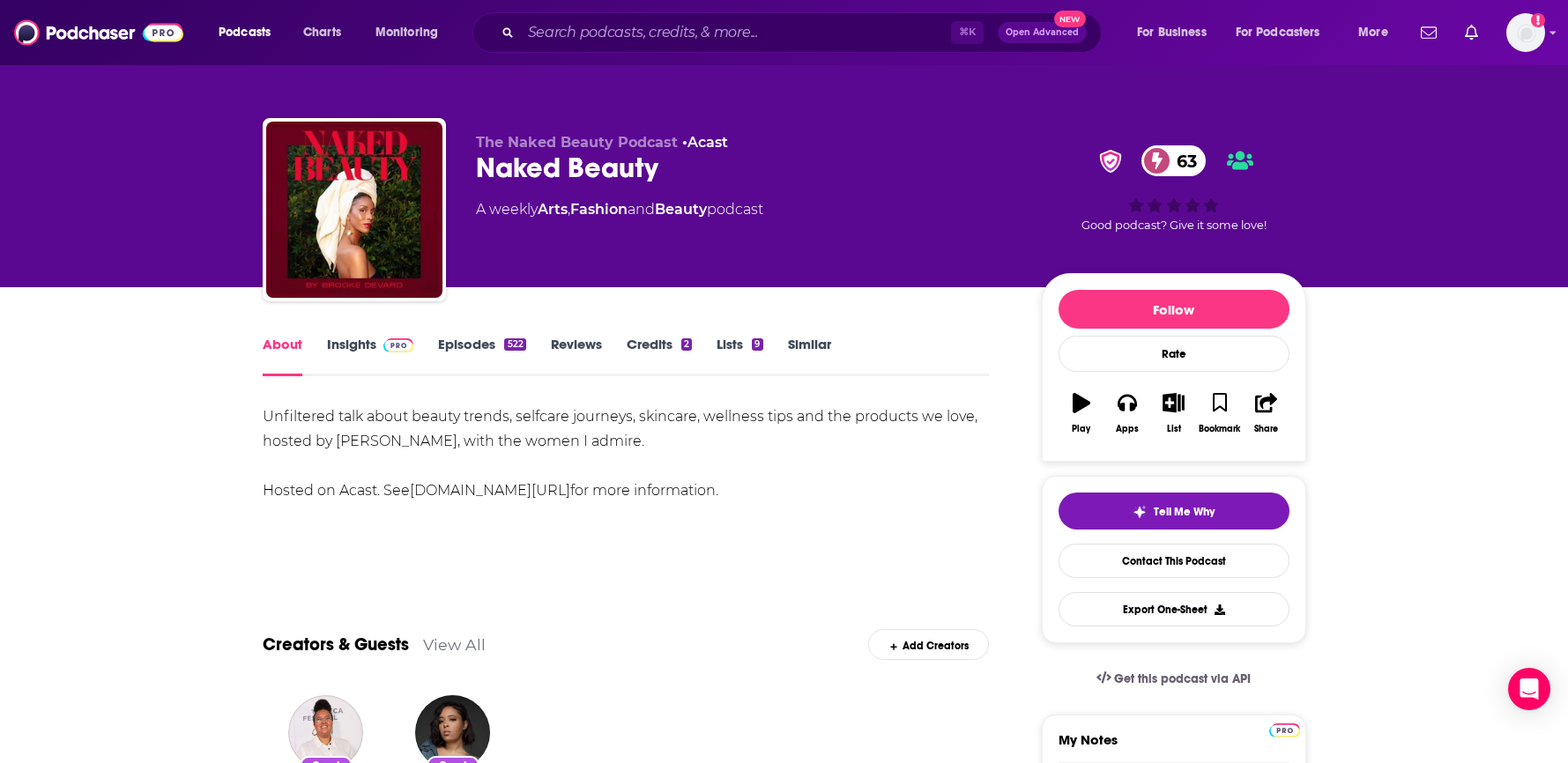
click at [354, 343] on link "Insights" at bounding box center [370, 356] width 87 height 41
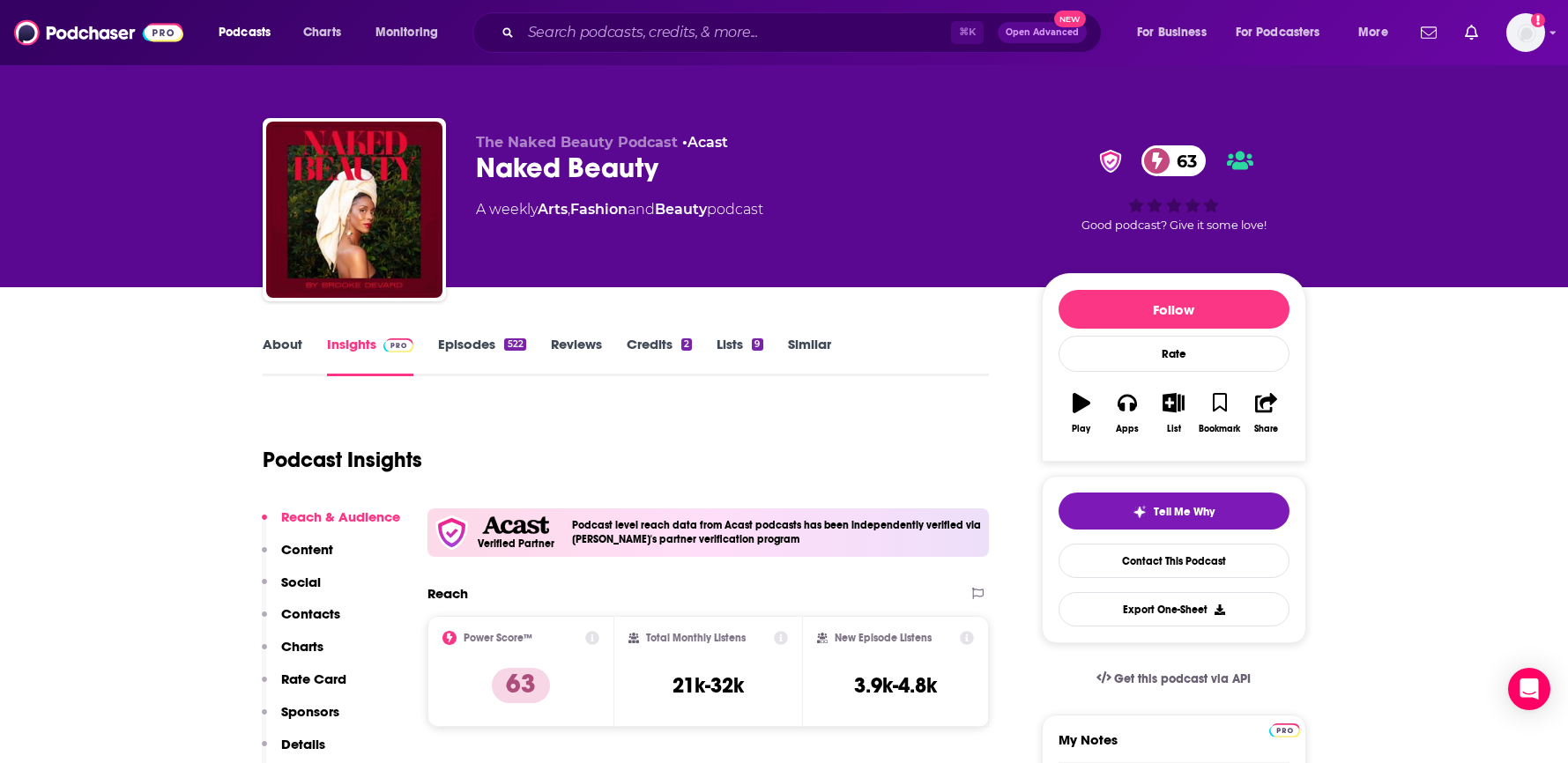
click at [298, 351] on link "About" at bounding box center [282, 356] width 40 height 41
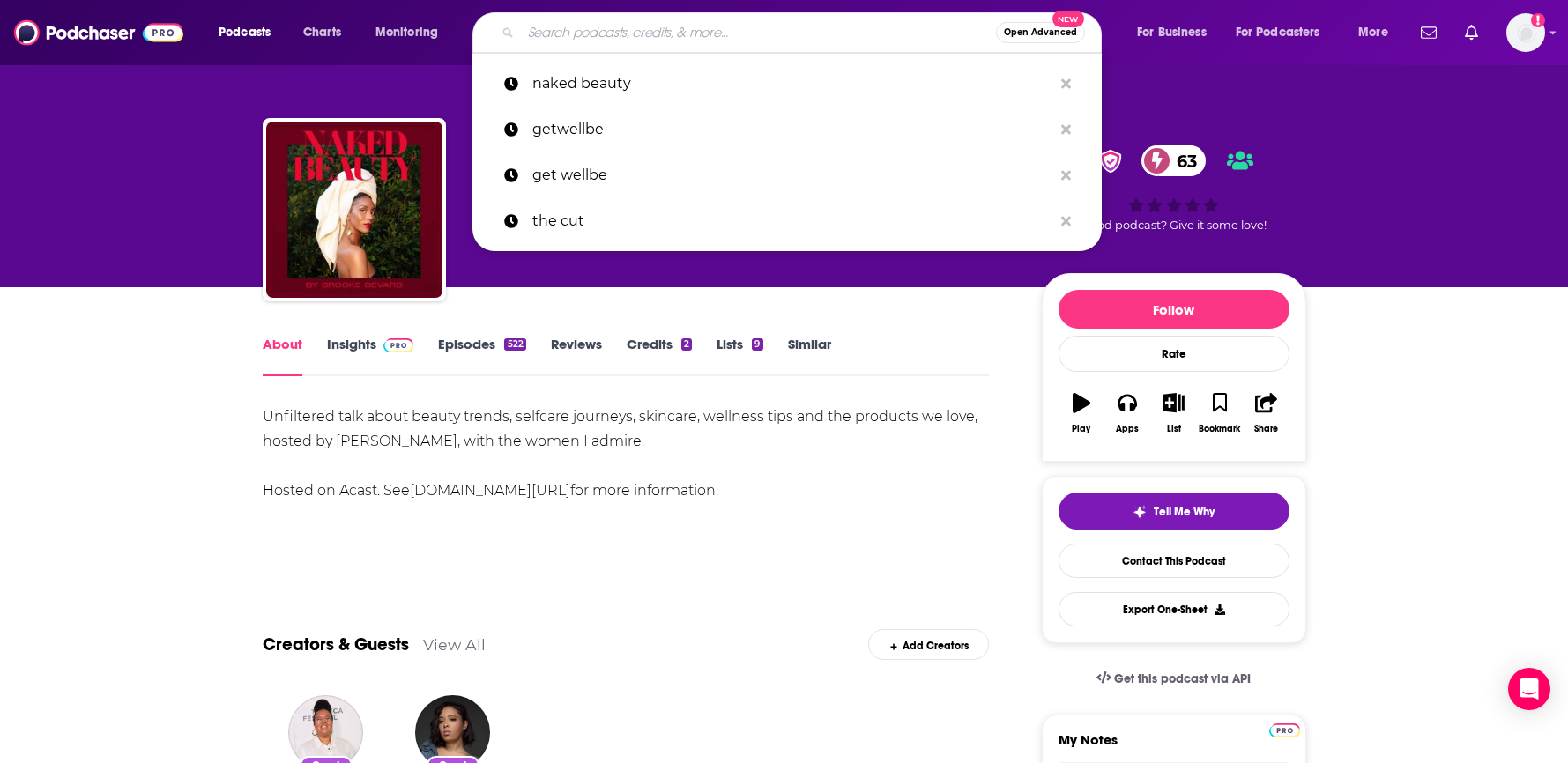
click at [624, 39] on input "Search podcasts, credits, & more..." at bounding box center [758, 33] width 475 height 28
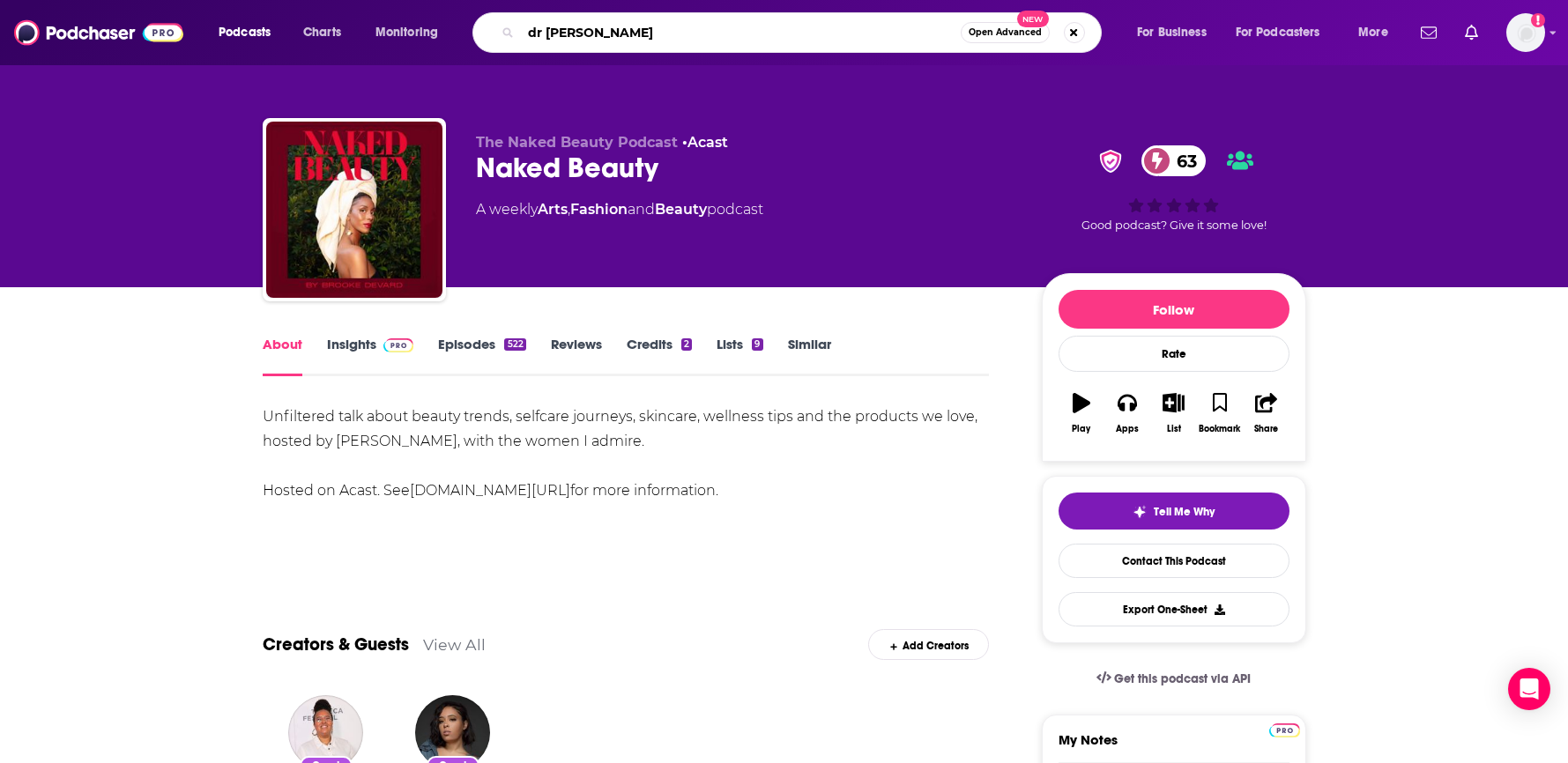
type input "[PERSON_NAME]"
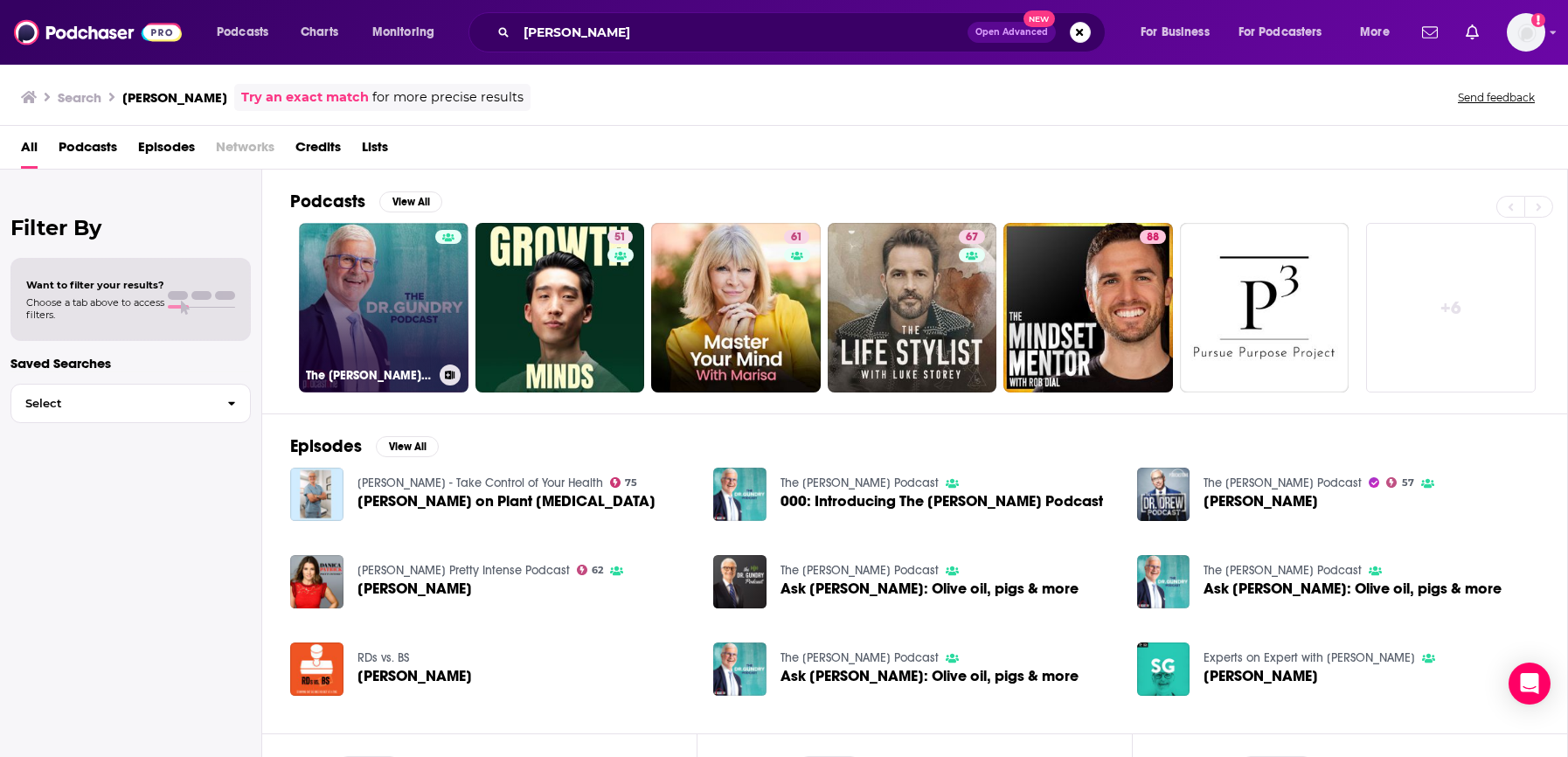
click at [420, 301] on link "The Dr. Gundry Podcast" at bounding box center [383, 307] width 169 height 169
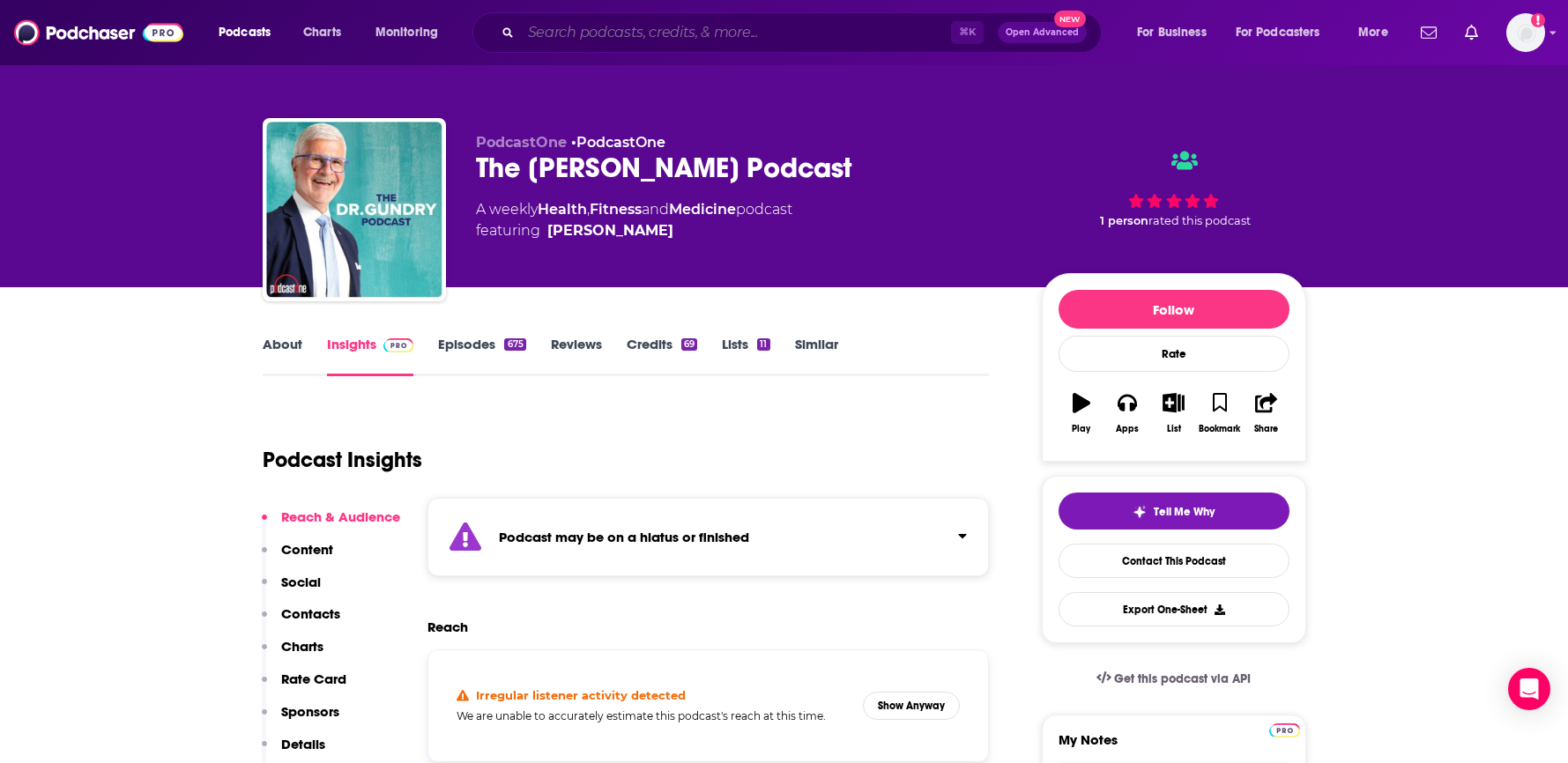
click at [766, 20] on input "Search podcasts, credits, & more..." at bounding box center [735, 33] width 430 height 28
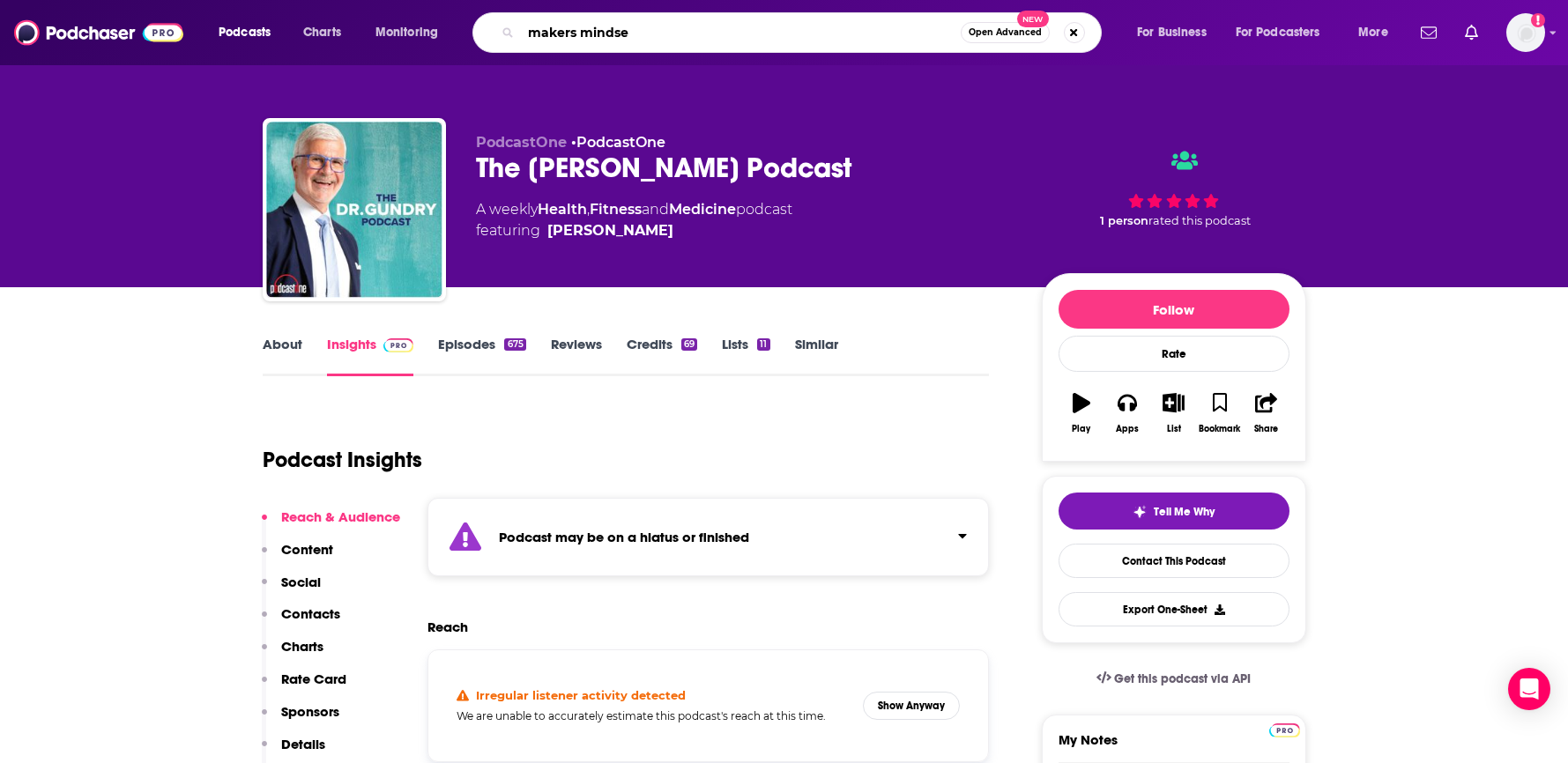
type input "makers mindset"
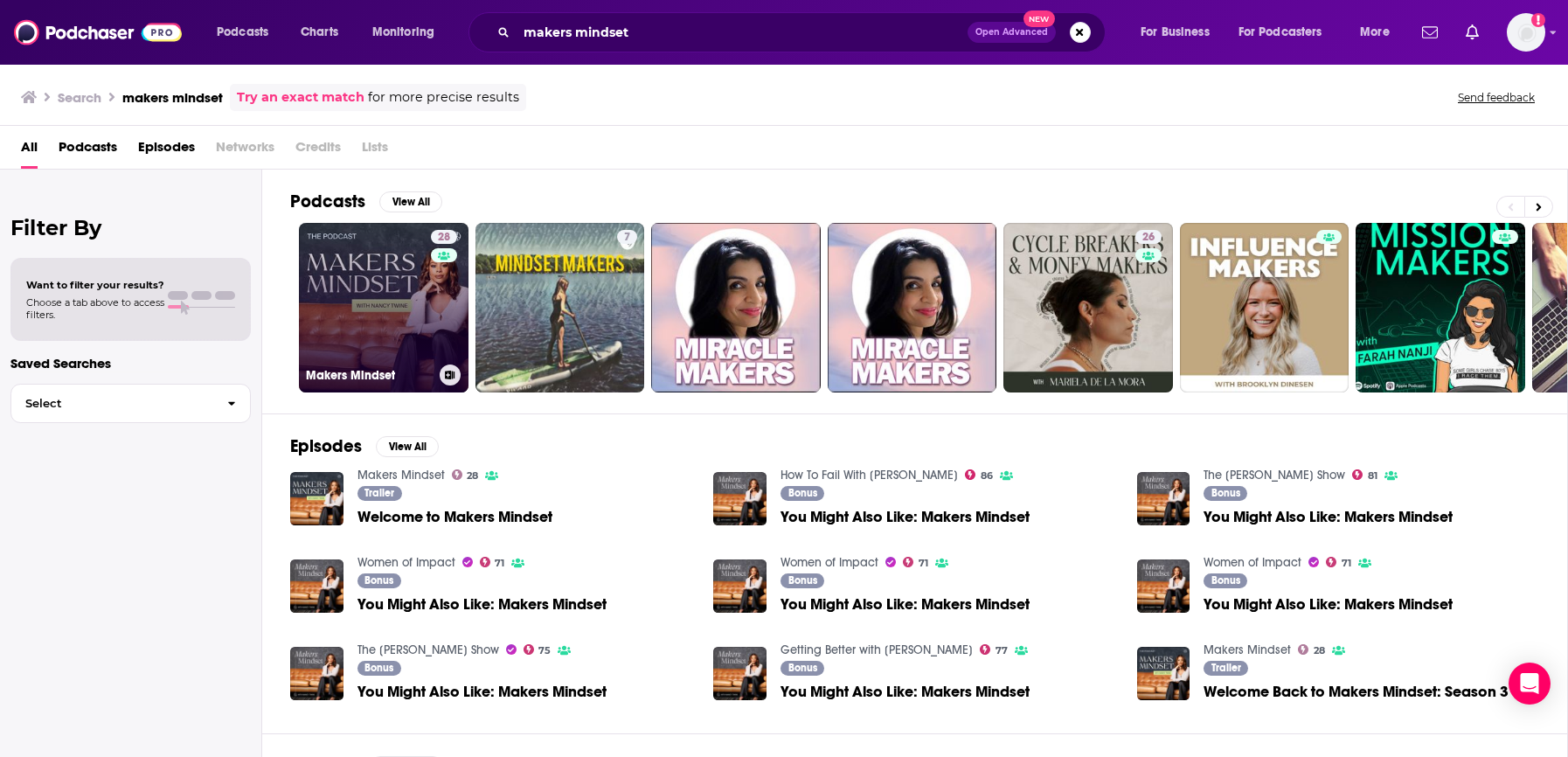
click at [371, 292] on link "28 Makers Mindset" at bounding box center [383, 307] width 169 height 169
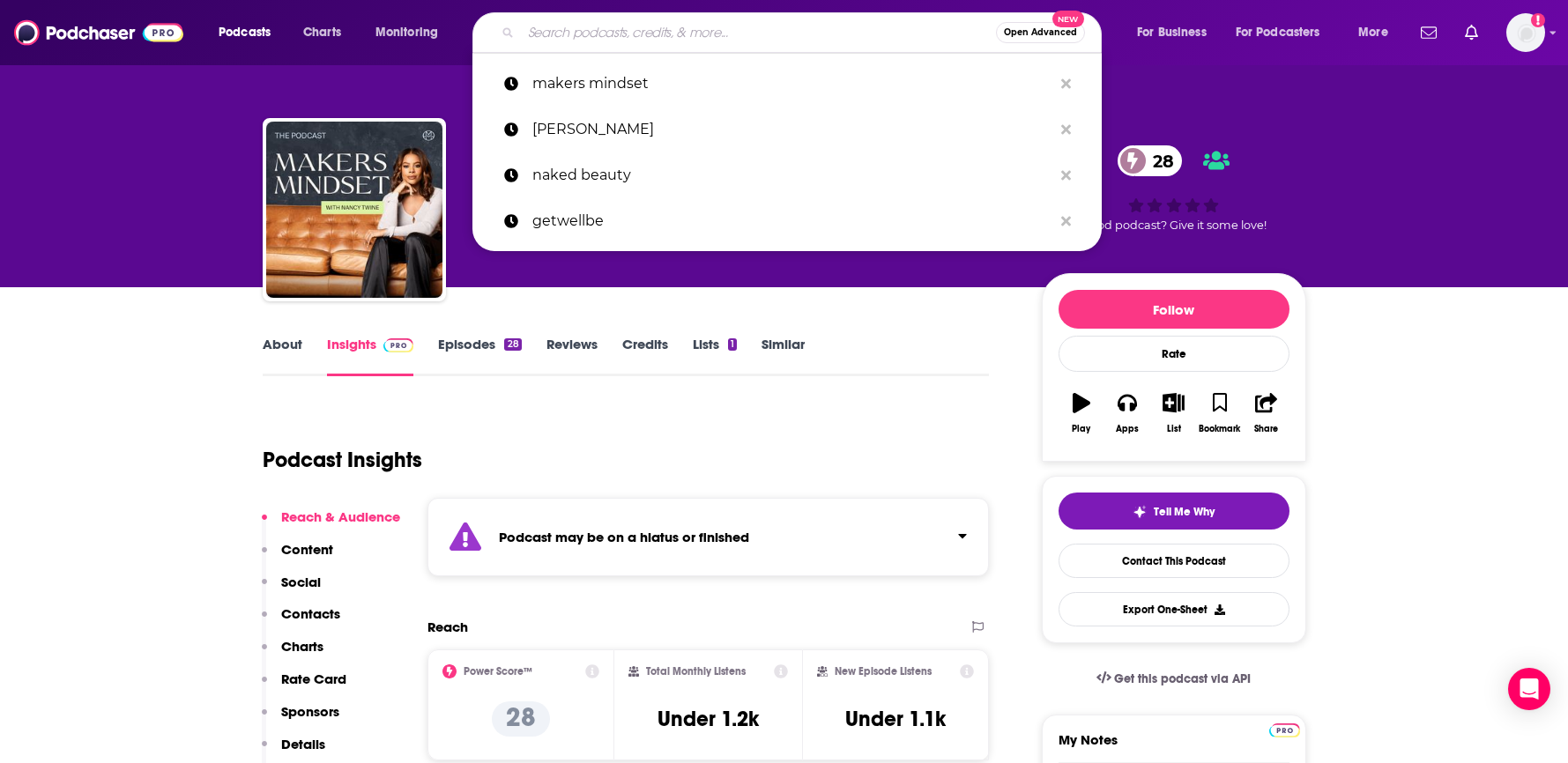
click at [755, 34] on input "Search podcasts, credits, & more..." at bounding box center [758, 33] width 475 height 28
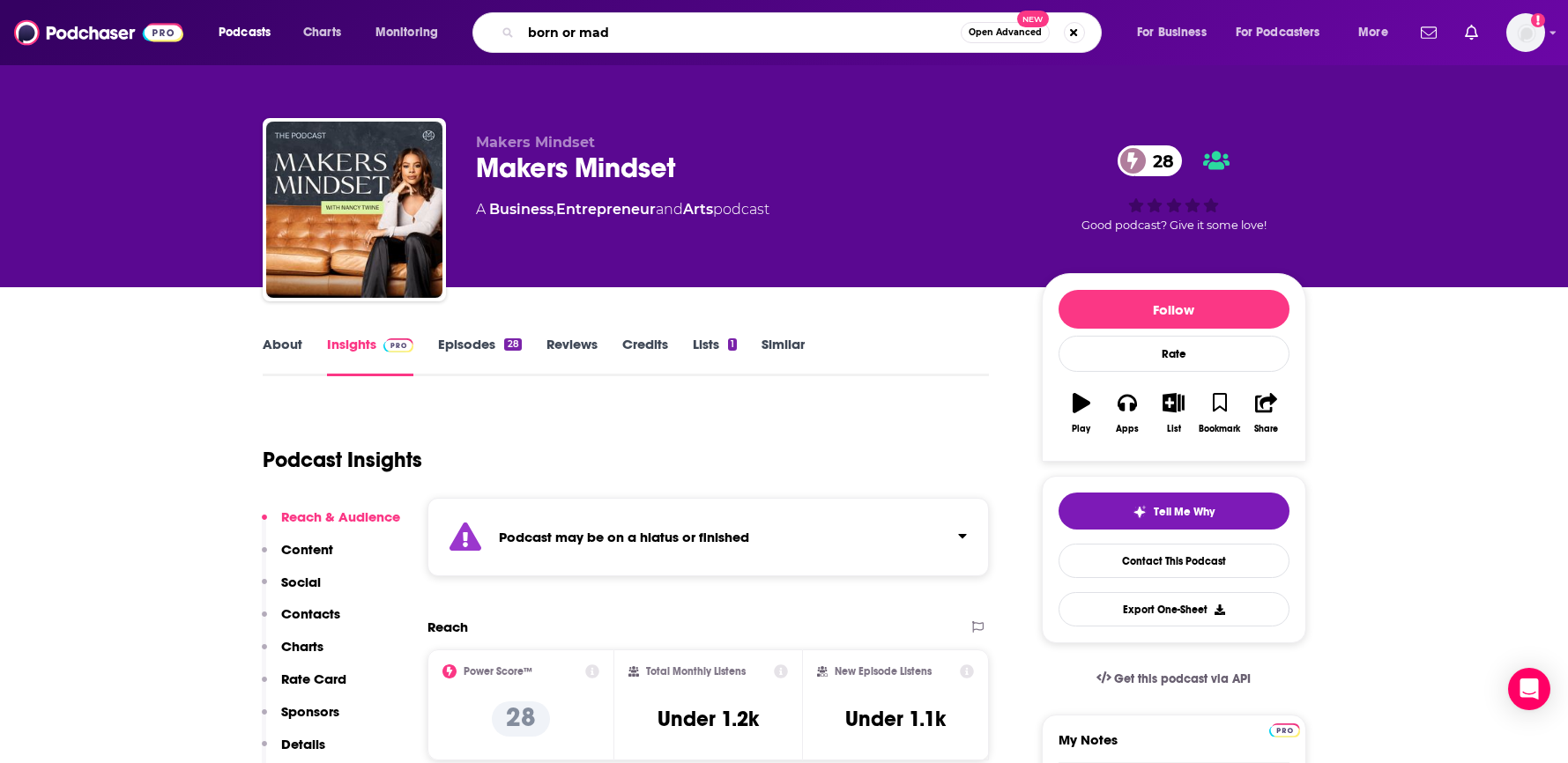
type input "born or made"
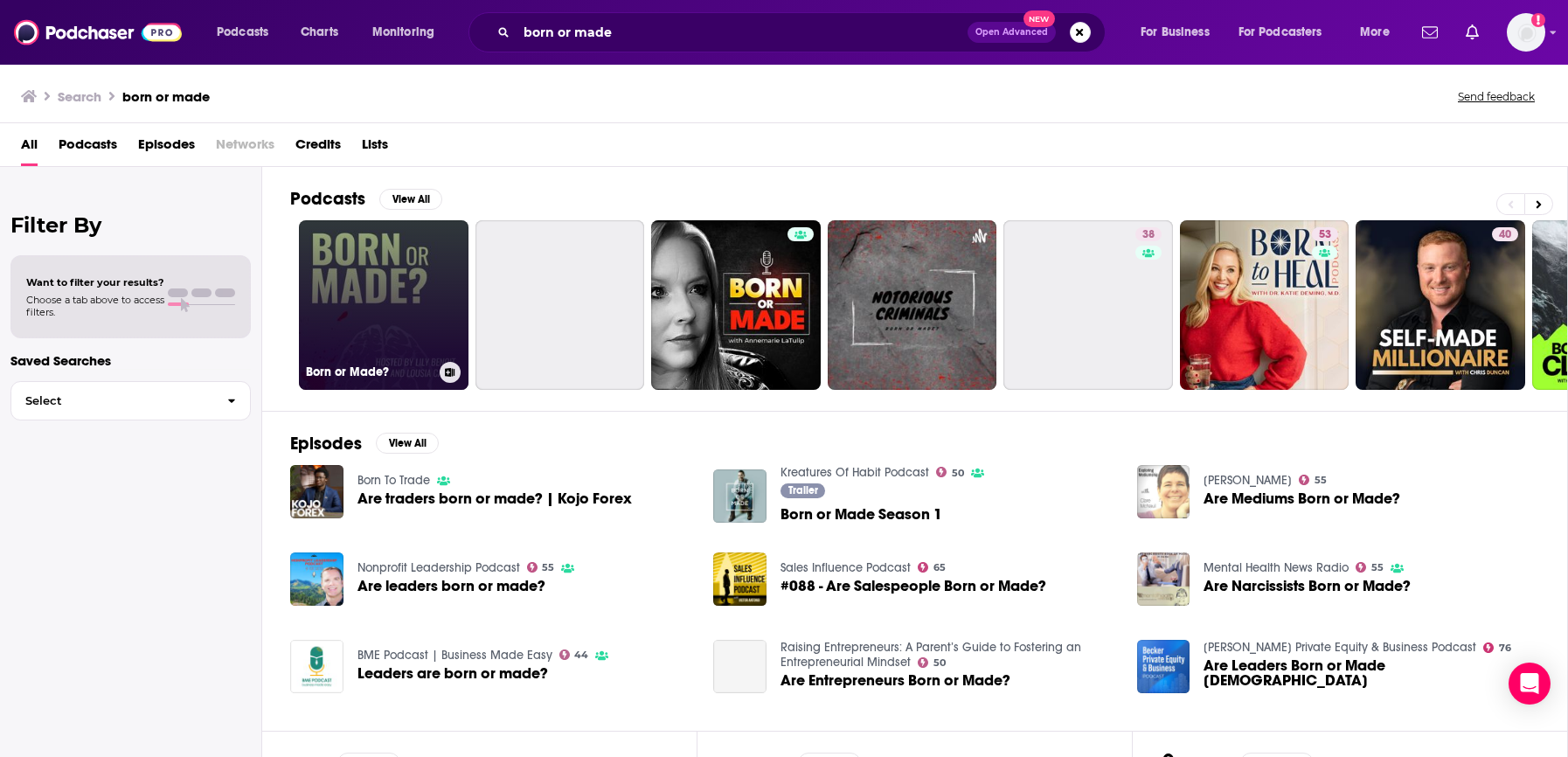
click at [437, 266] on link "Born or Made?" at bounding box center [383, 305] width 169 height 169
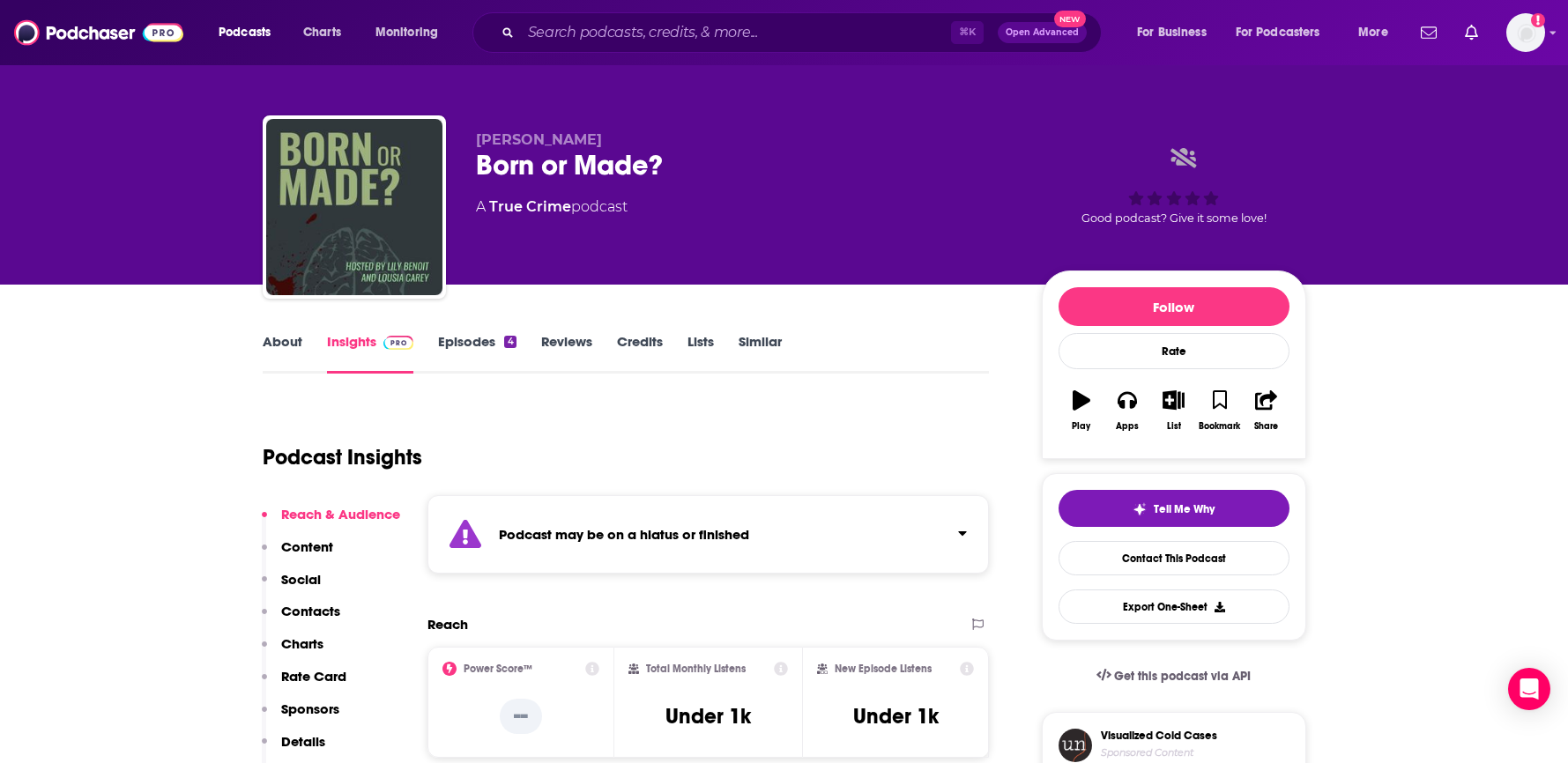
scroll to position [4, 0]
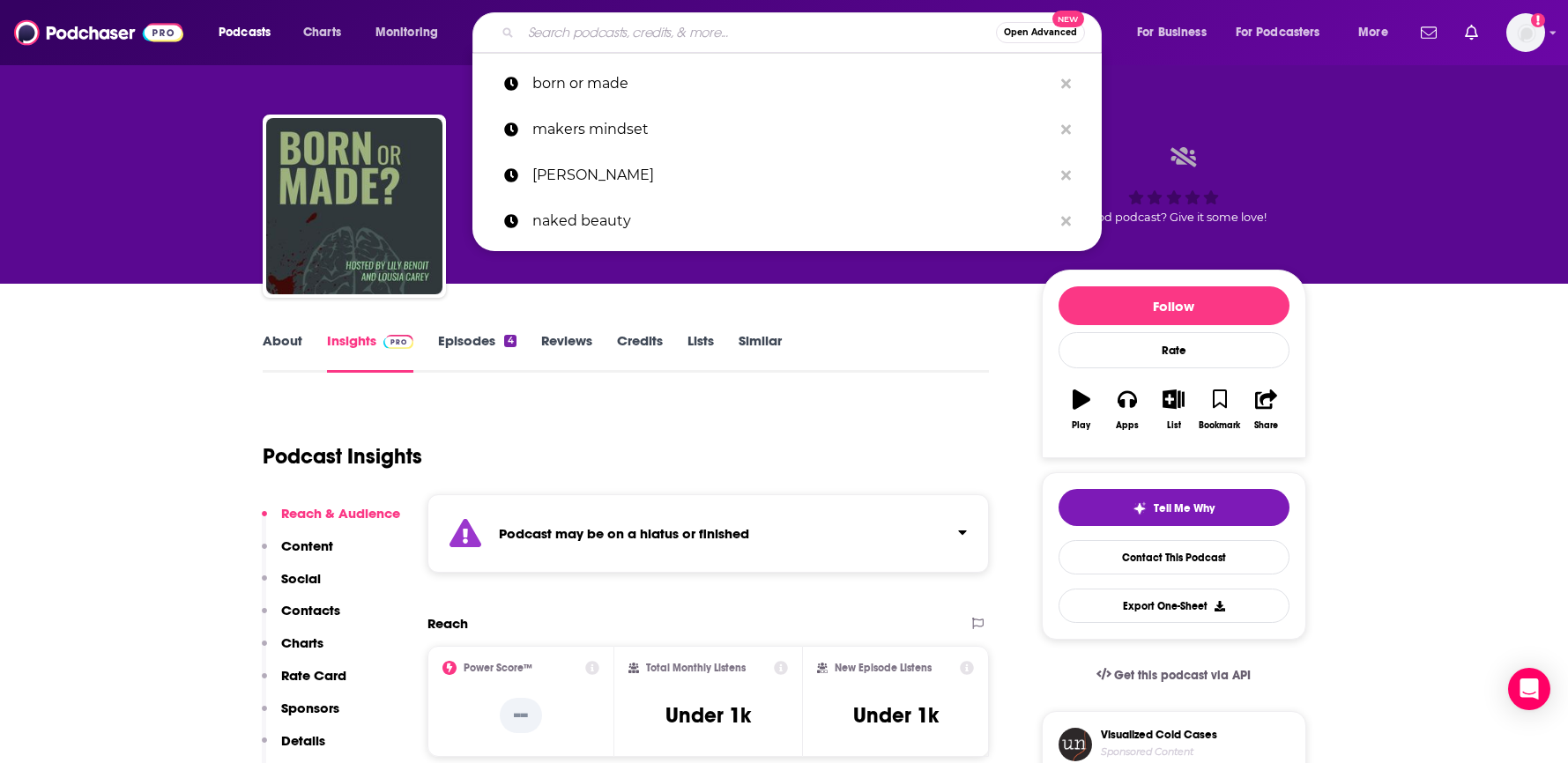
click at [788, 30] on input "Search podcasts, credits, & more..." at bounding box center [758, 33] width 475 height 28
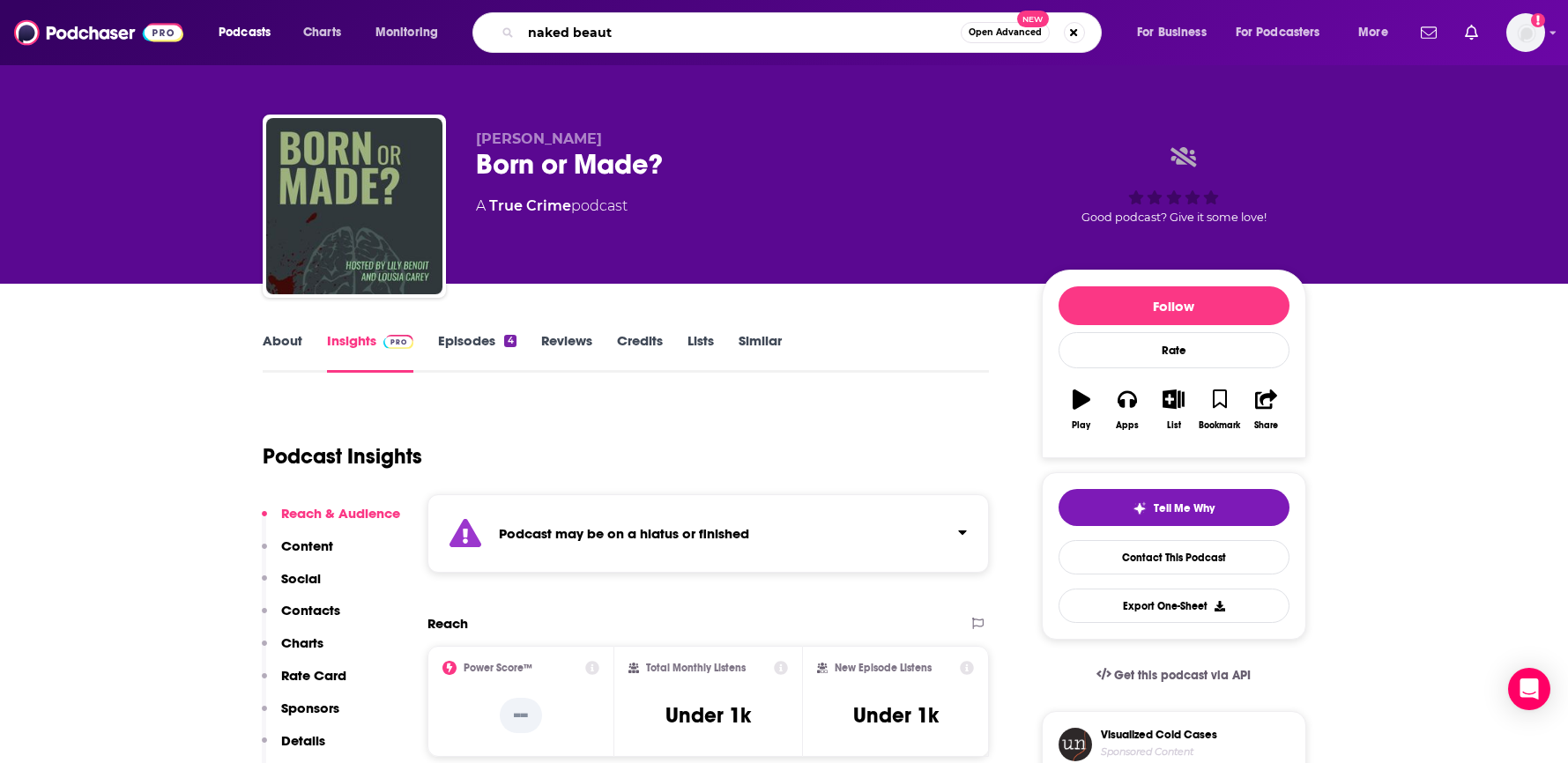
type input "naked beauty"
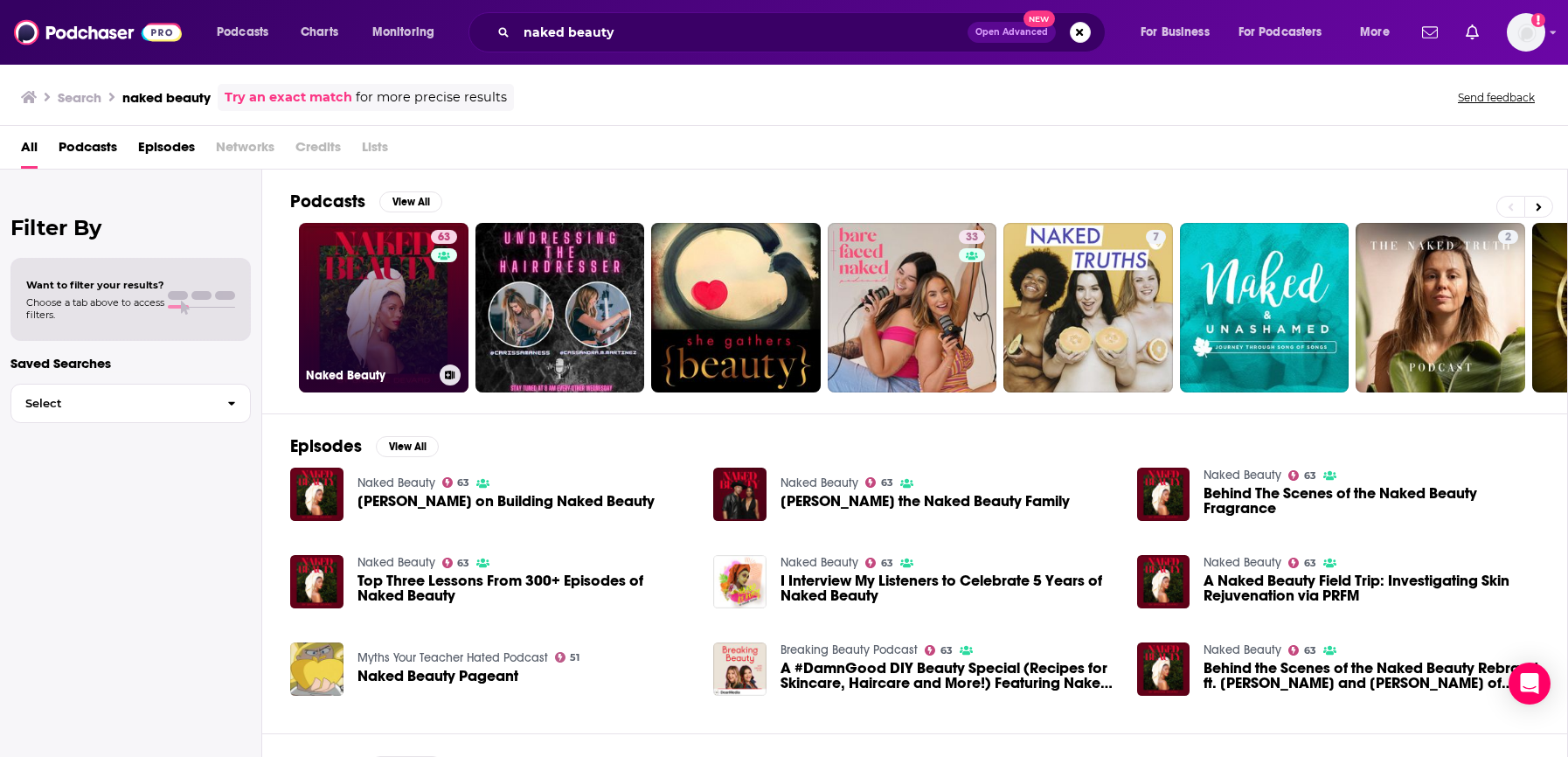
click at [380, 300] on link "63 Naked Beauty" at bounding box center [383, 307] width 169 height 169
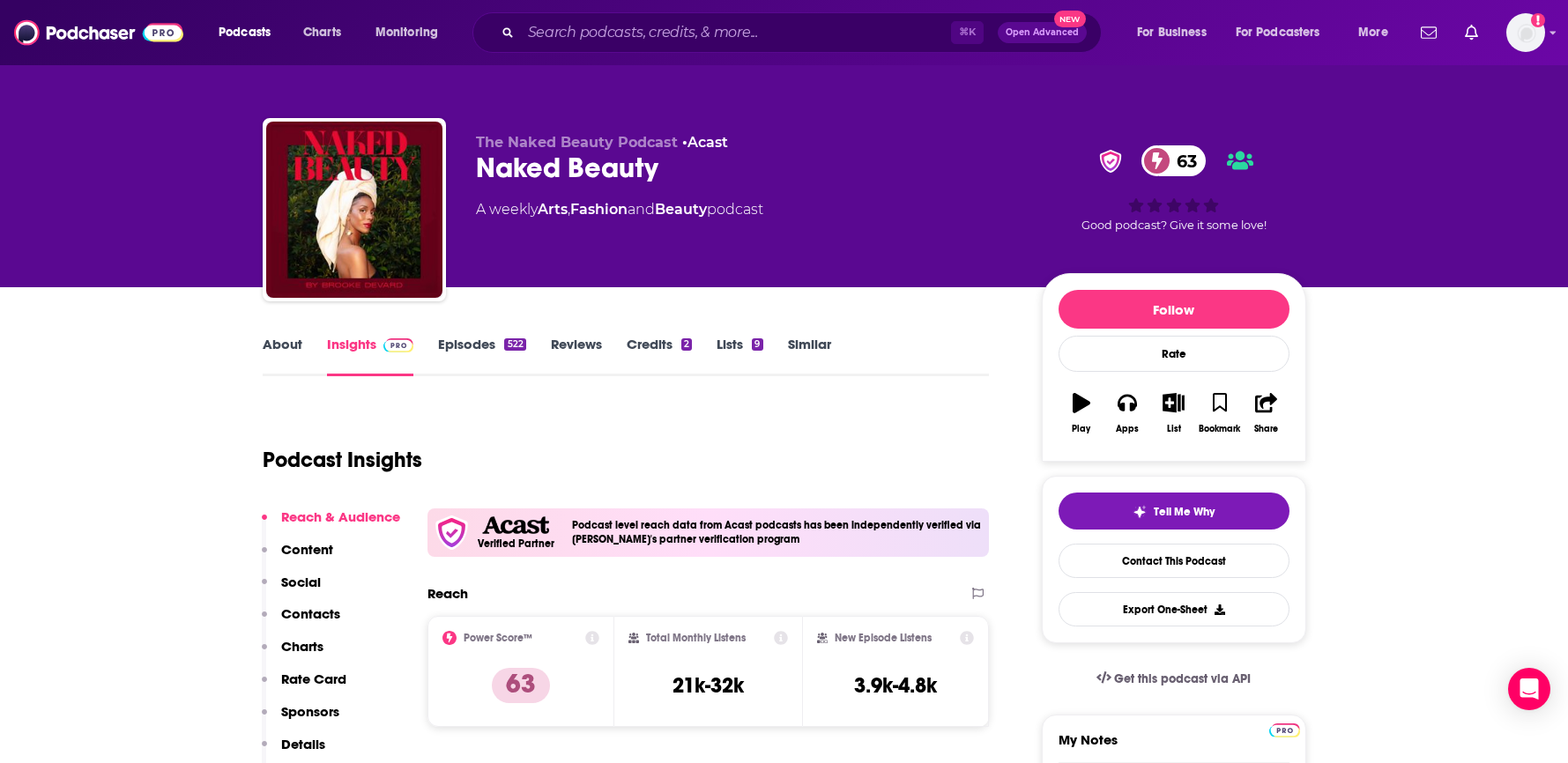
click at [470, 346] on link "Episodes 522" at bounding box center [481, 356] width 87 height 41
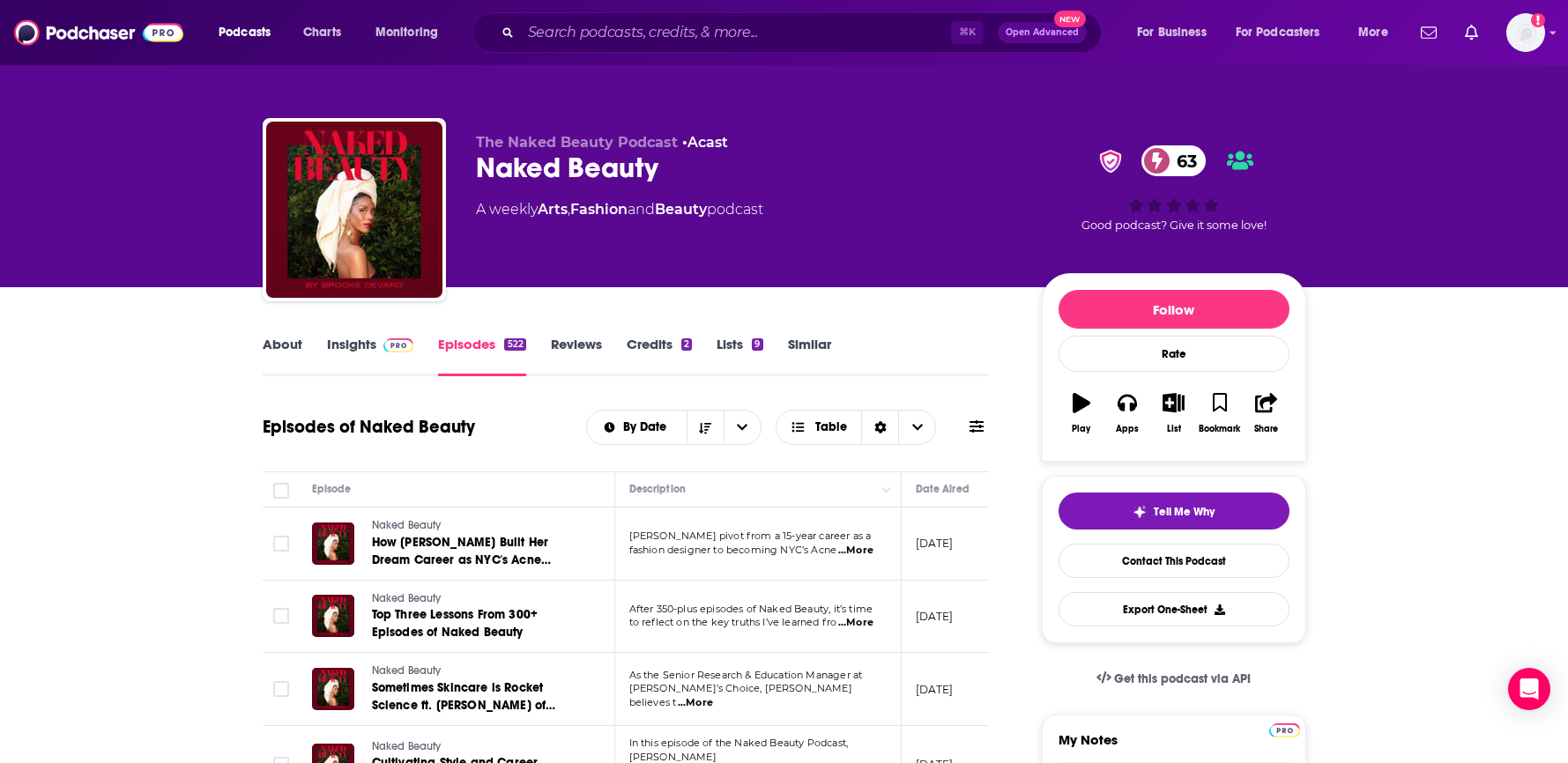
click at [275, 349] on link "About" at bounding box center [282, 356] width 40 height 41
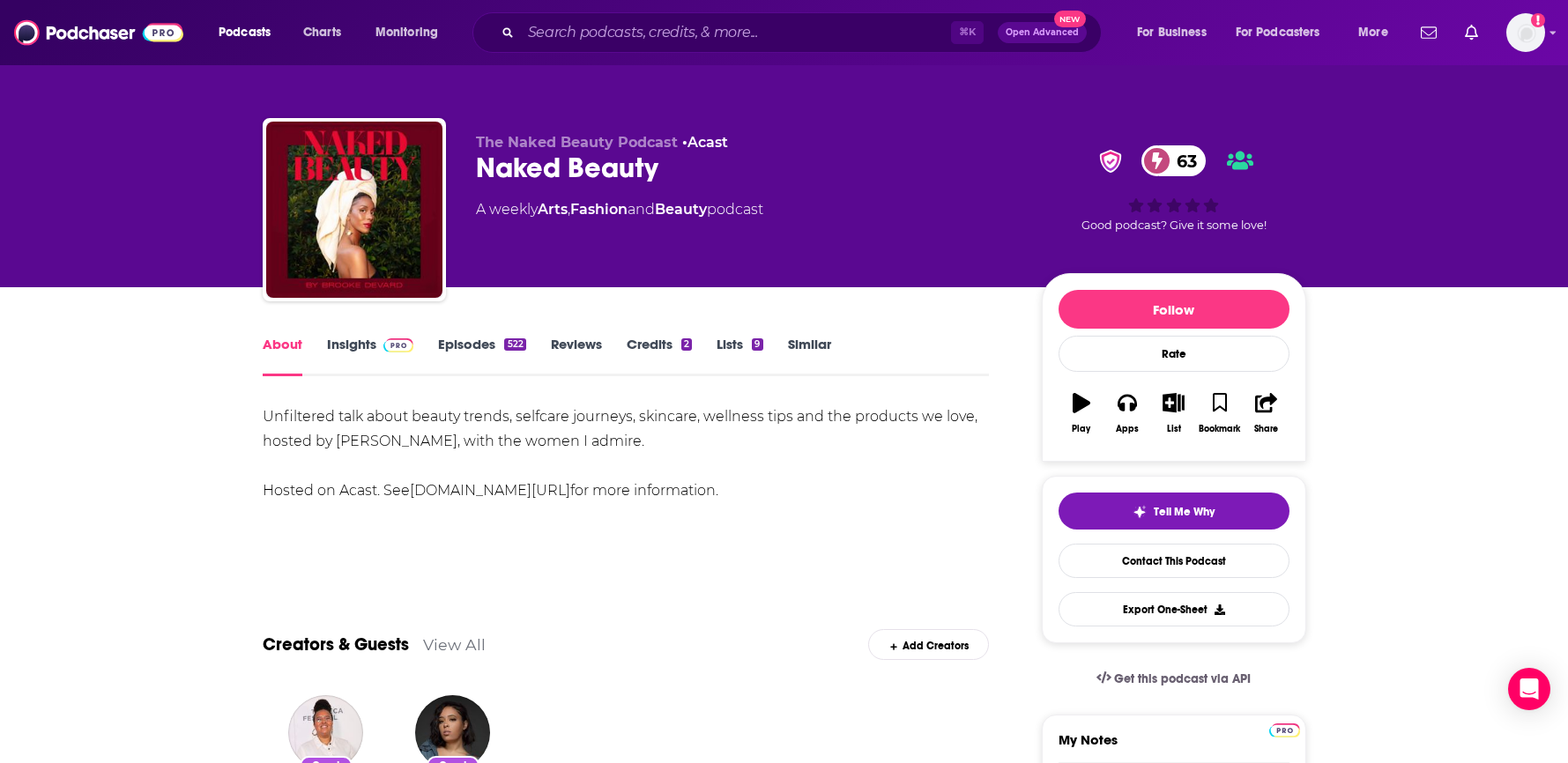
drag, startPoint x: 689, startPoint y: 442, endPoint x: 411, endPoint y: 439, distance: 278.0
click at [411, 439] on div "Unfiltered talk about beauty trends, selfcare journeys, skincare, wellness tips…" at bounding box center [625, 454] width 727 height 99
click at [412, 439] on div "Unfiltered talk about beauty trends, selfcare journeys, skincare, wellness tips…" at bounding box center [625, 454] width 727 height 99
drag, startPoint x: 510, startPoint y: 442, endPoint x: 336, endPoint y: 436, distance: 174.1
click at [336, 436] on div "Unfiltered talk about beauty trends, selfcare journeys, skincare, wellness tips…" at bounding box center [625, 454] width 727 height 99
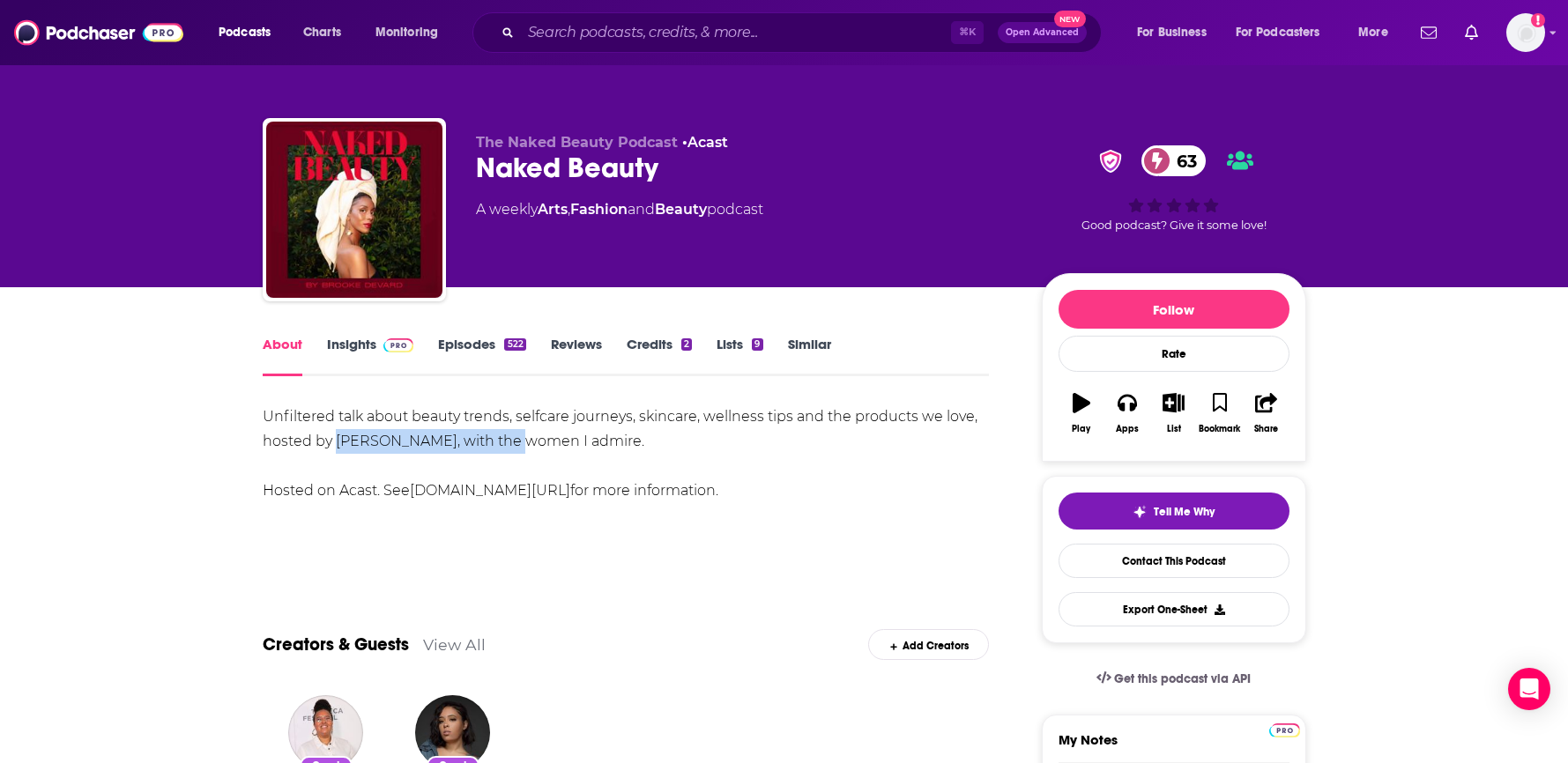
copy div "Brooke DeVard Ozaydinli,"
drag, startPoint x: 507, startPoint y: 461, endPoint x: 517, endPoint y: 457, distance: 10.8
click at [511, 459] on div "Unfiltered talk about beauty trends, selfcare journeys, skincare, wellness tips…" at bounding box center [625, 454] width 727 height 99
drag, startPoint x: 717, startPoint y: 438, endPoint x: 245, endPoint y: 417, distance: 472.5
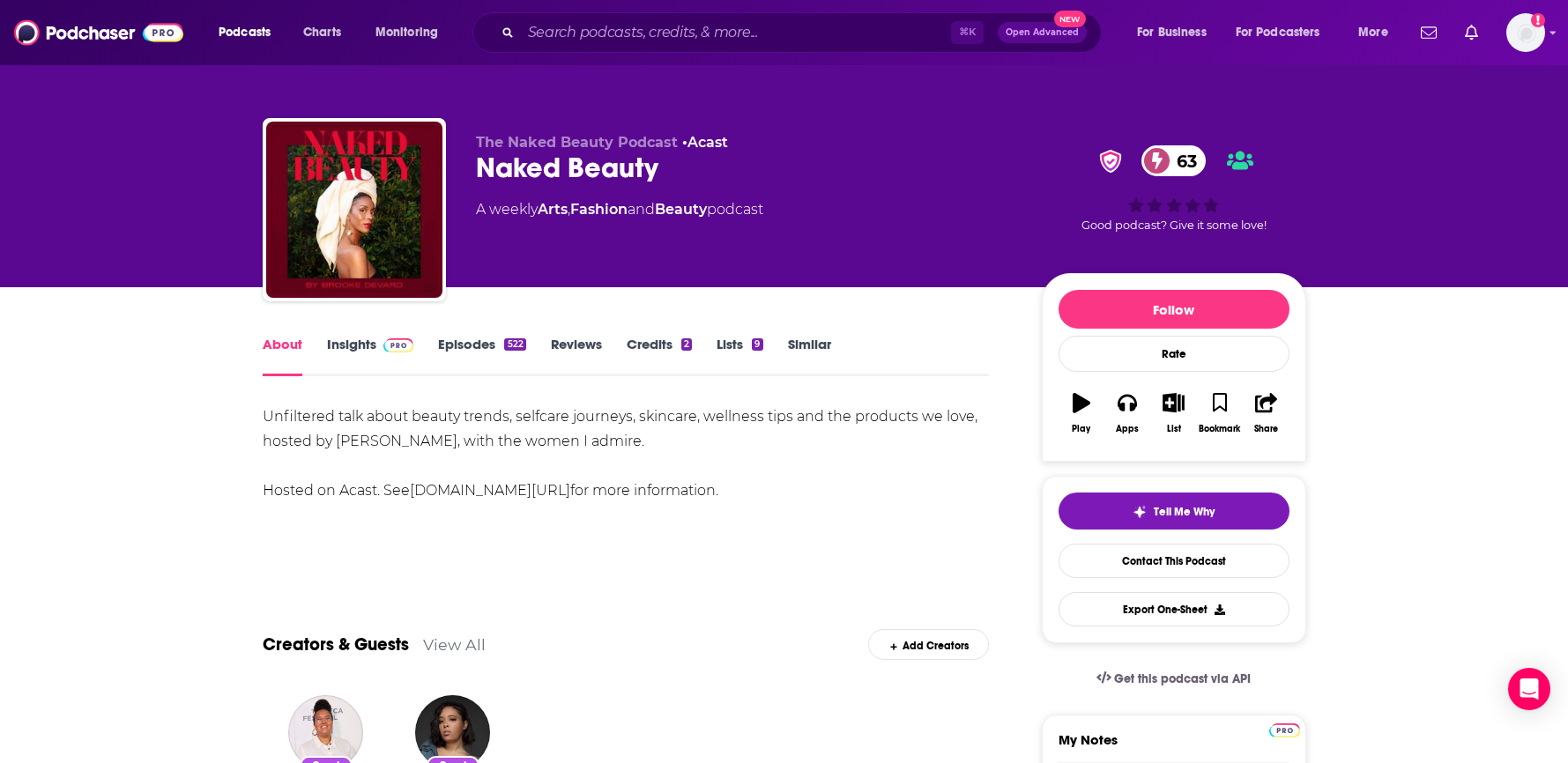
copy div "Unfiltered talk about beauty trends, selfcare journeys, skincare, wellness tips…"
click at [376, 351] on span at bounding box center [395, 344] width 38 height 17
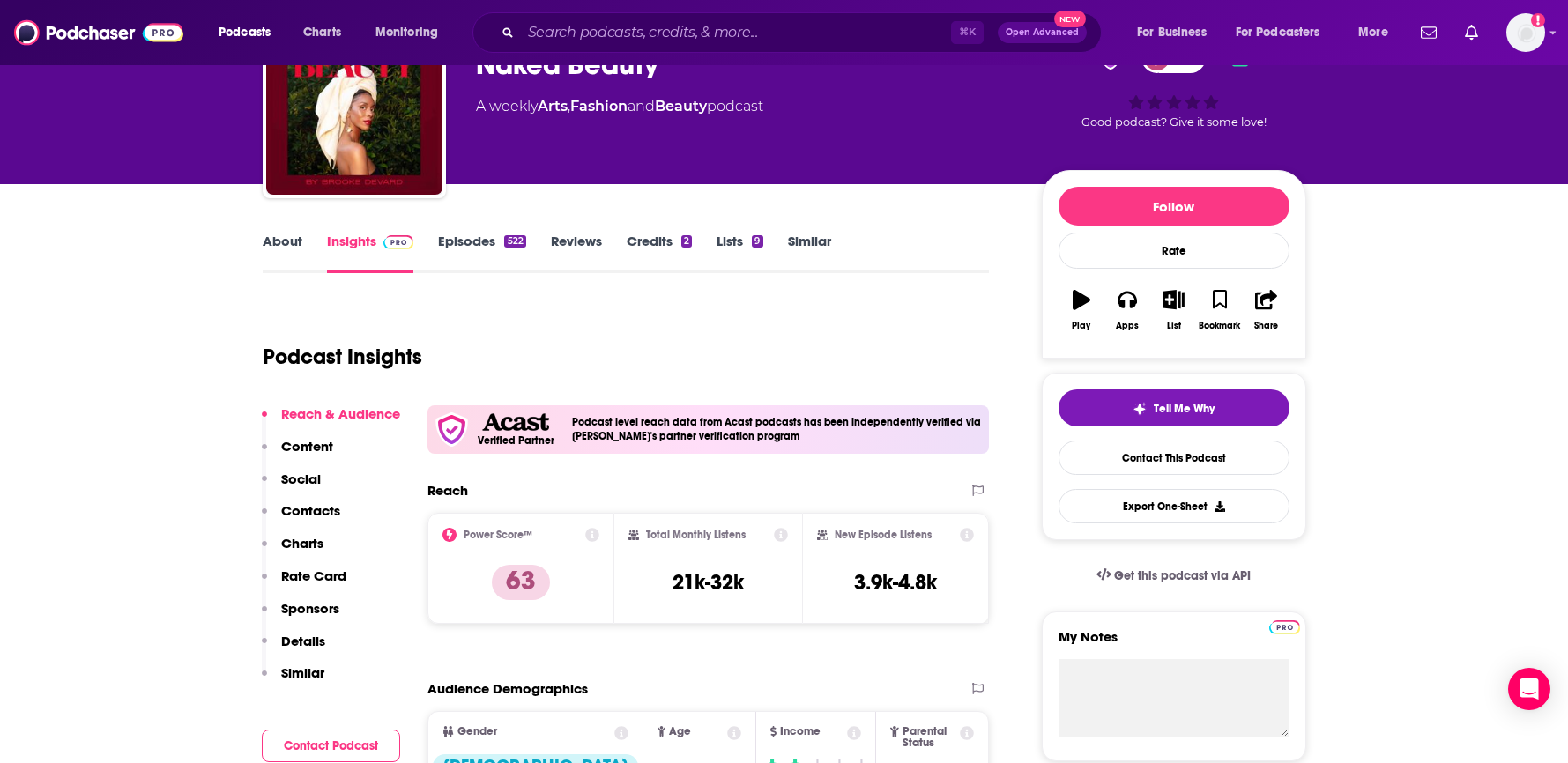
scroll to position [105, 0]
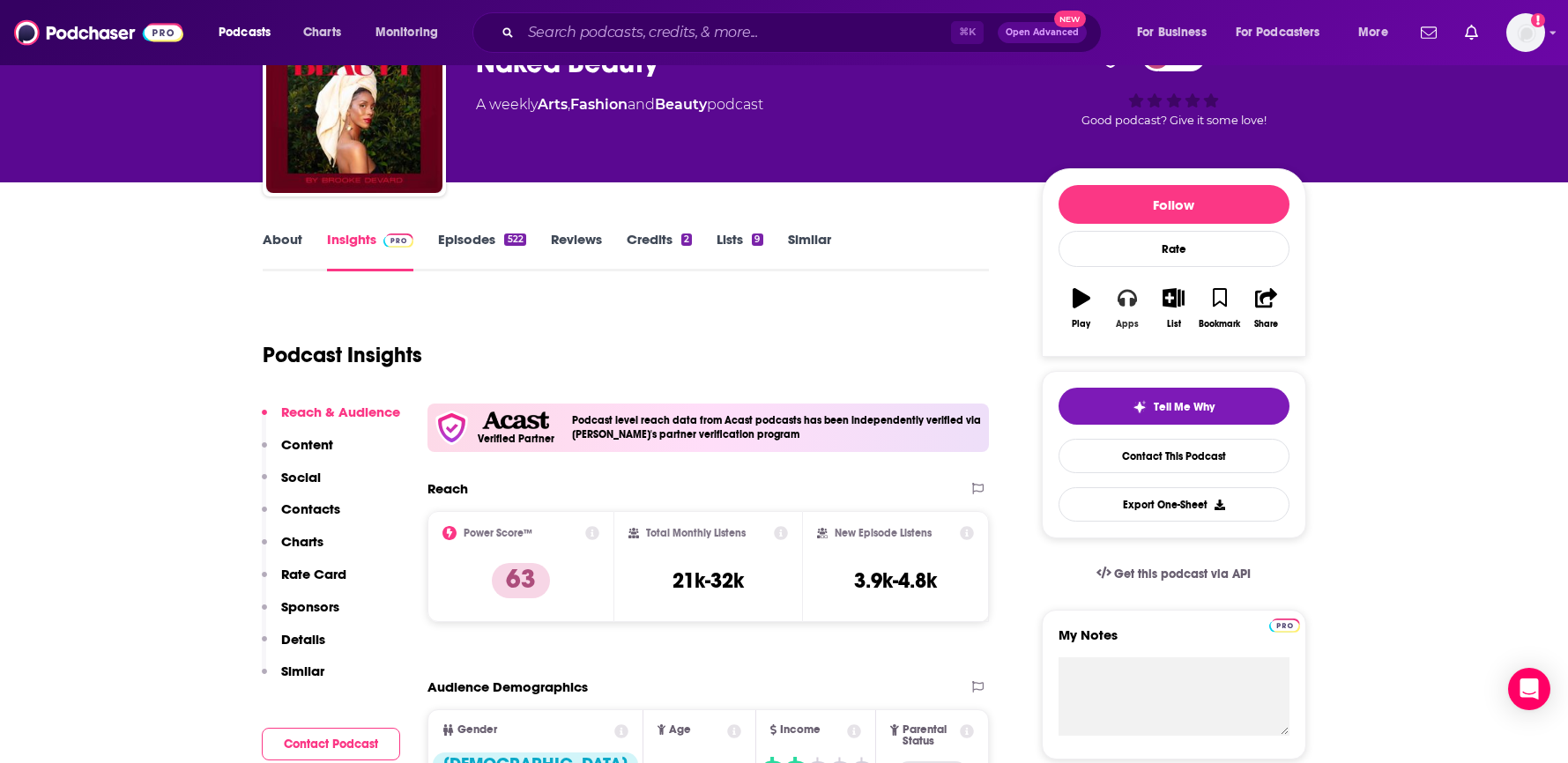
click at [1127, 305] on icon "button" at bounding box center [1126, 297] width 19 height 19
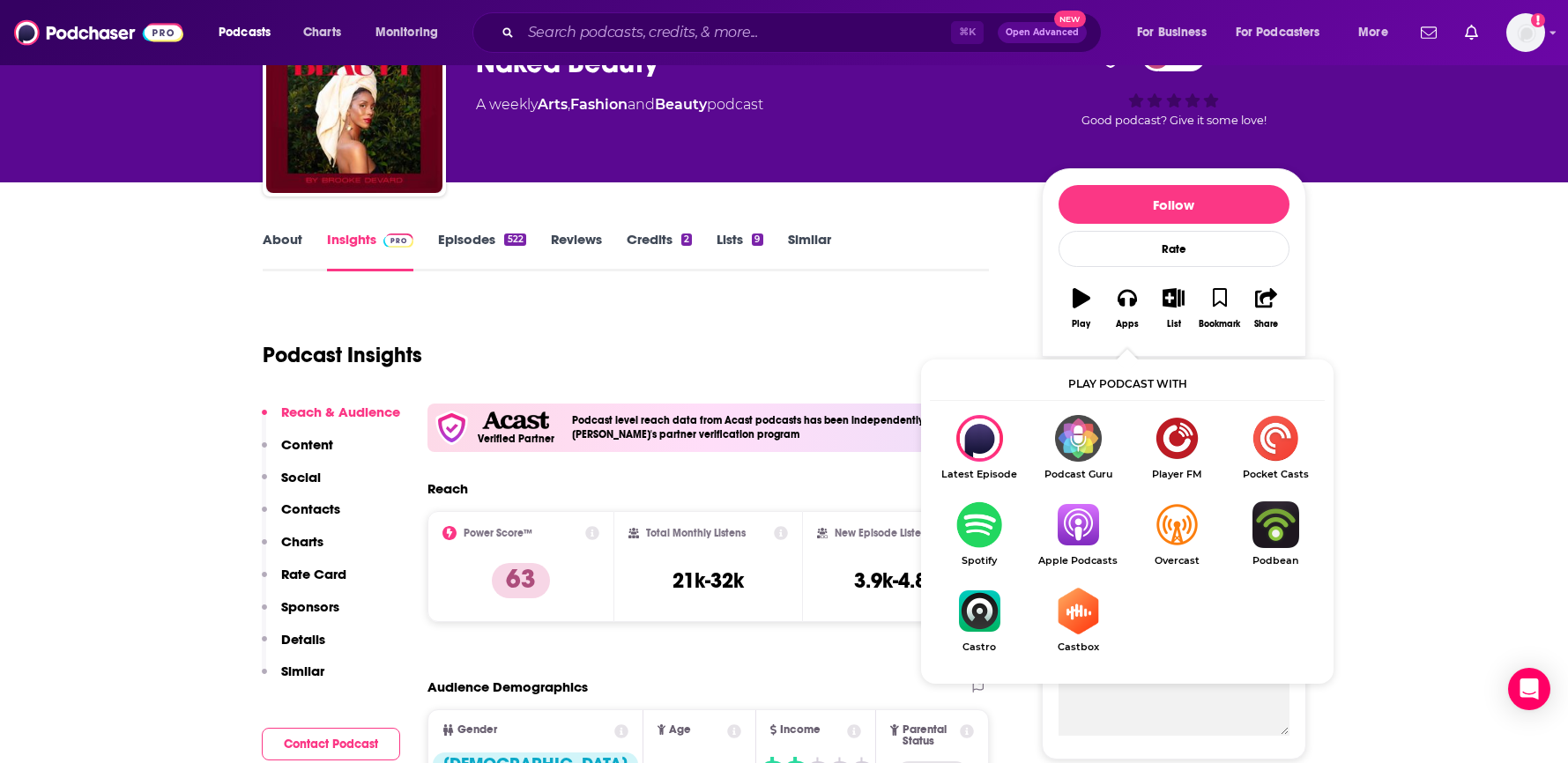
click at [1072, 520] on img "Show Listen On dropdown" at bounding box center [1077, 525] width 99 height 47
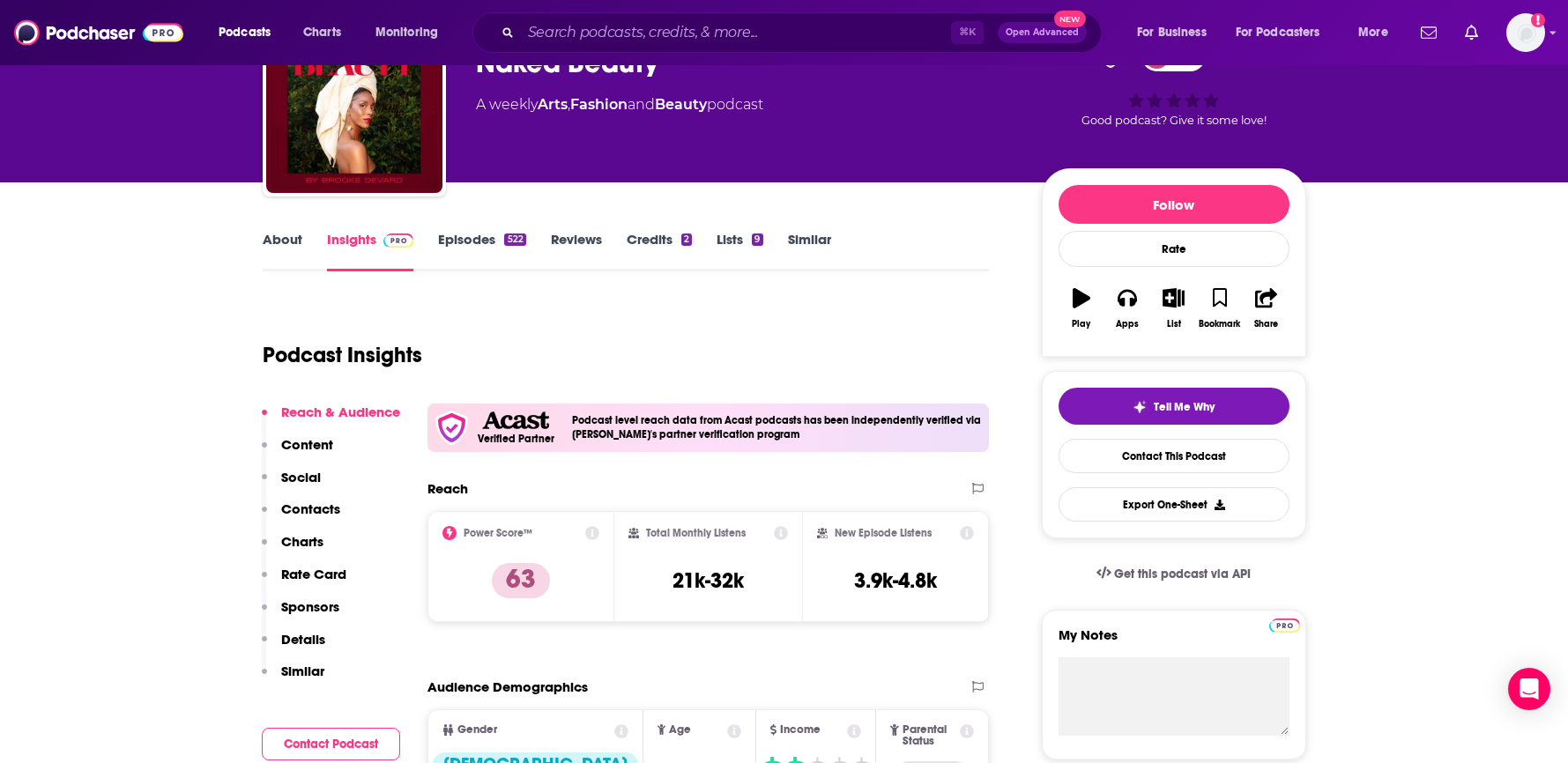
click at [647, 5] on div "Podcasts Charts Monitoring ⌘ K Open Advanced New For Business For Podcasters Mo…" at bounding box center [784, 32] width 1568 height 65
click at [819, 251] on link "Similar" at bounding box center [809, 250] width 43 height 41
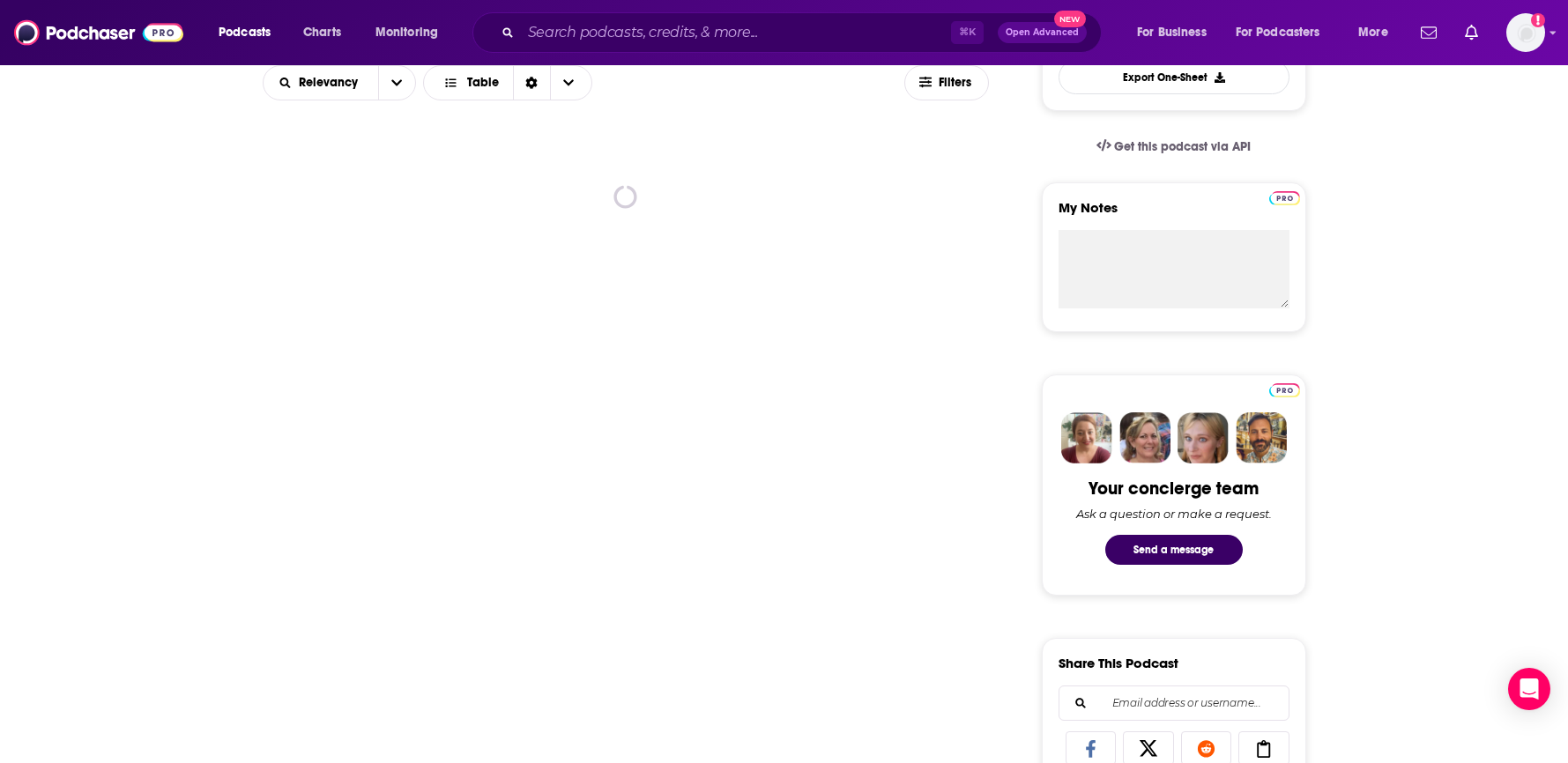
scroll to position [533, 0]
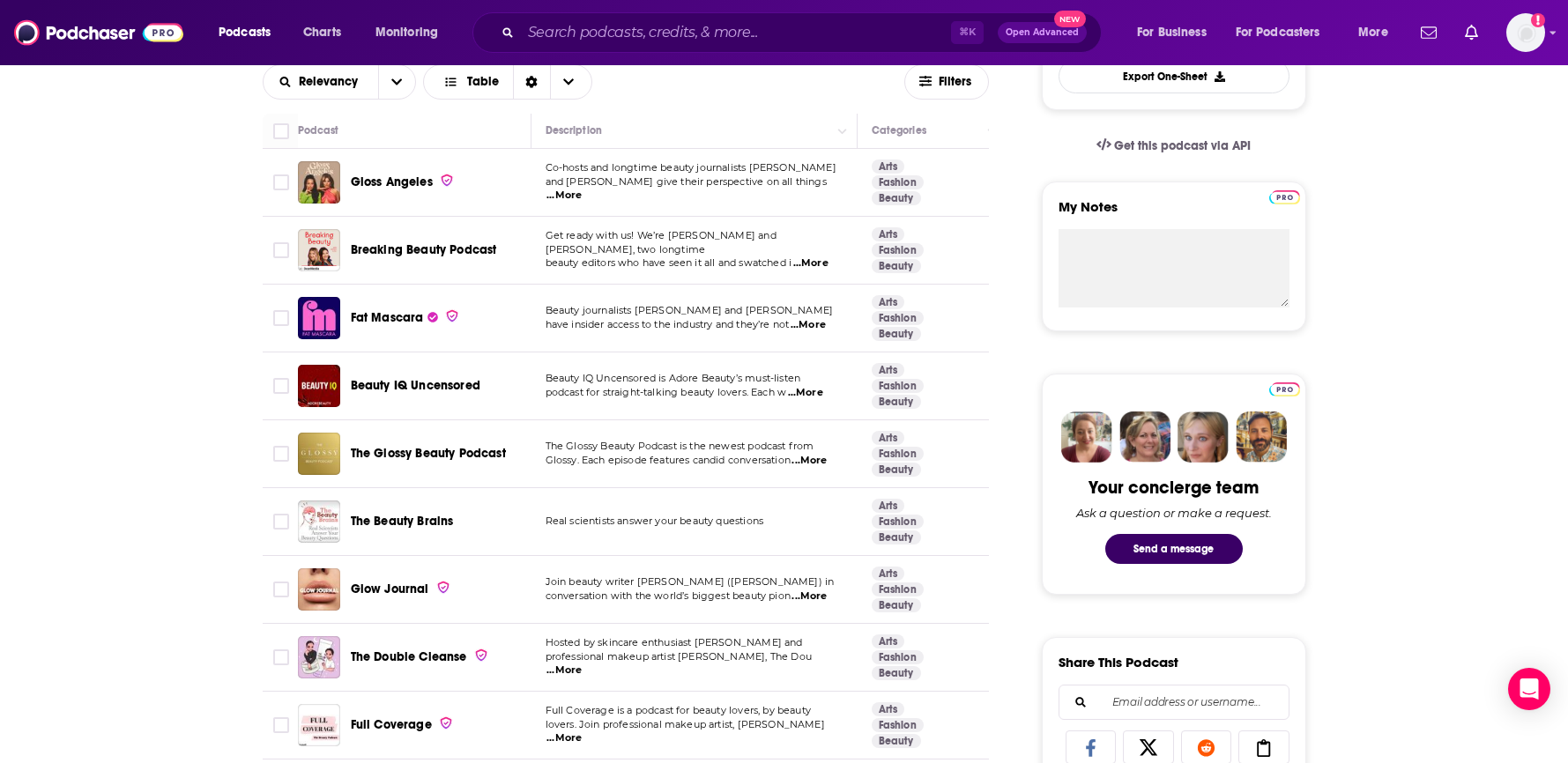
click at [582, 192] on span "...More" at bounding box center [564, 195] width 35 height 14
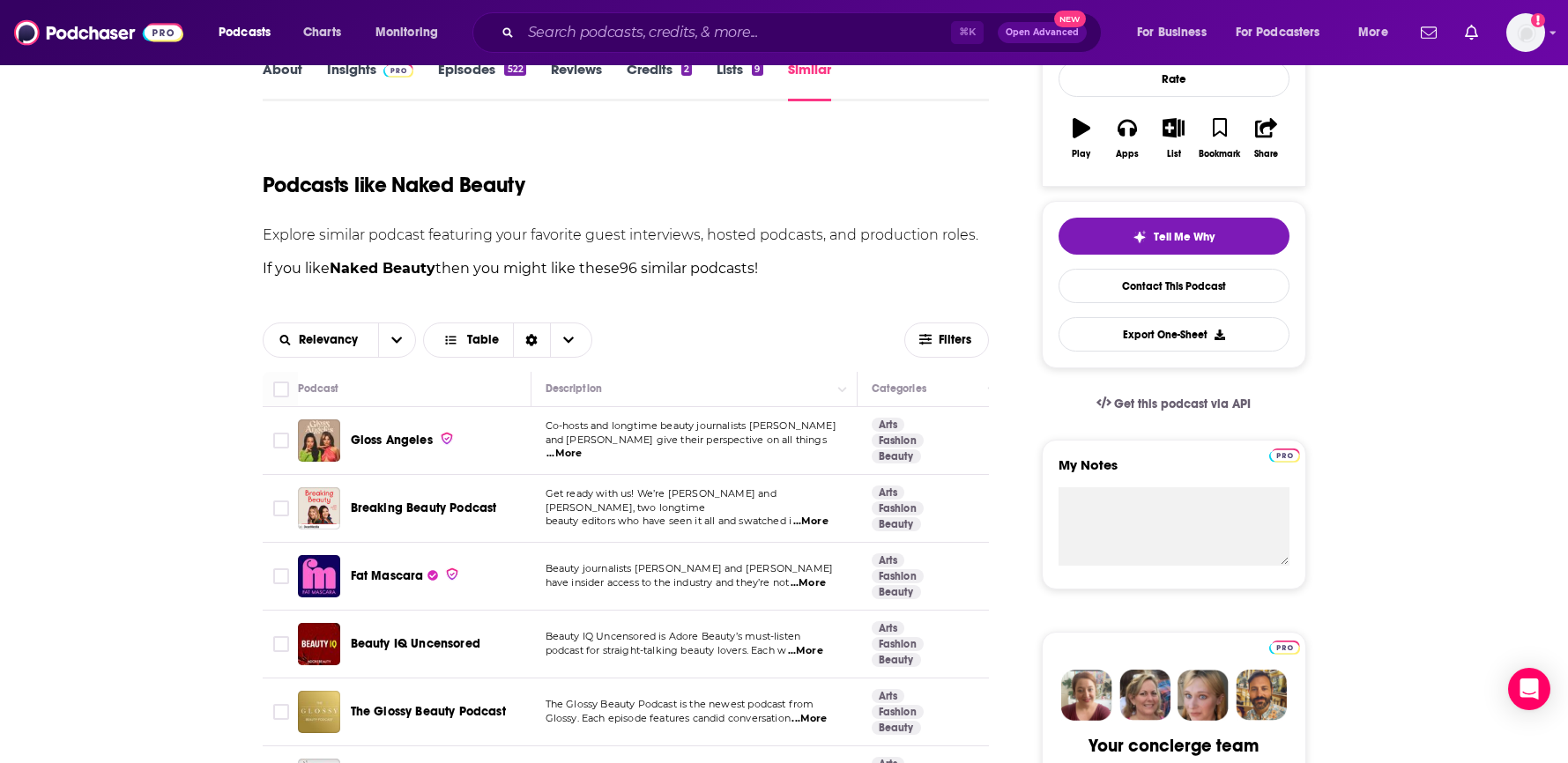
scroll to position [0, 0]
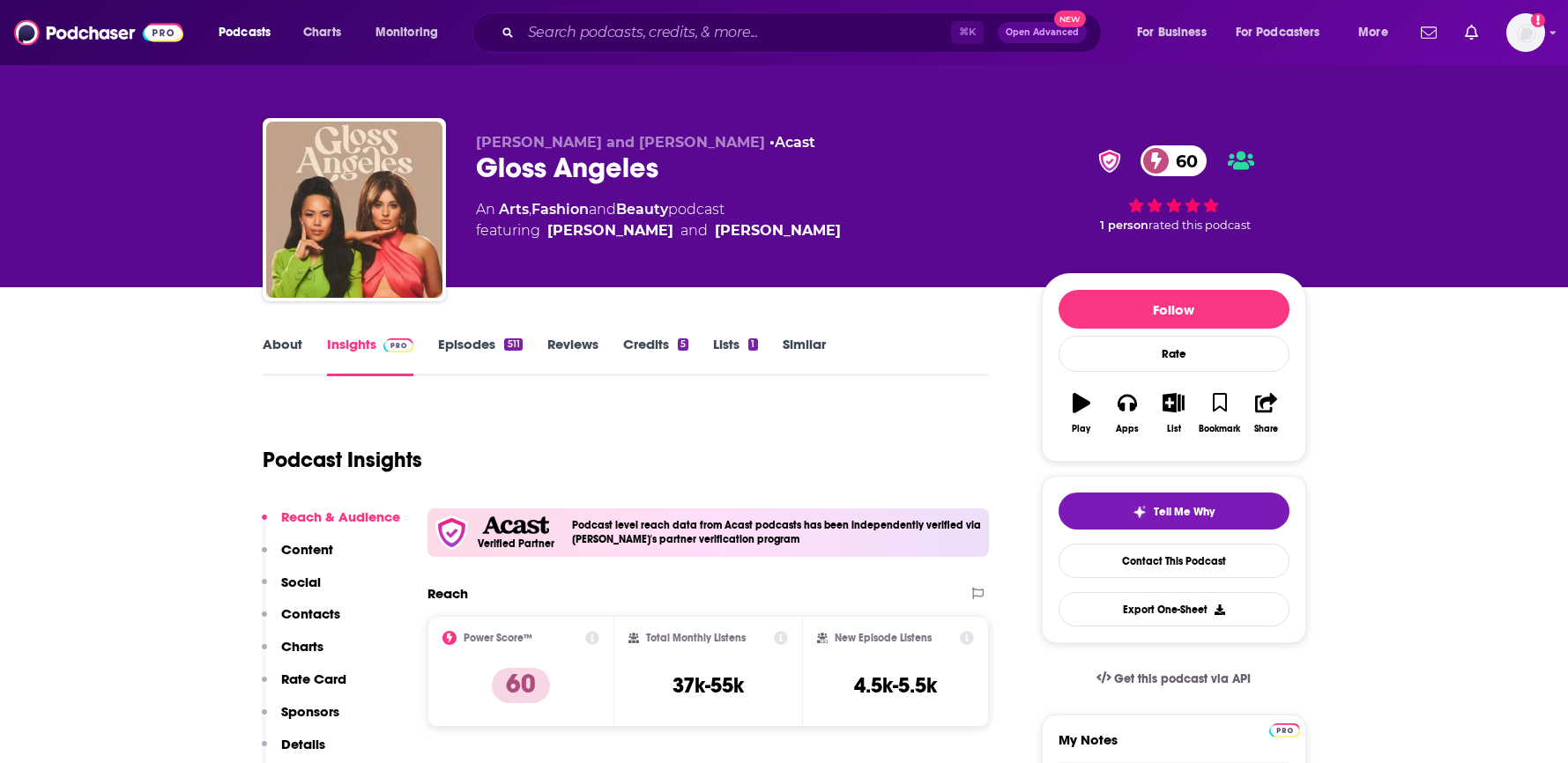
click at [443, 343] on link "Episodes 511" at bounding box center [480, 356] width 84 height 41
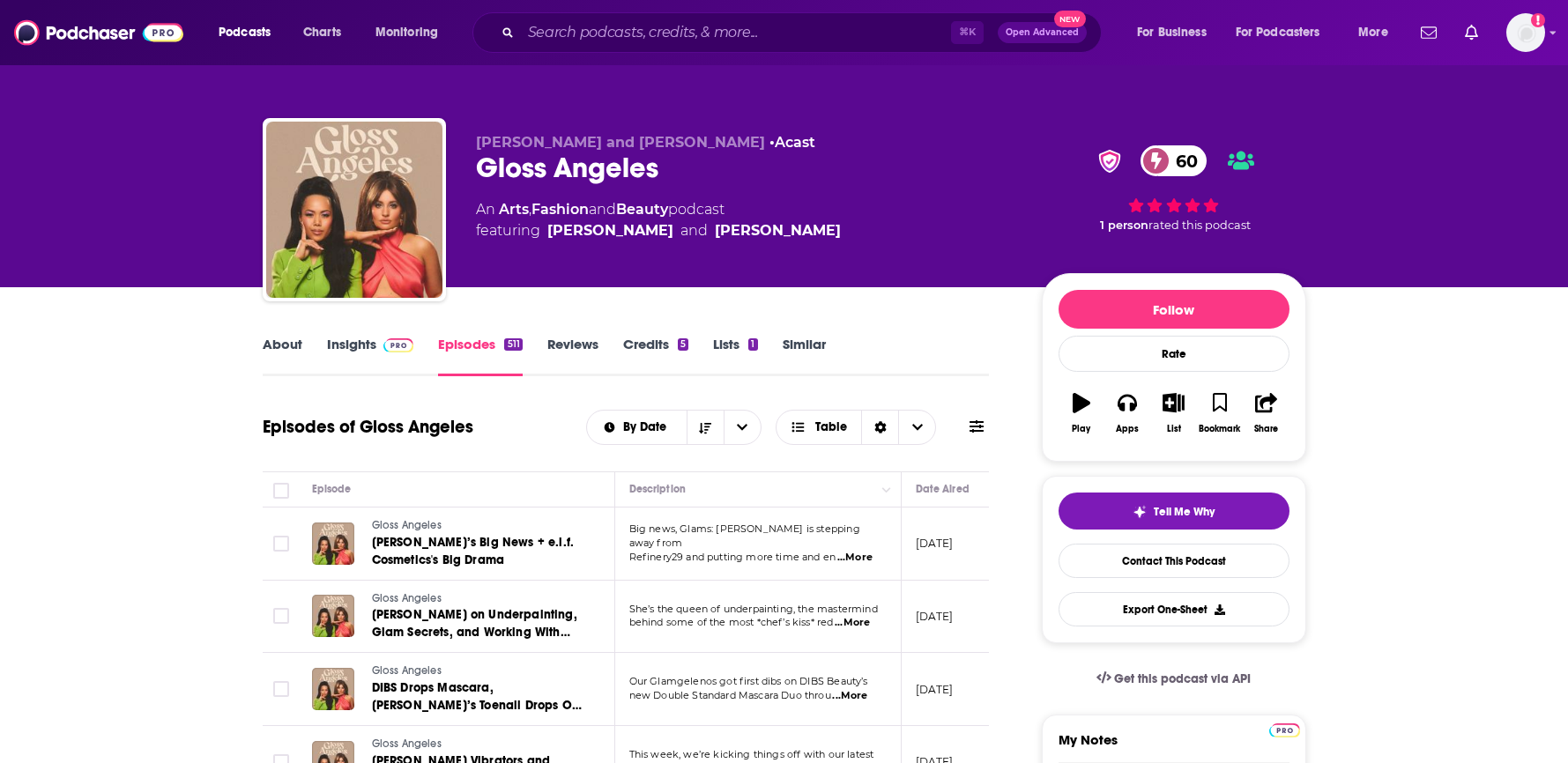
click at [862, 552] on span "...More" at bounding box center [854, 558] width 35 height 14
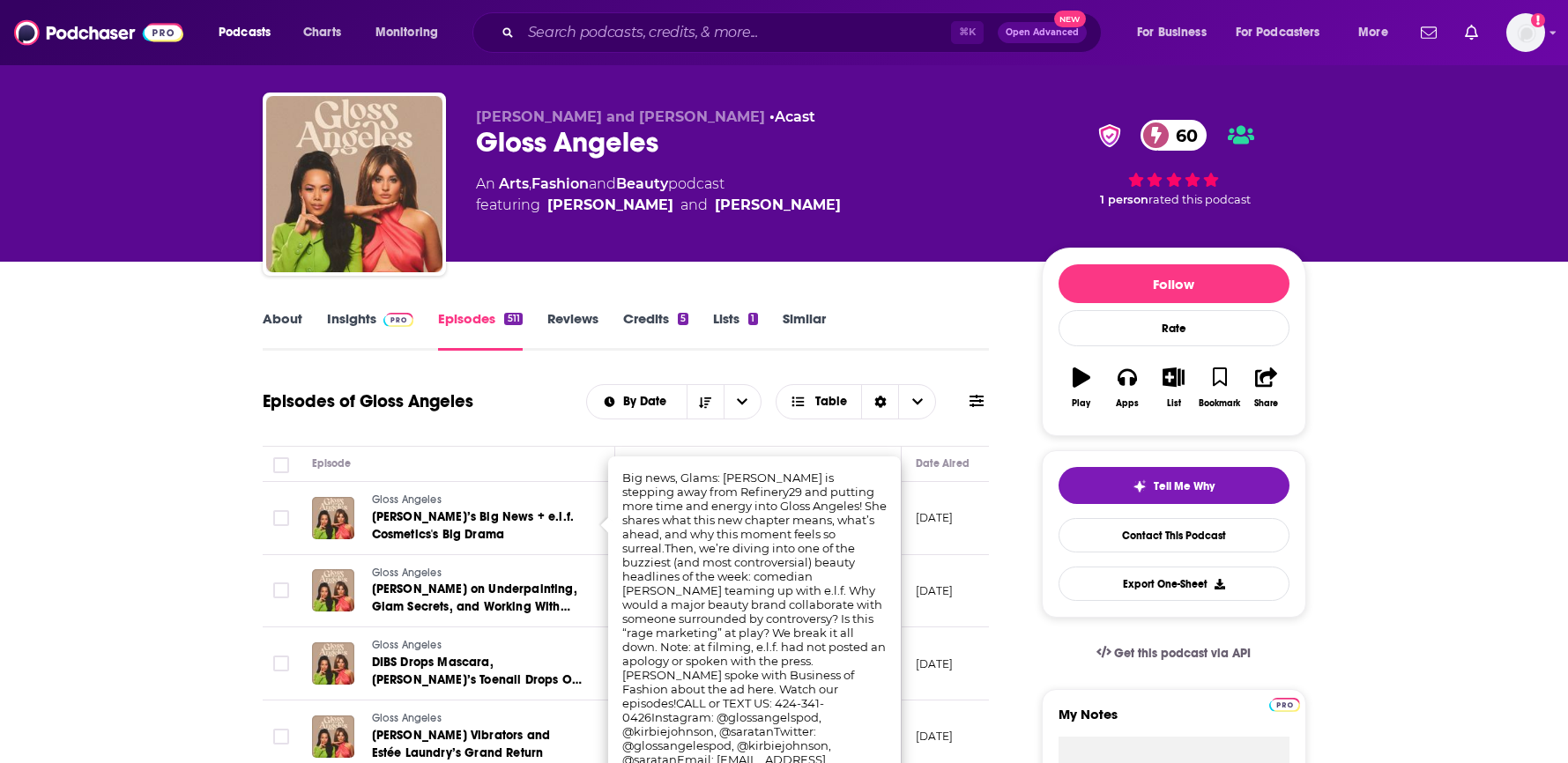
scroll to position [44, 0]
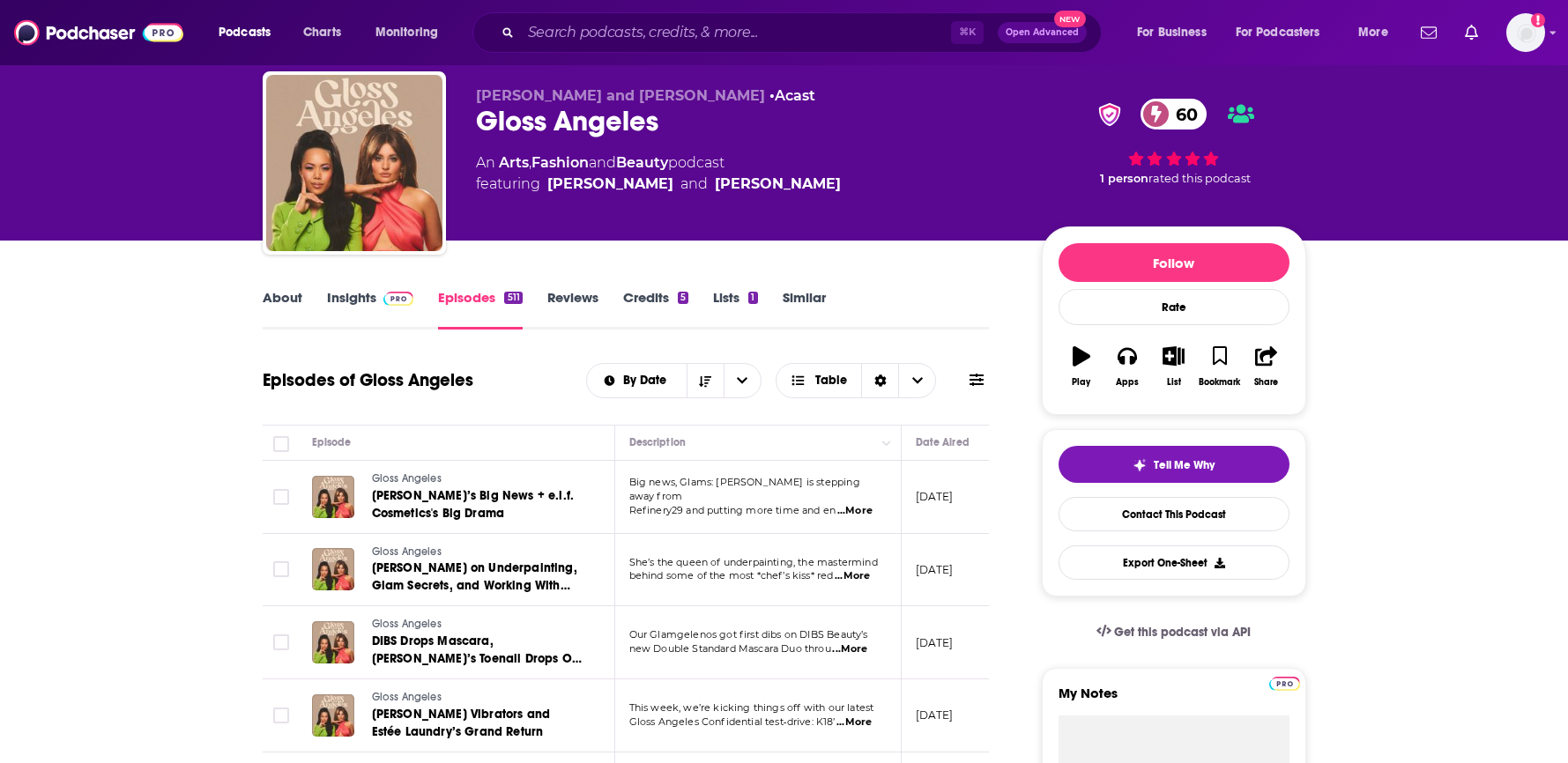
scroll to position [48, 0]
click at [300, 298] on link "About" at bounding box center [282, 308] width 40 height 41
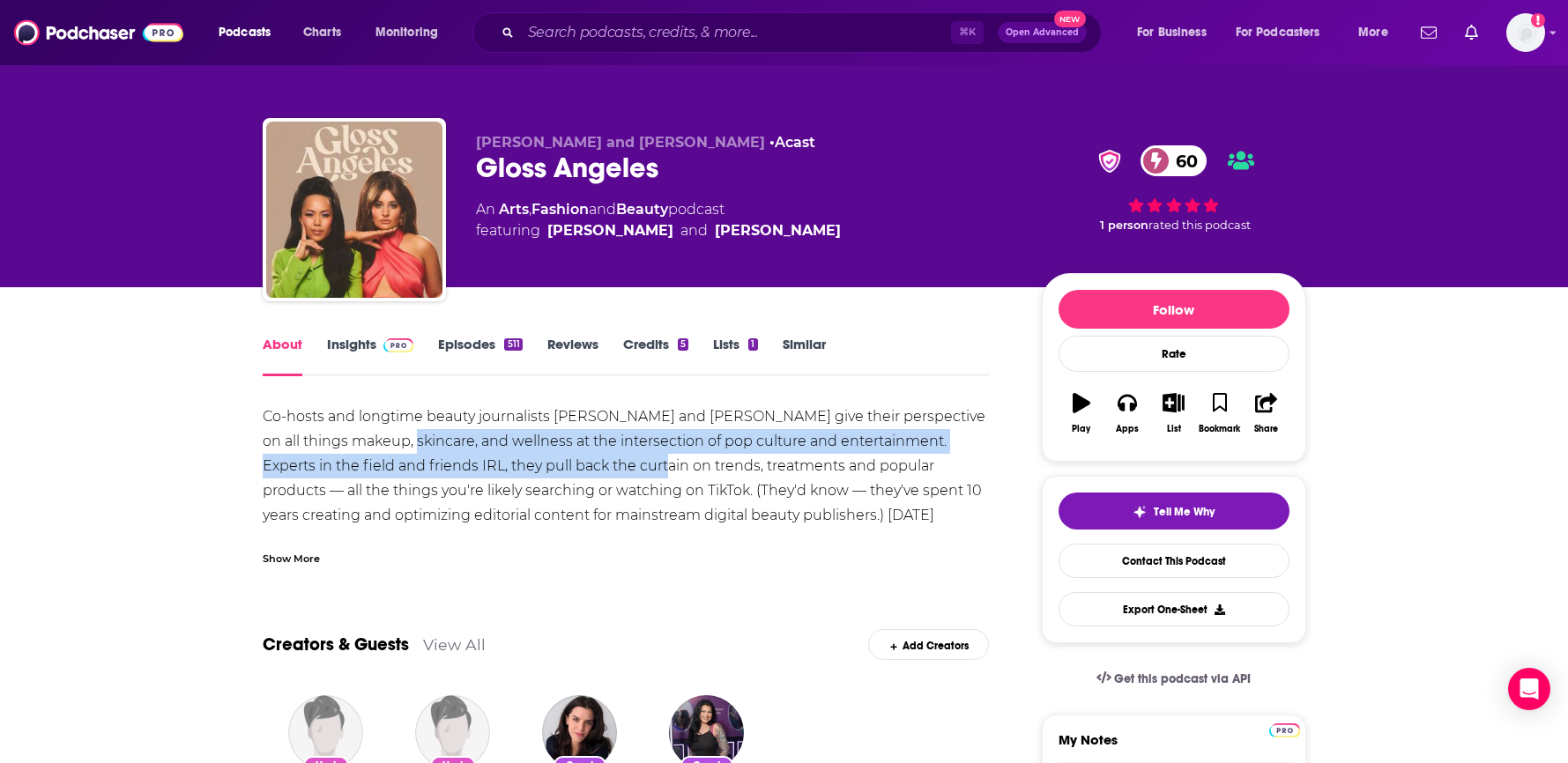
drag, startPoint x: 405, startPoint y: 431, endPoint x: 621, endPoint y: 461, distance: 218.1
click at [621, 461] on div "Co-hosts and longtime beauty journalists [PERSON_NAME] and [PERSON_NAME] give t…" at bounding box center [625, 541] width 727 height 271
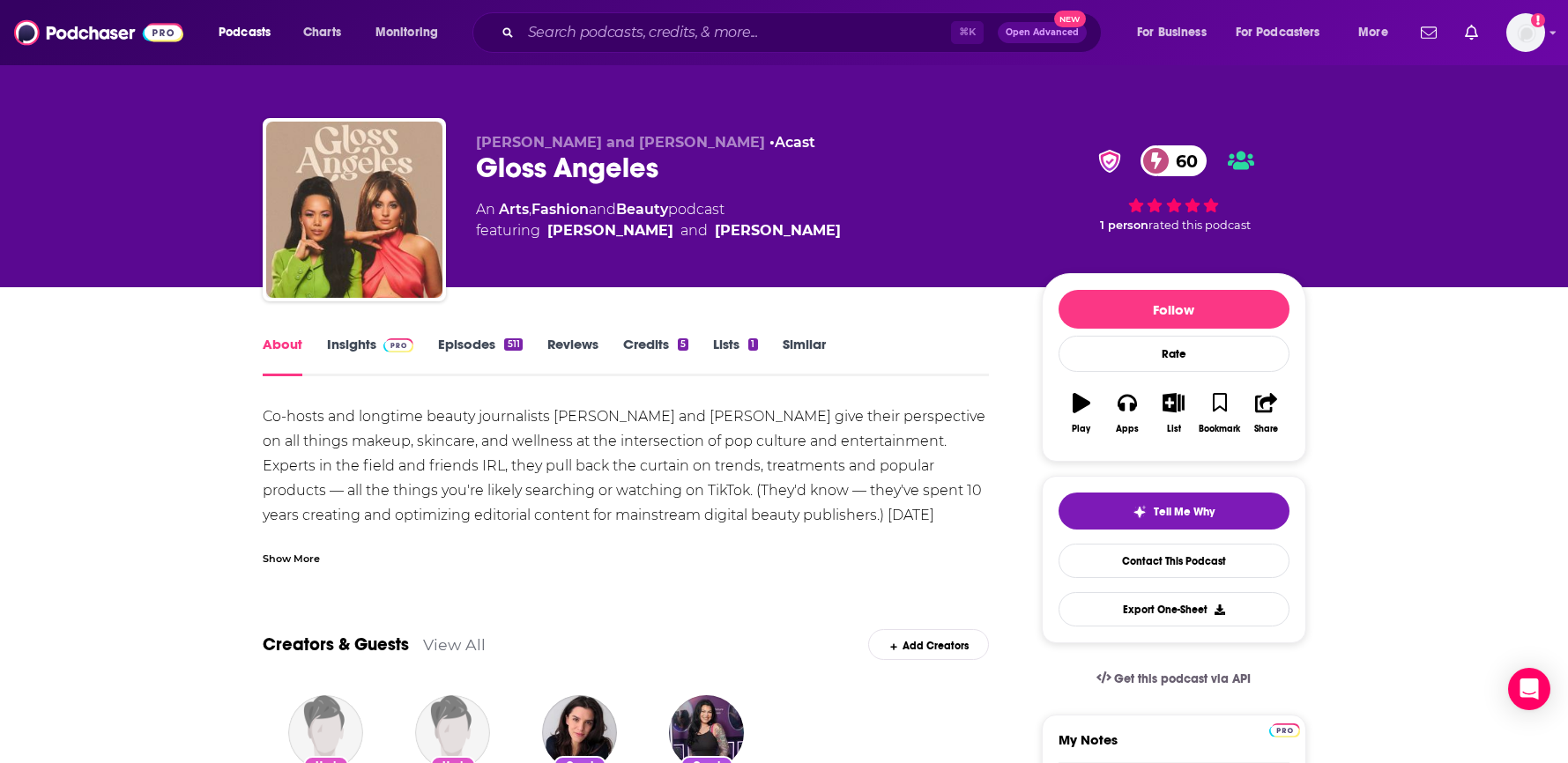
click at [621, 461] on div "Co-hosts and longtime beauty journalists [PERSON_NAME] and [PERSON_NAME] give t…" at bounding box center [625, 541] width 727 height 271
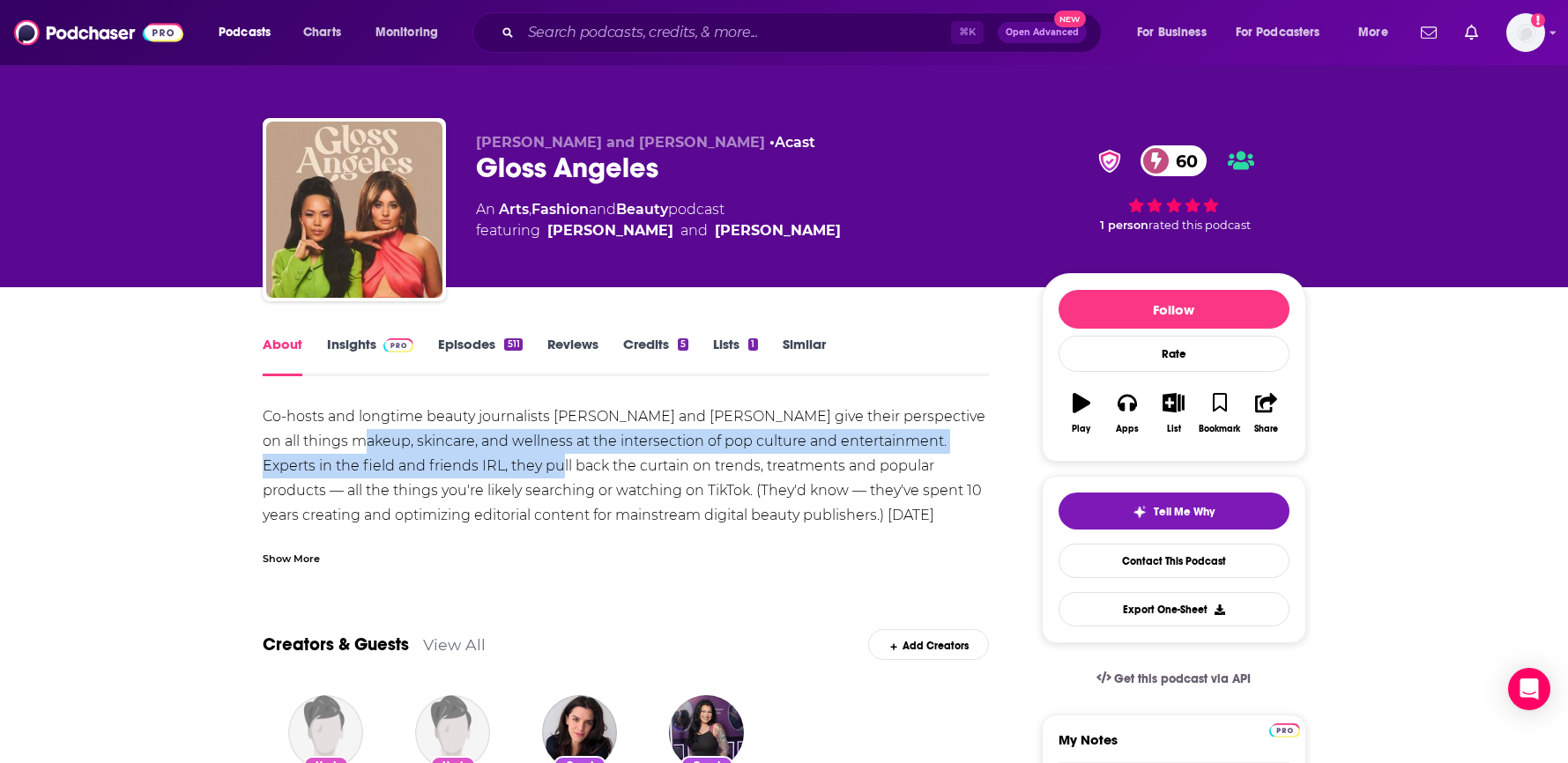
drag, startPoint x: 421, startPoint y: 450, endPoint x: 507, endPoint y: 462, distance: 86.8
click at [507, 462] on div "Co-hosts and longtime beauty journalists [PERSON_NAME] and [PERSON_NAME] give t…" at bounding box center [625, 541] width 727 height 271
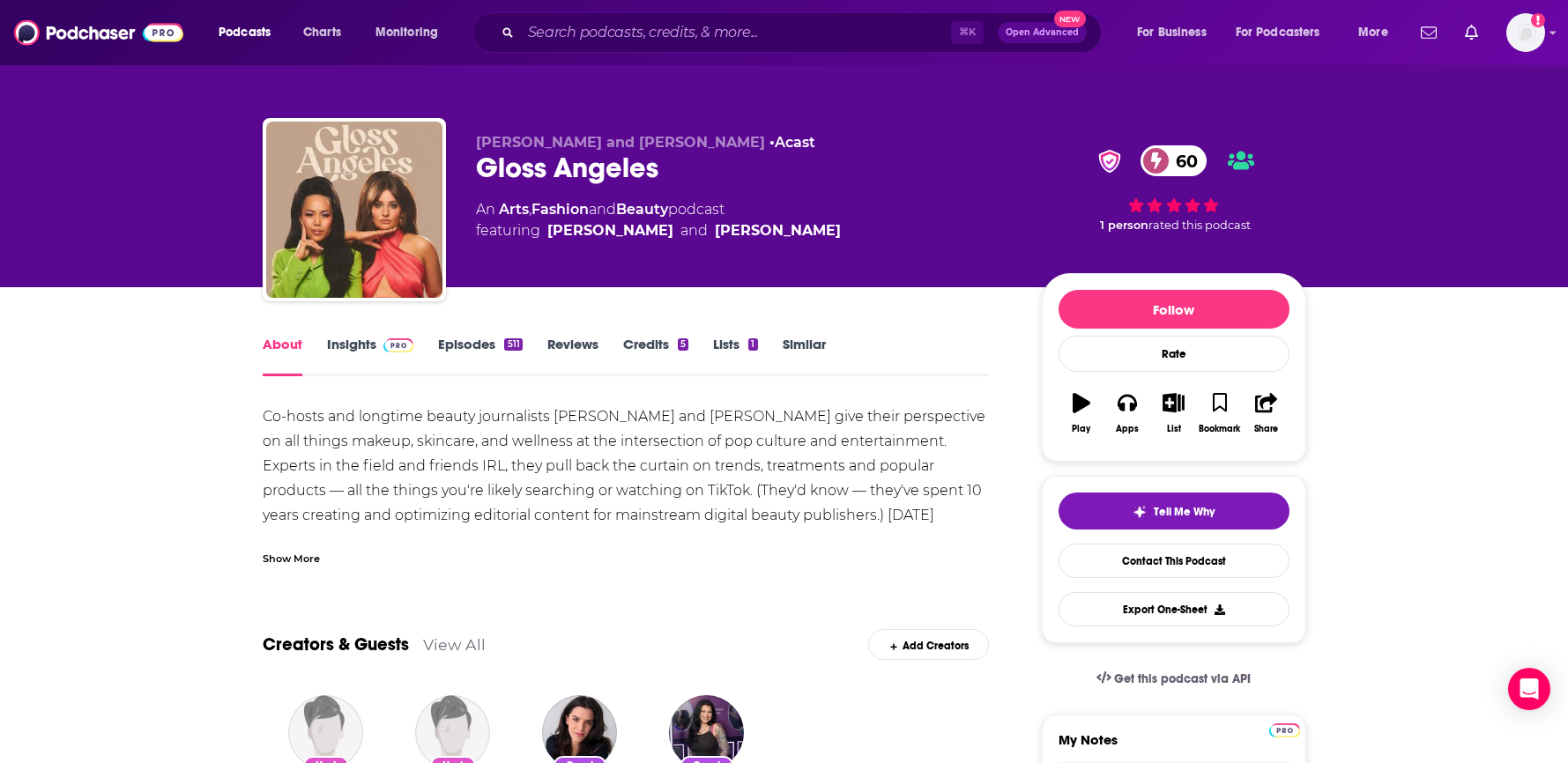
click at [508, 462] on div "Co-hosts and longtime beauty journalists [PERSON_NAME] and [PERSON_NAME] give t…" at bounding box center [625, 541] width 727 height 271
click at [291, 562] on div "Show More" at bounding box center [290, 557] width 57 height 17
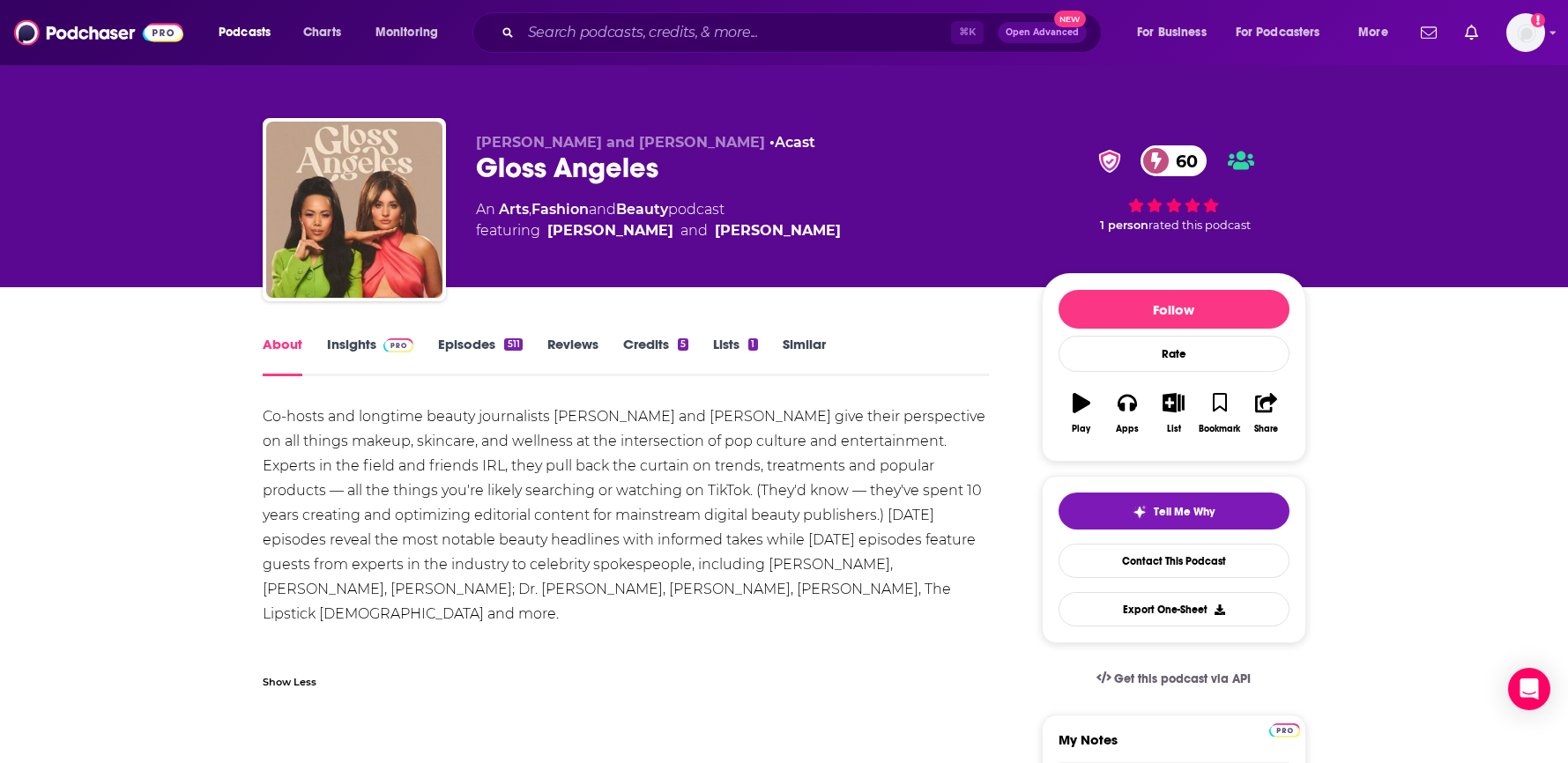
click at [360, 342] on link "Insights" at bounding box center [370, 356] width 87 height 41
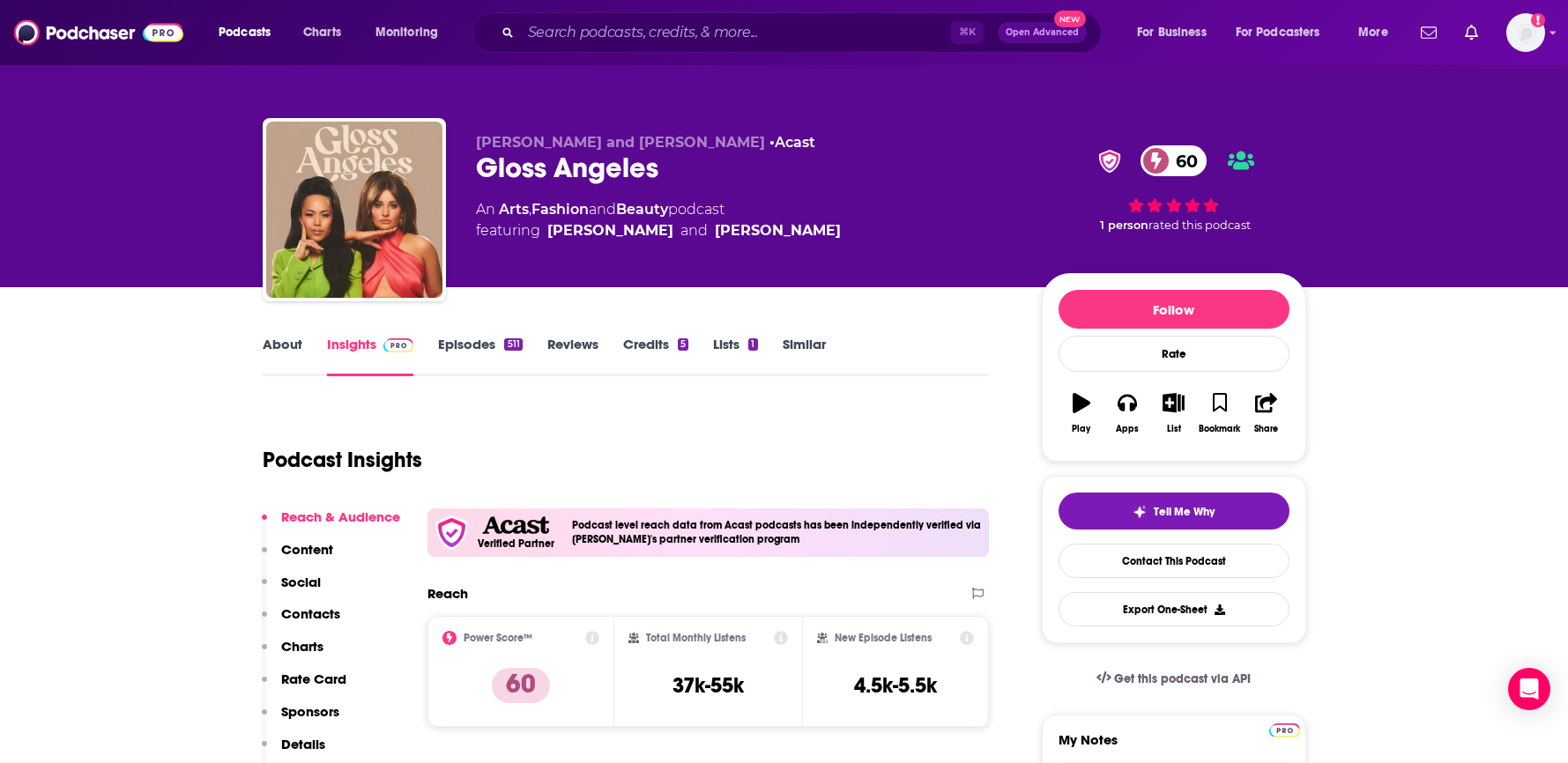
click at [476, 352] on link "Episodes 511" at bounding box center [480, 356] width 84 height 41
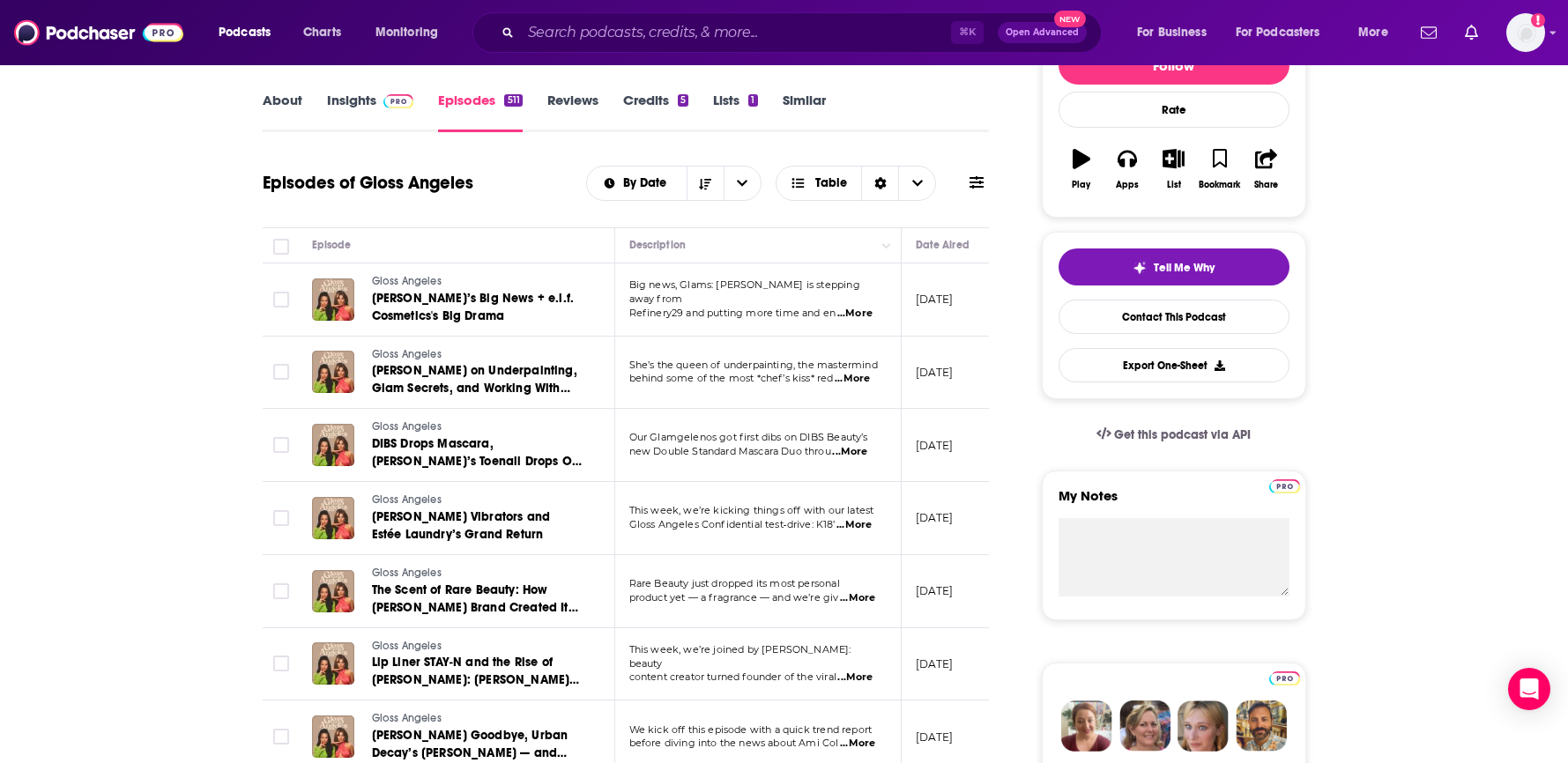
scroll to position [45, 0]
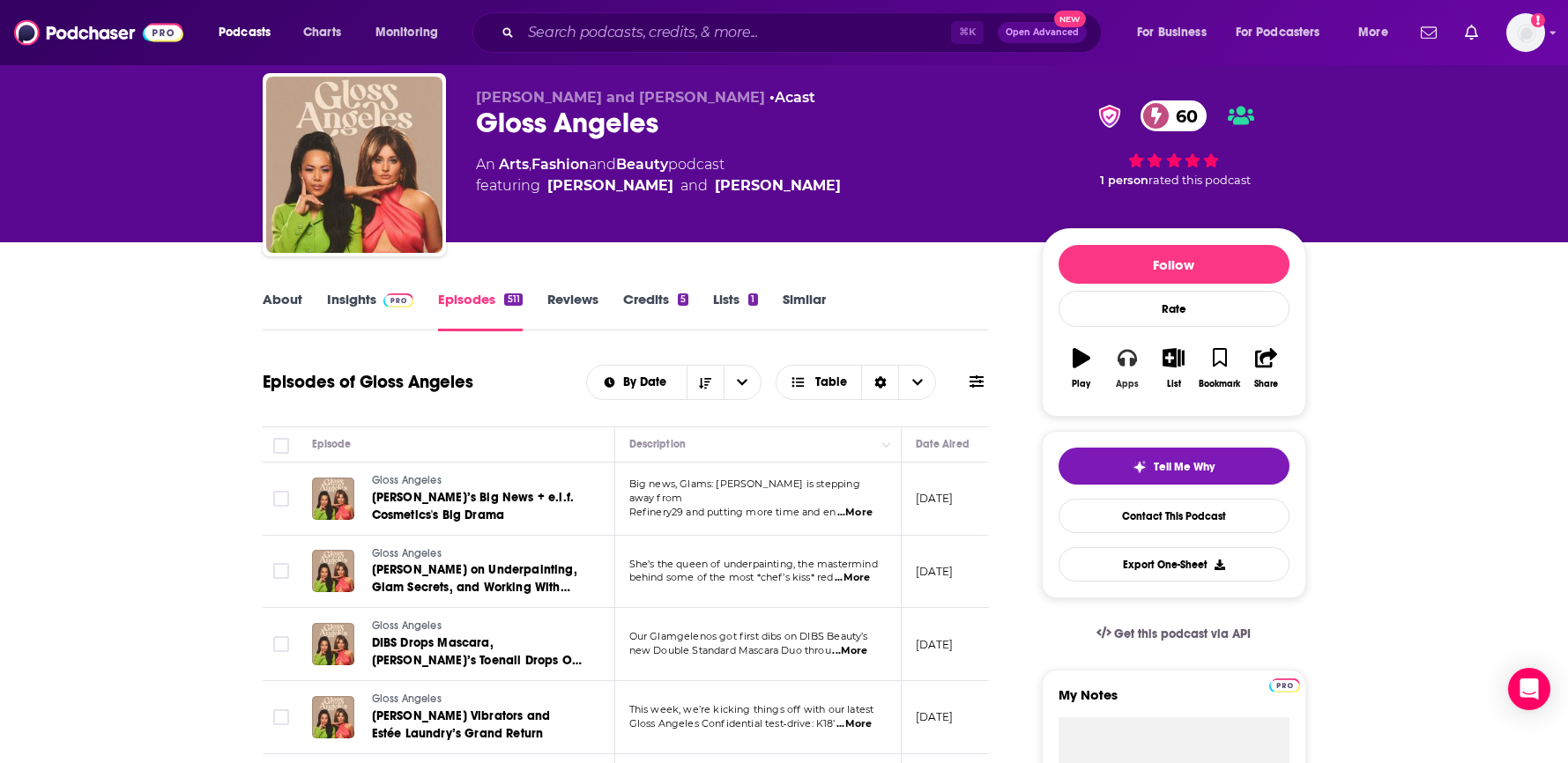
click at [1130, 359] on icon "button" at bounding box center [1126, 359] width 19 height 18
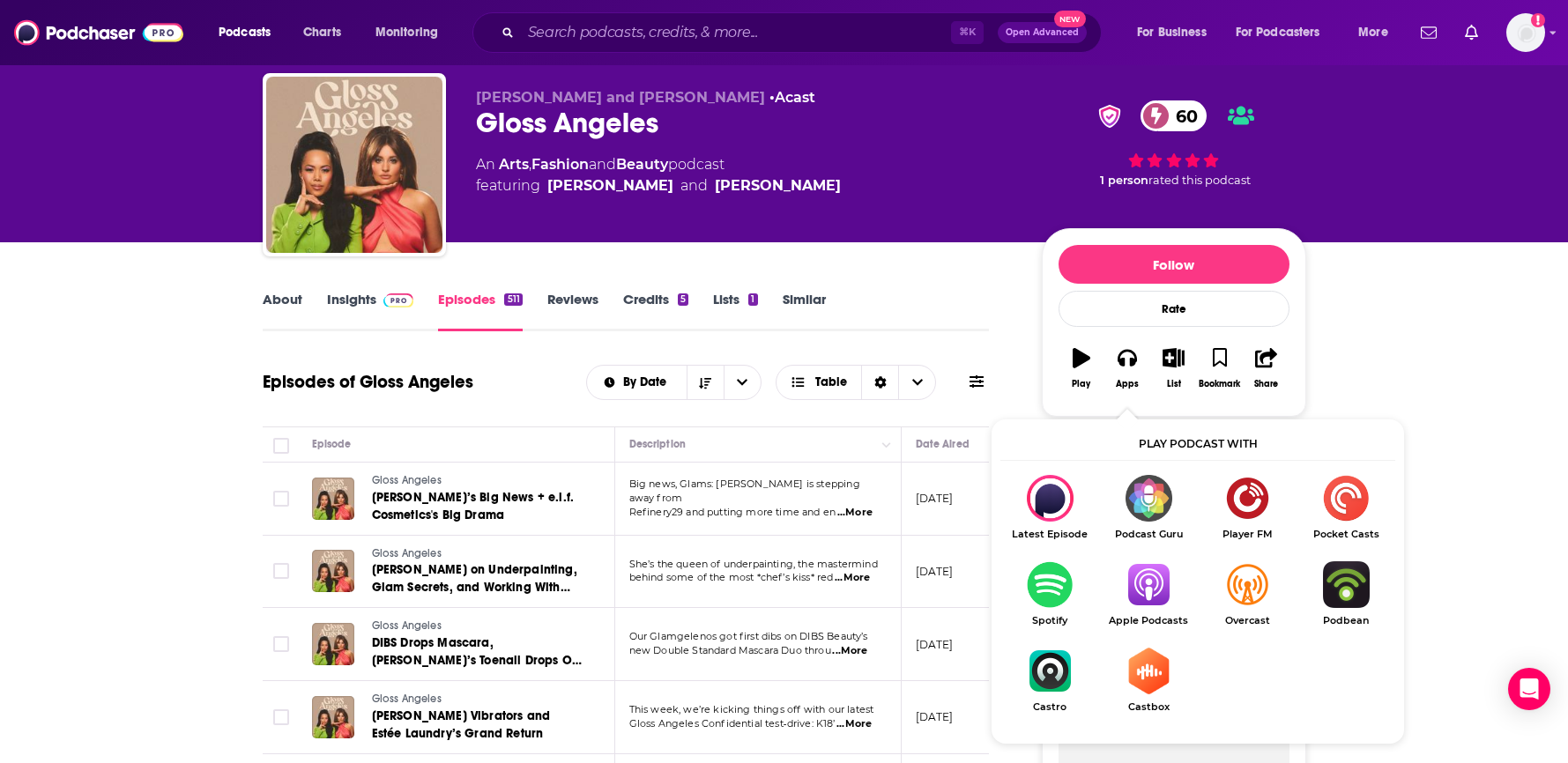
click at [1153, 578] on img "Show Listen On dropdown" at bounding box center [1148, 584] width 99 height 47
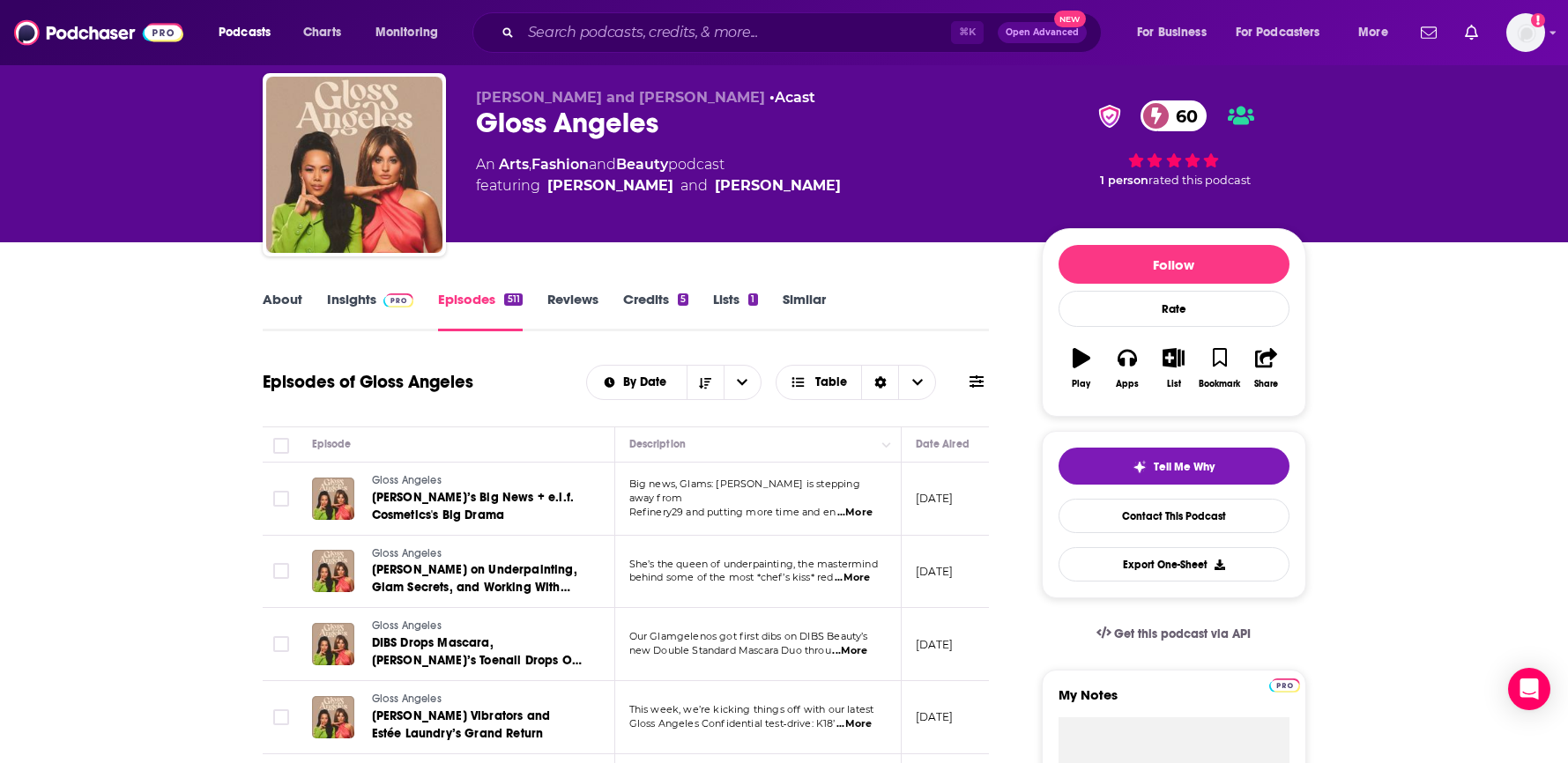
click at [264, 303] on link "About" at bounding box center [282, 311] width 40 height 41
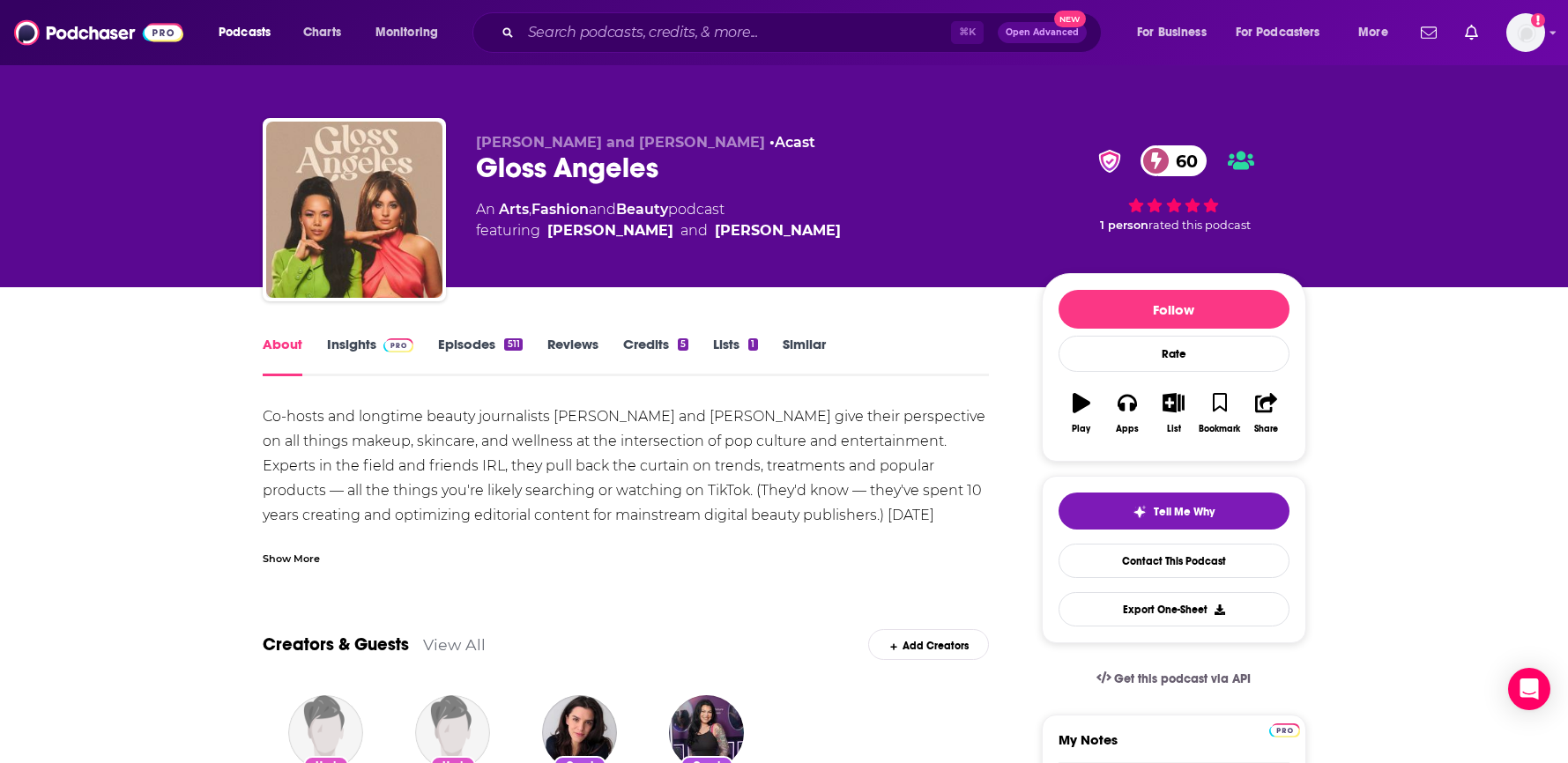
click at [306, 561] on div "Show More" at bounding box center [290, 557] width 57 height 17
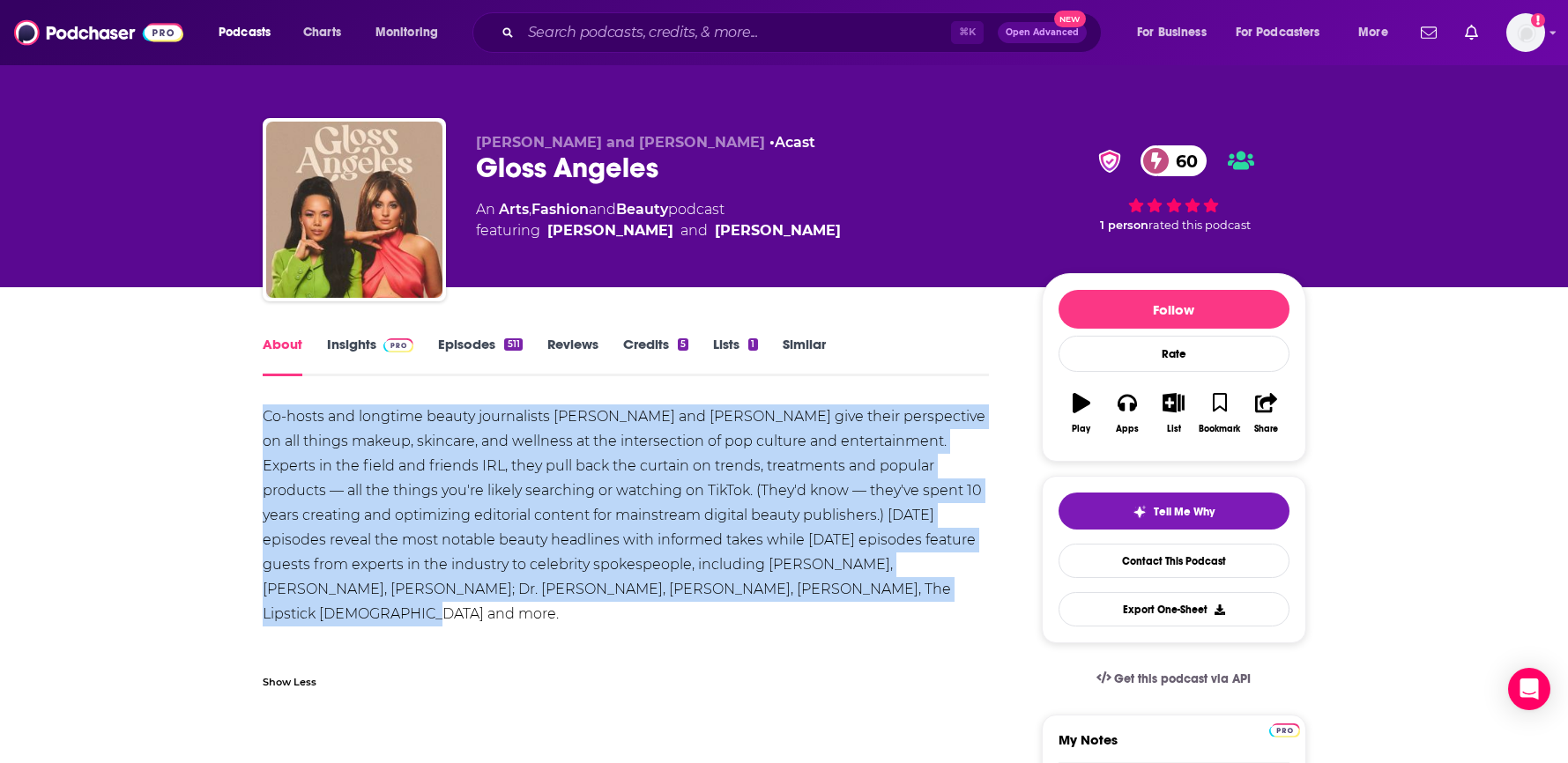
drag, startPoint x: 817, startPoint y: 587, endPoint x: 261, endPoint y: 418, distance: 581.1
click at [262, 418] on div "Co-hosts and longtime beauty journalists [PERSON_NAME] and [PERSON_NAME] give t…" at bounding box center [625, 541] width 727 height 271
copy div "Co-hosts and longtime beauty journalists [PERSON_NAME] and [PERSON_NAME] give t…"
click at [466, 341] on link "Episodes 511" at bounding box center [480, 356] width 84 height 41
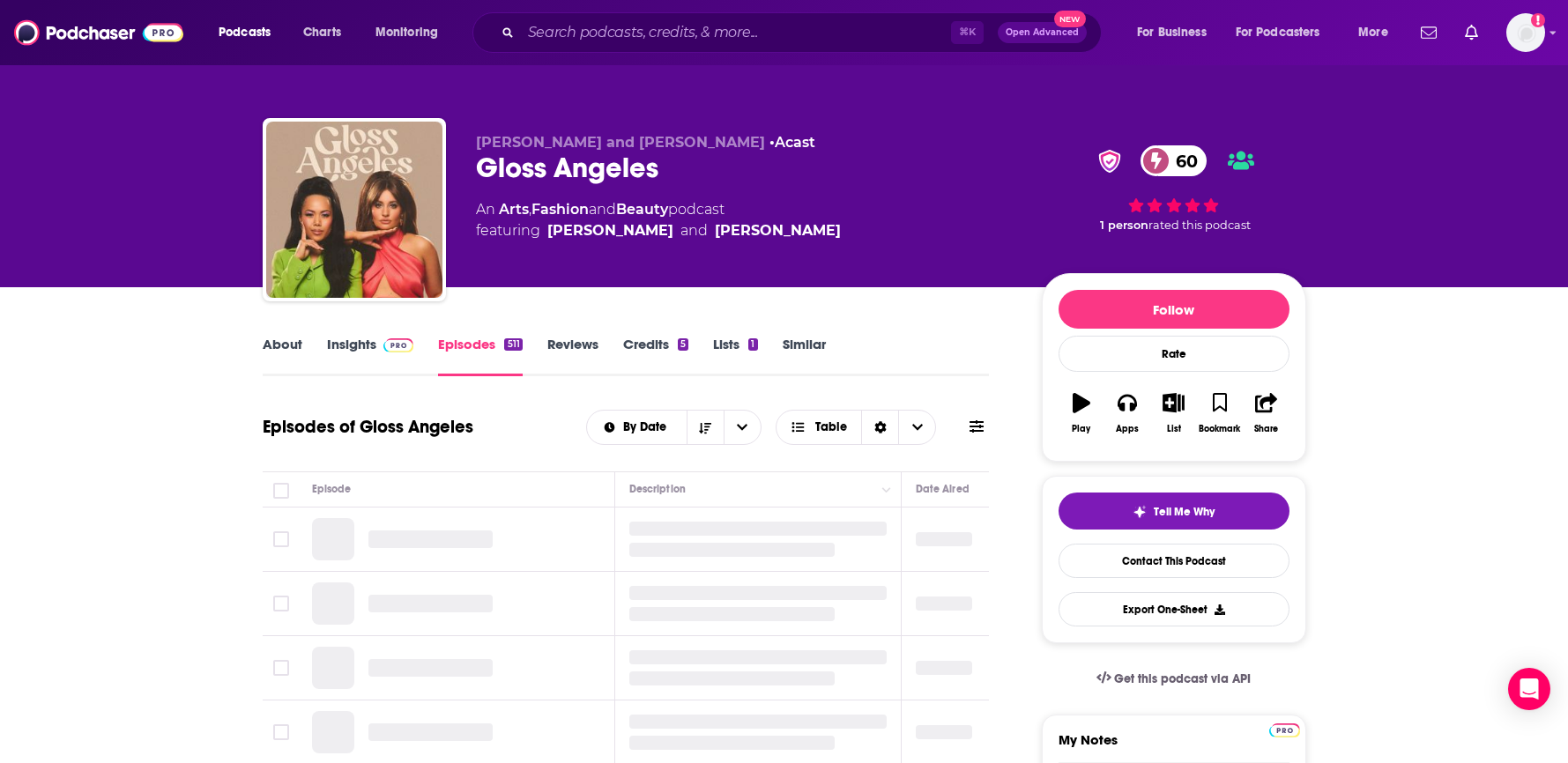
click at [376, 347] on span at bounding box center [395, 344] width 38 height 17
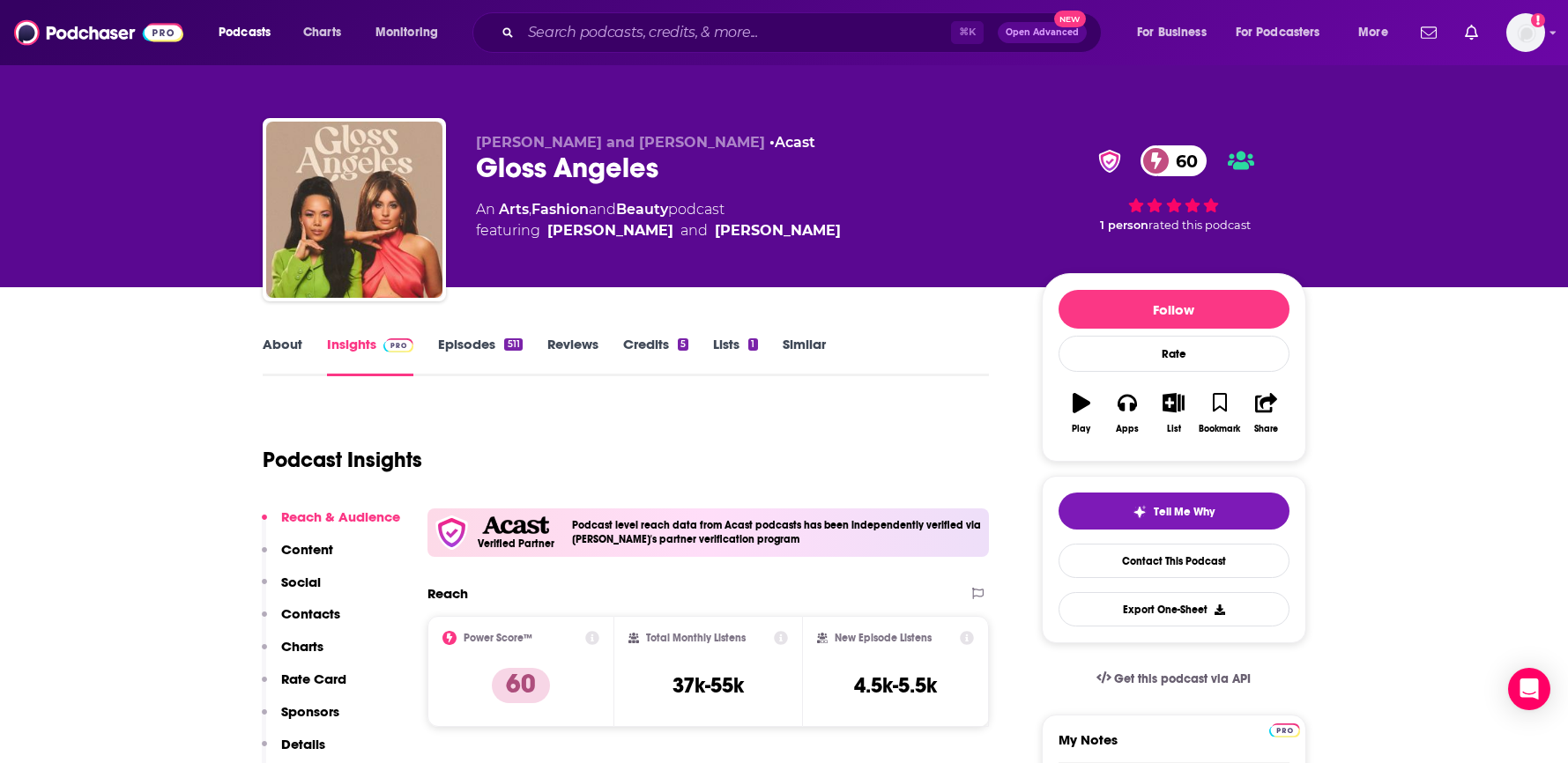
click at [270, 348] on link "About" at bounding box center [282, 356] width 40 height 41
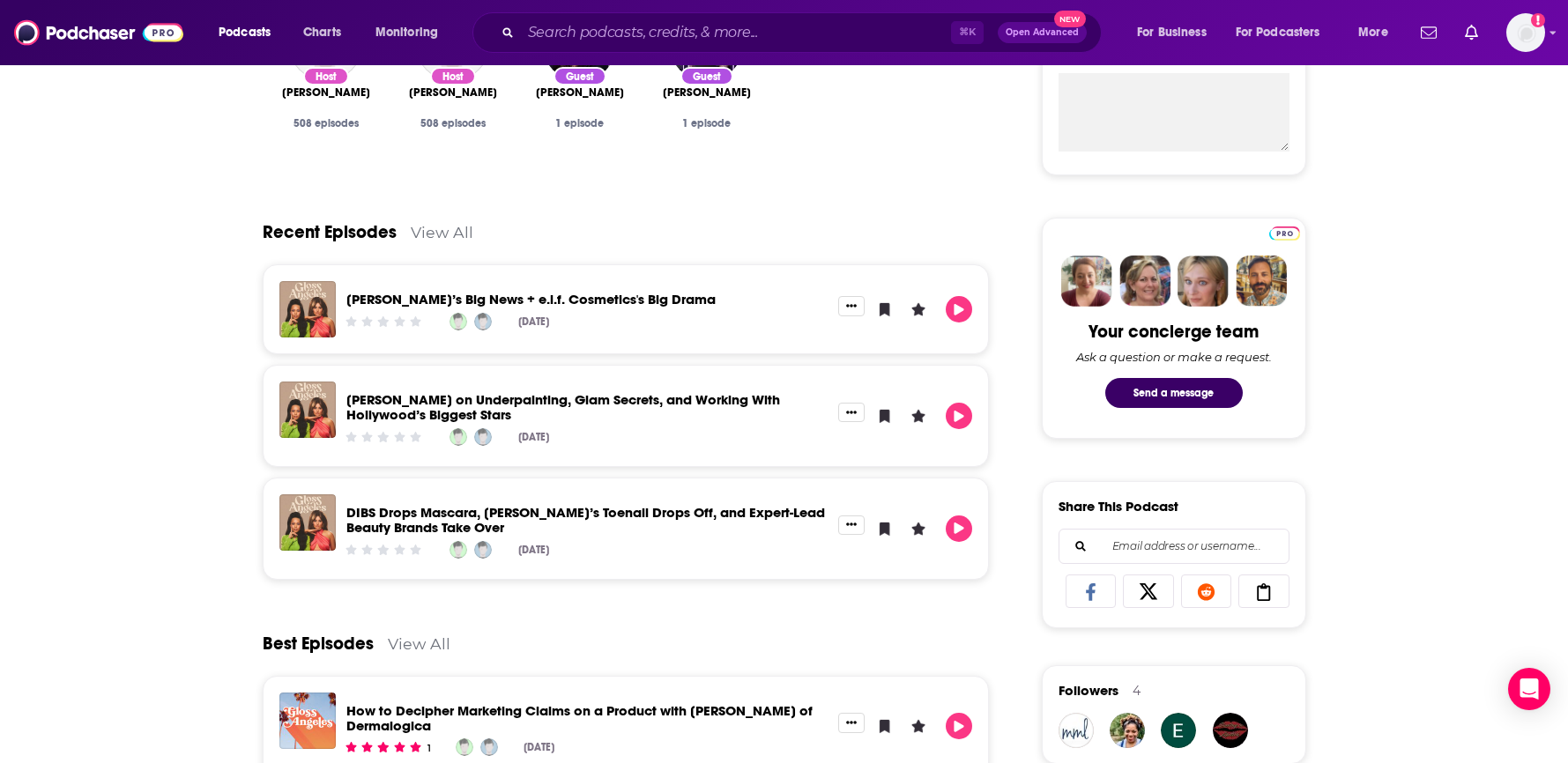
scroll to position [692, 0]
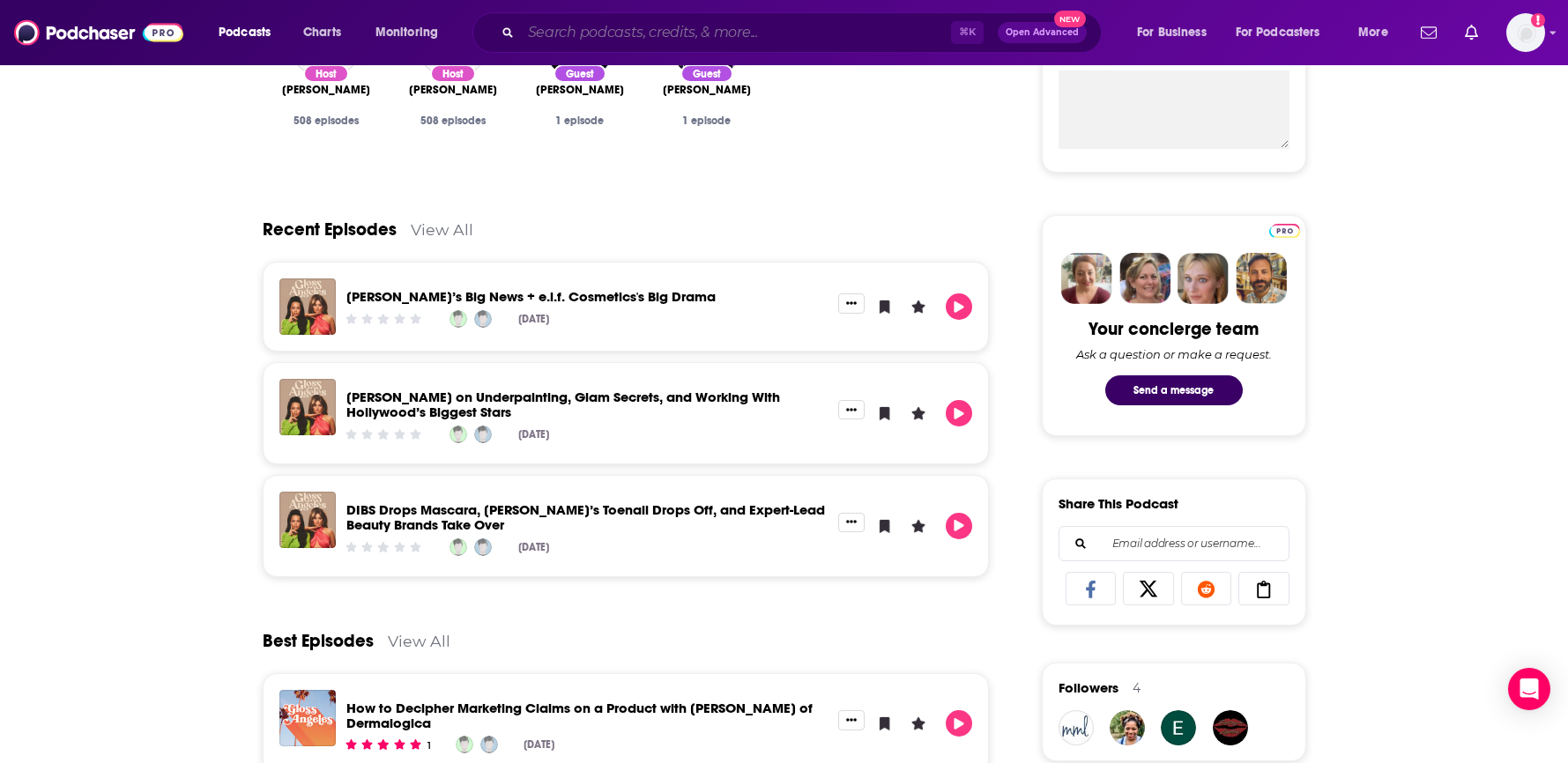
click at [774, 34] on input "Search podcasts, credits, & more..." at bounding box center [735, 33] width 430 height 28
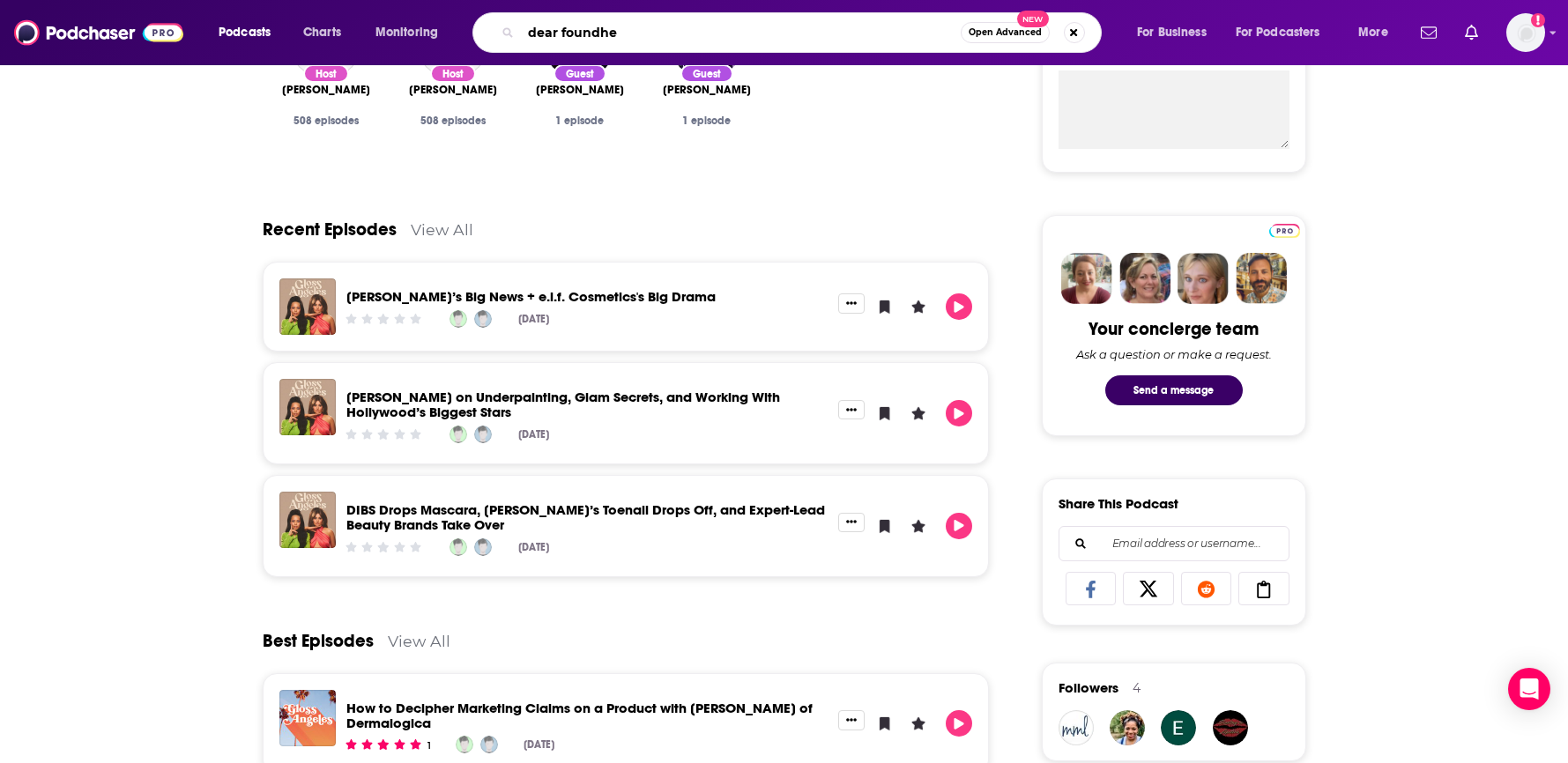
type input "dear foundher"
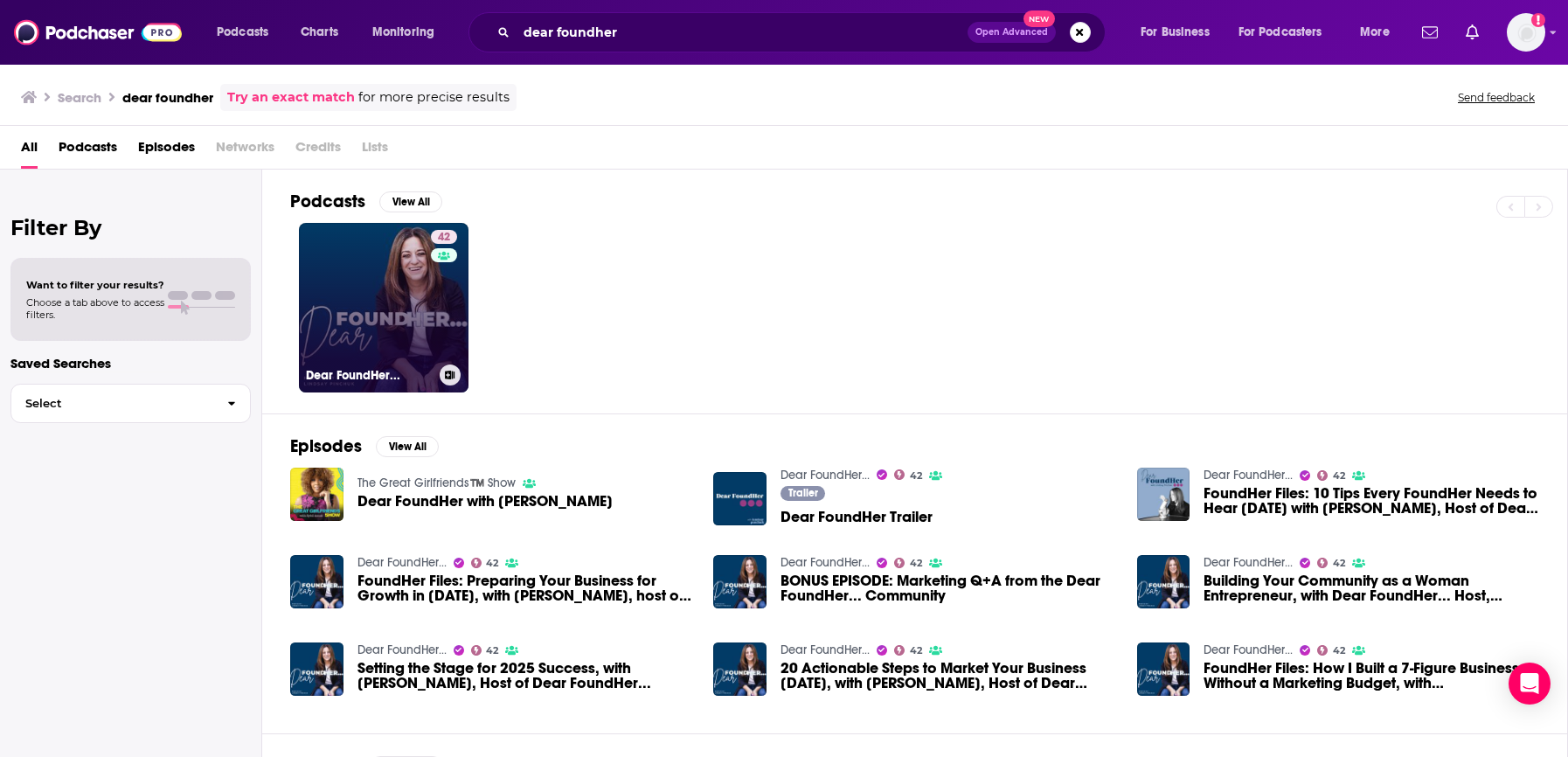
click at [431, 291] on div "42" at bounding box center [446, 297] width 31 height 135
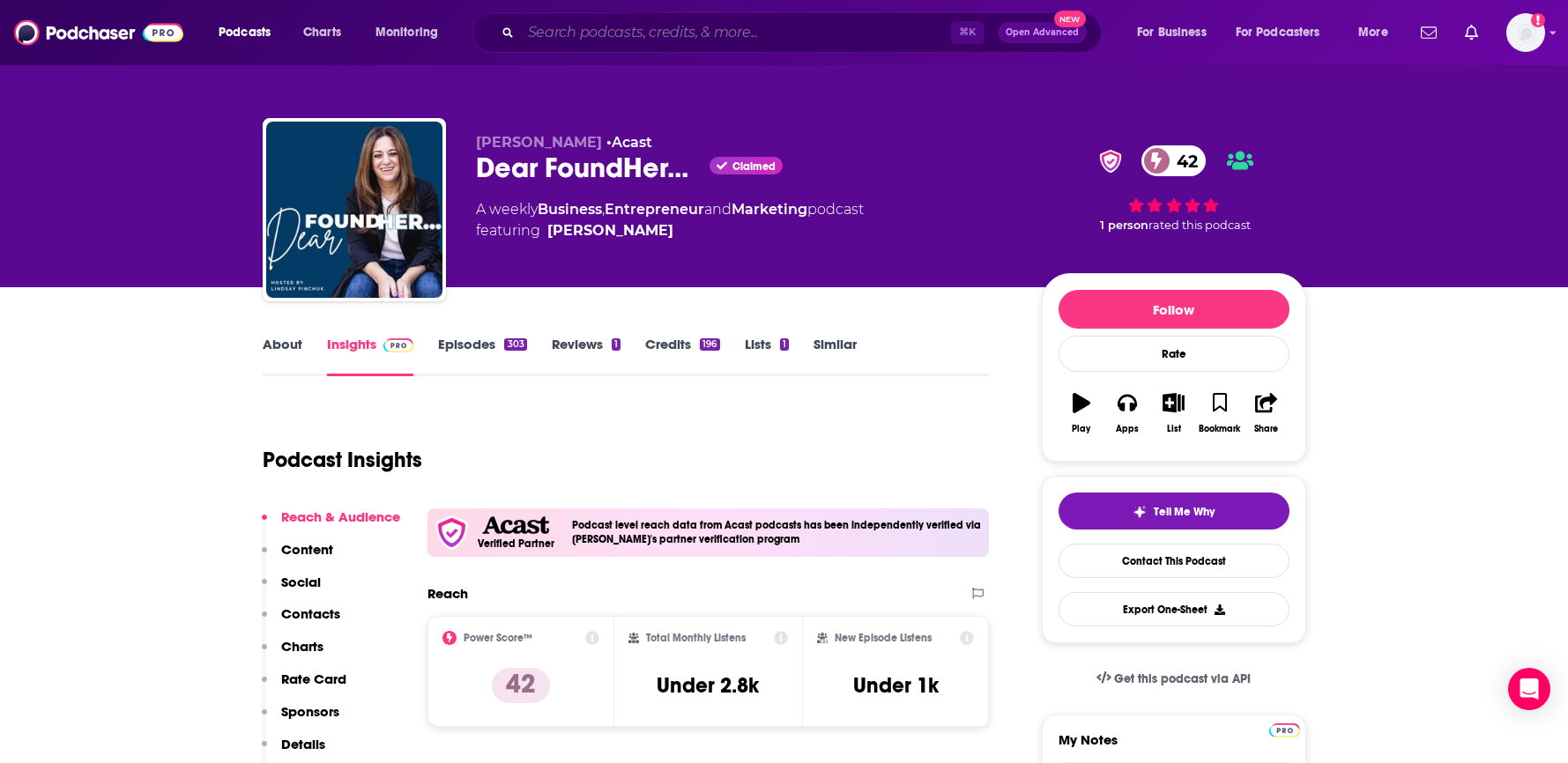
click at [678, 36] on input "Search podcasts, credits, & more..." at bounding box center [735, 33] width 430 height 28
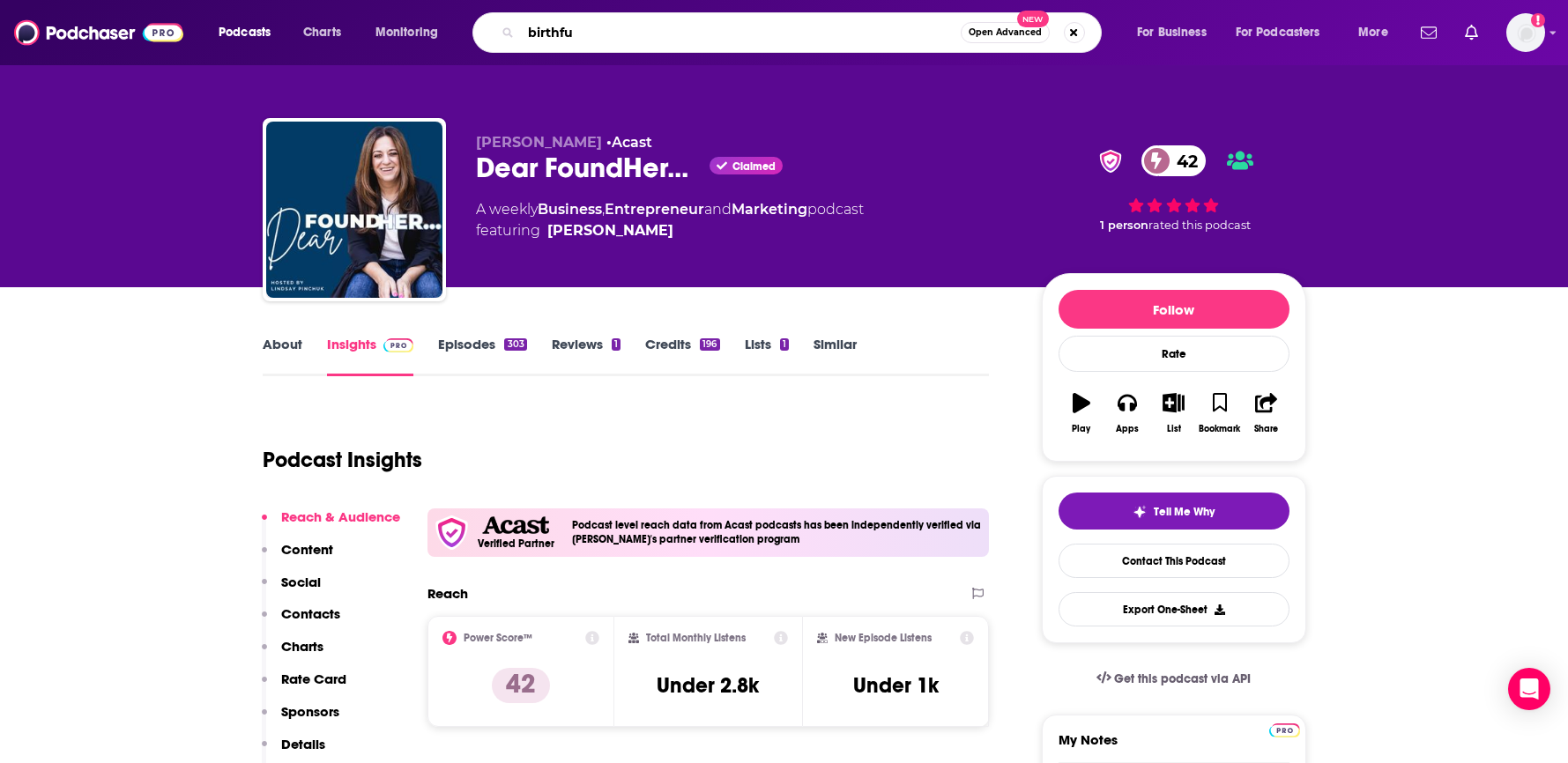
type input "birthful"
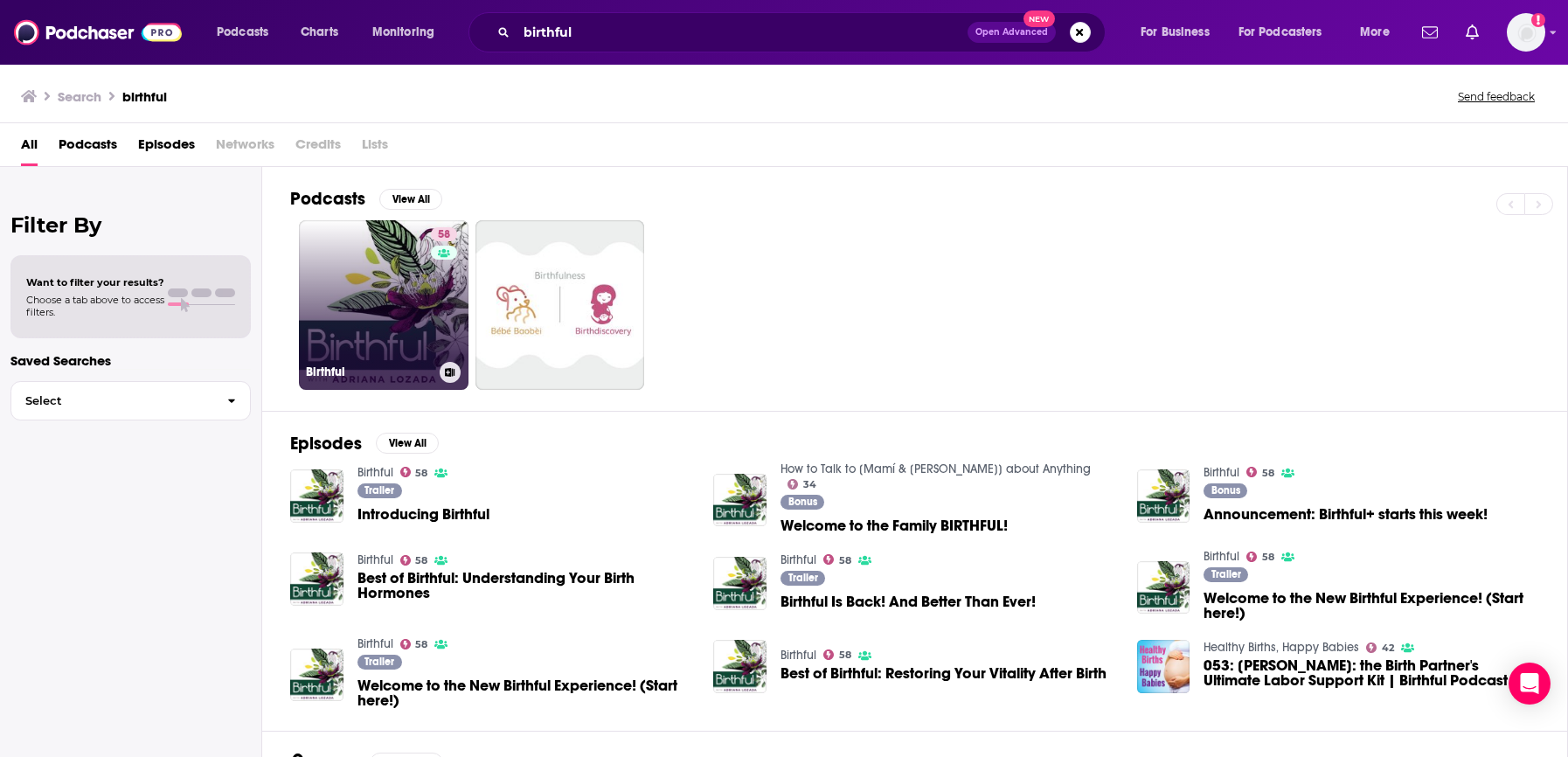
click at [380, 262] on link "58 Birthful" at bounding box center [383, 305] width 169 height 169
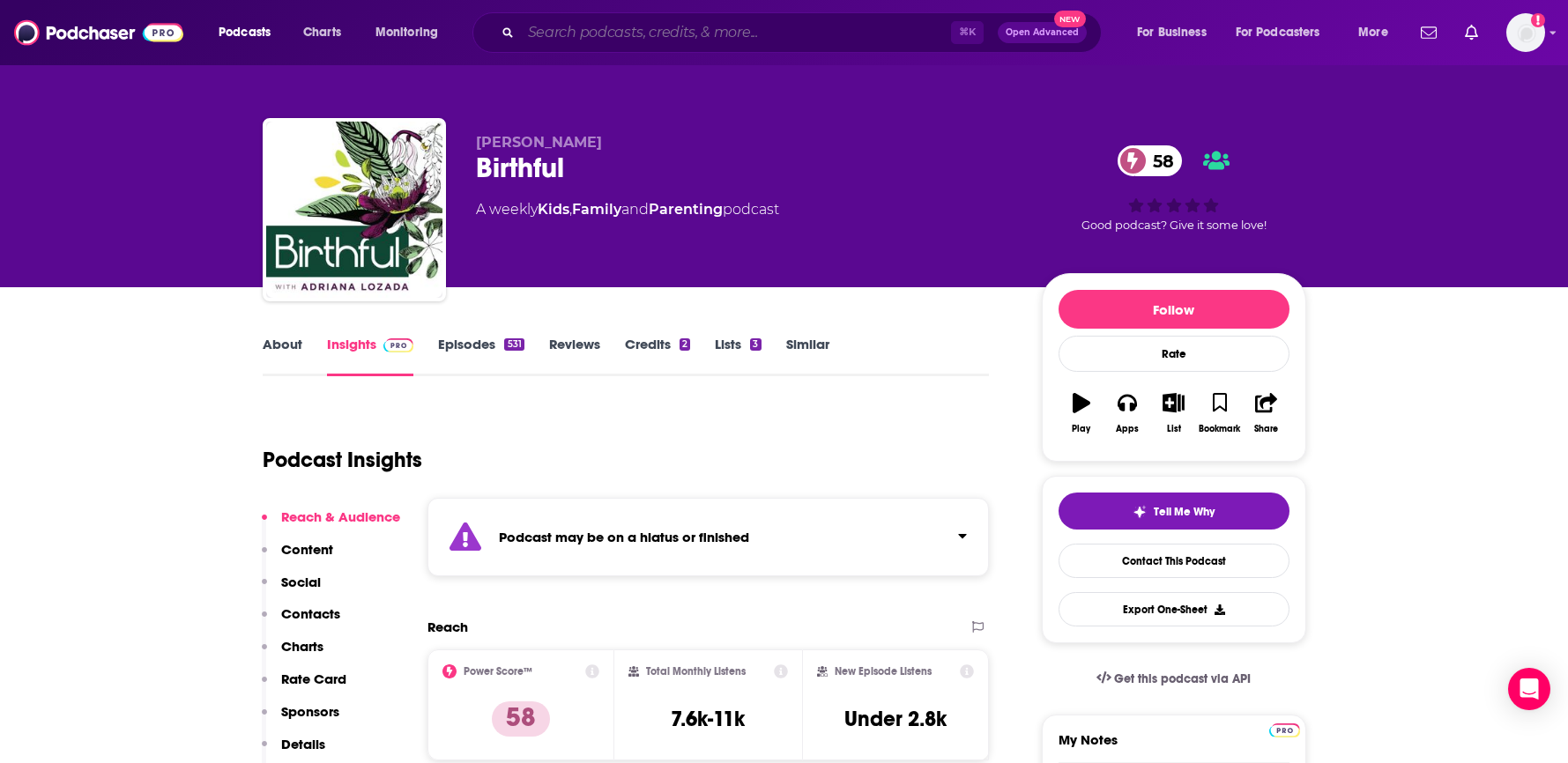
click at [721, 32] on input "Search podcasts, credits, & more..." at bounding box center [735, 33] width 430 height 28
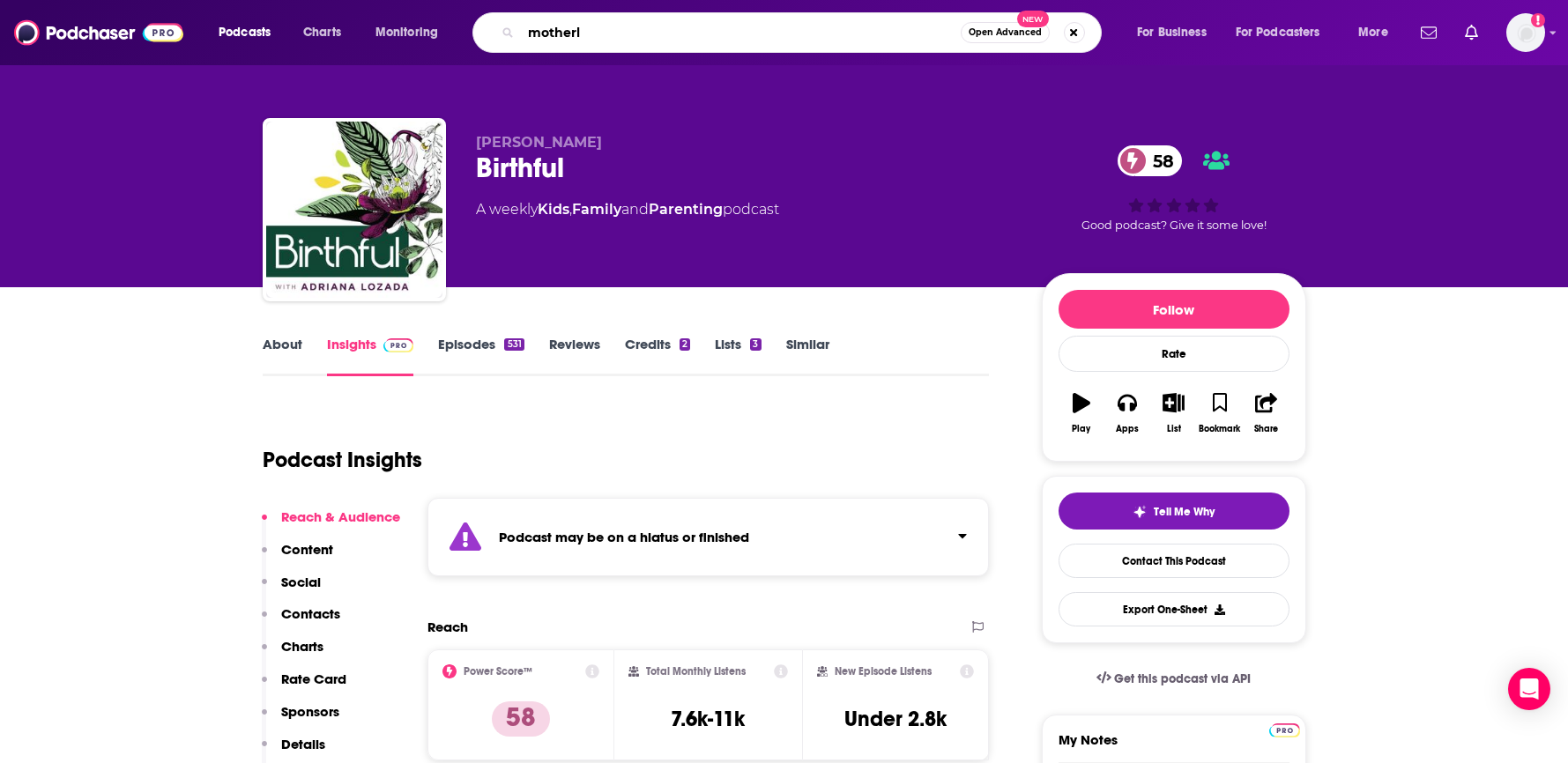
type input "motherly"
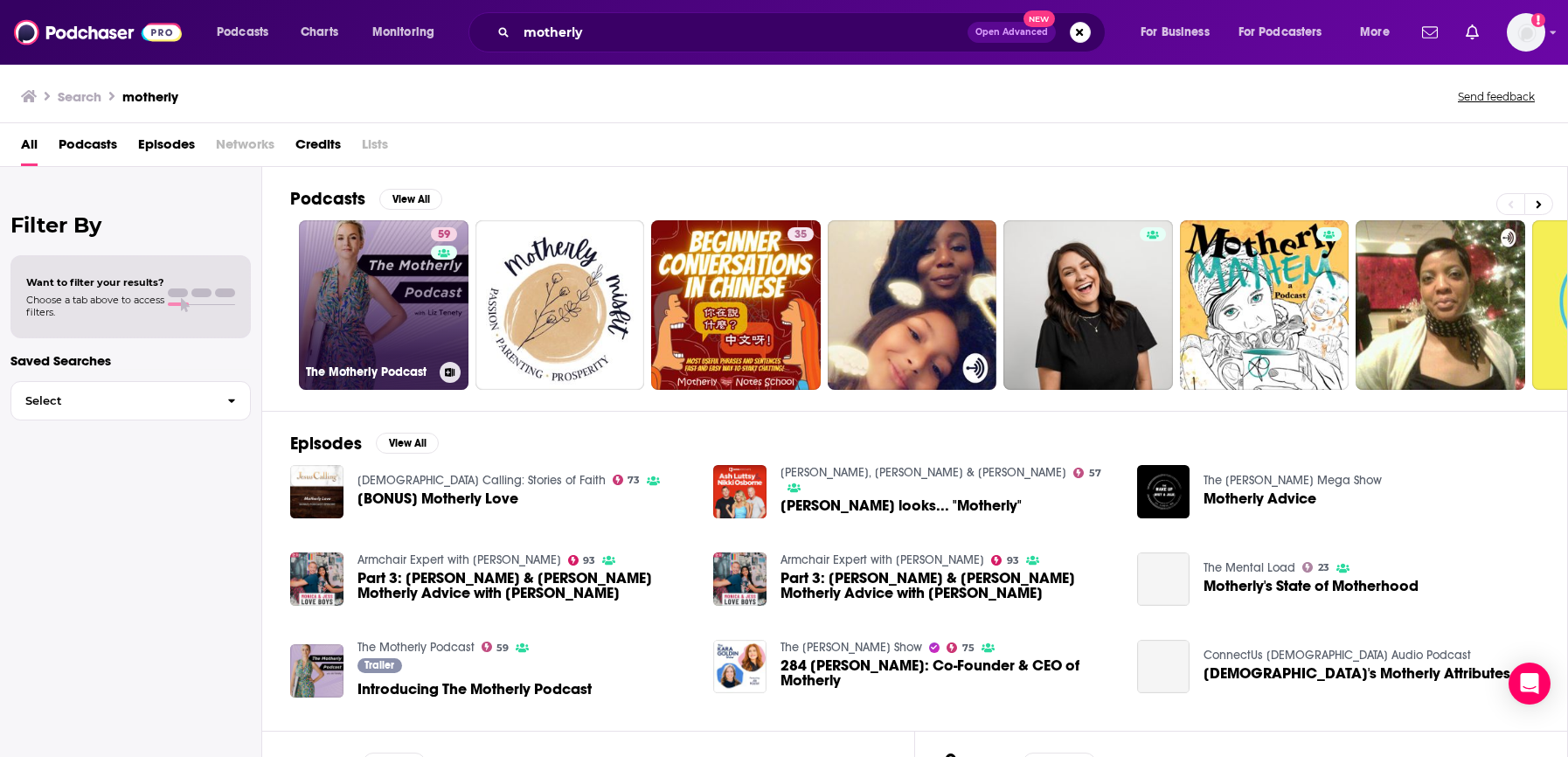
click at [395, 303] on link "59 The Motherly Podcast" at bounding box center [383, 305] width 169 height 169
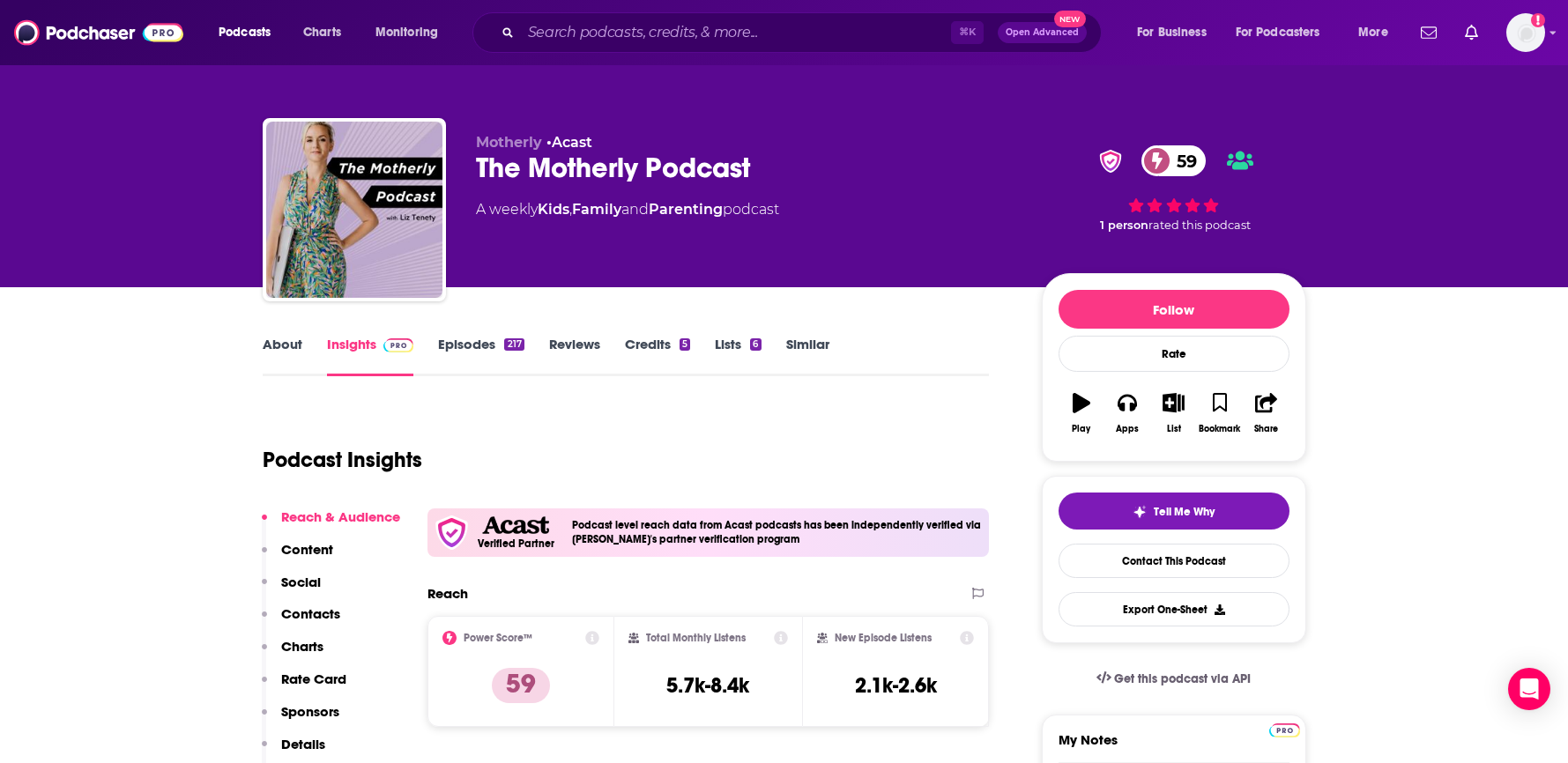
click at [279, 343] on link "About" at bounding box center [282, 356] width 40 height 41
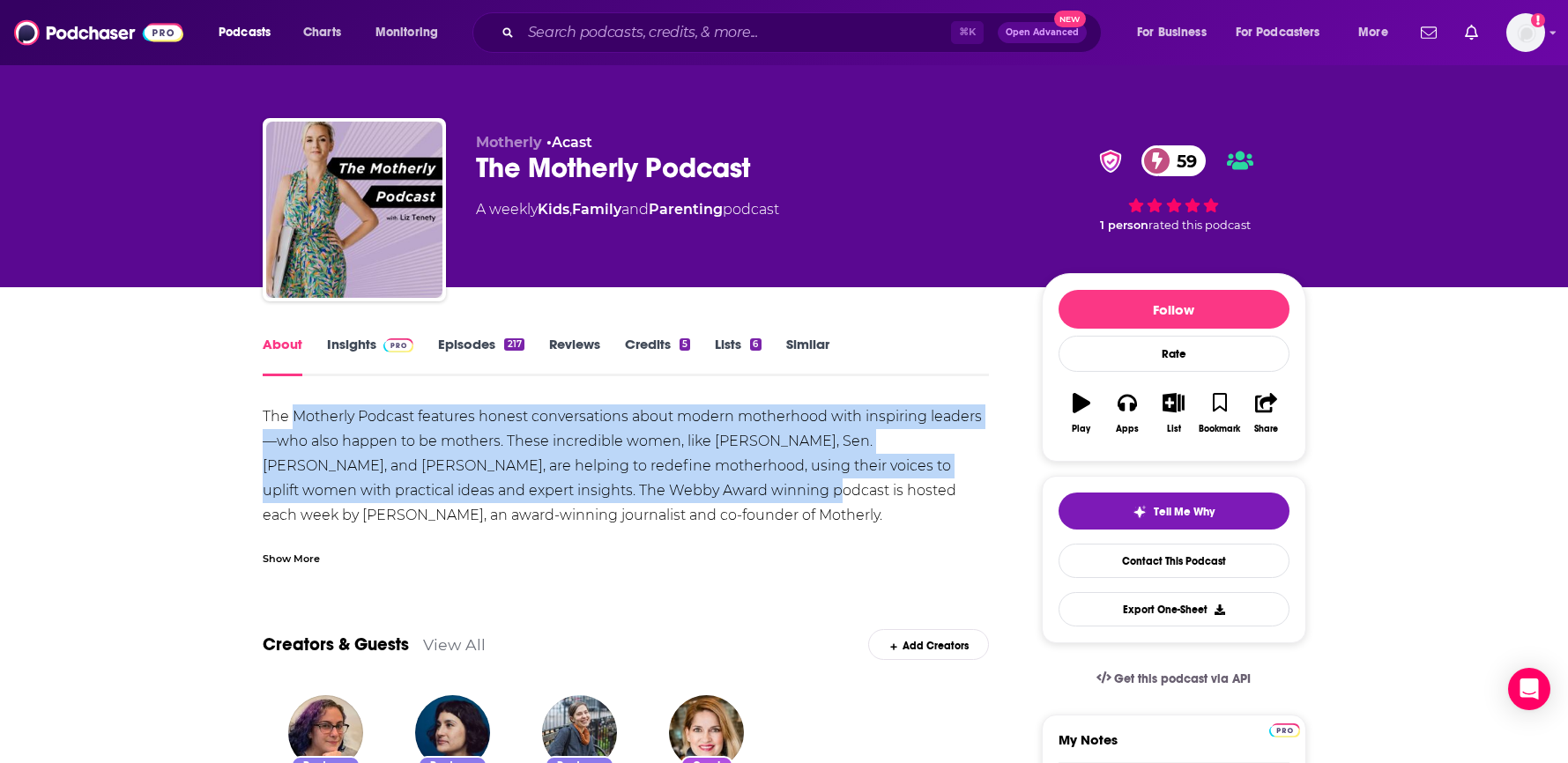
drag, startPoint x: 313, startPoint y: 421, endPoint x: 683, endPoint y: 500, distance: 378.3
click at [682, 500] on div "The Motherly Podcast features honest conversations about modern motherhood with…" at bounding box center [625, 491] width 727 height 173
click at [688, 500] on div "The Motherly Podcast features honest conversations about modern motherhood with…" at bounding box center [625, 491] width 727 height 173
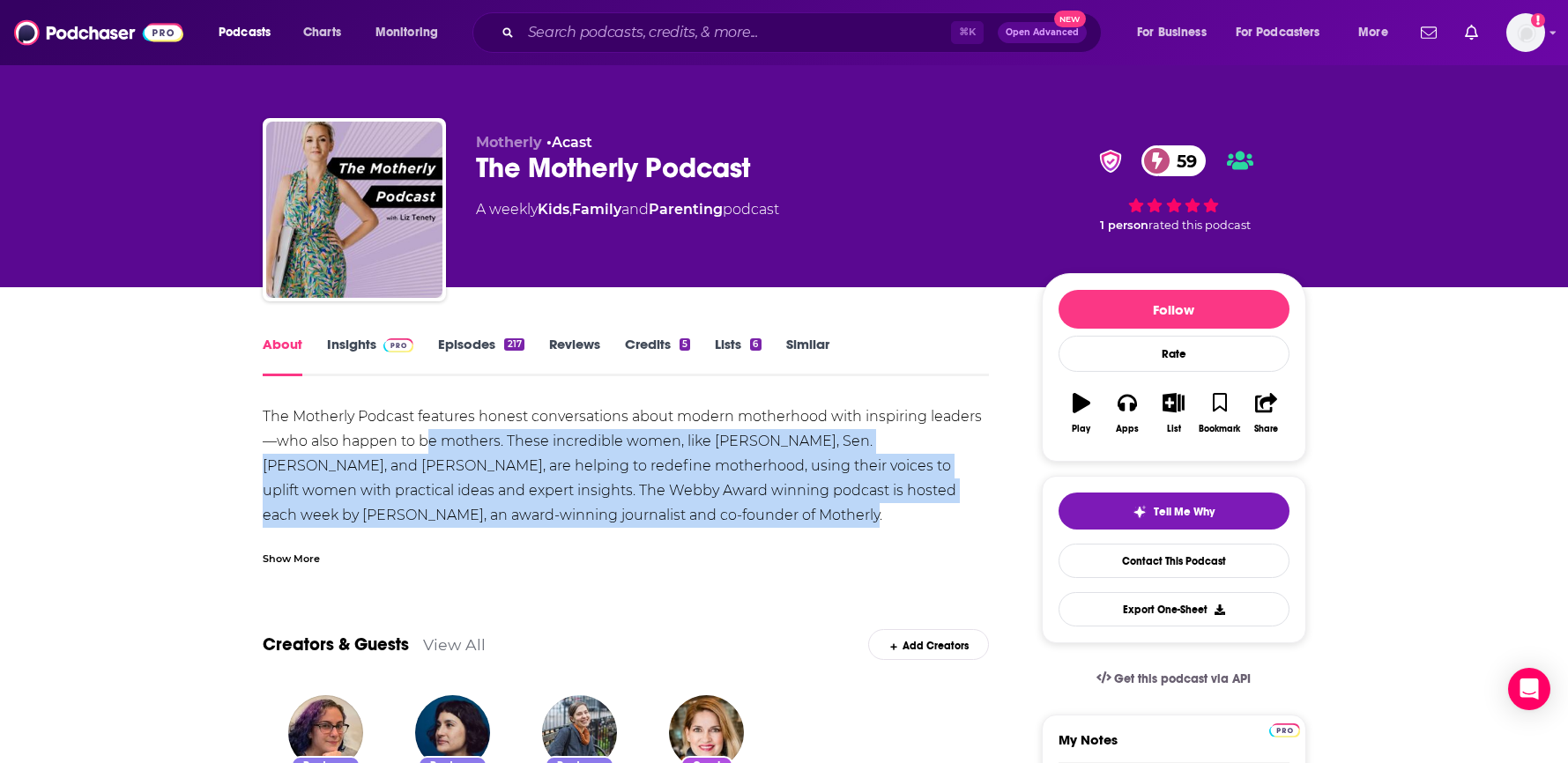
drag, startPoint x: 618, startPoint y: 498, endPoint x: 423, endPoint y: 442, distance: 202.9
click at [425, 444] on div "The Motherly Podcast features honest conversations about modern motherhood with…" at bounding box center [625, 491] width 727 height 173
click at [423, 441] on div "The Motherly Podcast features honest conversations about modern motherhood with…" at bounding box center [625, 491] width 727 height 173
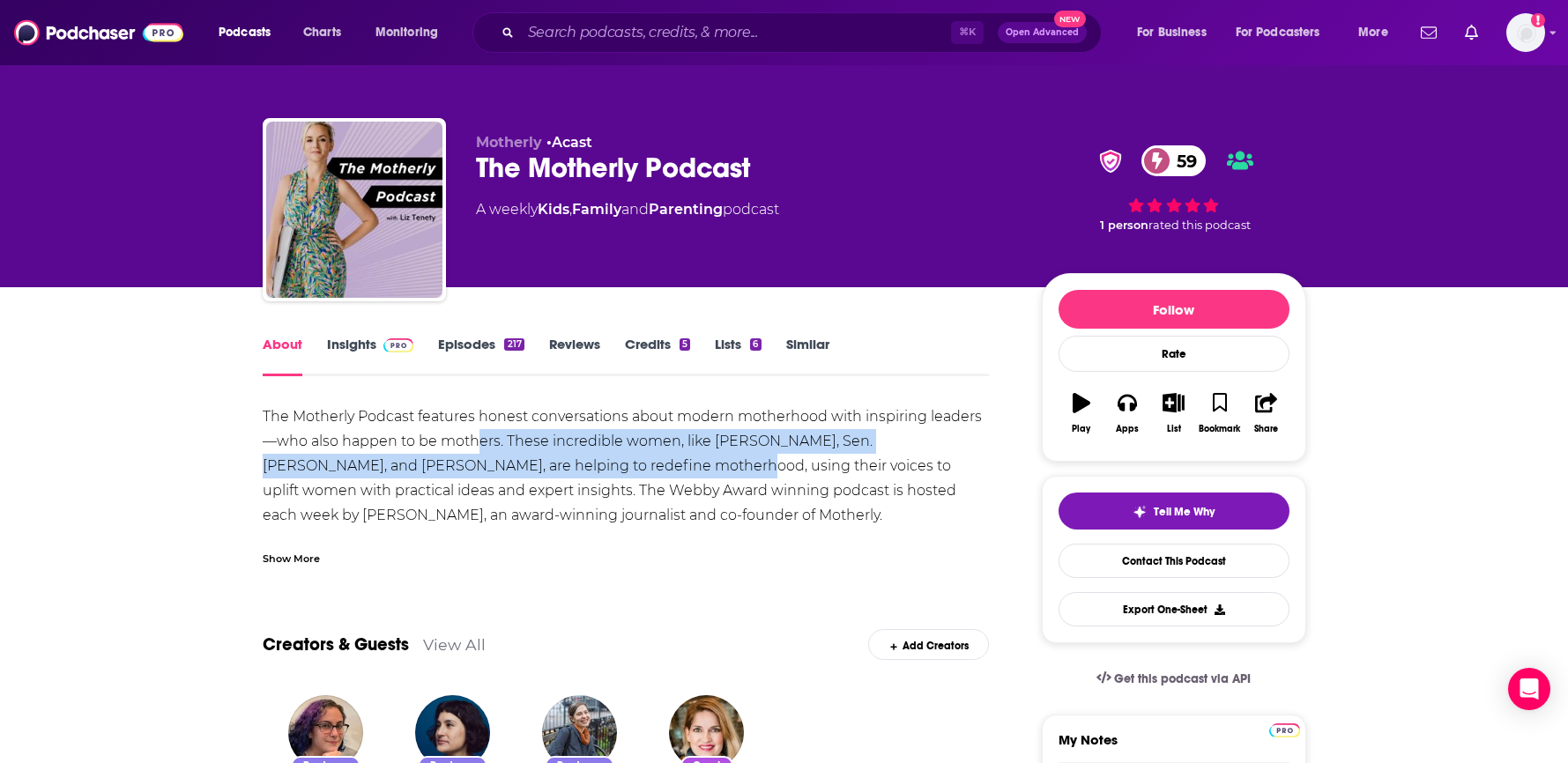
drag, startPoint x: 478, startPoint y: 438, endPoint x: 614, endPoint y: 474, distance: 140.7
click at [614, 474] on div "The Motherly Podcast features honest conversations about modern motherhood with…" at bounding box center [625, 491] width 727 height 173
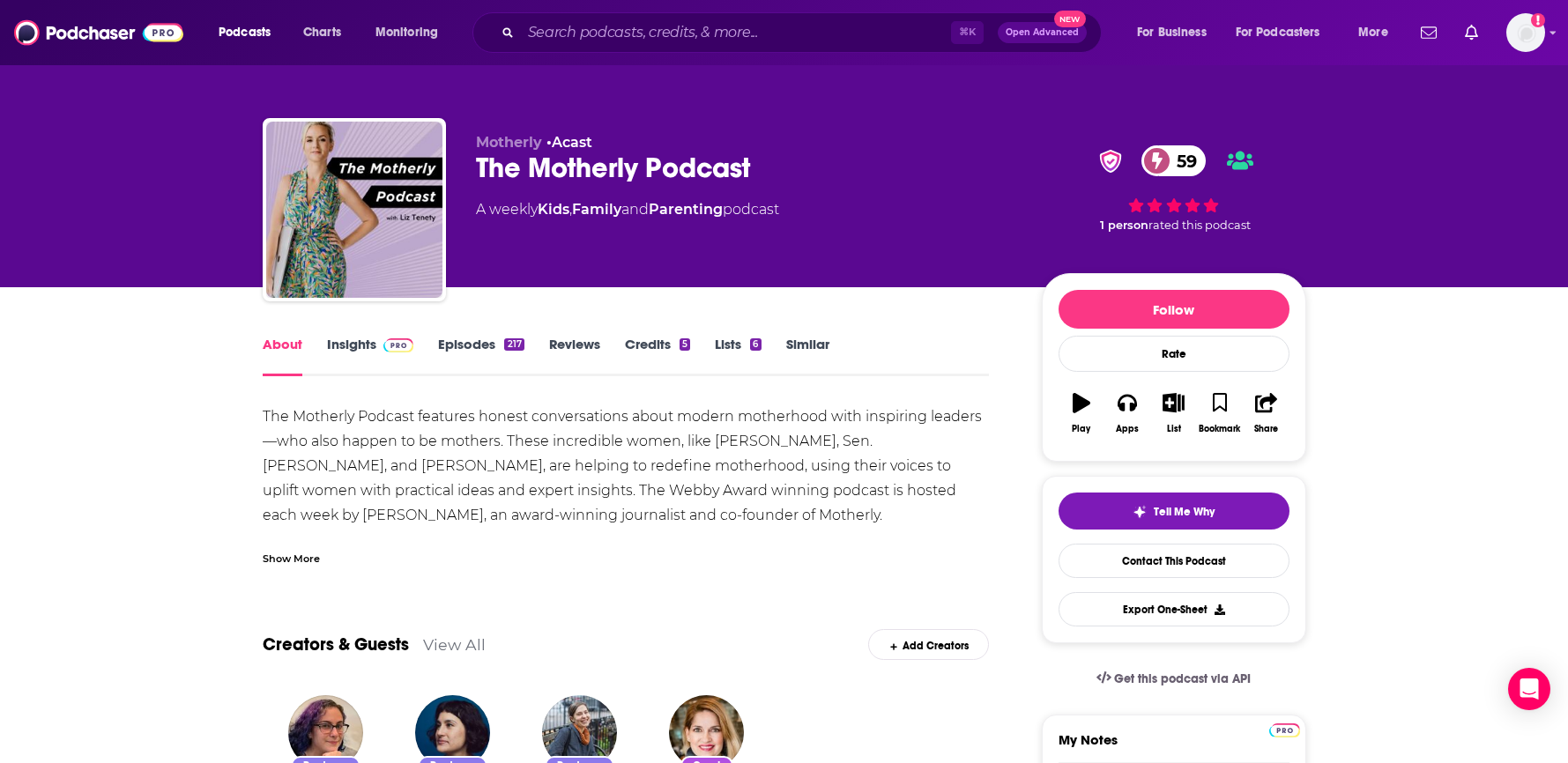
drag, startPoint x: 615, startPoint y: 474, endPoint x: 640, endPoint y: 481, distance: 26.0
click at [616, 476] on div "The Motherly Podcast features honest conversations about modern motherhood with…" at bounding box center [625, 491] width 727 height 173
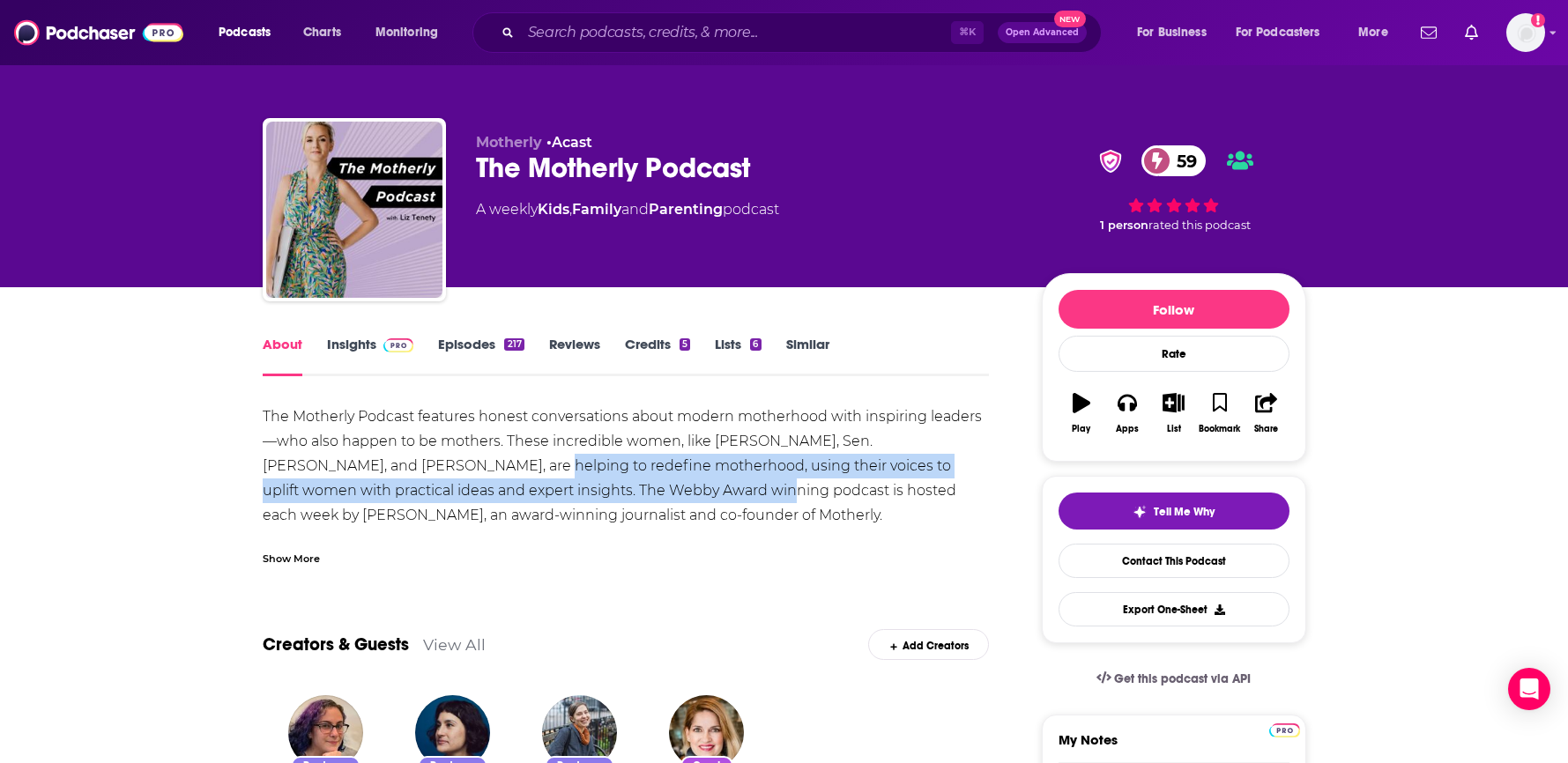
drag, startPoint x: 423, startPoint y: 468, endPoint x: 640, endPoint y: 499, distance: 219.2
click at [640, 499] on div "The Motherly Podcast features honest conversations about modern motherhood with…" at bounding box center [625, 491] width 727 height 173
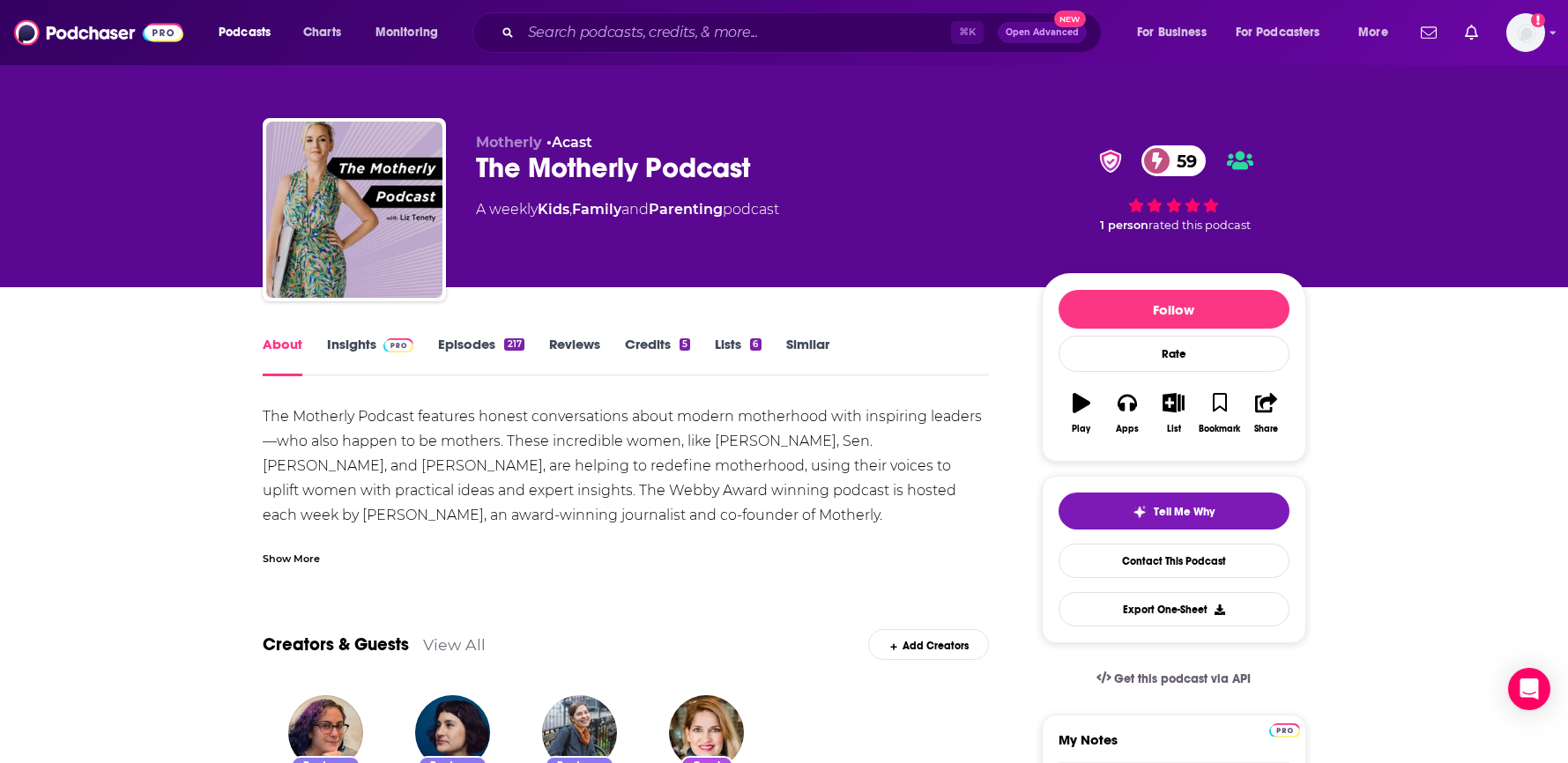
drag, startPoint x: 640, startPoint y: 501, endPoint x: 696, endPoint y: 511, distance: 56.9
click at [641, 501] on div "The Motherly Podcast features honest conversations about modern motherhood with…" at bounding box center [625, 491] width 727 height 173
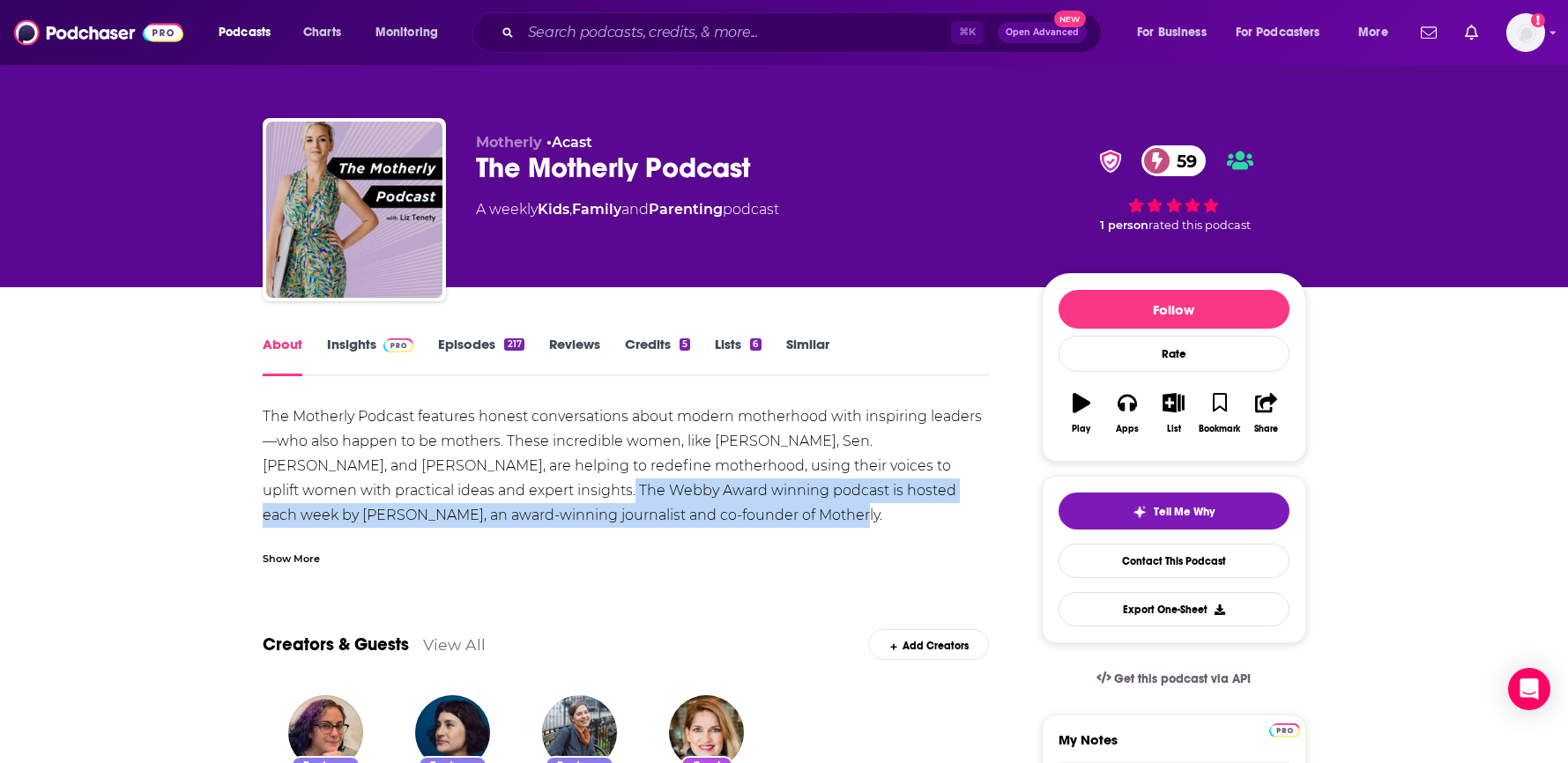
drag, startPoint x: 564, startPoint y: 503, endPoint x: 474, endPoint y: 481, distance: 92.6
click at [480, 486] on div "The Motherly Podcast features honest conversations about modern motherhood with…" at bounding box center [625, 491] width 727 height 173
click at [474, 480] on div "The Motherly Podcast features honest conversations about modern motherhood with…" at bounding box center [625, 491] width 727 height 173
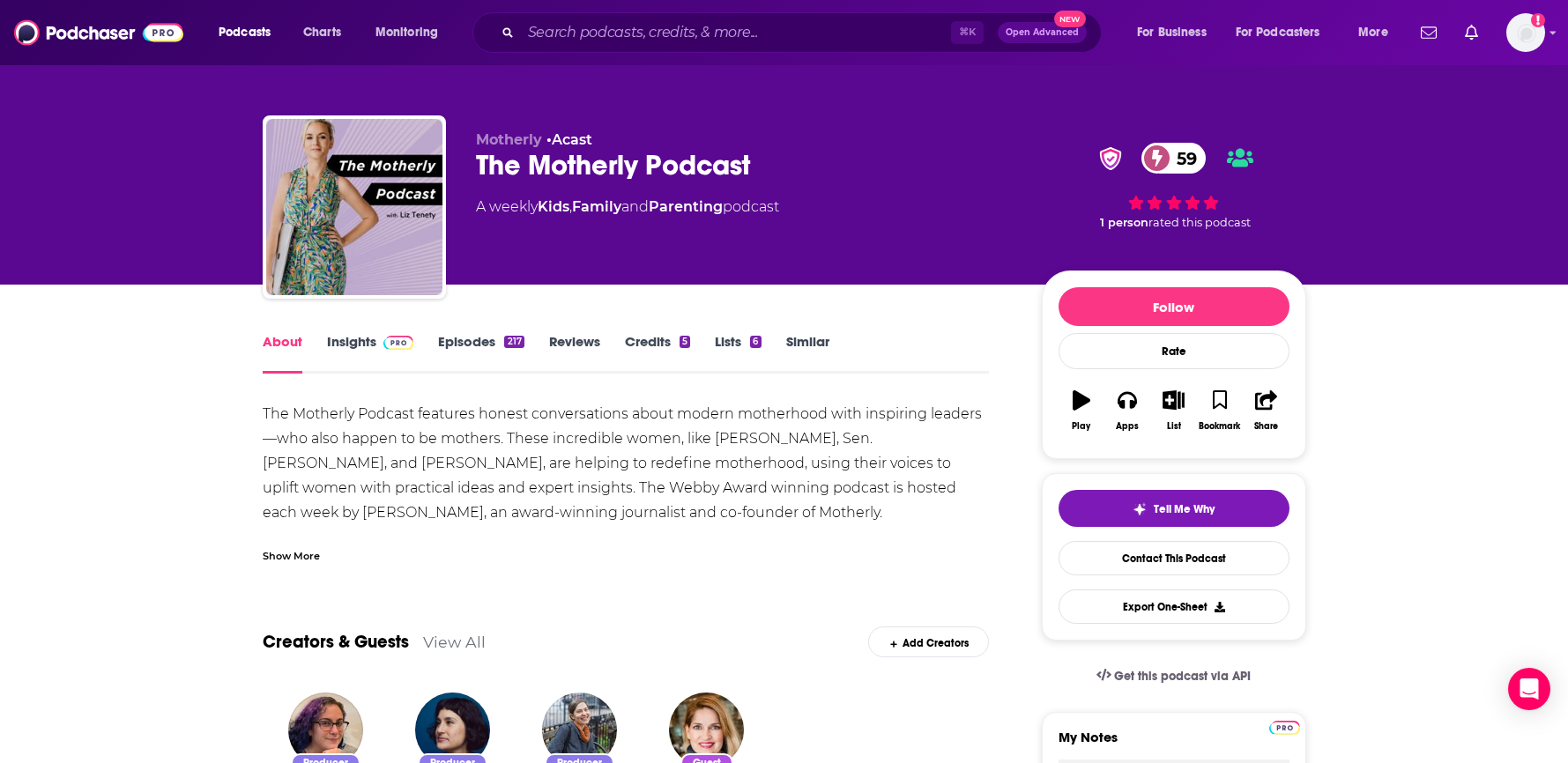
scroll to position [4, 0]
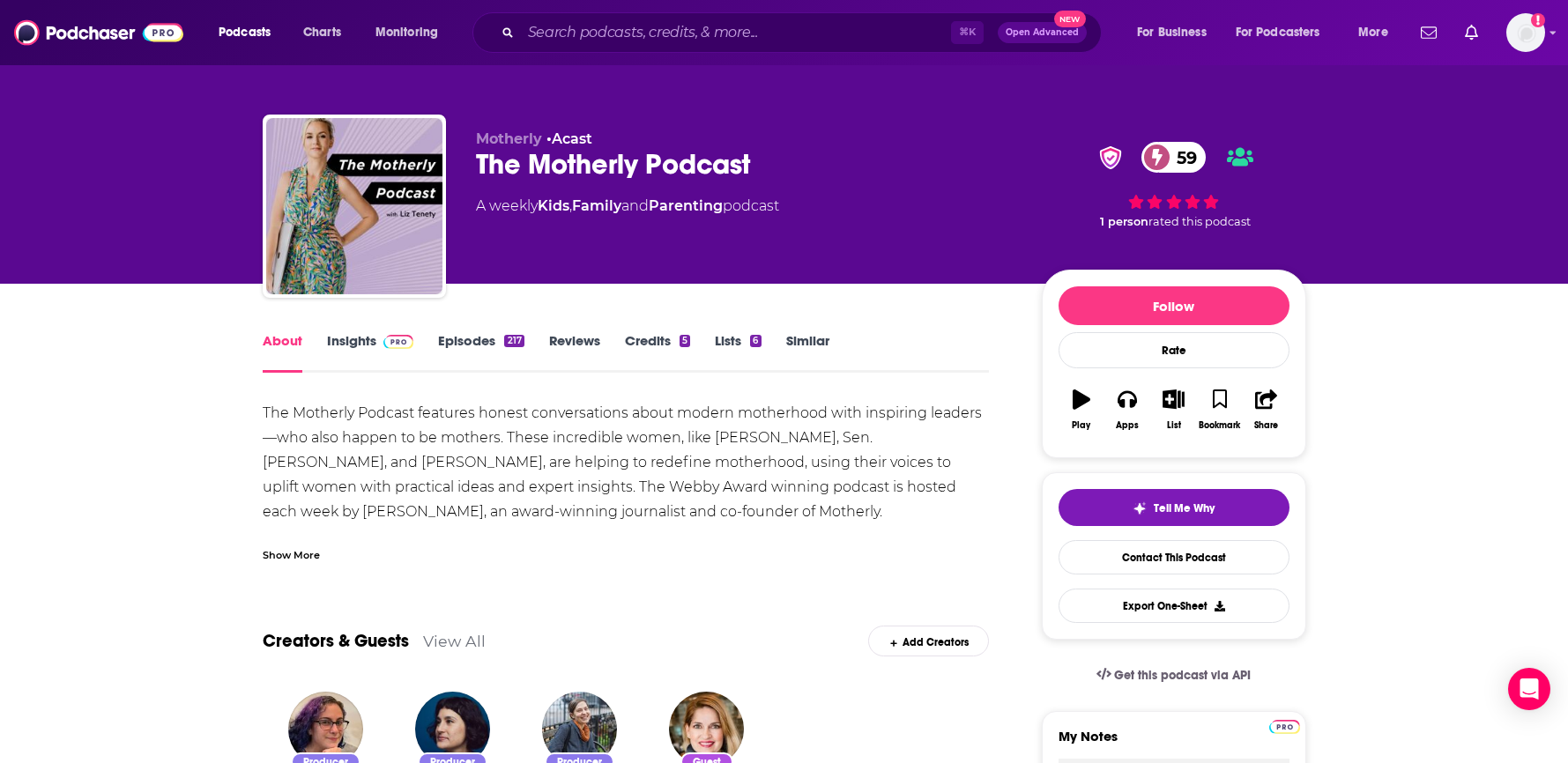
click at [468, 338] on link "Episodes 217" at bounding box center [481, 352] width 86 height 41
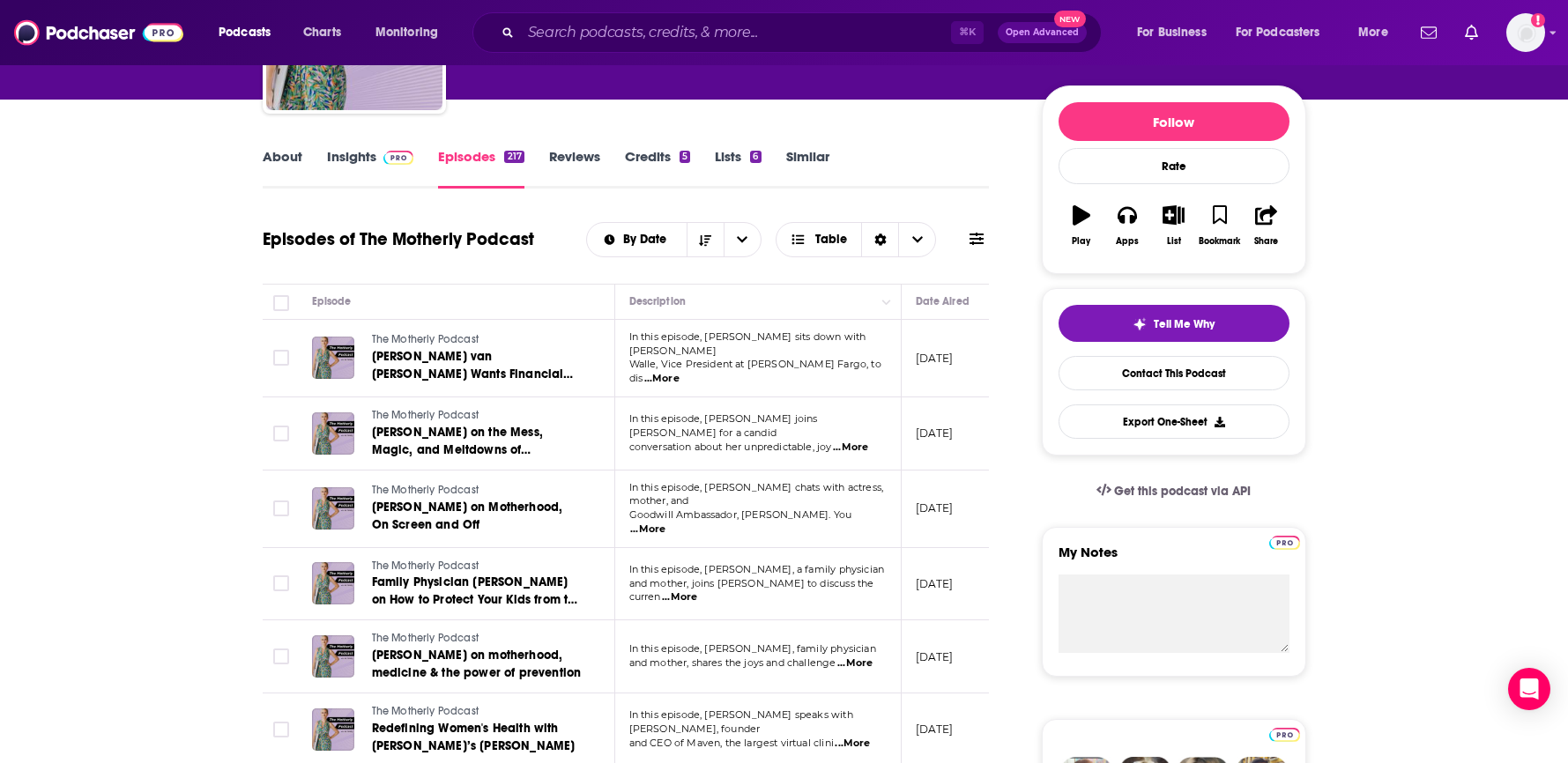
scroll to position [190, 0]
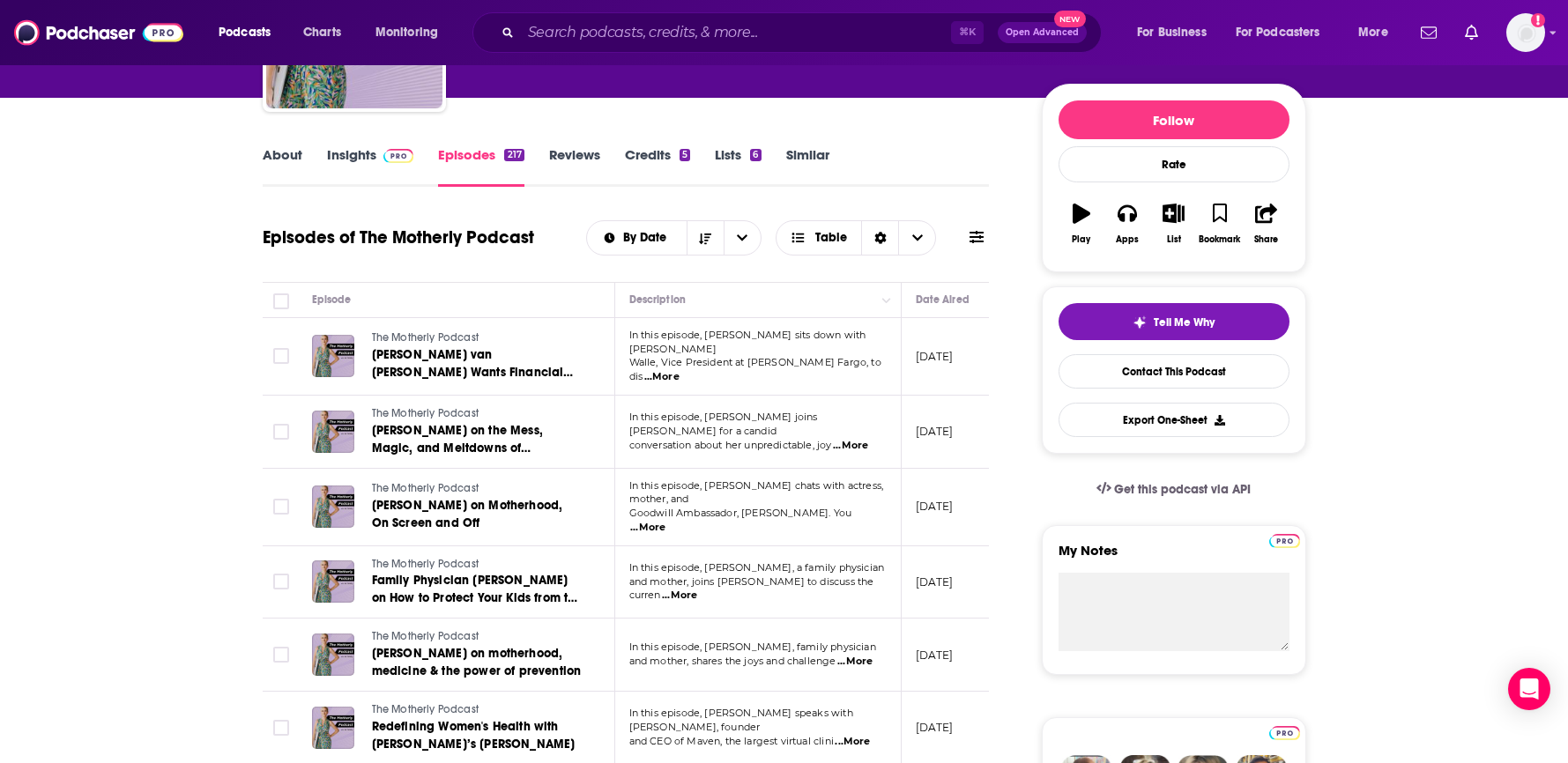
click at [803, 150] on link "Similar" at bounding box center [807, 167] width 43 height 41
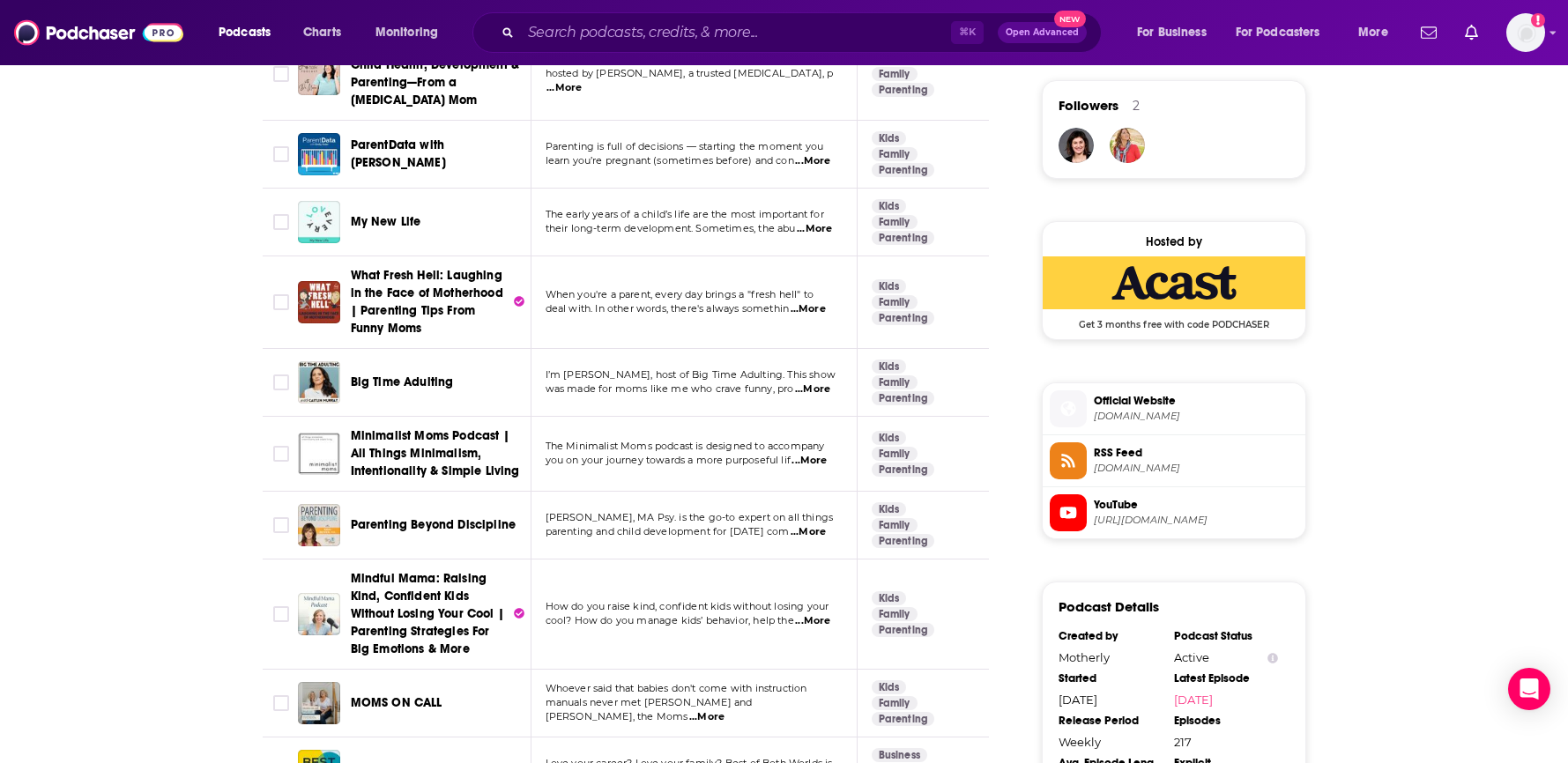
scroll to position [1295, 0]
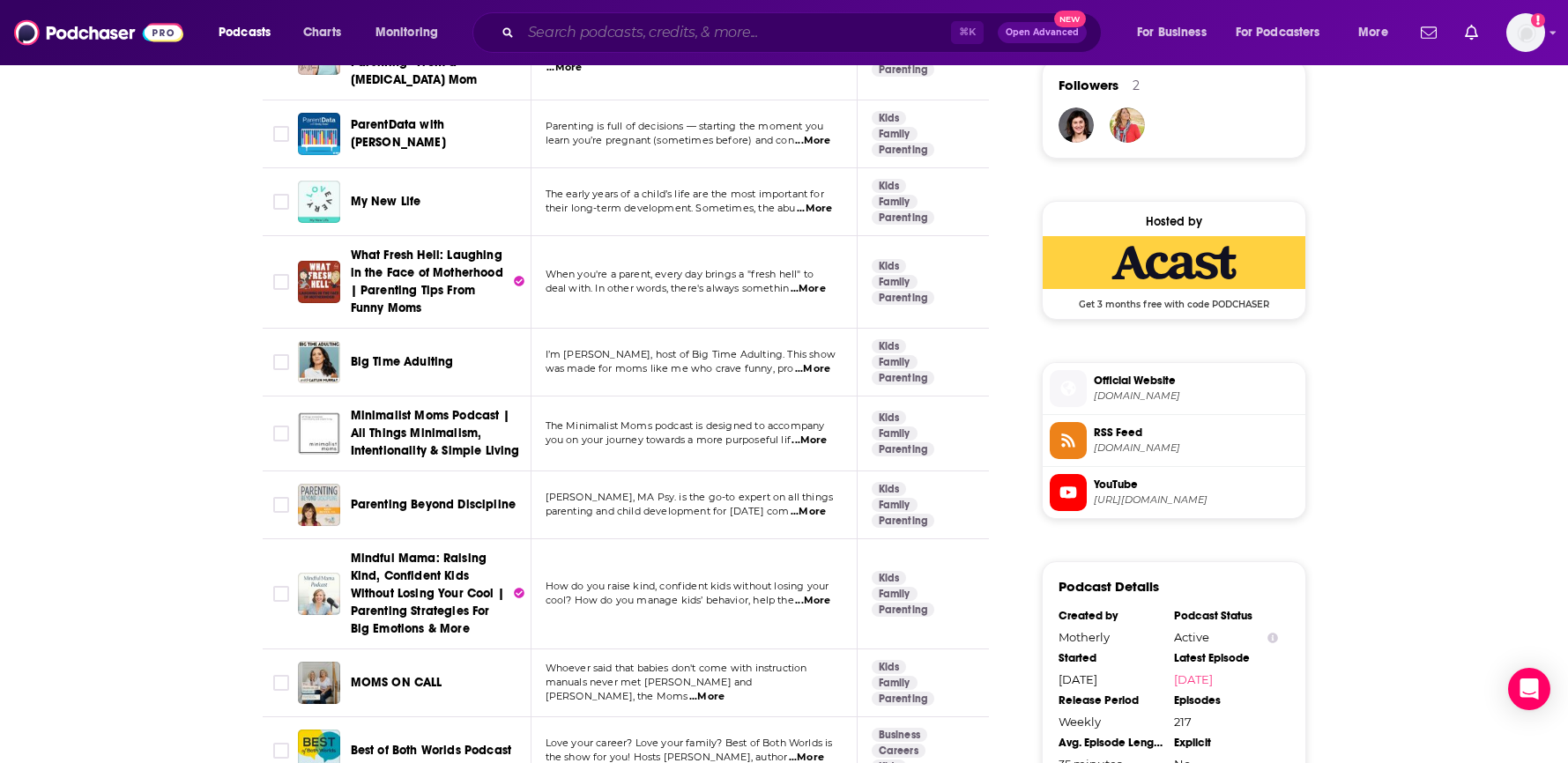
click at [623, 34] on input "Search podcasts, credits, & more..." at bounding box center [735, 33] width 430 height 28
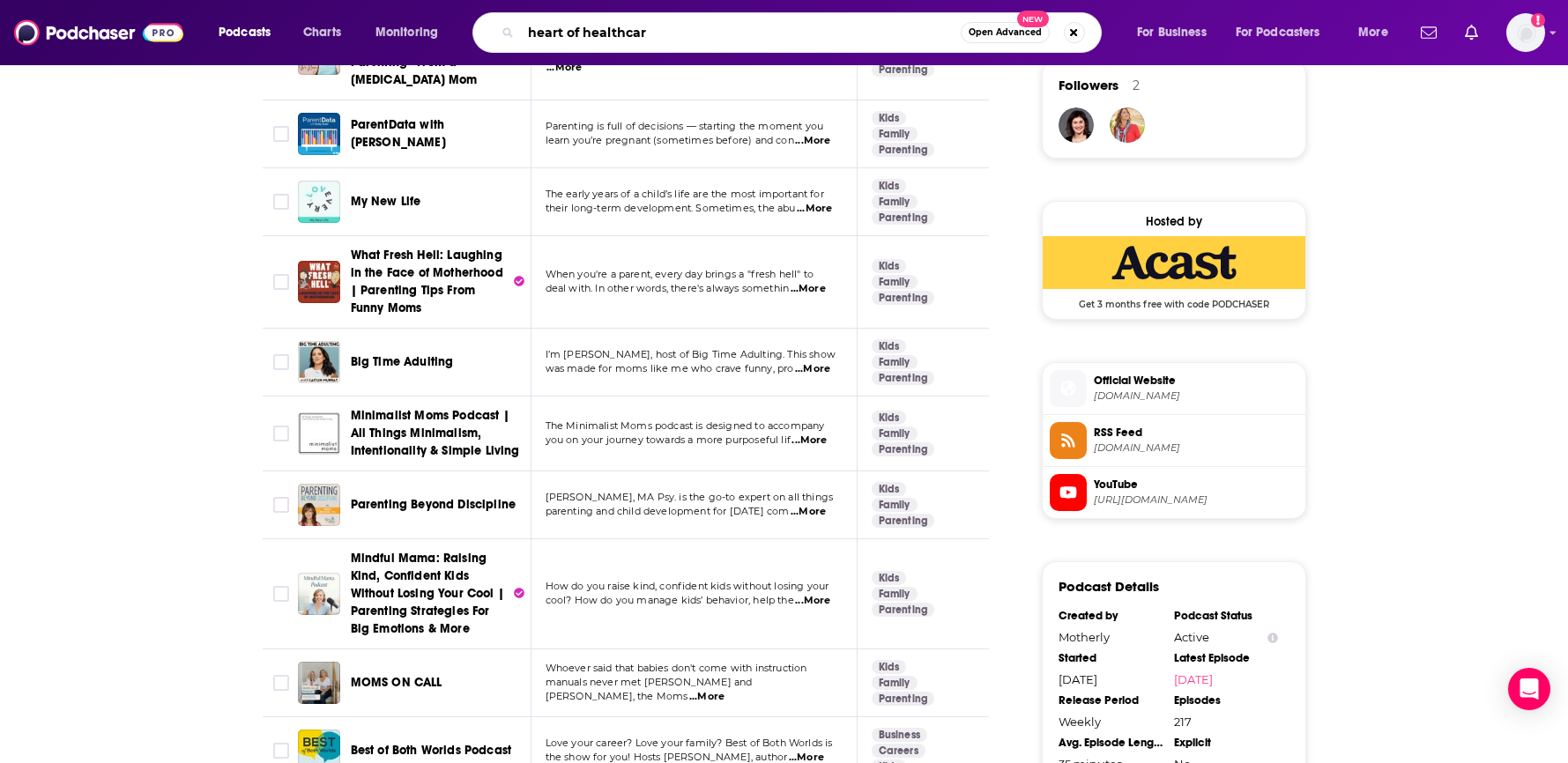
type input "heart of healthcare"
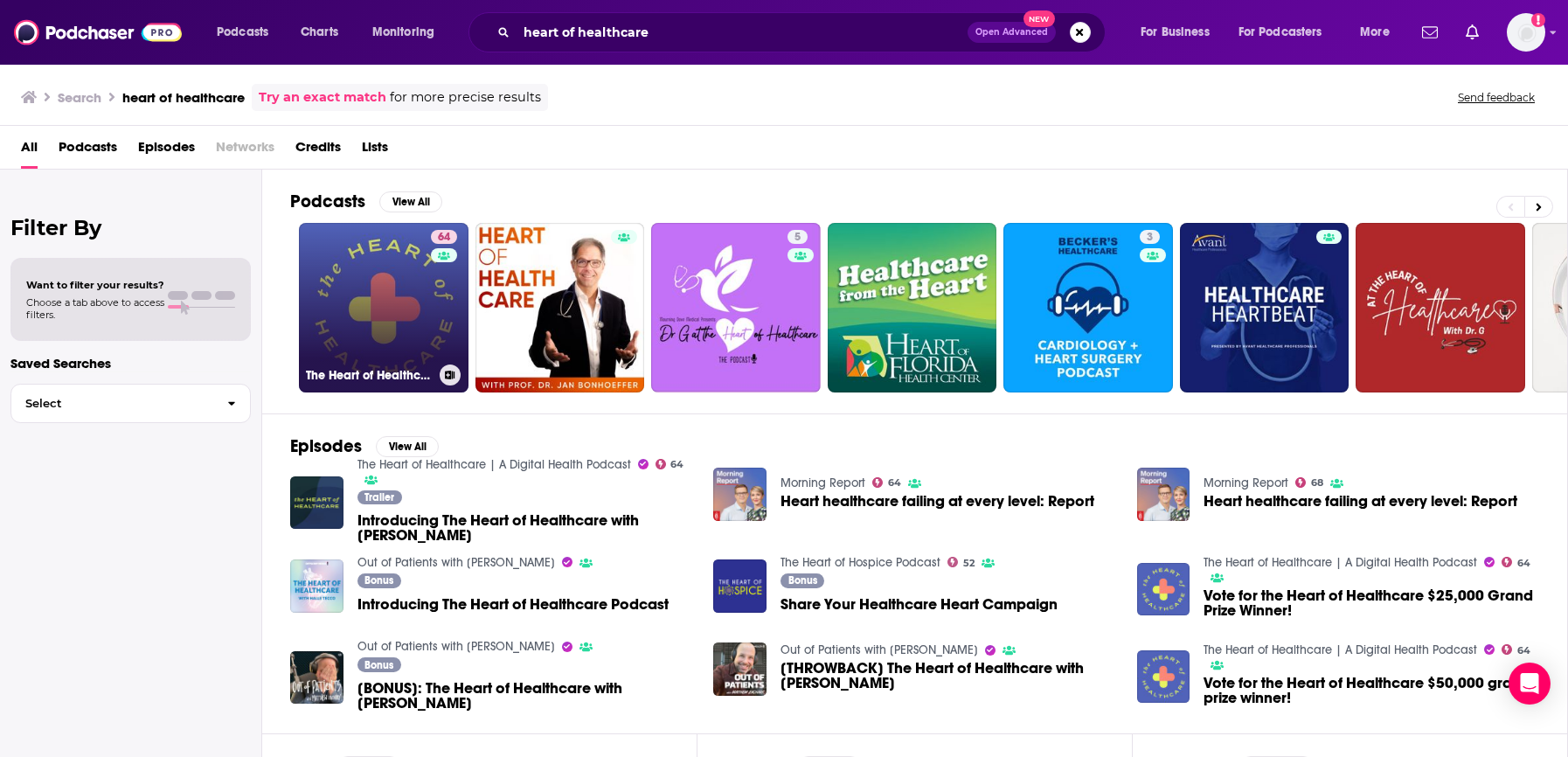
click at [382, 307] on link "64 The Heart of Healthcare | A Digital Health Podcast" at bounding box center [383, 307] width 169 height 169
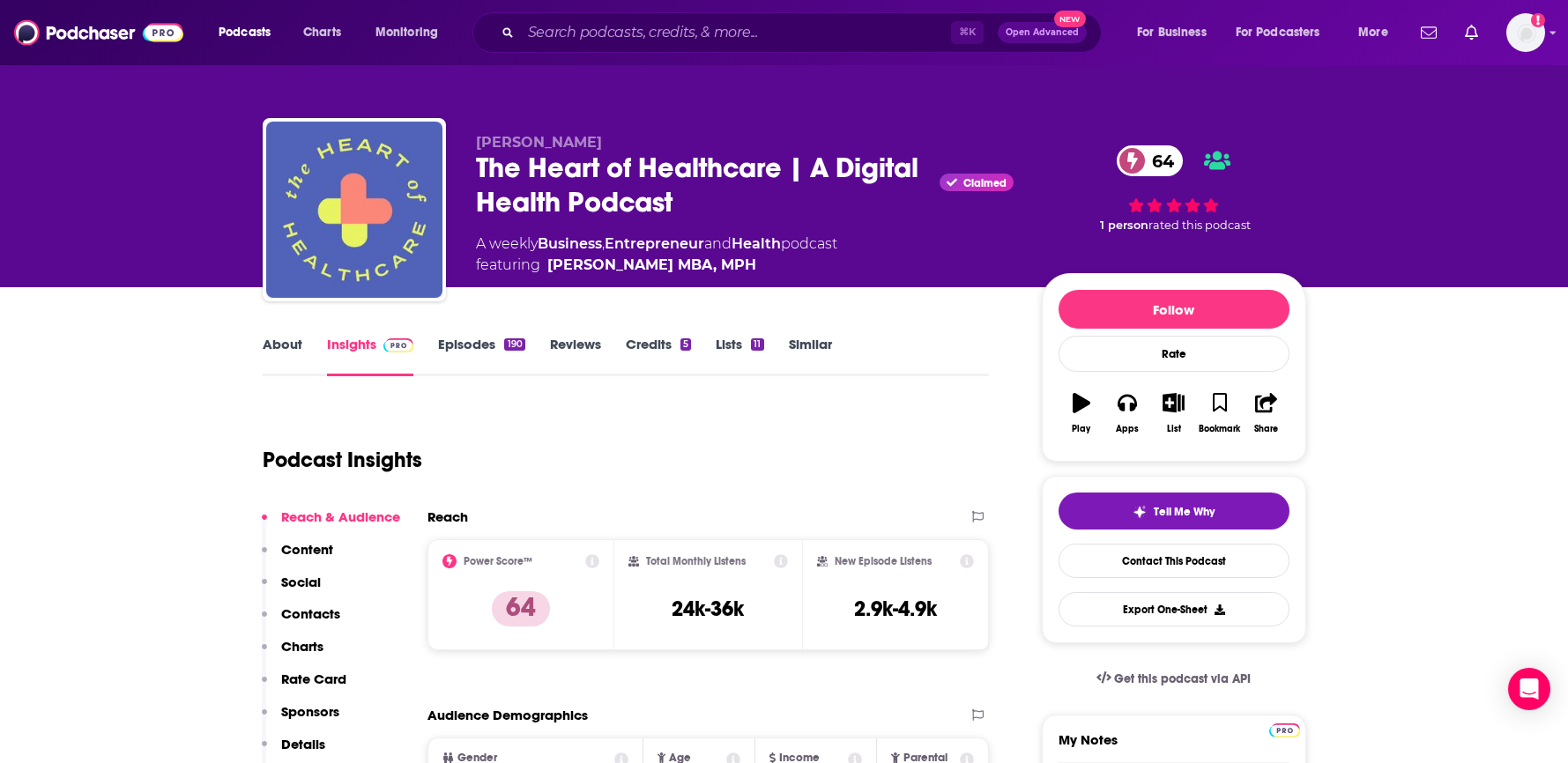
click at [282, 347] on link "About" at bounding box center [282, 356] width 40 height 41
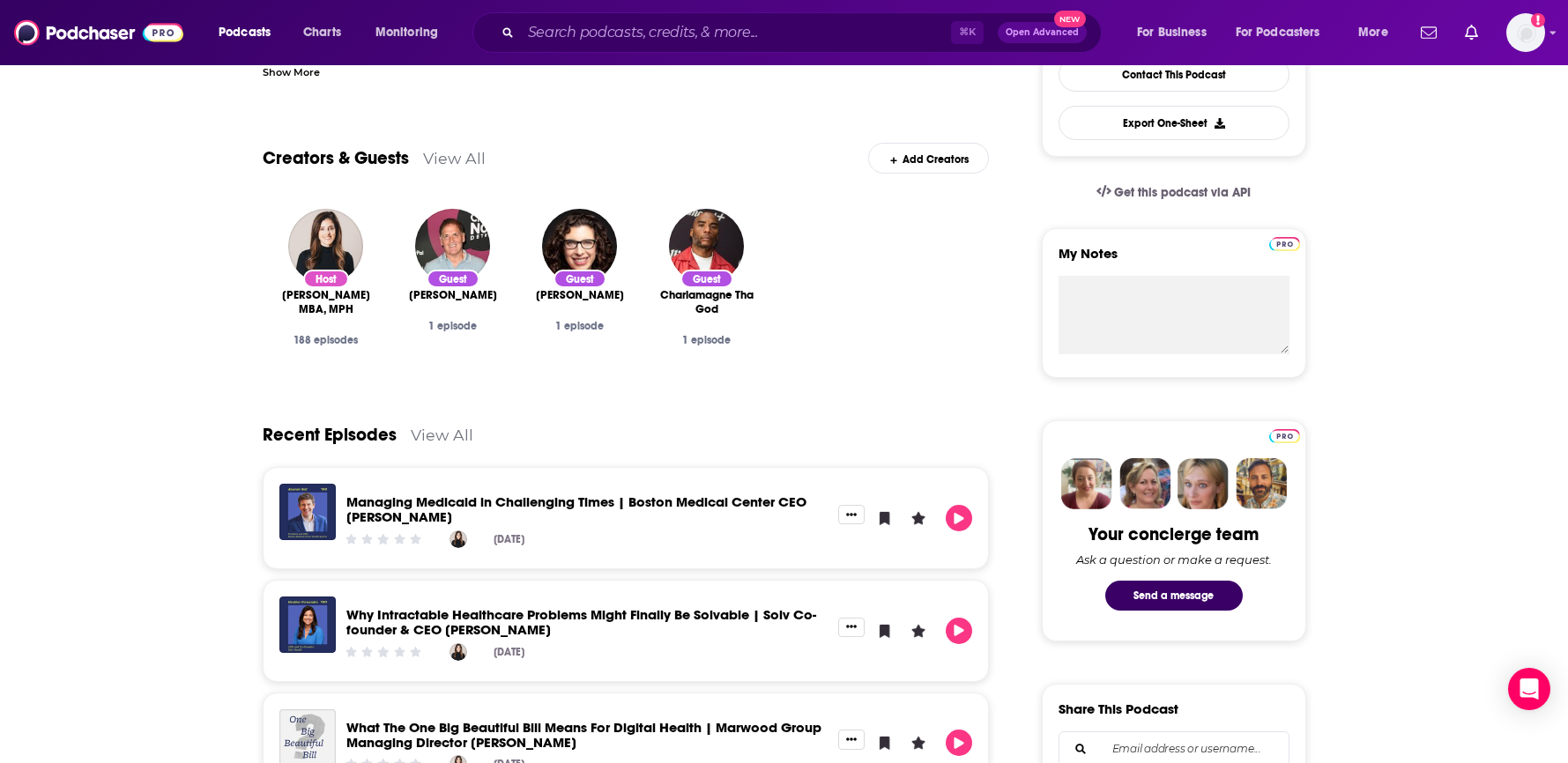
scroll to position [621, 0]
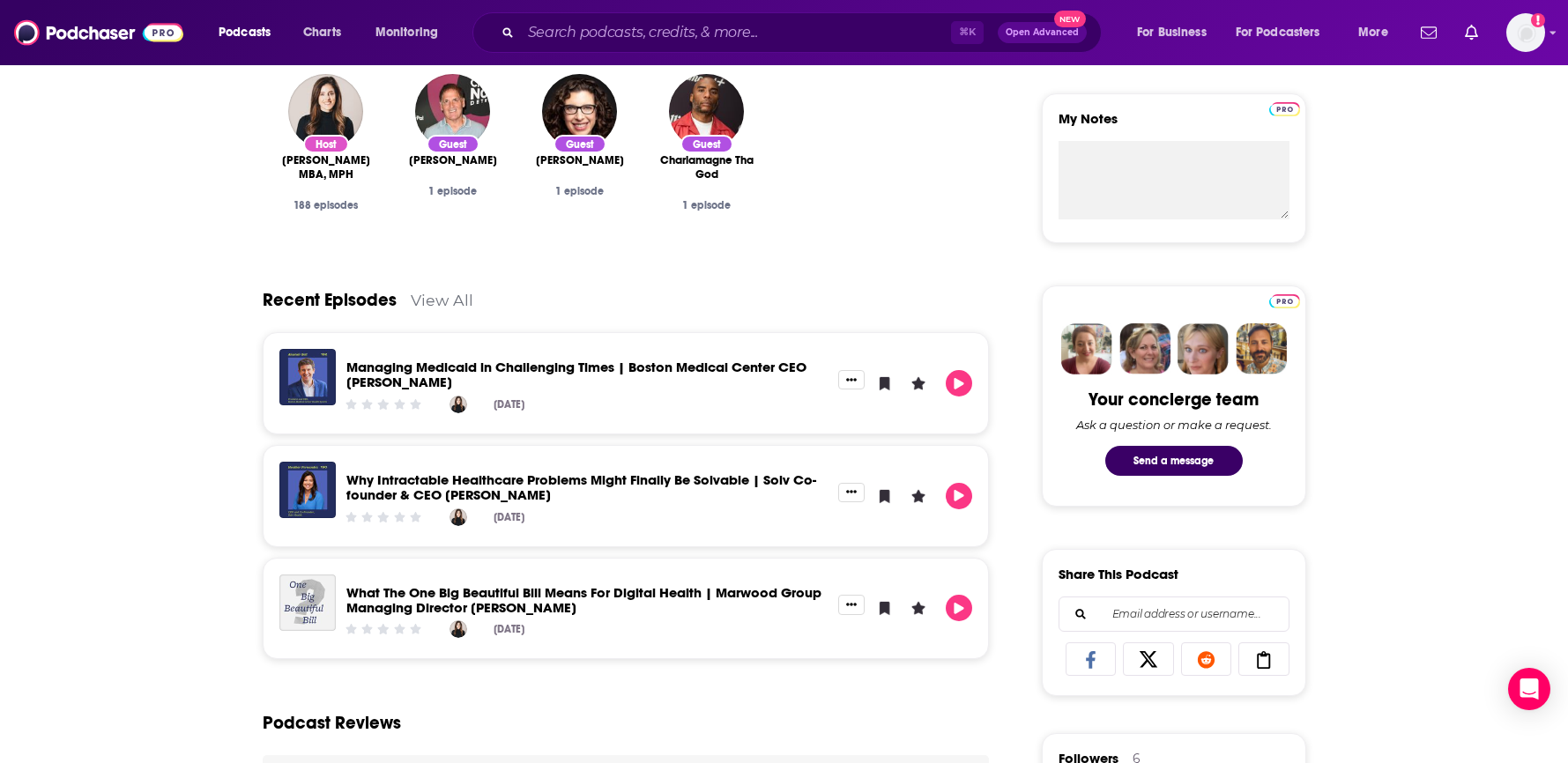
click at [451, 299] on link "View All" at bounding box center [442, 300] width 63 height 19
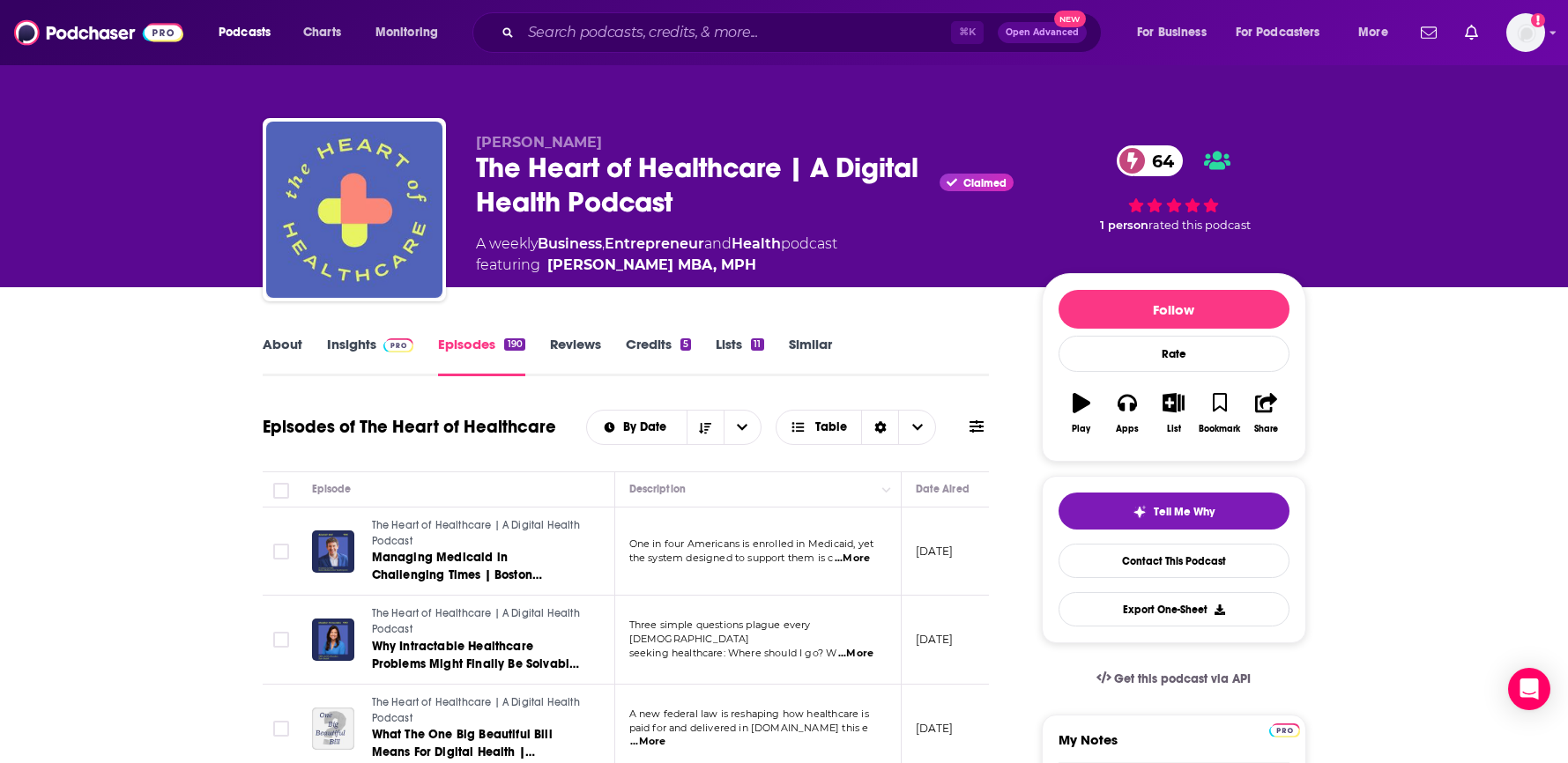
click at [272, 348] on link "About" at bounding box center [282, 356] width 40 height 41
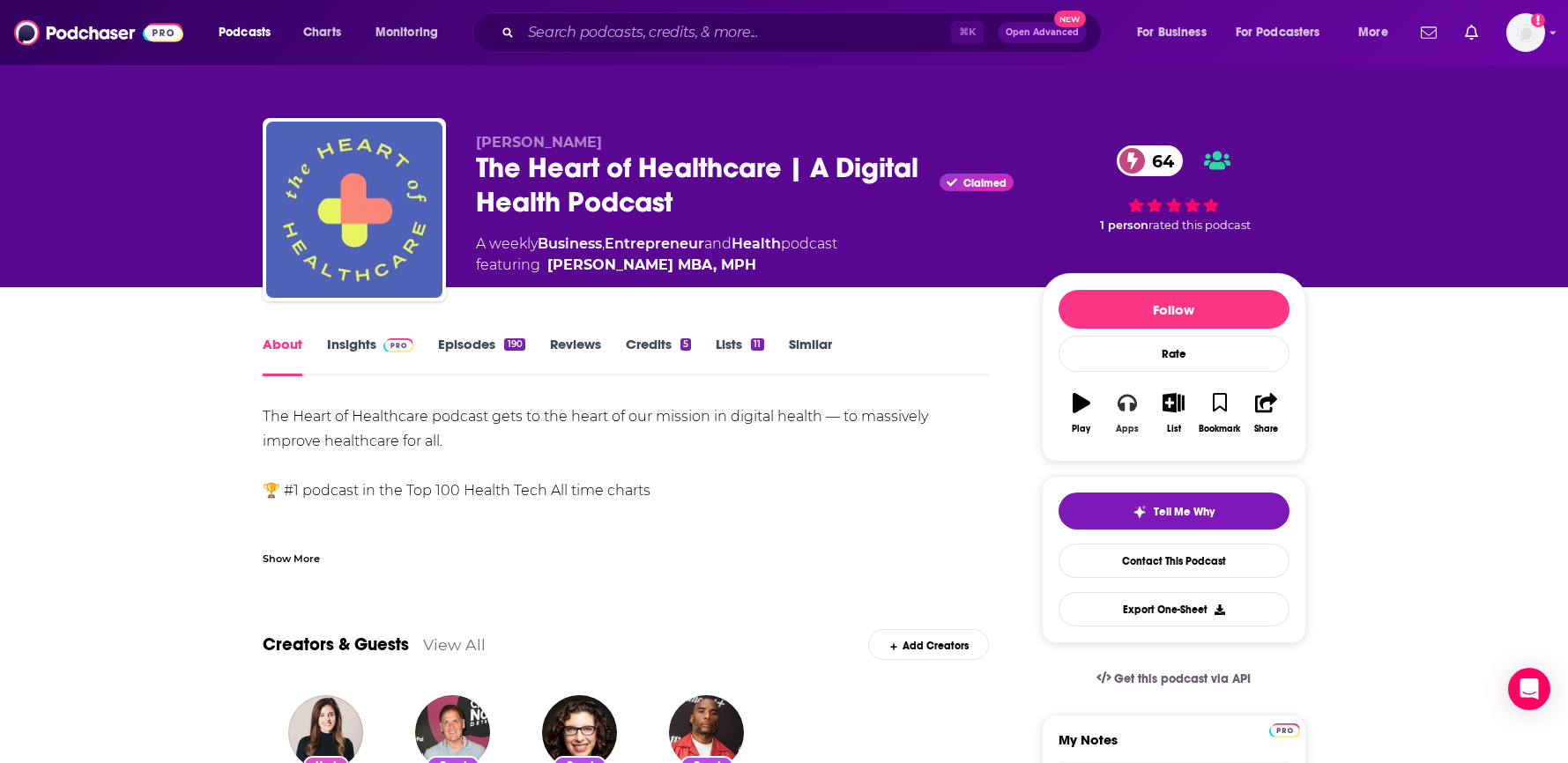
click at [1132, 414] on button "Apps" at bounding box center [1127, 414] width 46 height 64
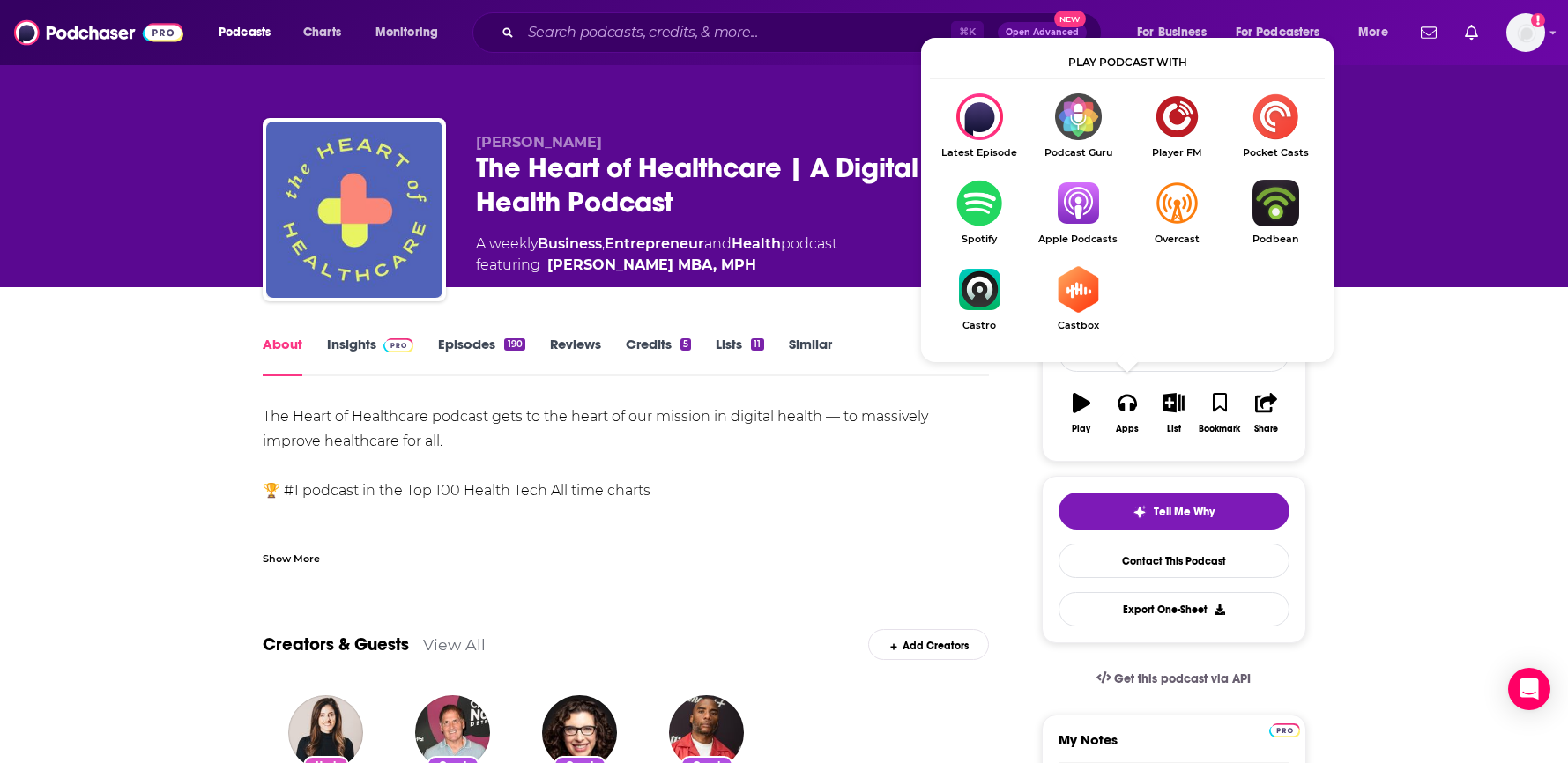
click at [1080, 206] on img "Show Listen On dropdown" at bounding box center [1077, 202] width 99 height 47
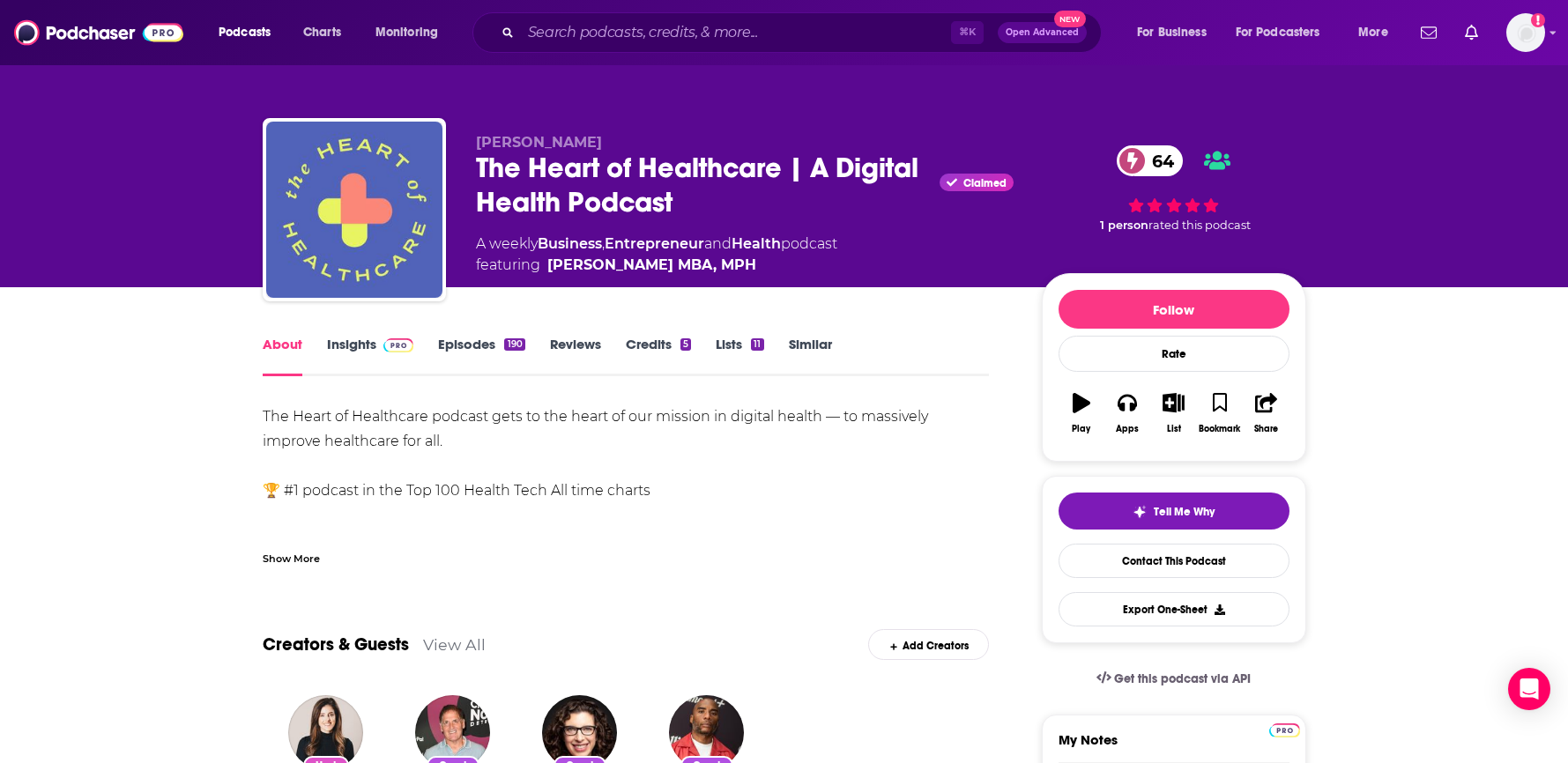
click at [368, 345] on link "Insights" at bounding box center [370, 356] width 87 height 41
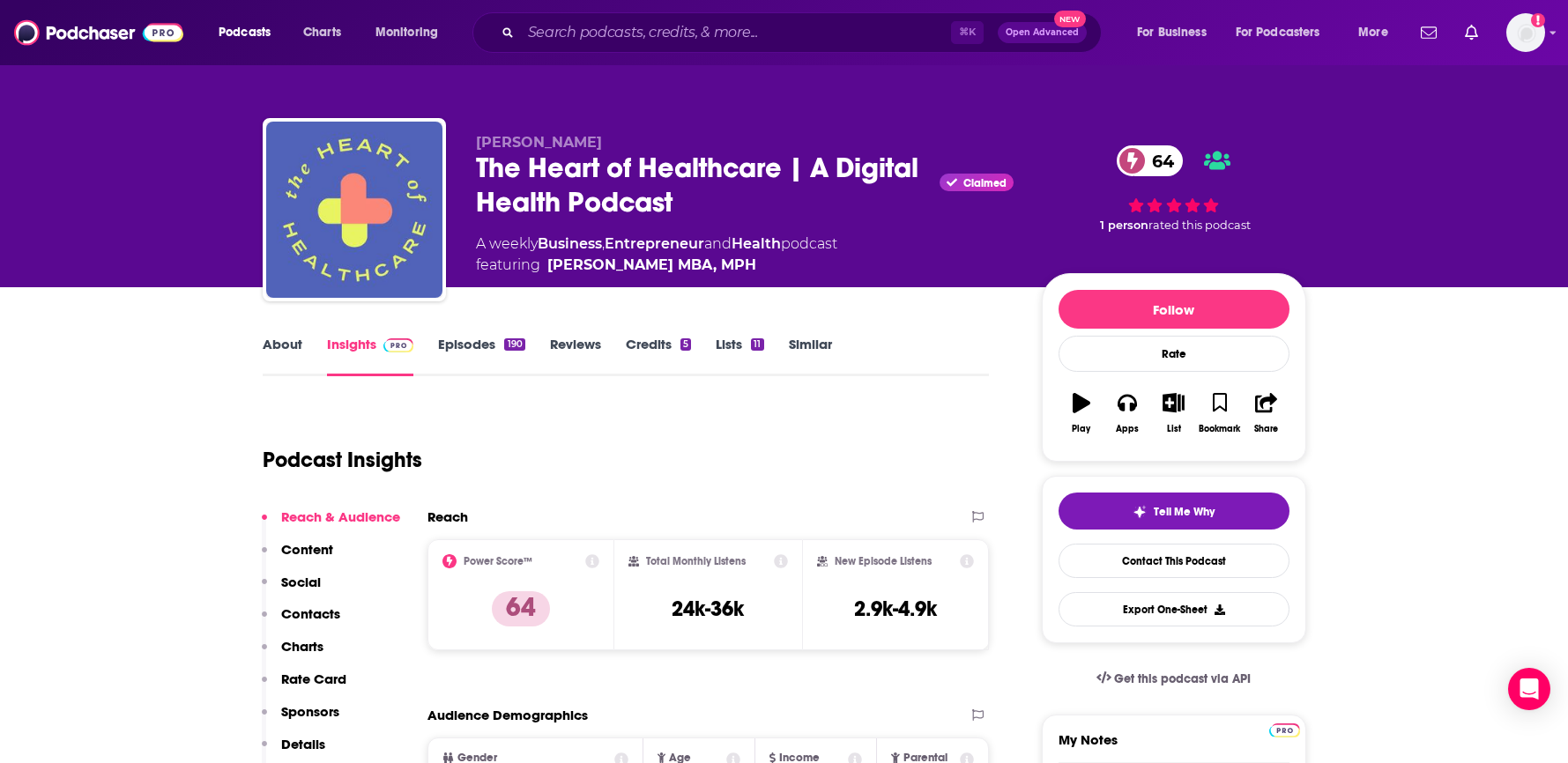
click at [292, 352] on link "About" at bounding box center [282, 356] width 40 height 41
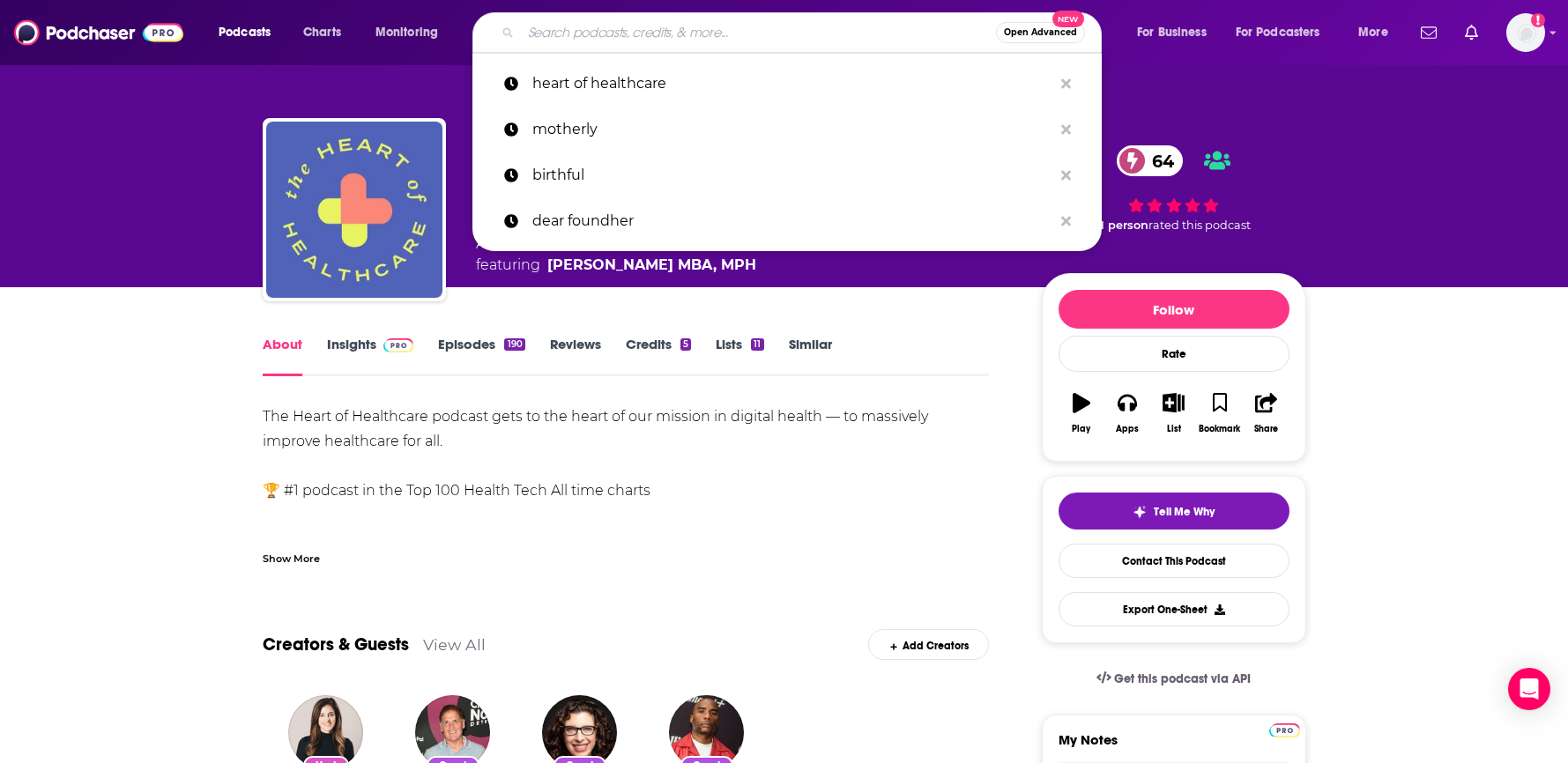
click at [735, 37] on input "Search podcasts, credits, & more..." at bounding box center [758, 33] width 475 height 28
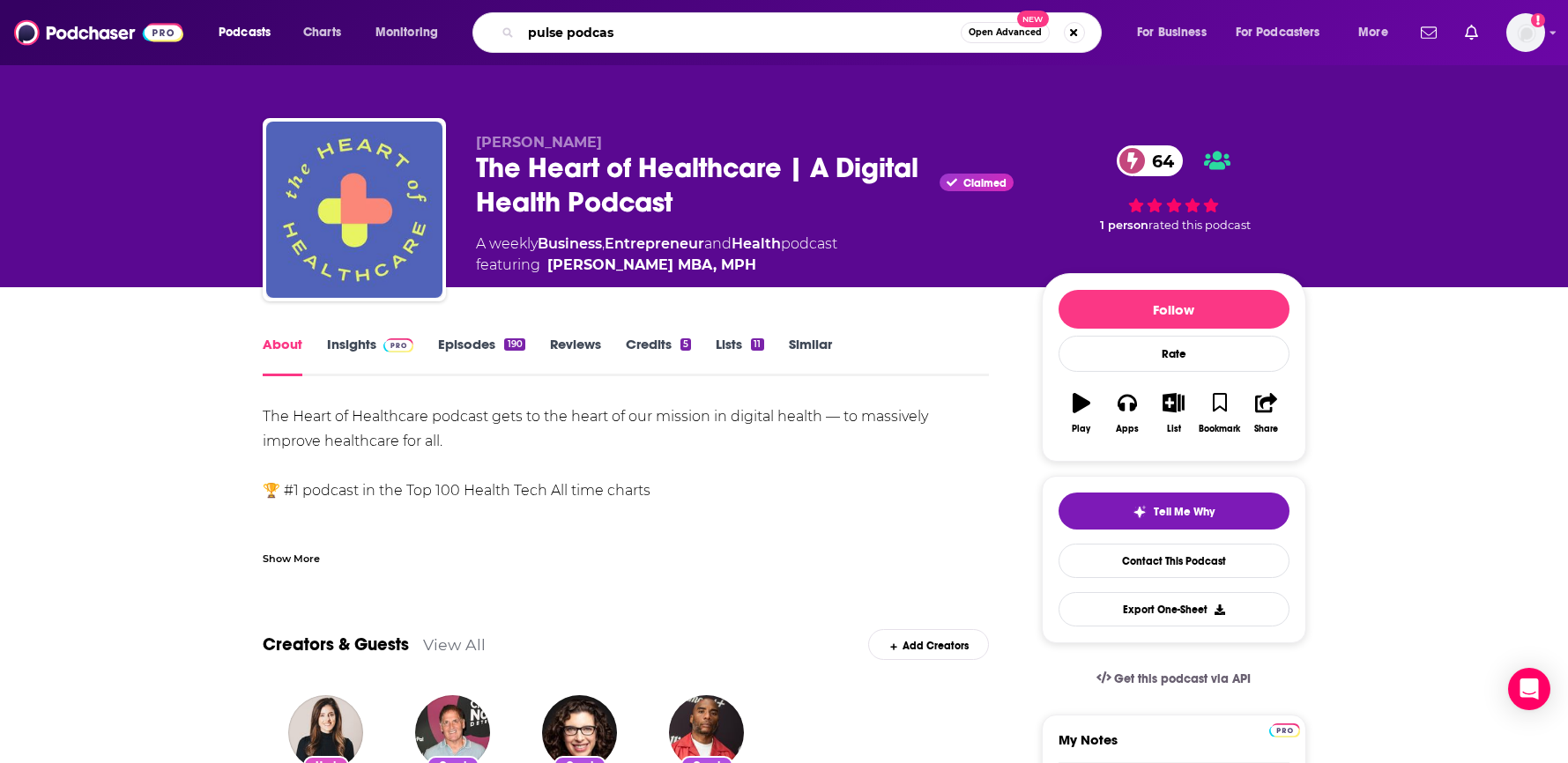
type input "pulse podcast"
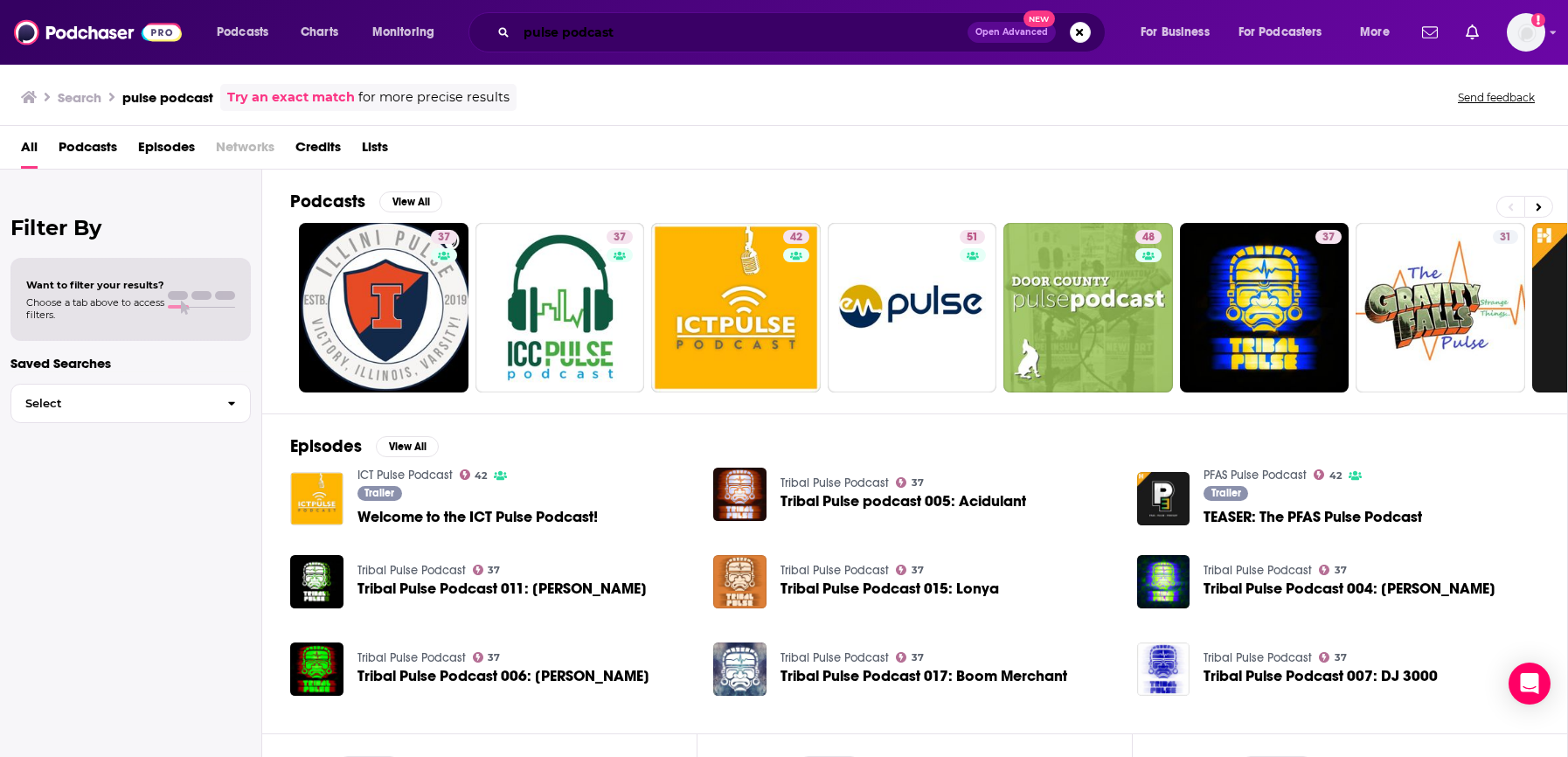
click at [590, 41] on input "pulse podcast" at bounding box center [742, 33] width 451 height 28
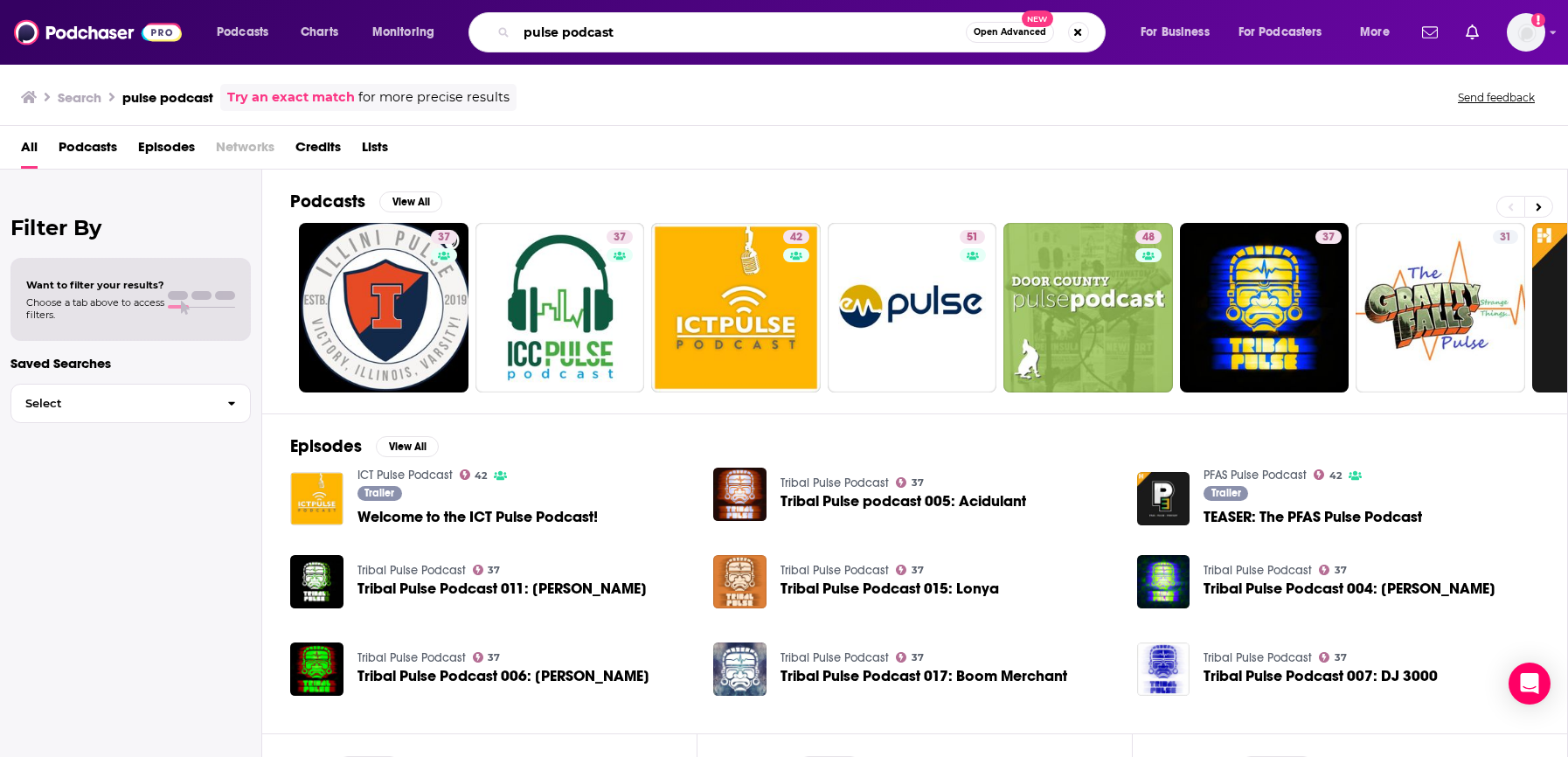
drag, startPoint x: 626, startPoint y: 42, endPoint x: 545, endPoint y: 36, distance: 81.2
click at [546, 38] on input "pulse podcast" at bounding box center [741, 33] width 449 height 28
type input "p"
type input "wharton digital health"
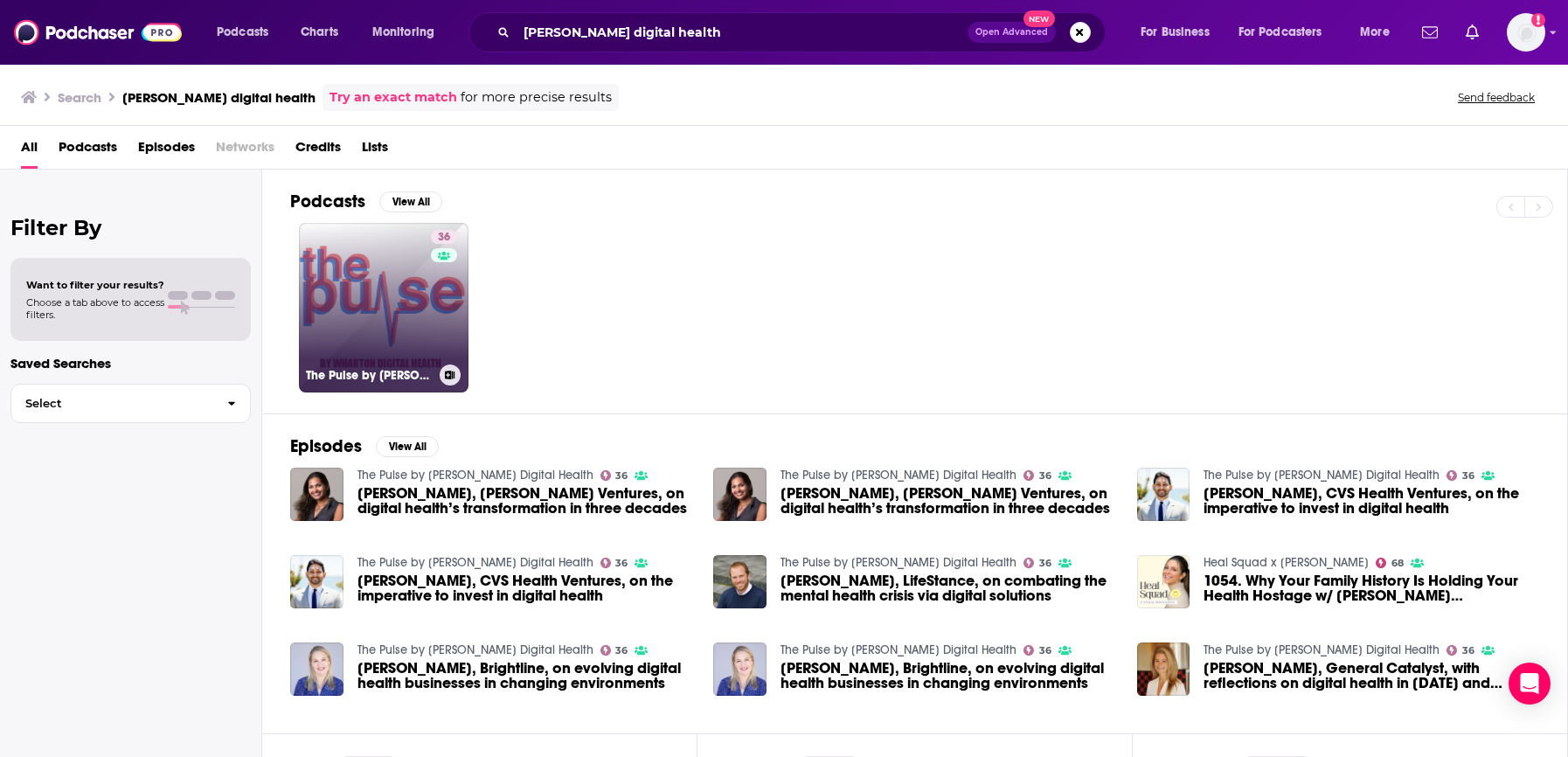
click at [394, 320] on link "36 The Pulse by Wharton Digital Health" at bounding box center [383, 307] width 169 height 169
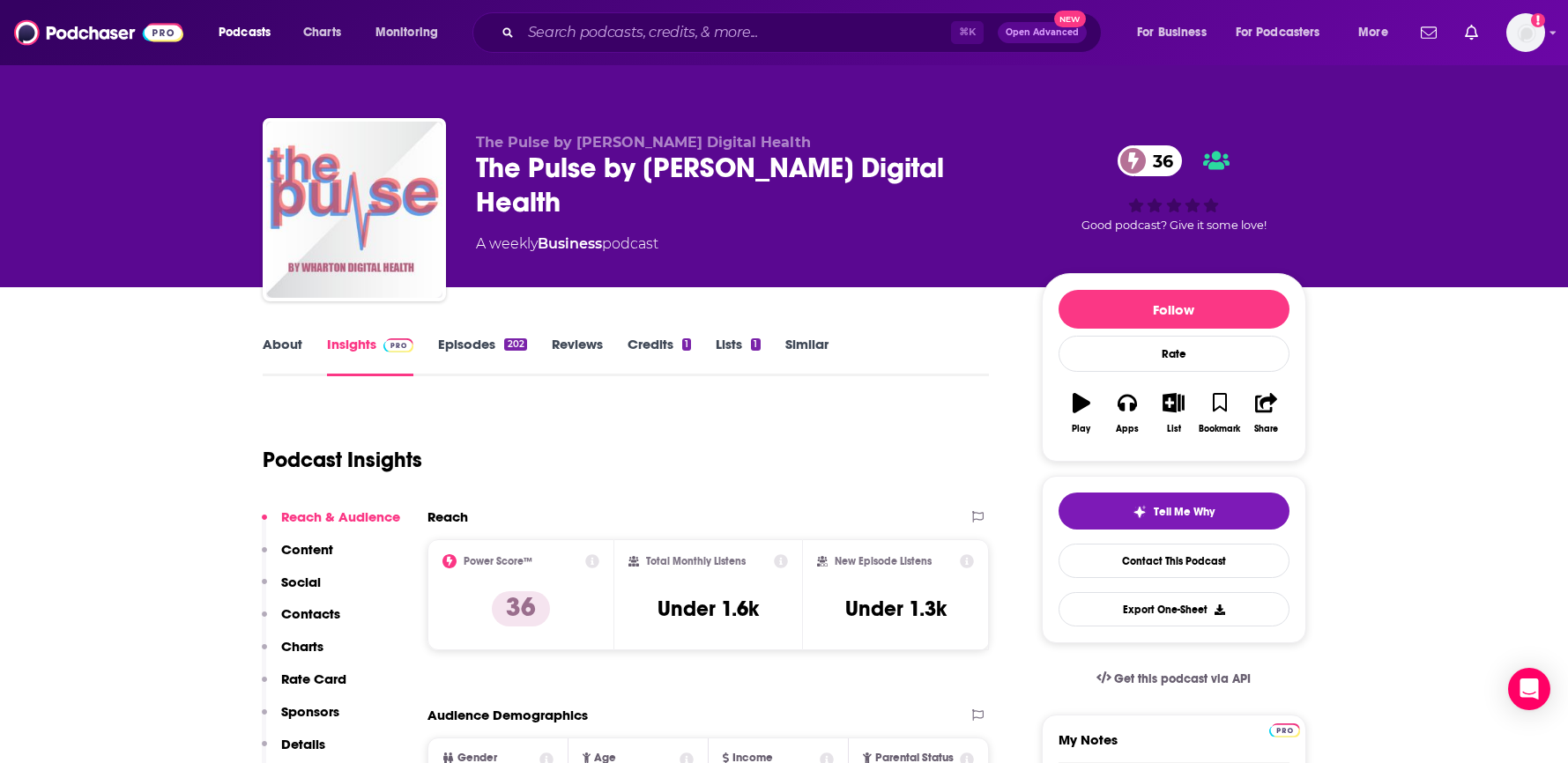
click at [296, 356] on link "About" at bounding box center [282, 356] width 40 height 41
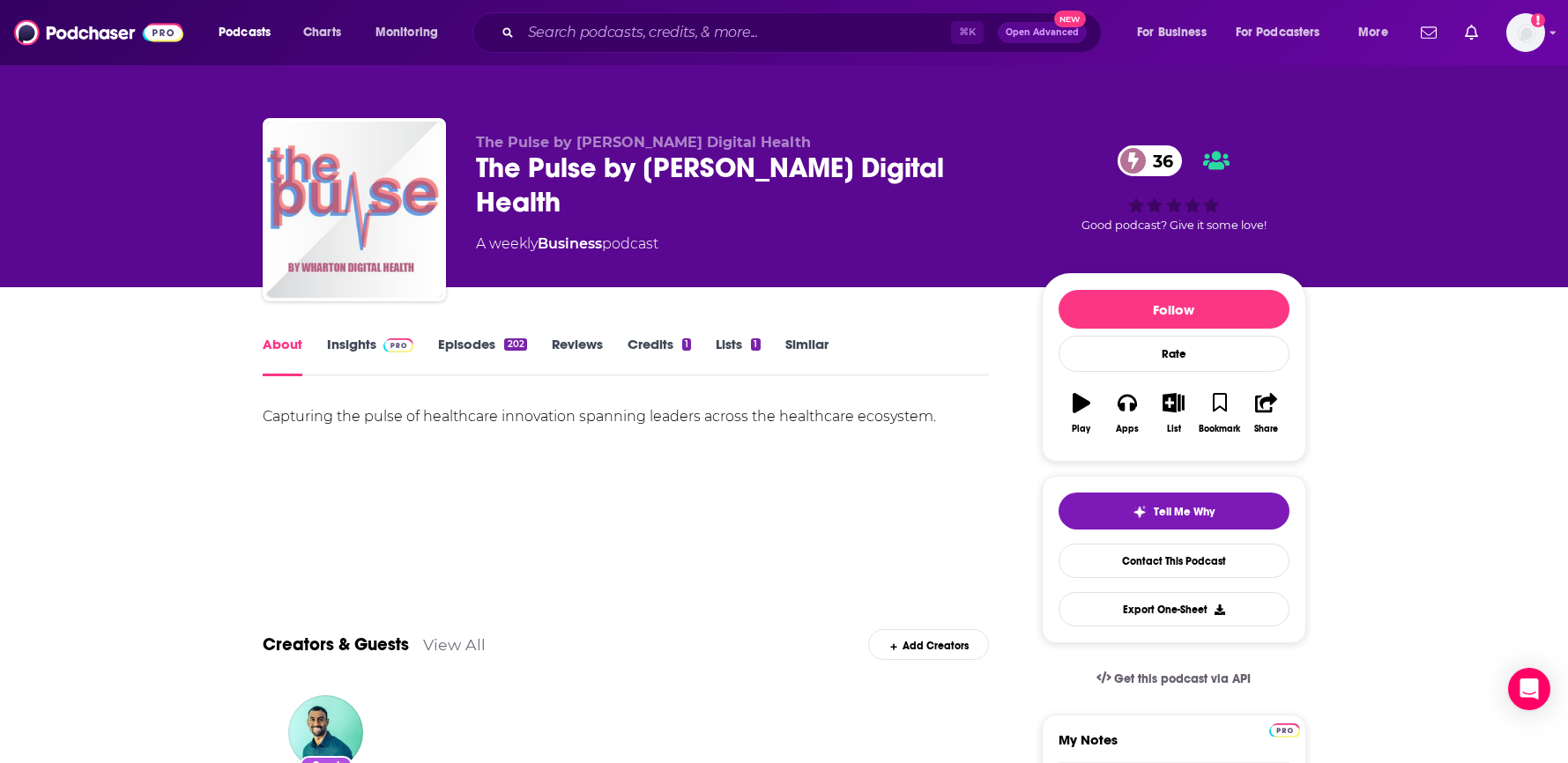
click at [490, 349] on link "Episodes 202" at bounding box center [482, 356] width 88 height 41
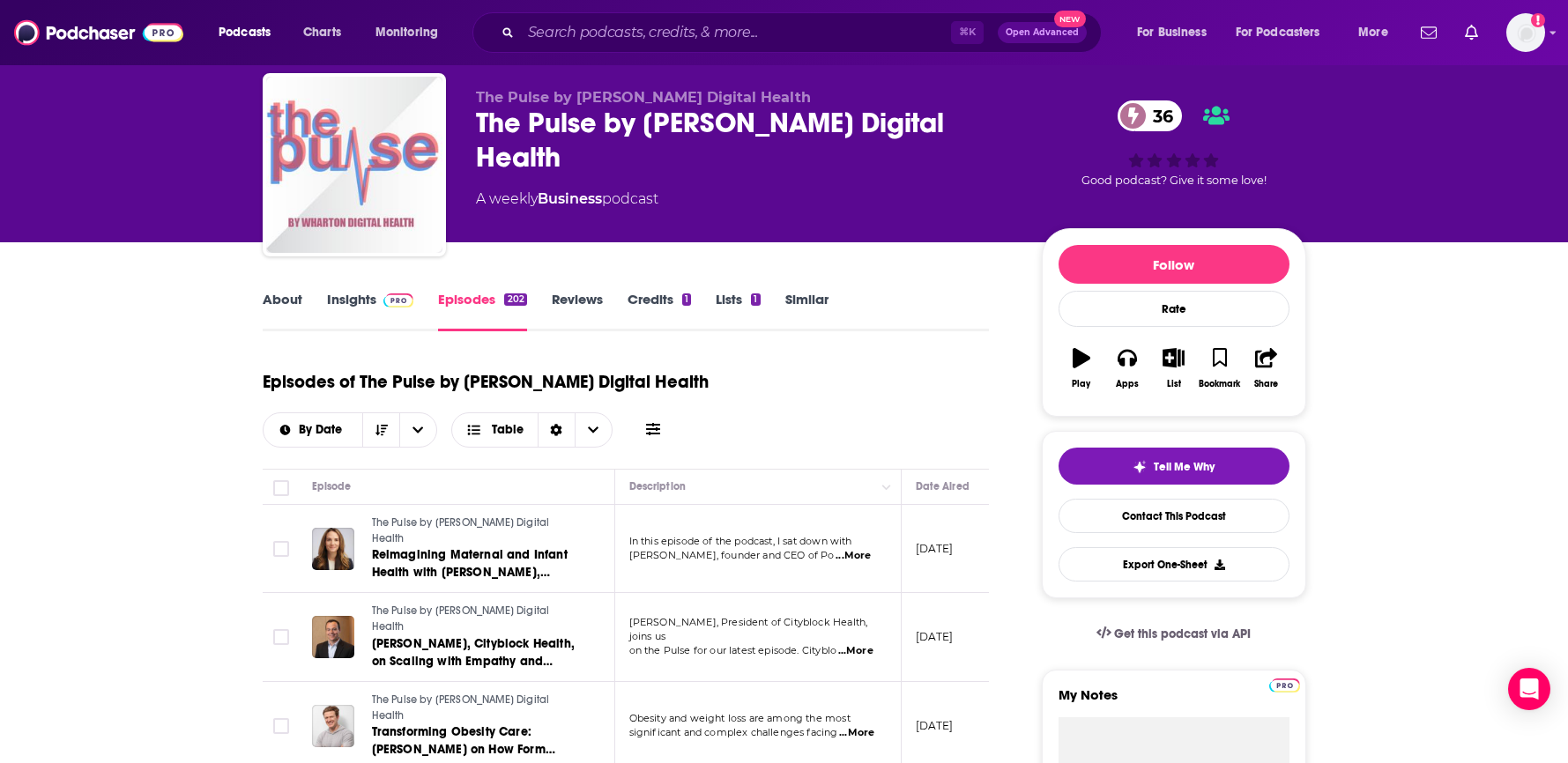
scroll to position [8, 0]
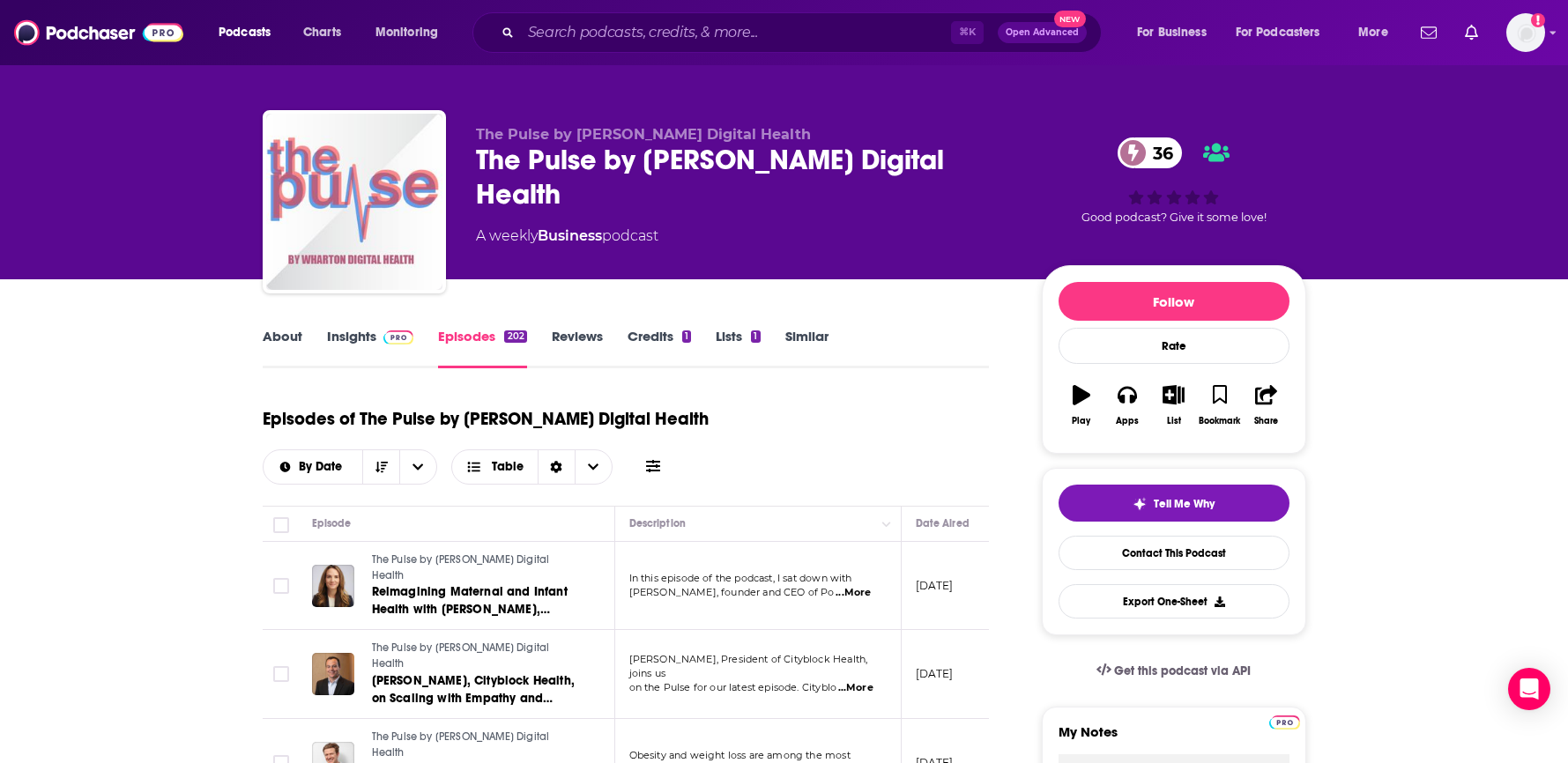
click at [854, 593] on td "In this episode of the podcast, I sat down with Marta Bralic Kerns, founder and…" at bounding box center [758, 585] width 286 height 89
click at [858, 589] on span "...More" at bounding box center [853, 593] width 35 height 14
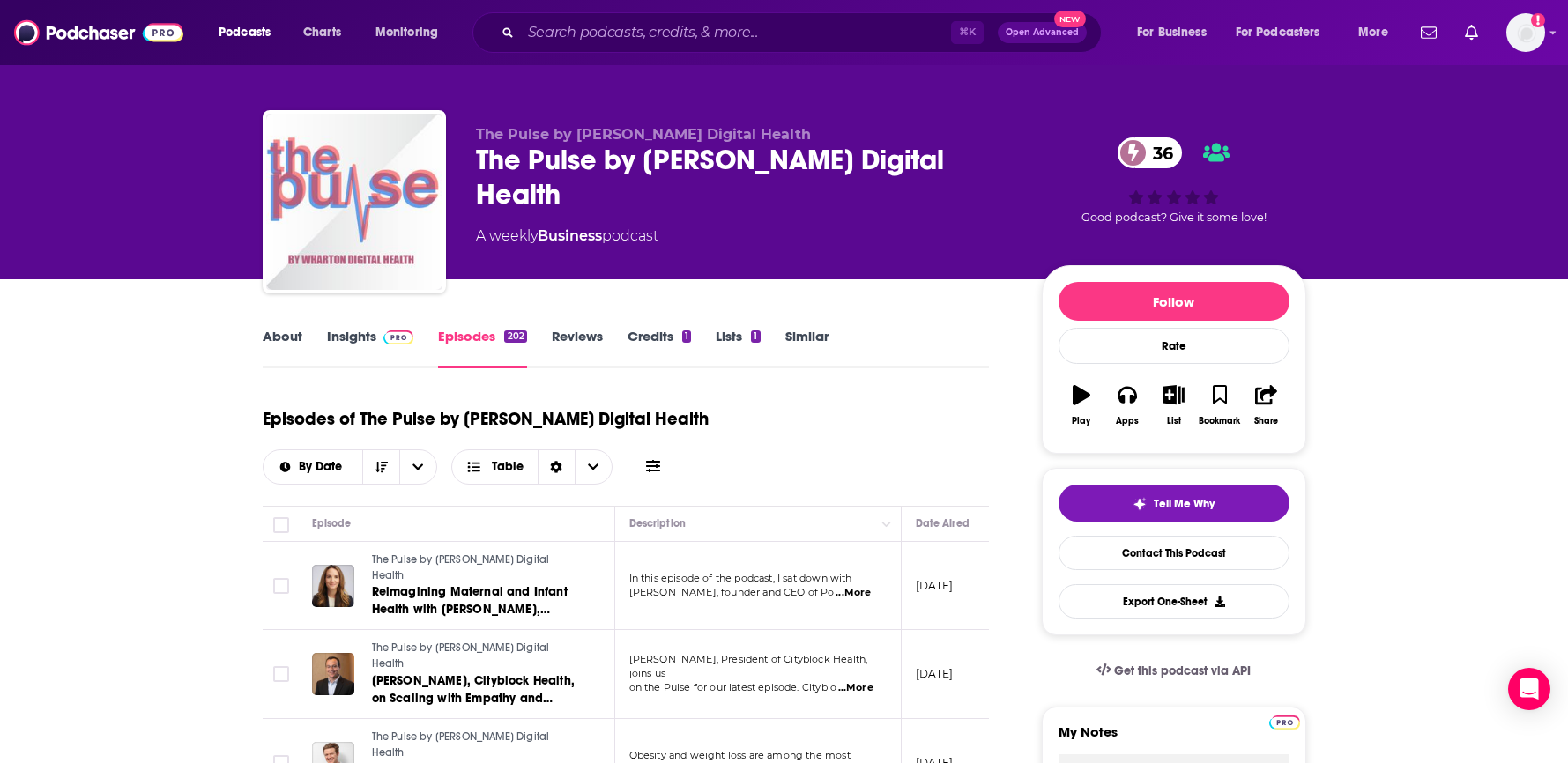
click at [286, 337] on link "About" at bounding box center [282, 348] width 40 height 41
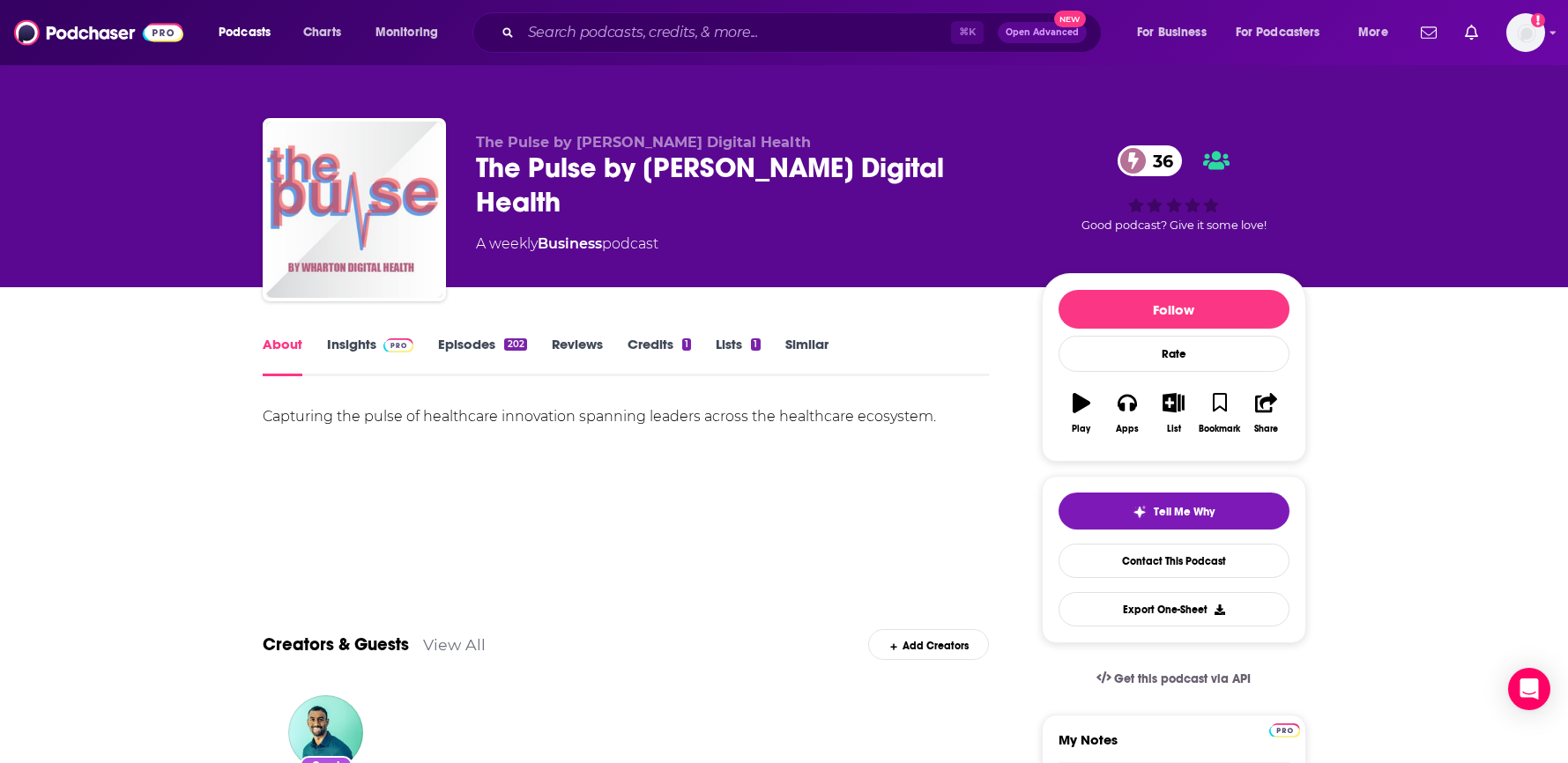
click at [357, 346] on link "Insights" at bounding box center [370, 356] width 87 height 41
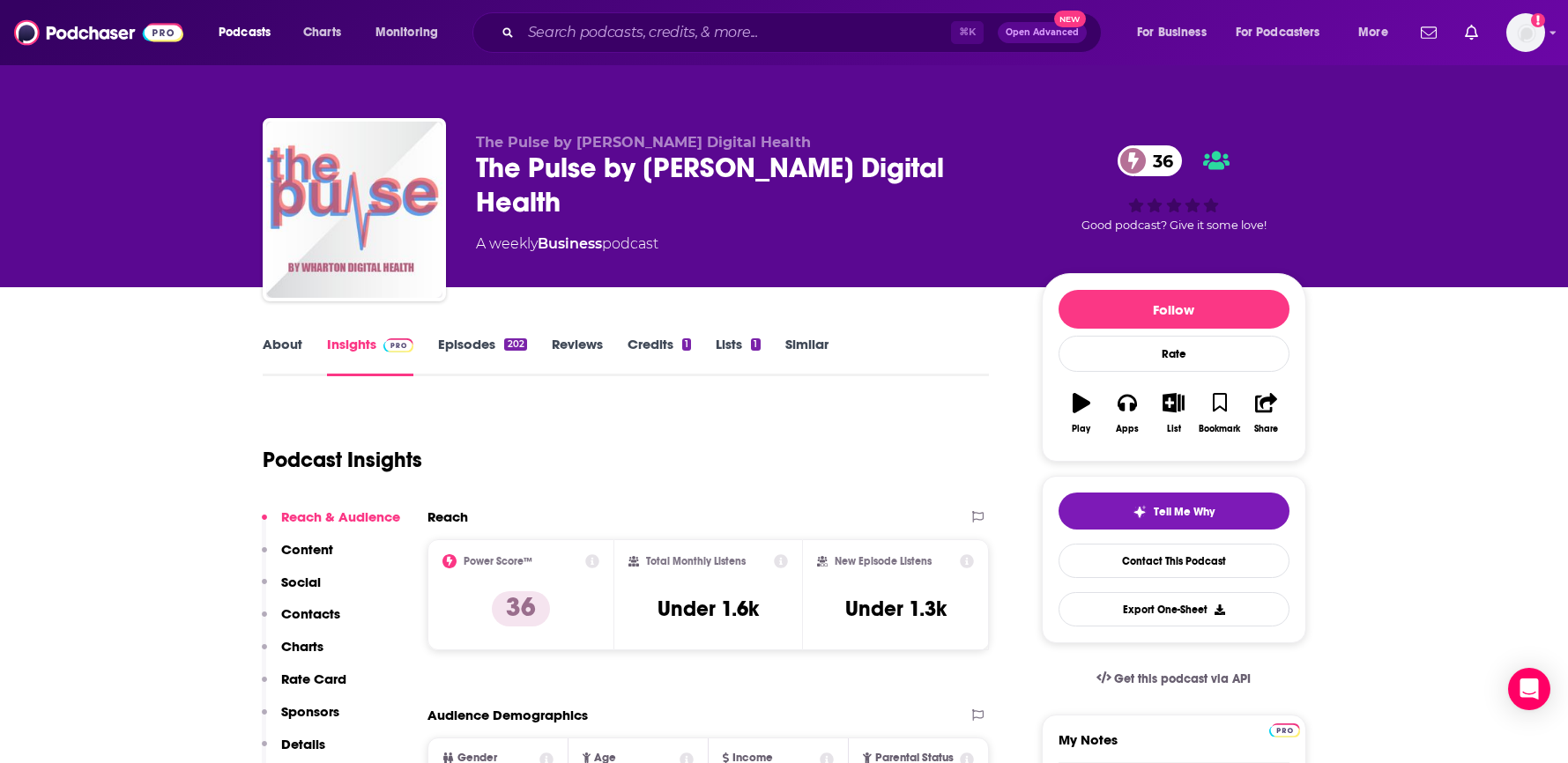
click at [813, 359] on link "Similar" at bounding box center [806, 356] width 43 height 41
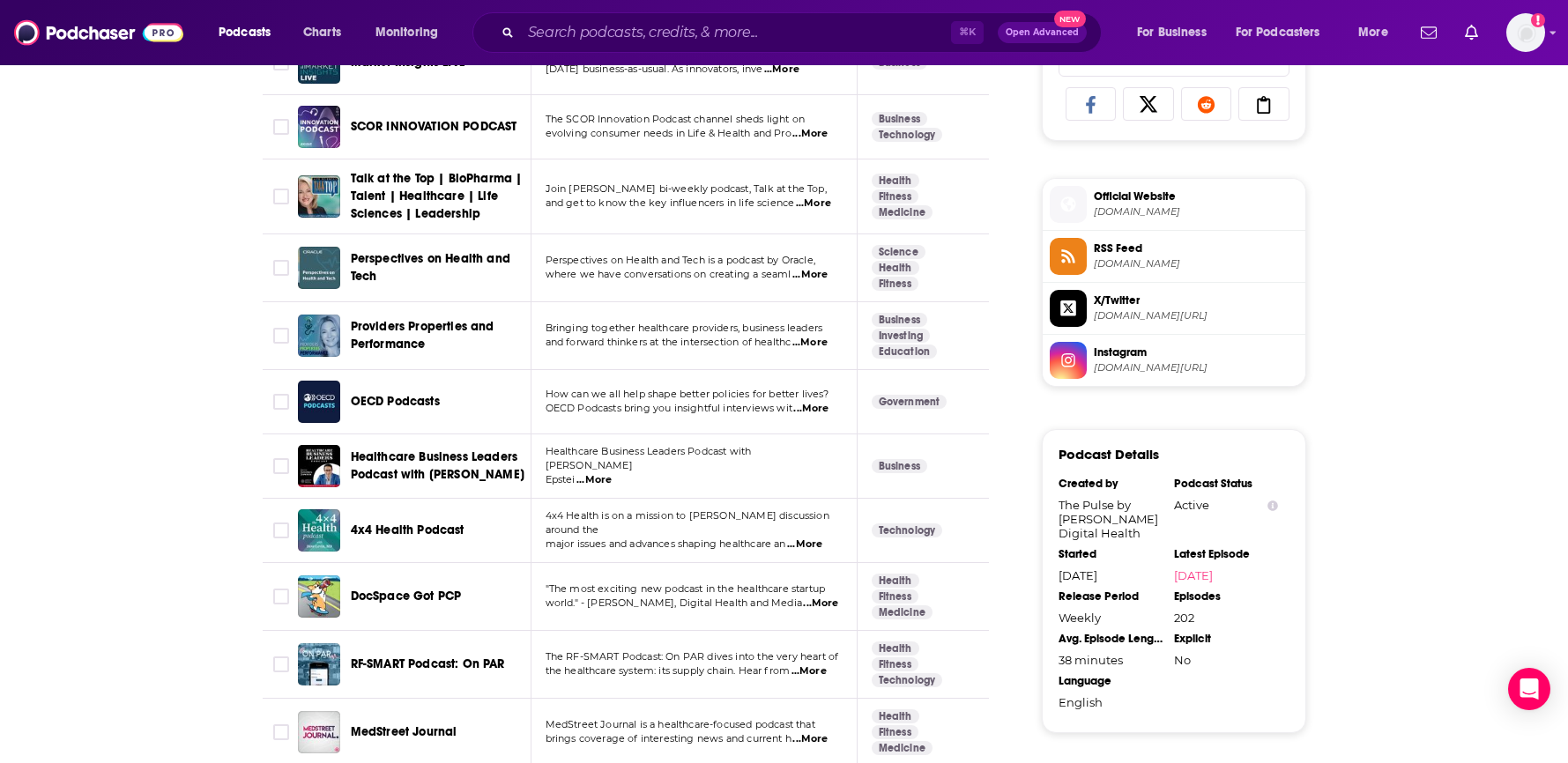
scroll to position [1191, 0]
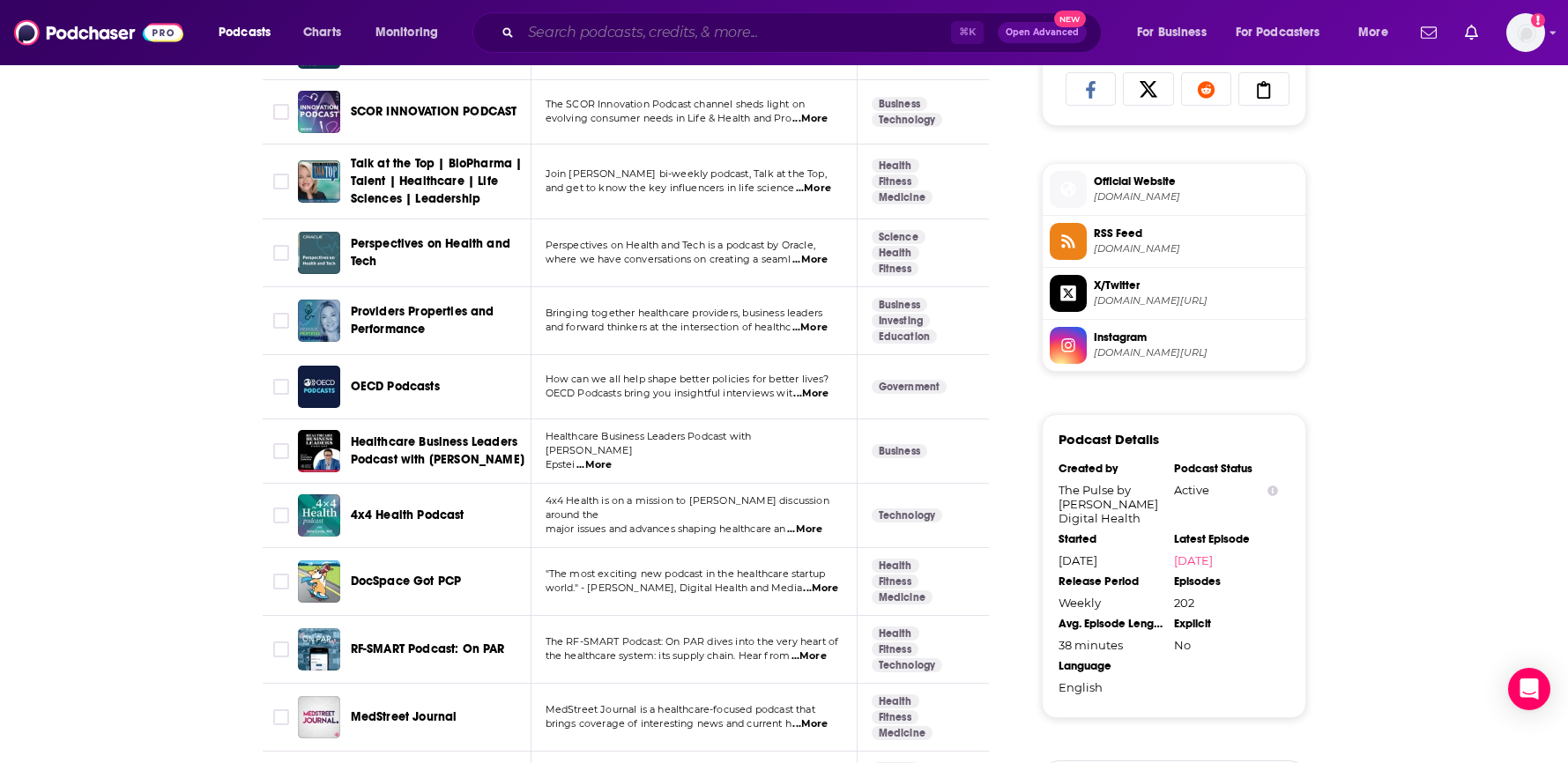
click at [630, 36] on input "Search podcasts, credits, & more..." at bounding box center [735, 33] width 430 height 28
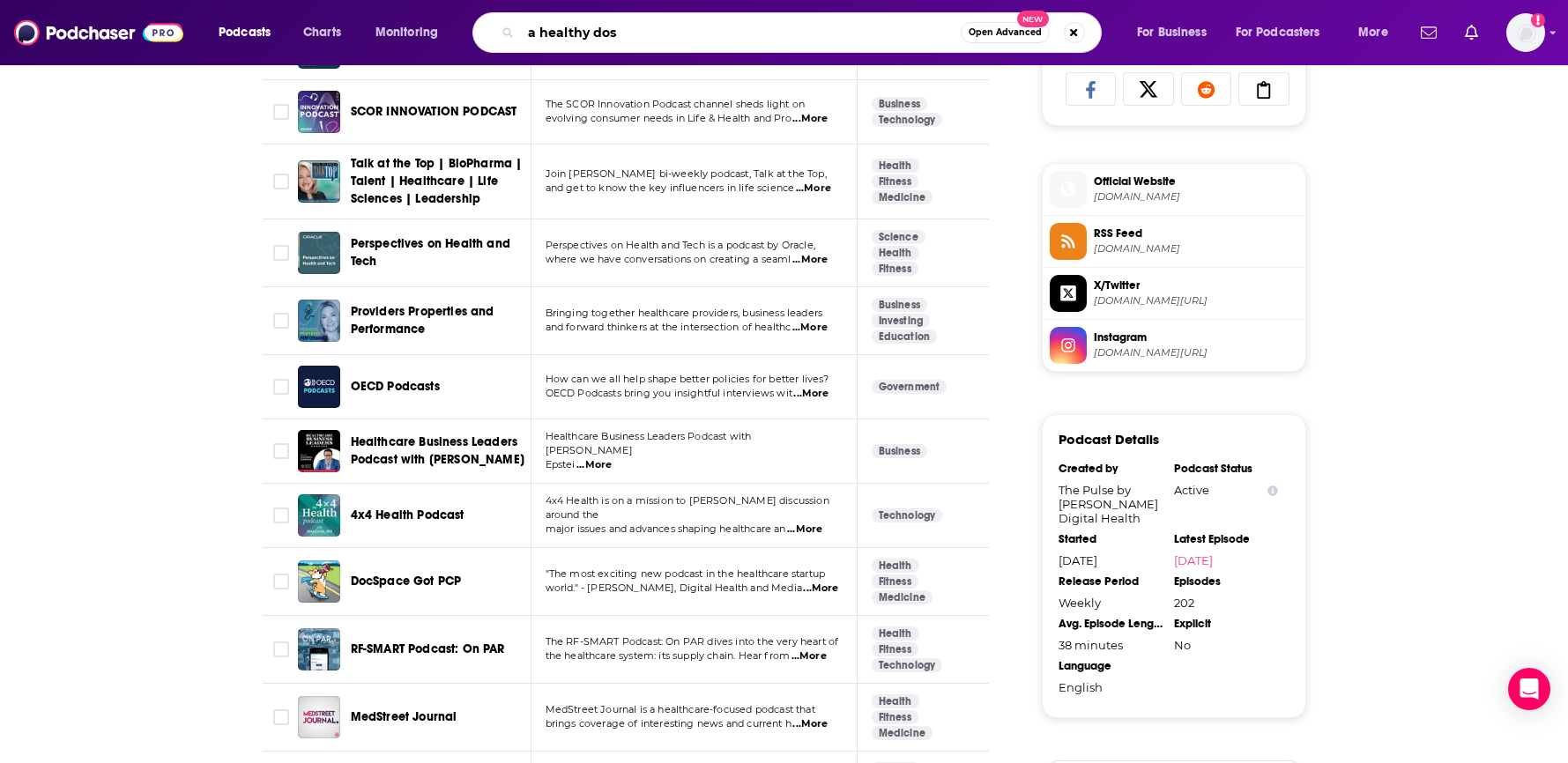
type input "a healthy dose"
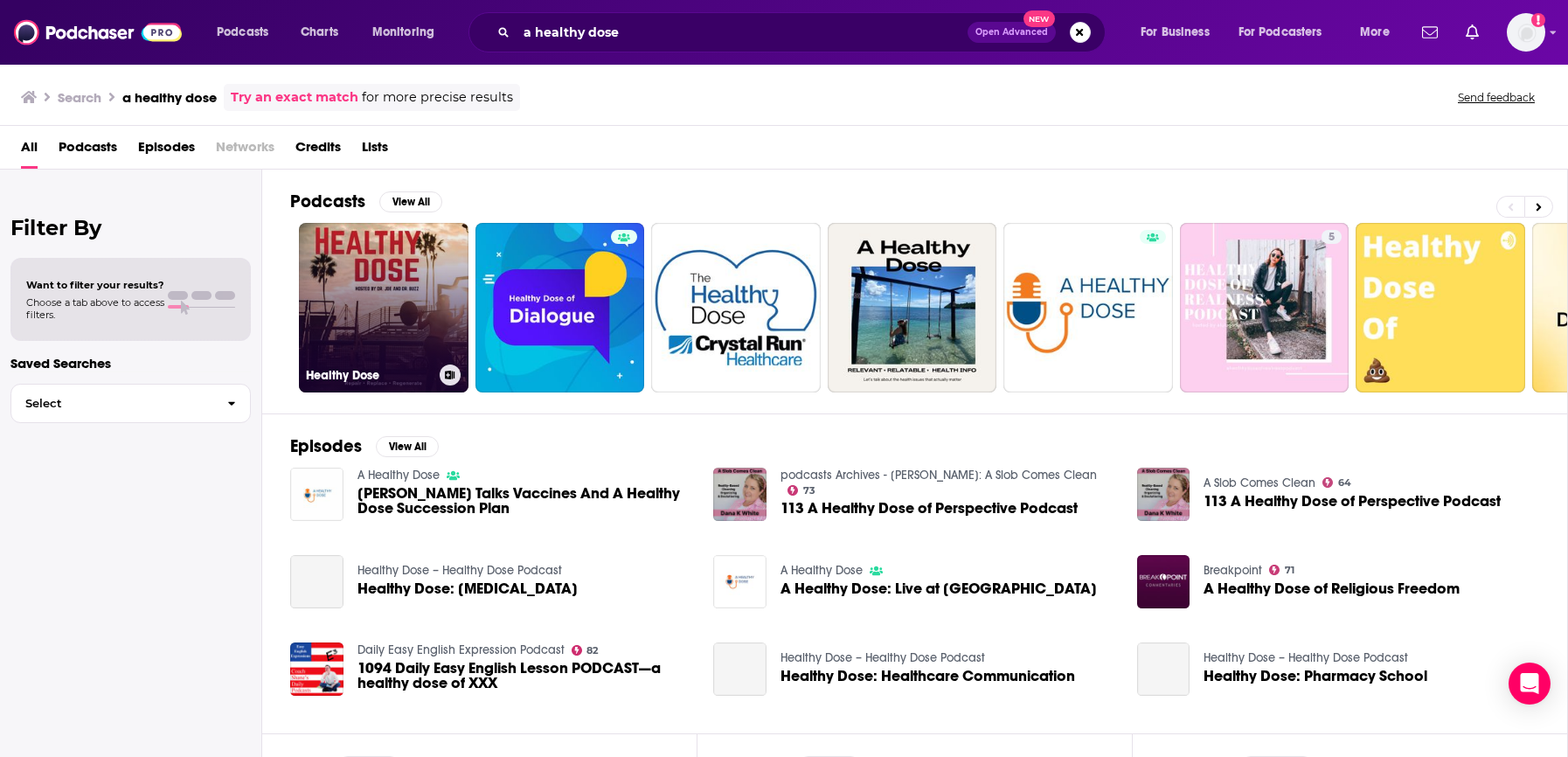
click at [410, 313] on link "Healthy Dose" at bounding box center [383, 307] width 169 height 169
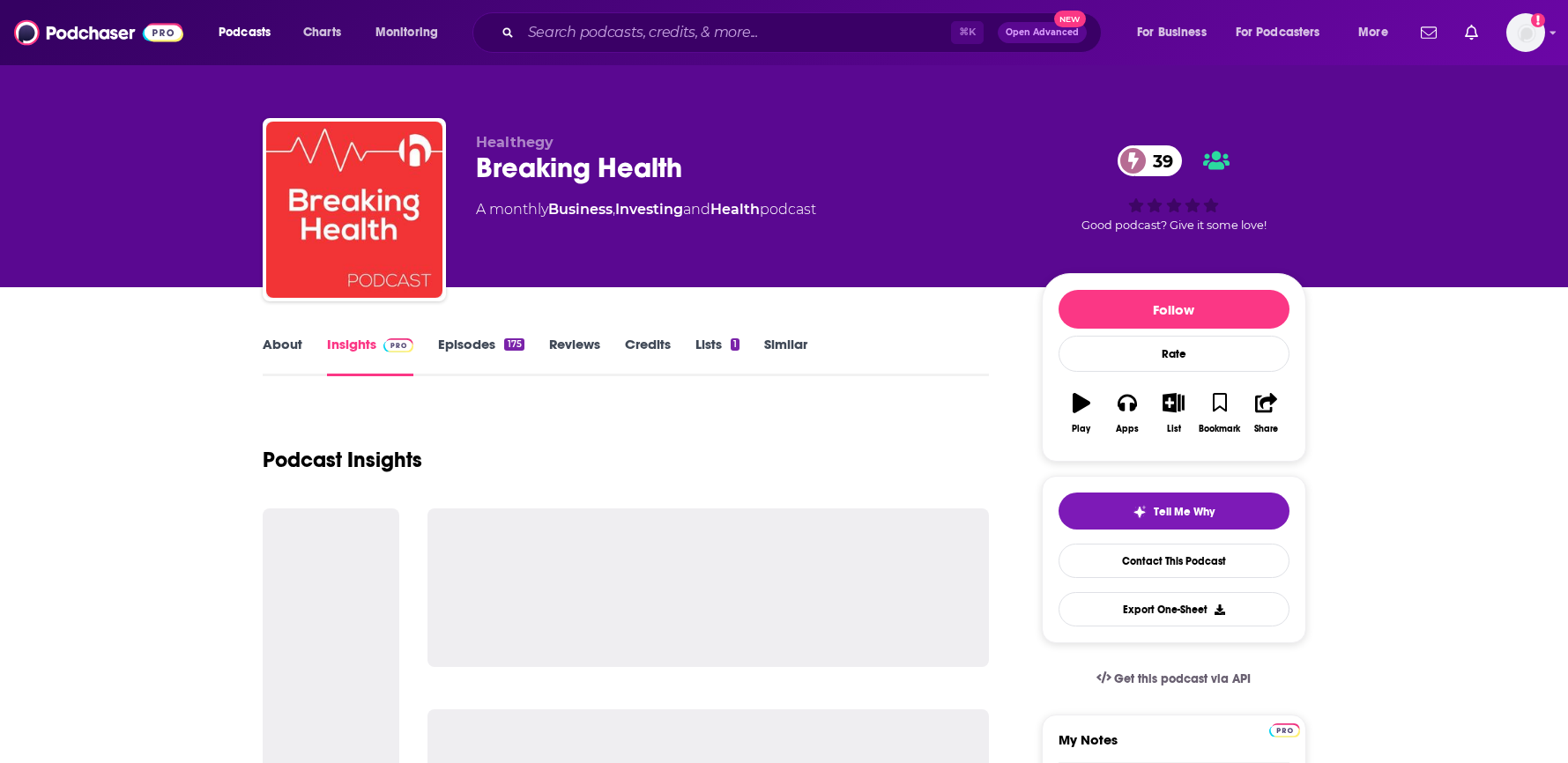
click at [277, 344] on link "About" at bounding box center [282, 356] width 40 height 41
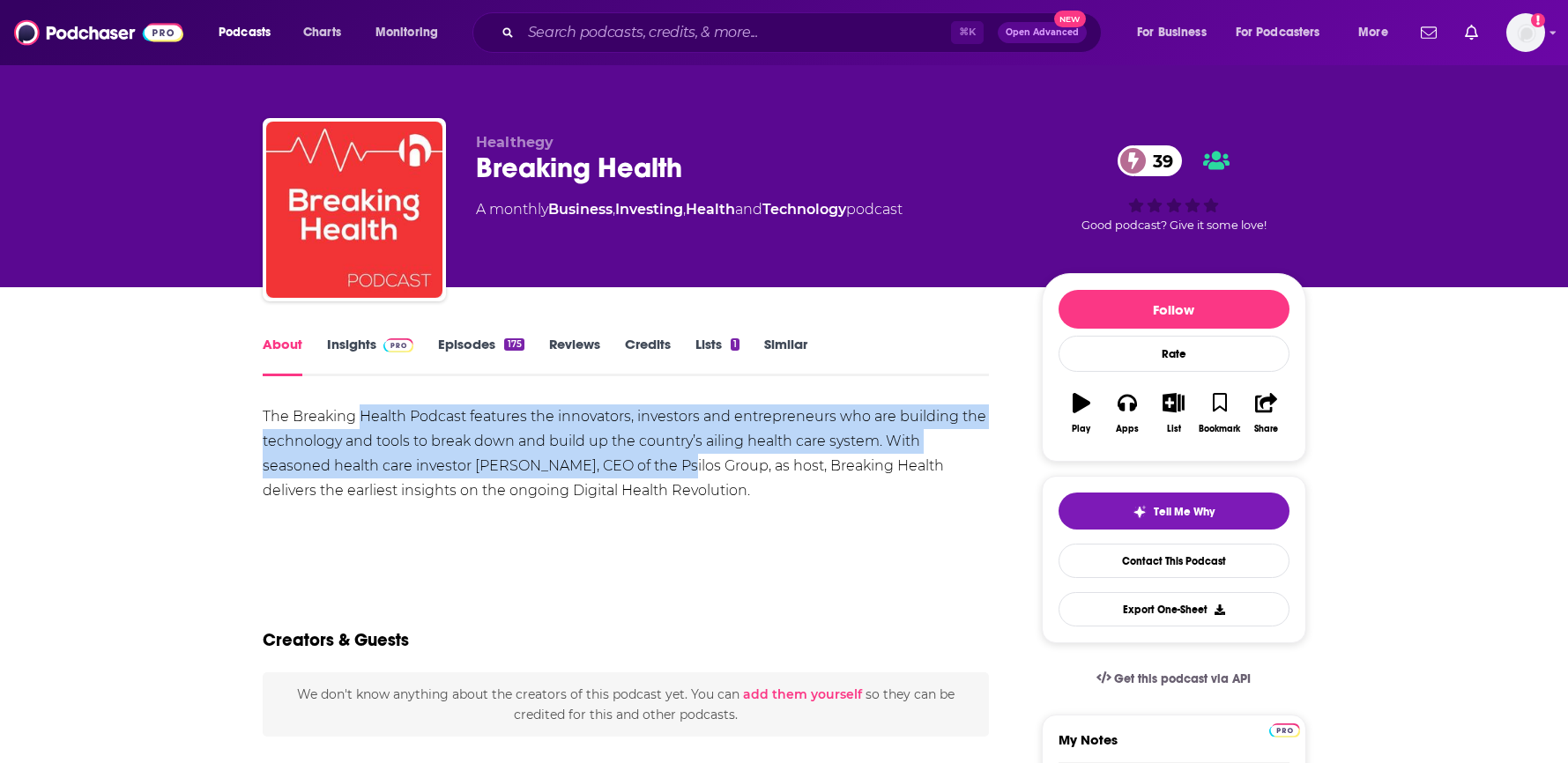
drag, startPoint x: 358, startPoint y: 427, endPoint x: 599, endPoint y: 458, distance: 243.0
click at [599, 458] on div "The Breaking Health Podcast features the innovators, investors and entrepreneur…" at bounding box center [625, 454] width 727 height 99
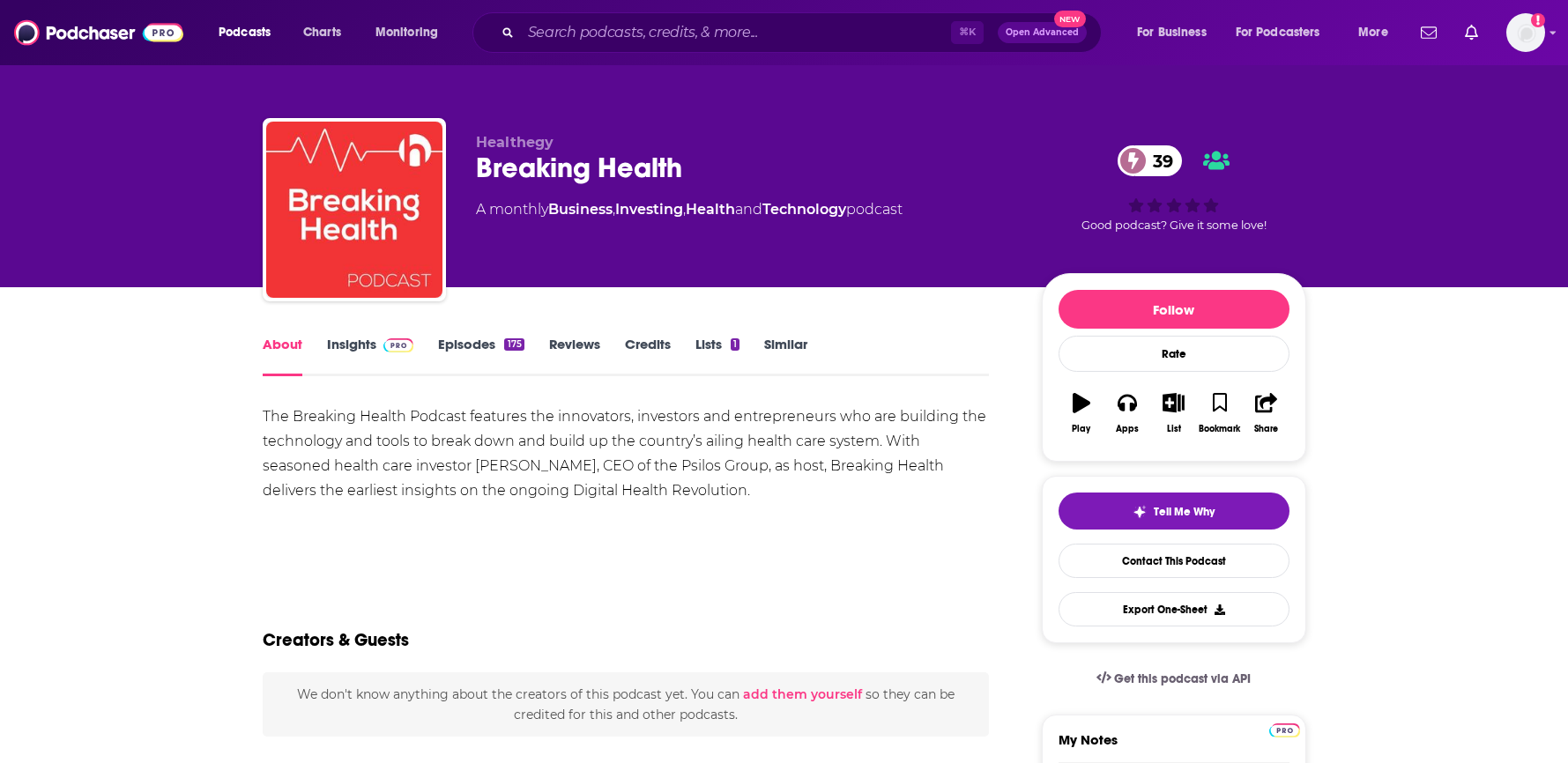
click at [599, 462] on div "The Breaking Health Podcast features the innovators, investors and entrepreneur…" at bounding box center [625, 454] width 727 height 99
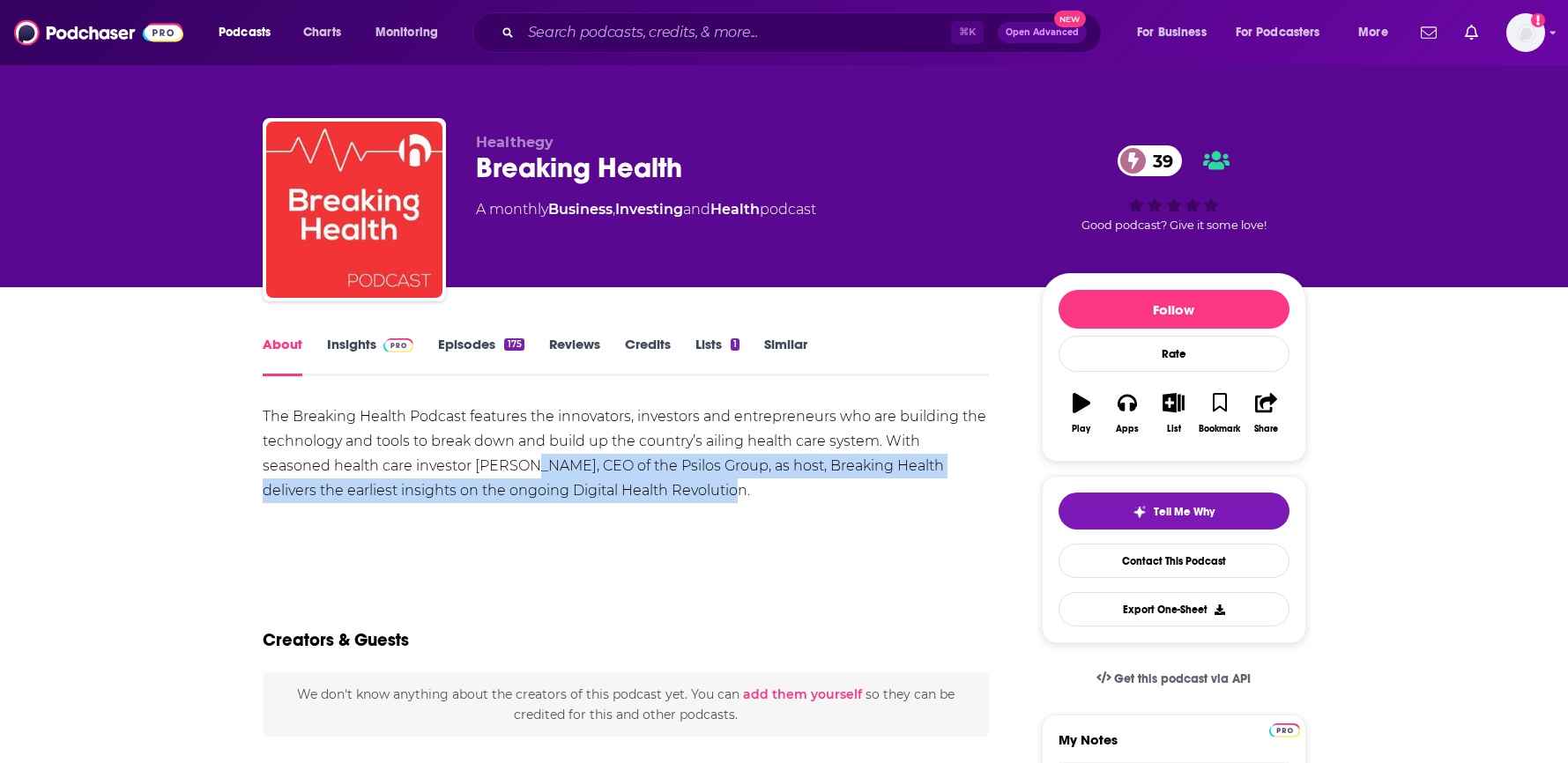
drag, startPoint x: 507, startPoint y: 467, endPoint x: 450, endPoint y: 459, distance: 57.6
click at [450, 459] on div "The Breaking Health Podcast features the innovators, investors and entrepreneur…" at bounding box center [625, 454] width 727 height 99
drag, startPoint x: 579, startPoint y: 492, endPoint x: 490, endPoint y: 471, distance: 91.4
click at [490, 471] on div "The Breaking Health Podcast features the innovators, investors and entrepreneur…" at bounding box center [625, 454] width 727 height 99
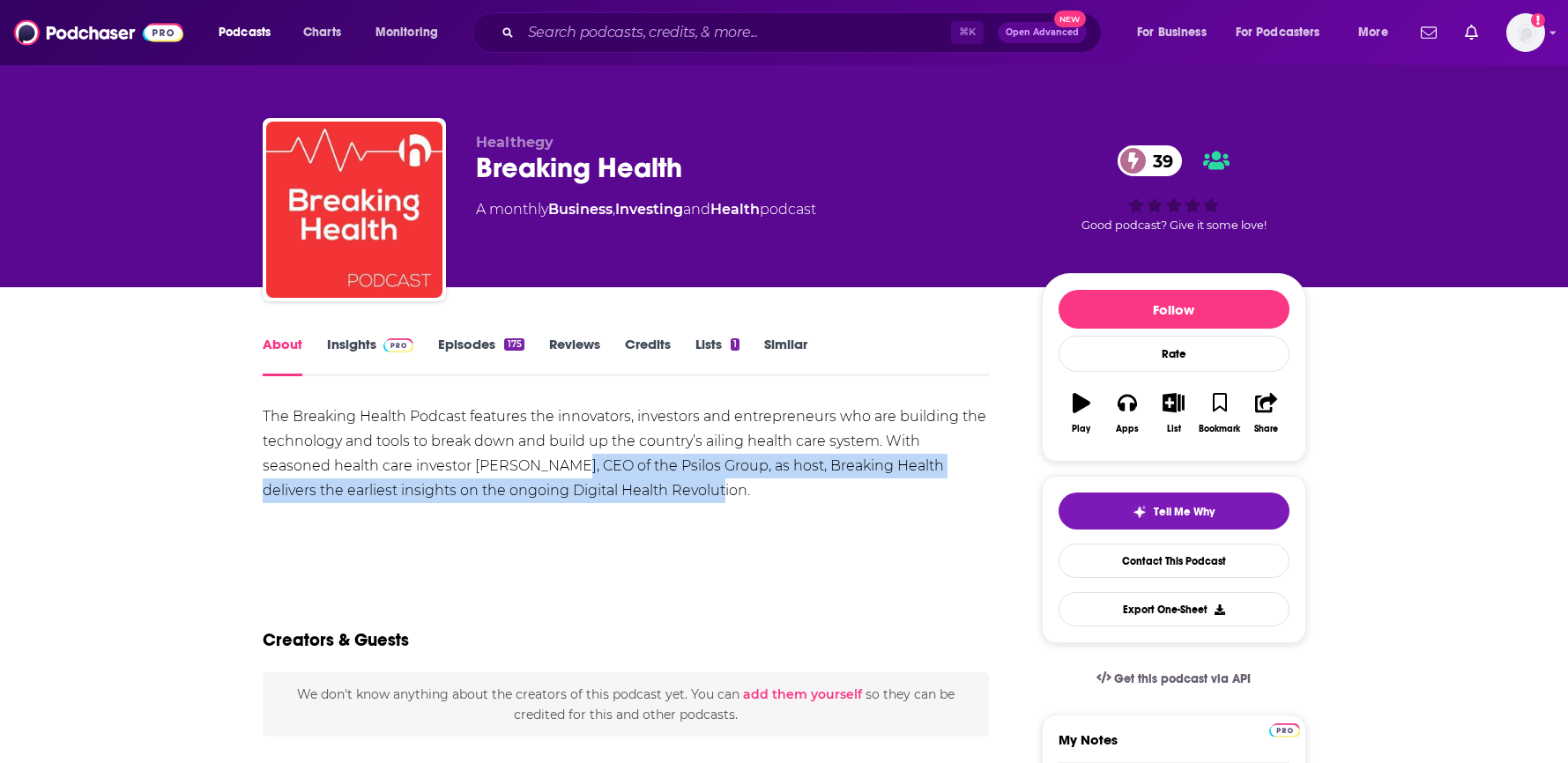
click at [489, 471] on div "The Breaking Health Podcast features the innovators, investors and entrepreneur…" at bounding box center [625, 454] width 727 height 99
drag, startPoint x: 641, startPoint y: 483, endPoint x: 654, endPoint y: 486, distance: 13.3
click at [654, 486] on div "The Breaking Health Podcast features the innovators, investors and entrepreneur…" at bounding box center [625, 454] width 727 height 99
drag, startPoint x: 448, startPoint y: 469, endPoint x: 421, endPoint y: 465, distance: 27.3
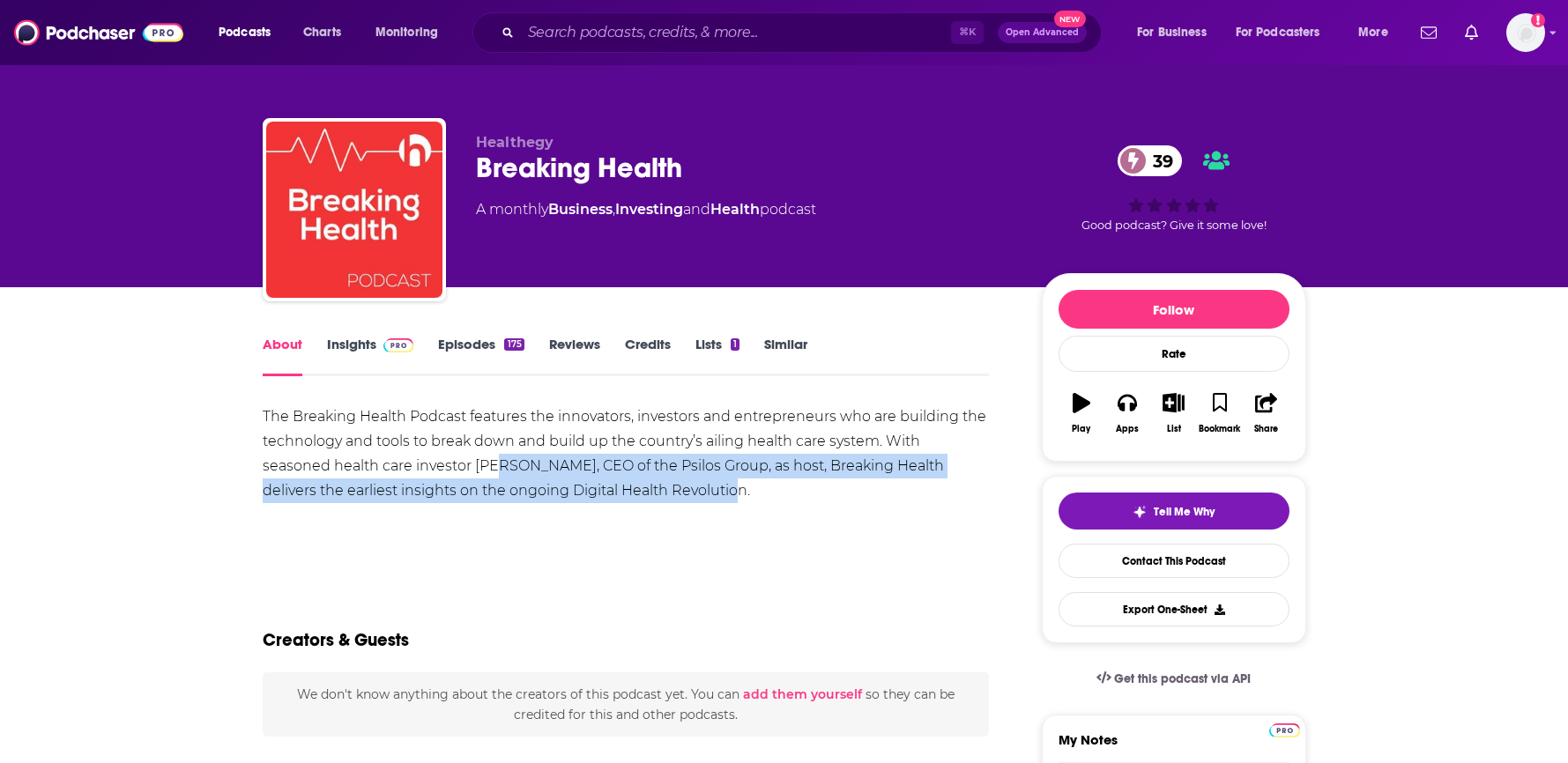
click at [421, 465] on div "The Breaking Health Podcast features the innovators, investors and entrepreneur…" at bounding box center [625, 454] width 727 height 99
drag, startPoint x: 588, startPoint y: 478, endPoint x: 644, endPoint y: 488, distance: 56.9
click at [644, 488] on div "The Breaking Health Podcast features the innovators, investors and entrepreneur…" at bounding box center [625, 454] width 727 height 99
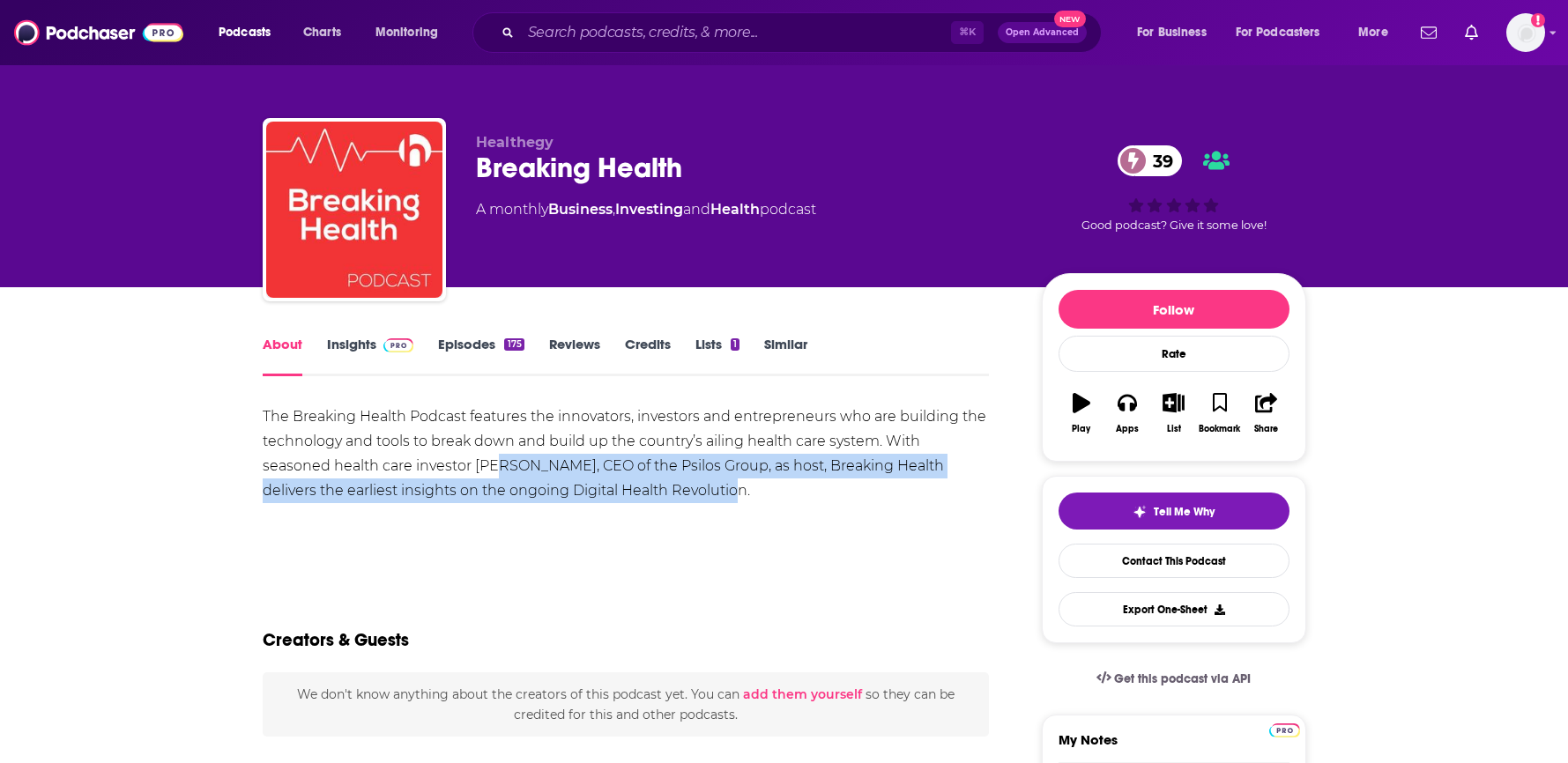
drag, startPoint x: 599, startPoint y: 493, endPoint x: 428, endPoint y: 470, distance: 172.5
click at [428, 470] on div "The Breaking Health Podcast features the innovators, investors and entrepreneur…" at bounding box center [625, 454] width 727 height 99
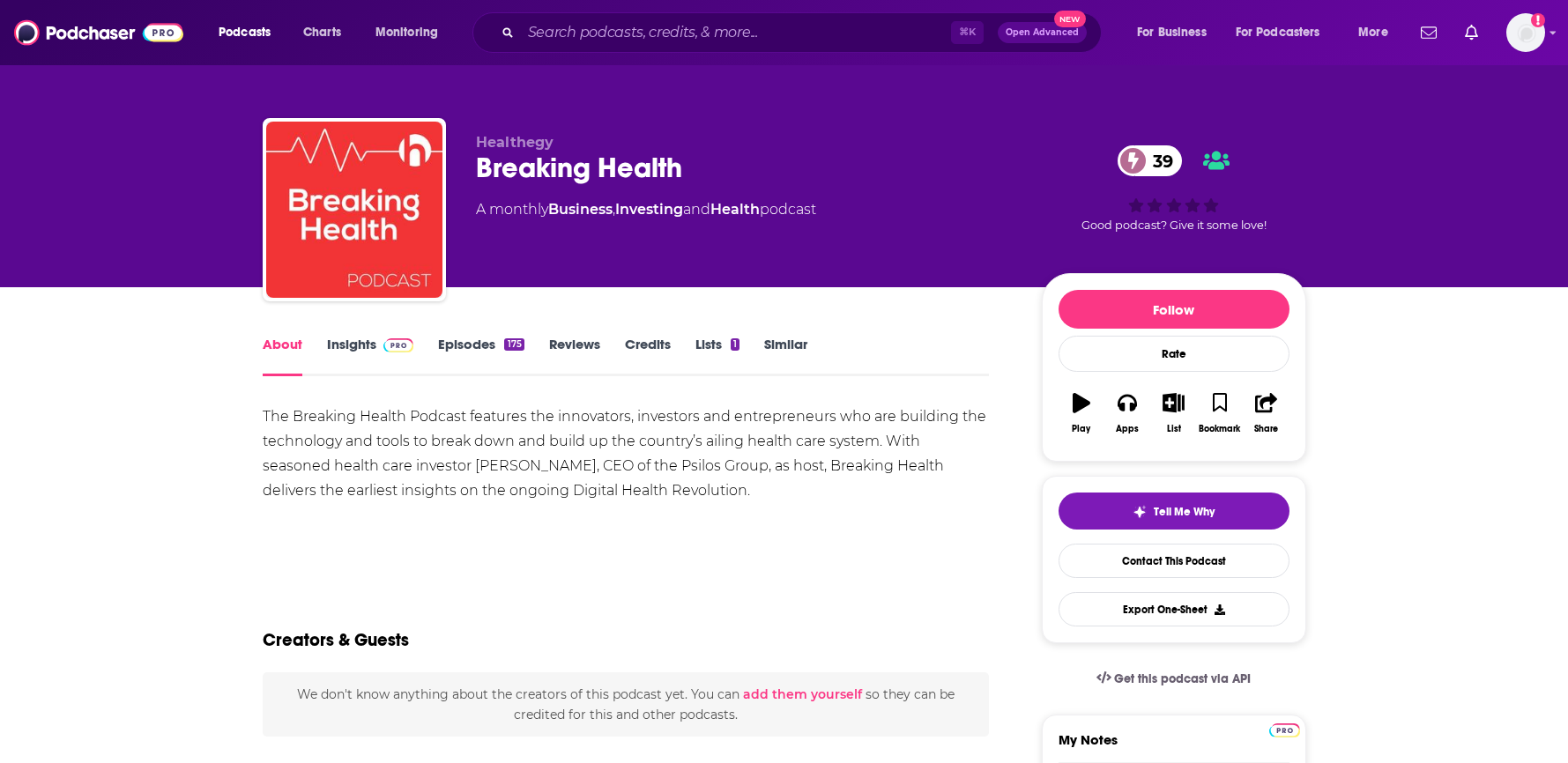
drag, startPoint x: 533, startPoint y: 476, endPoint x: 554, endPoint y: 479, distance: 21.2
click at [553, 479] on div "The Breaking Health Podcast features the innovators, investors and entrepreneur…" at bounding box center [625, 454] width 727 height 99
click at [565, 480] on div "The Breaking Health Podcast features the innovators, investors and entrepreneur…" at bounding box center [625, 454] width 727 height 99
drag, startPoint x: 616, startPoint y: 488, endPoint x: 509, endPoint y: 480, distance: 107.3
click at [509, 480] on div "The Breaking Health Podcast features the innovators, investors and entrepreneur…" at bounding box center [625, 454] width 727 height 99
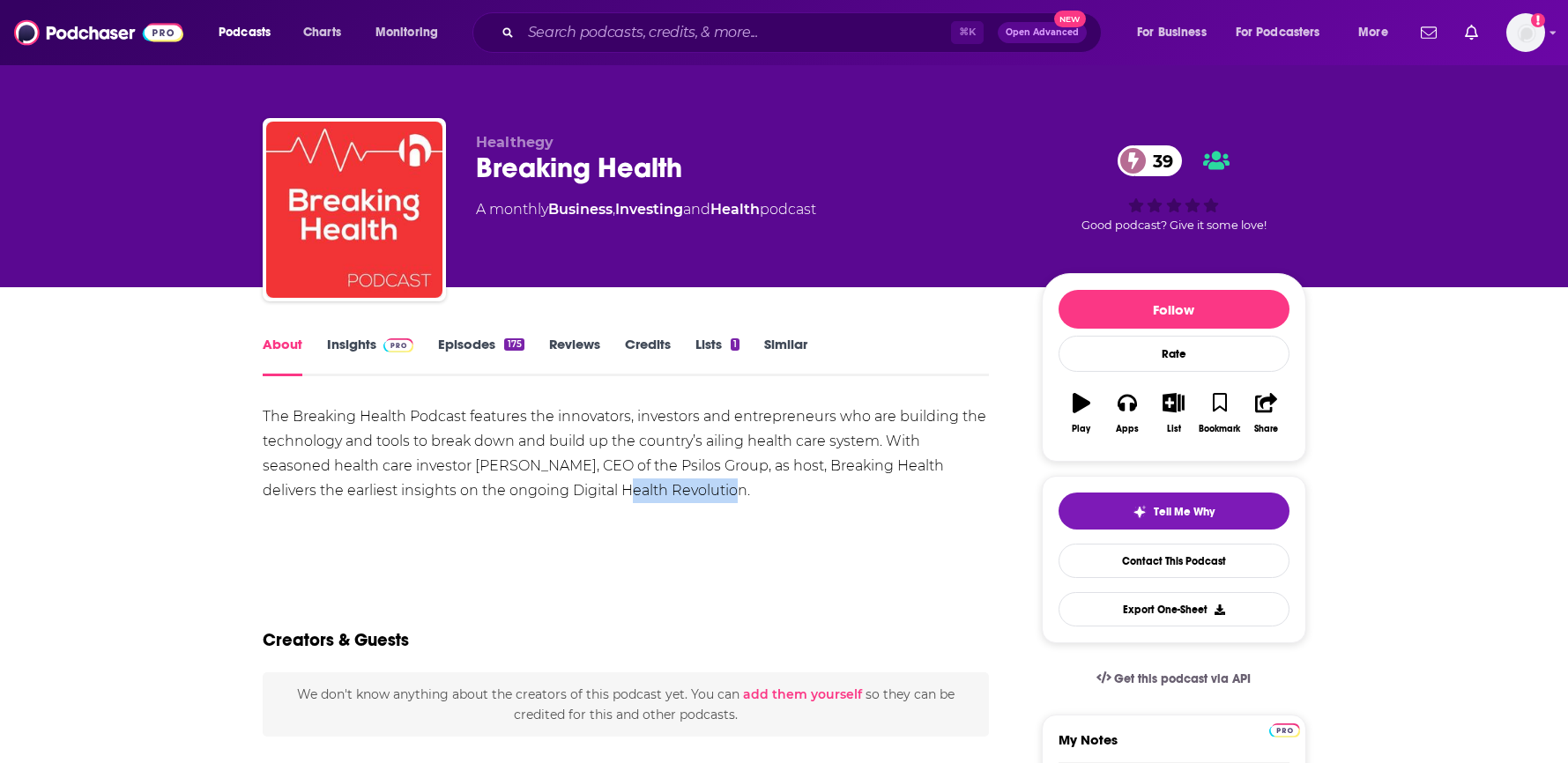
click at [509, 480] on div "The Breaking Health Podcast features the innovators, investors and entrepreneur…" at bounding box center [625, 454] width 727 height 99
click at [376, 344] on span at bounding box center [395, 344] width 38 height 17
